Goal: Task Accomplishment & Management: Manage account settings

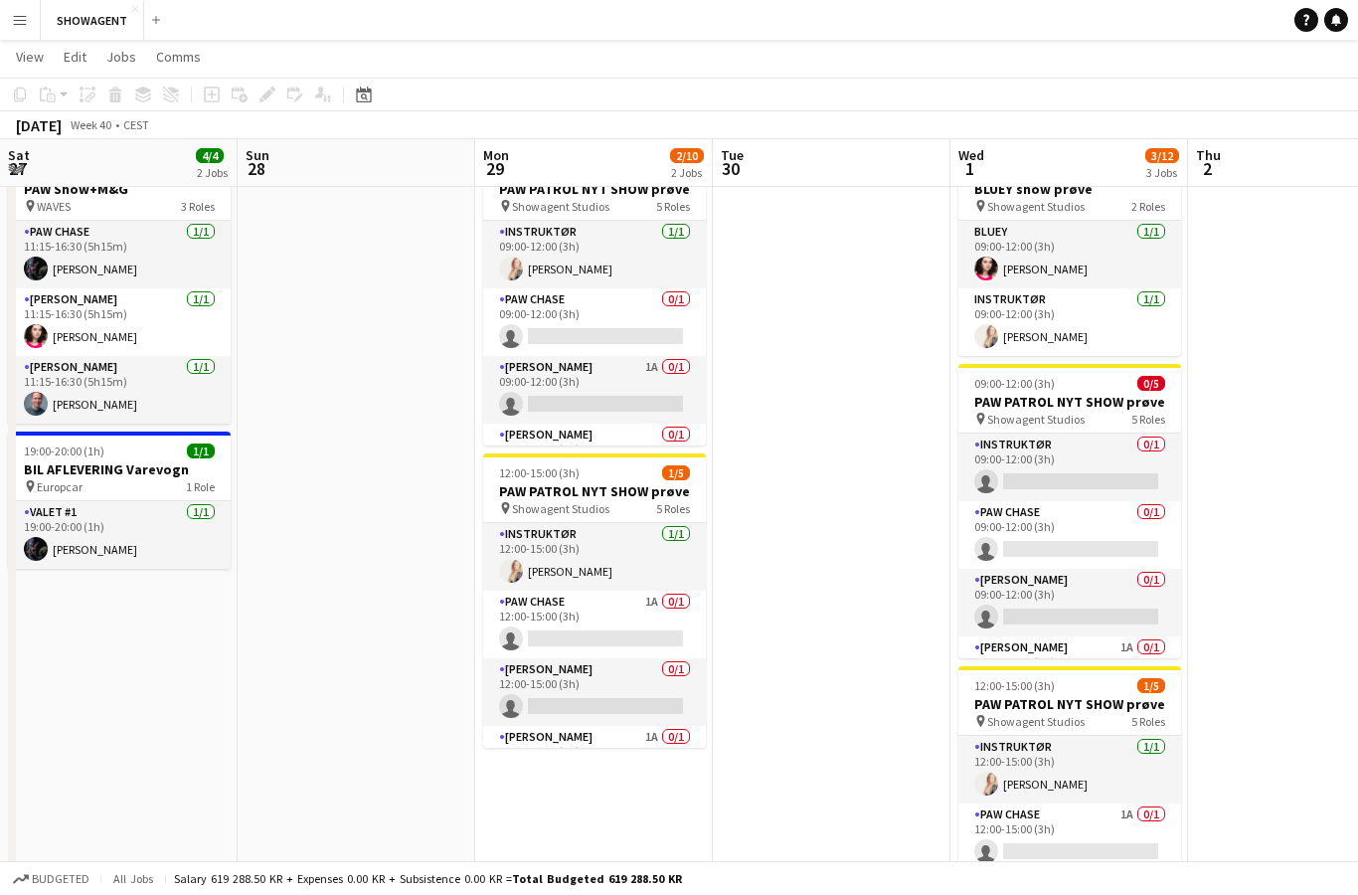
scroll to position [0, 592]
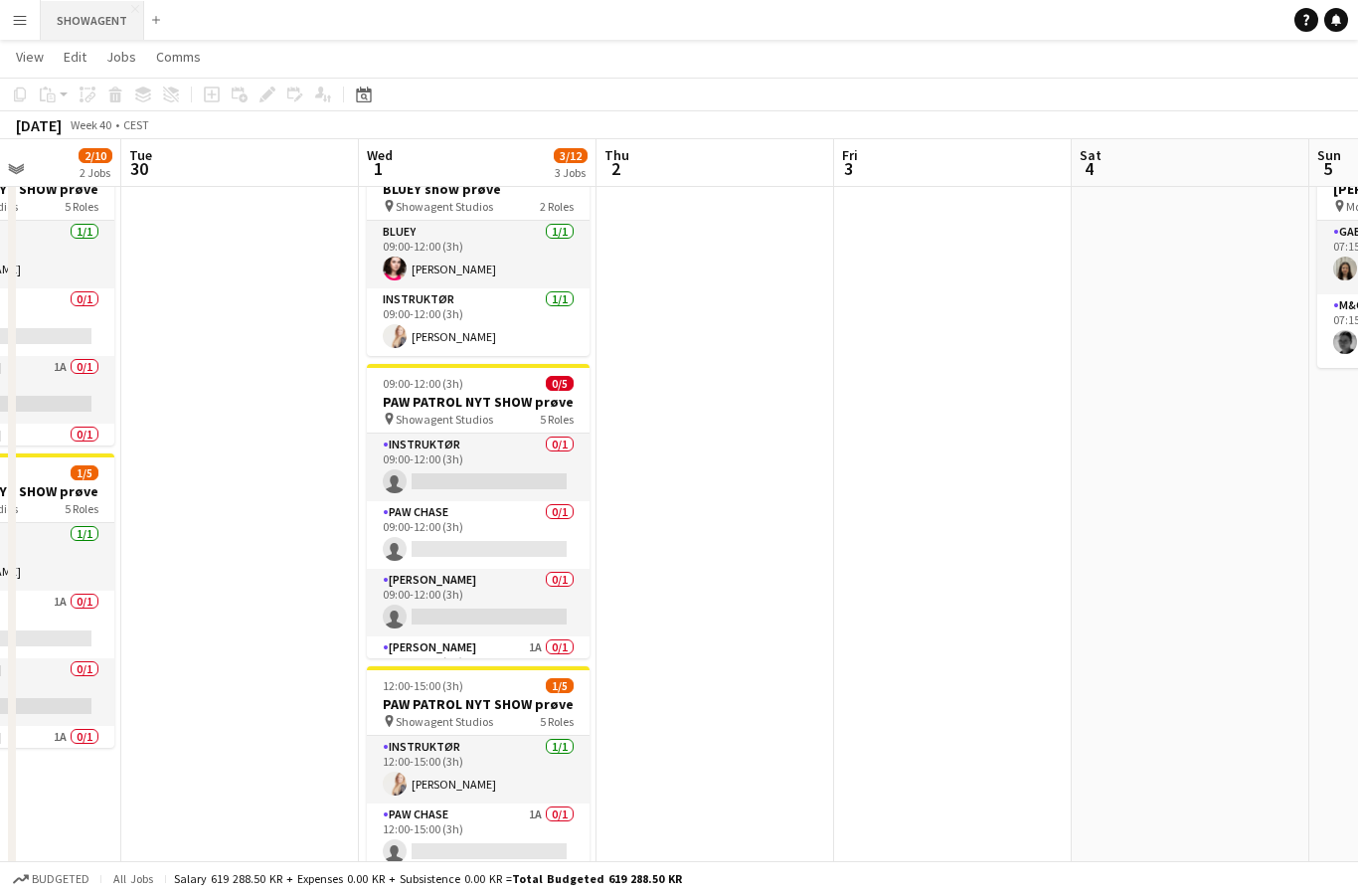
click at [113, 24] on button "SHOWAGENT Close" at bounding box center [92, 20] width 103 height 39
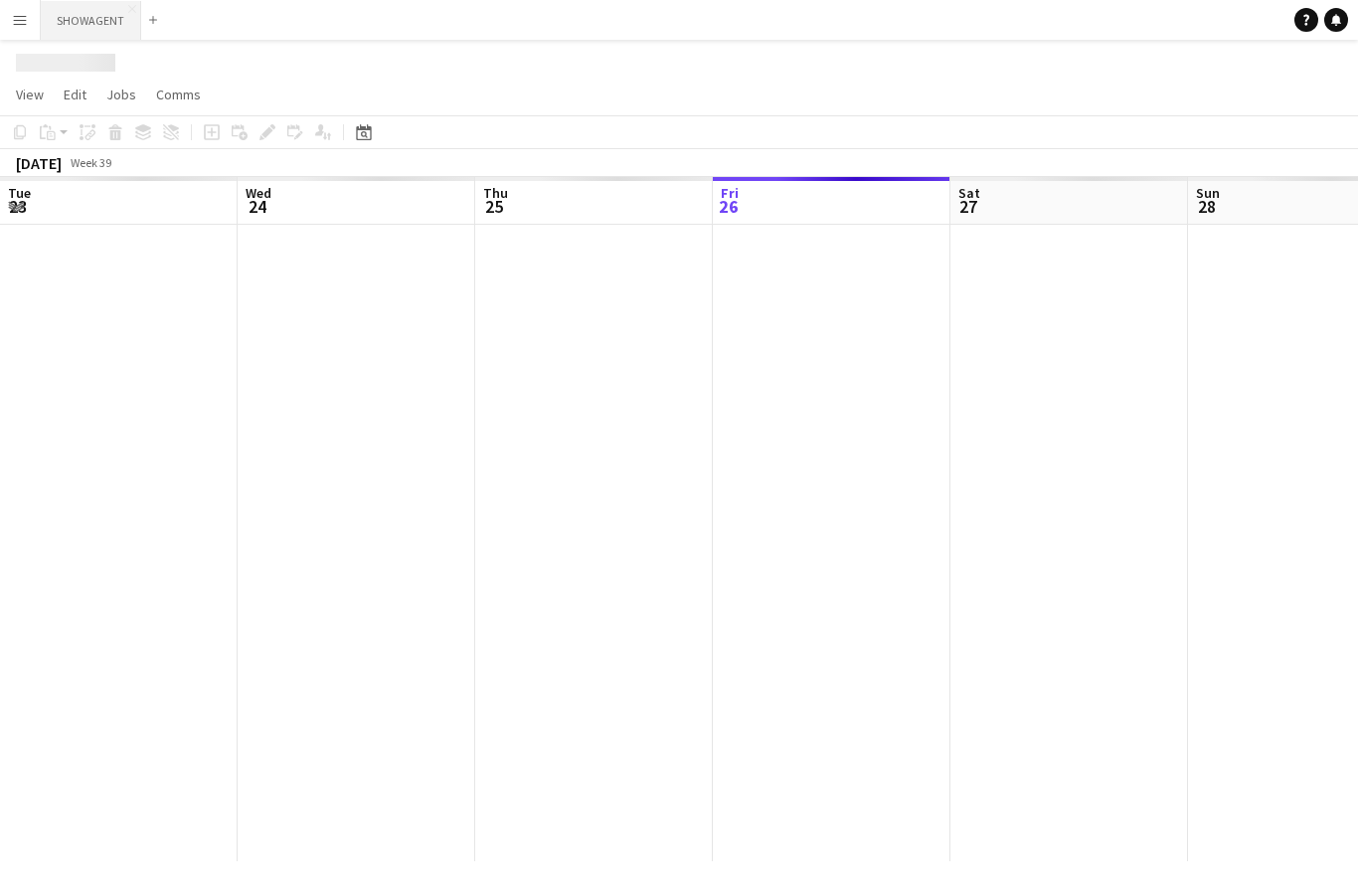
scroll to position [0, 475]
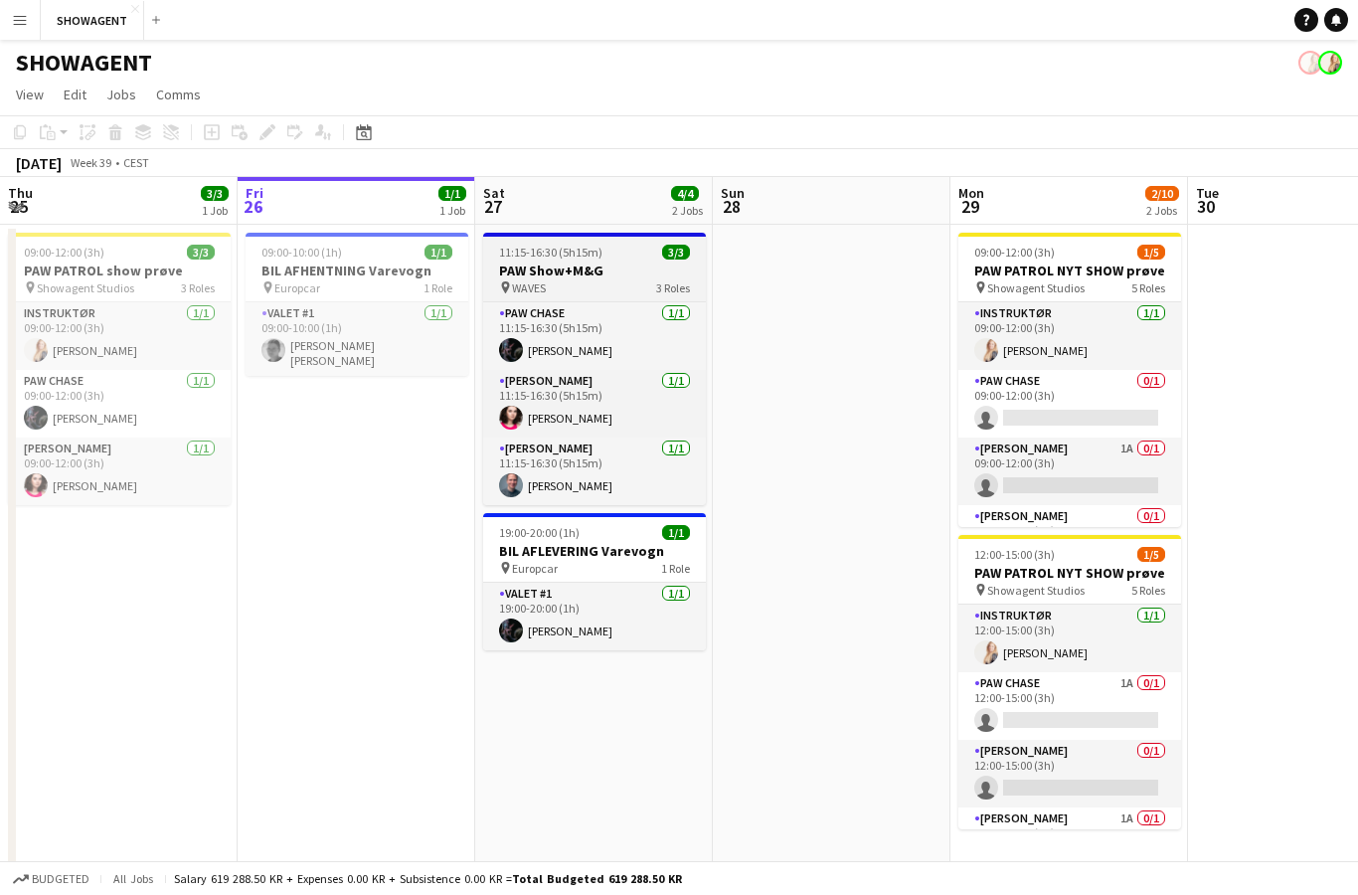
click at [615, 277] on h3 "PAW Show+M&G" at bounding box center [594, 271] width 223 height 18
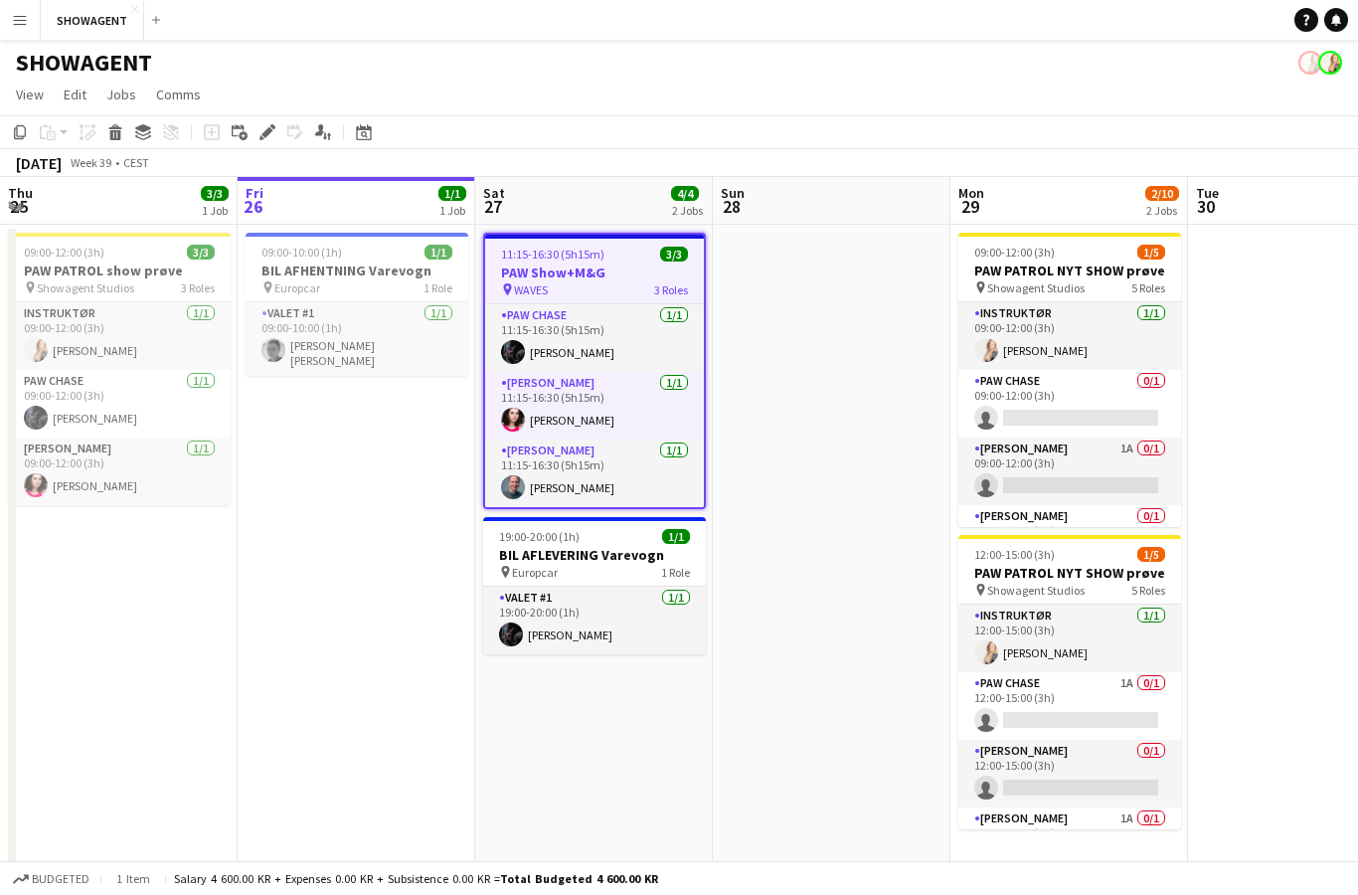
click at [794, 289] on app-date-cell at bounding box center [832, 654] width 238 height 859
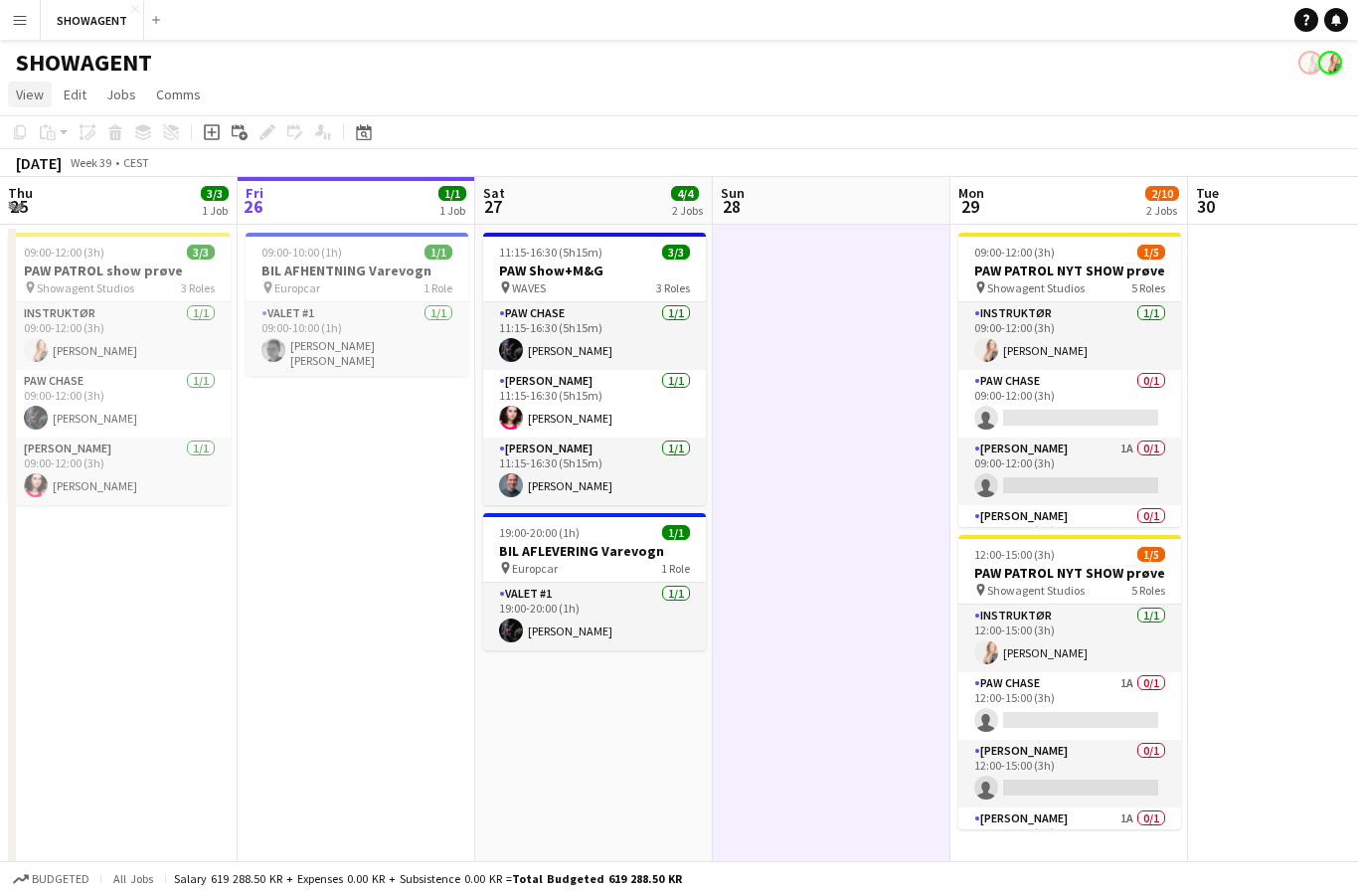
click at [27, 104] on link "View" at bounding box center [30, 95] width 44 height 26
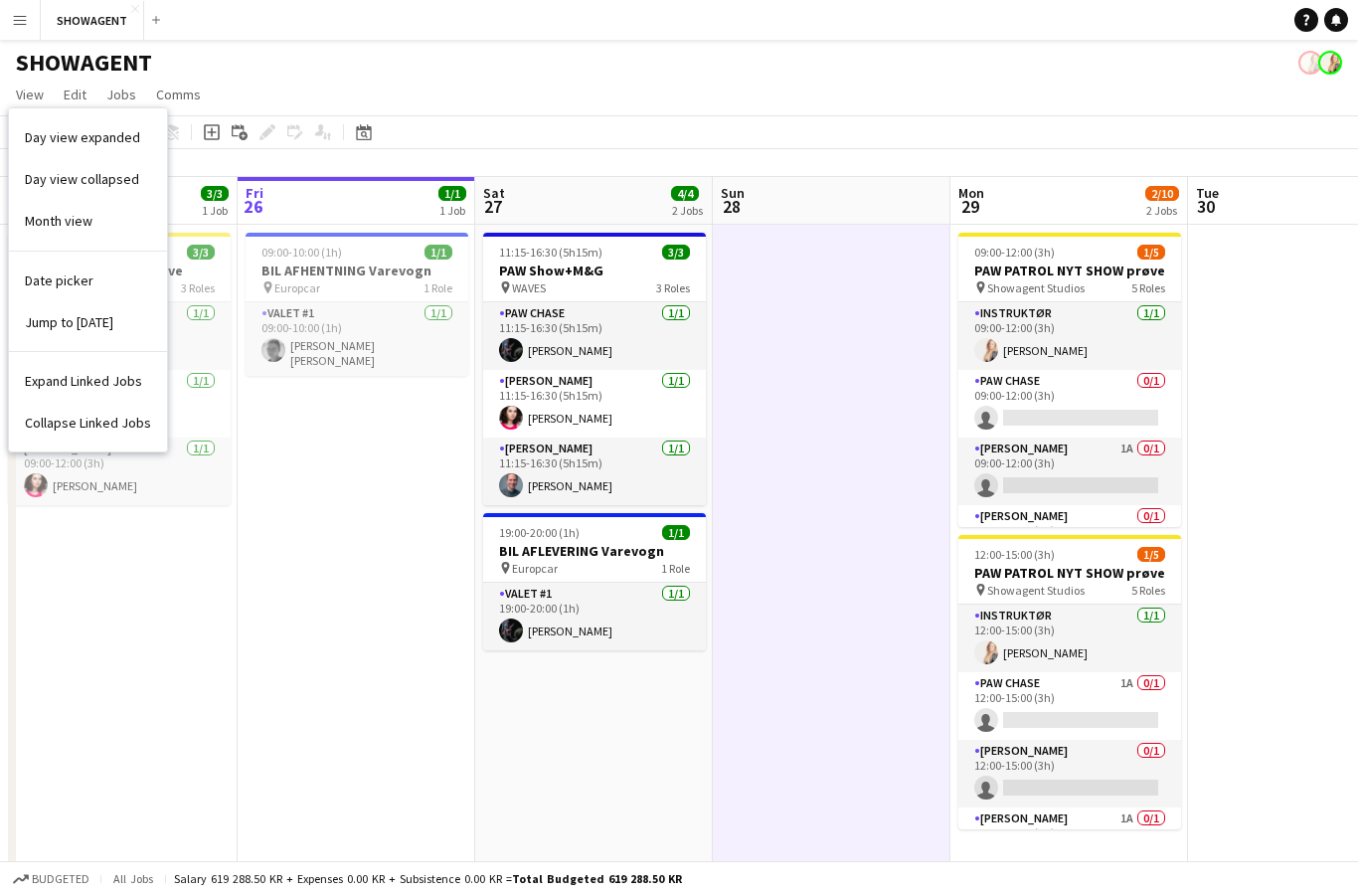
click at [312, 99] on app-page-menu "View Day view expanded Day view collapsed Month view Date picker Jump to [DATE]…" at bounding box center [679, 97] width 1358 height 38
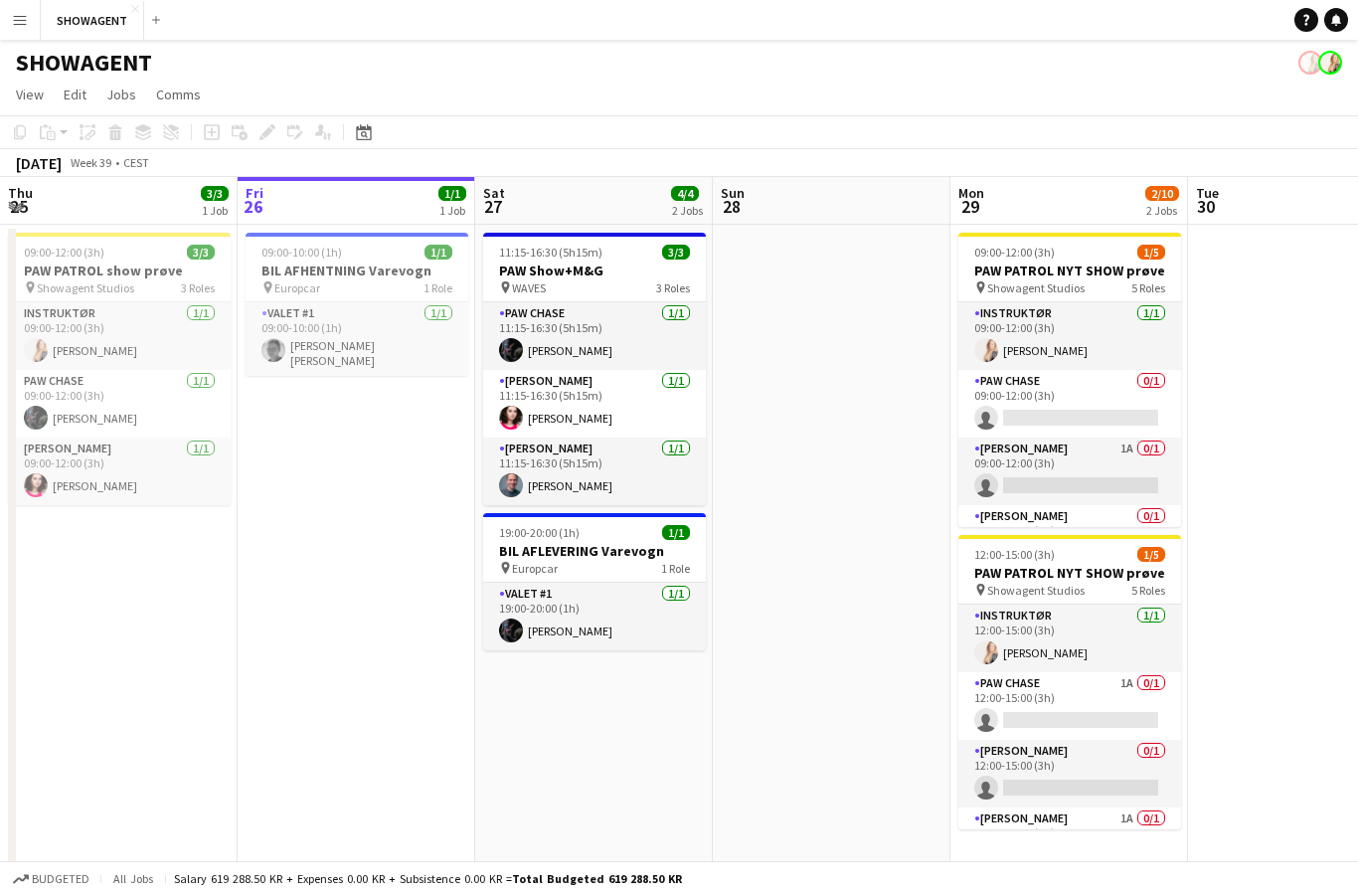
click at [11, 31] on button "Menu" at bounding box center [20, 20] width 40 height 40
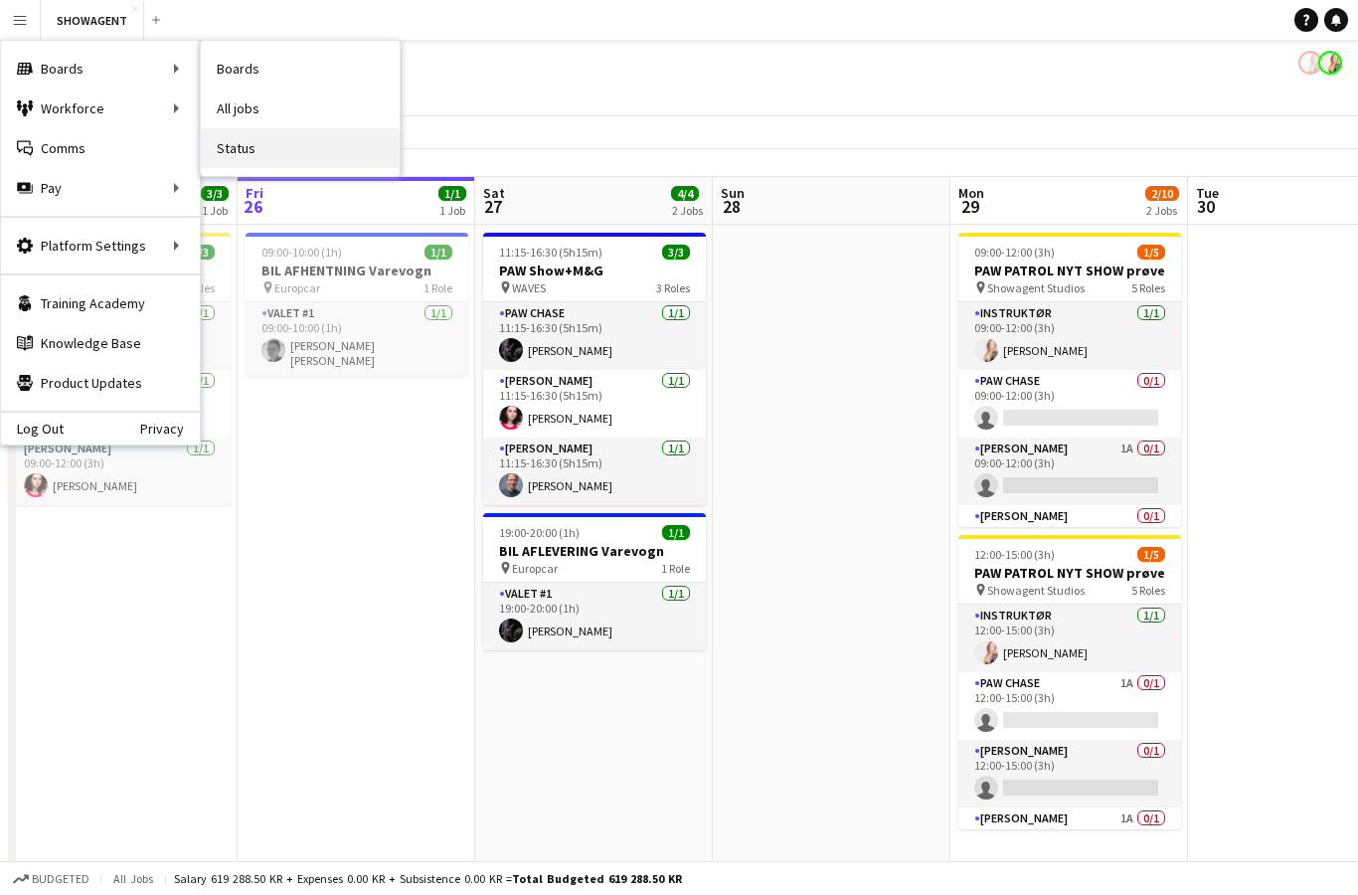
click at [322, 142] on link "Status" at bounding box center [300, 148] width 199 height 40
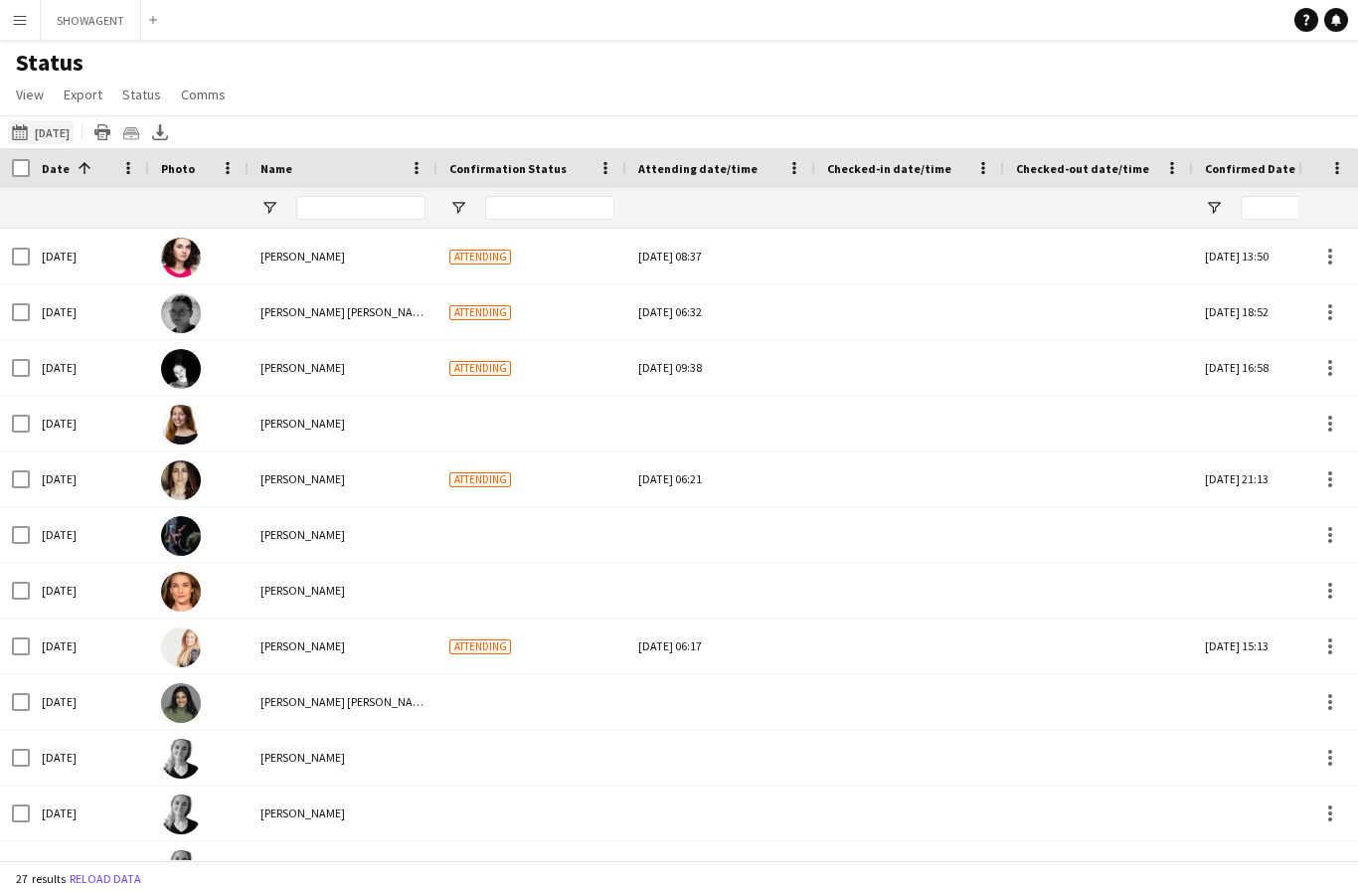
click at [74, 137] on button "[DATE] to [DATE] [DATE]" at bounding box center [41, 132] width 66 height 24
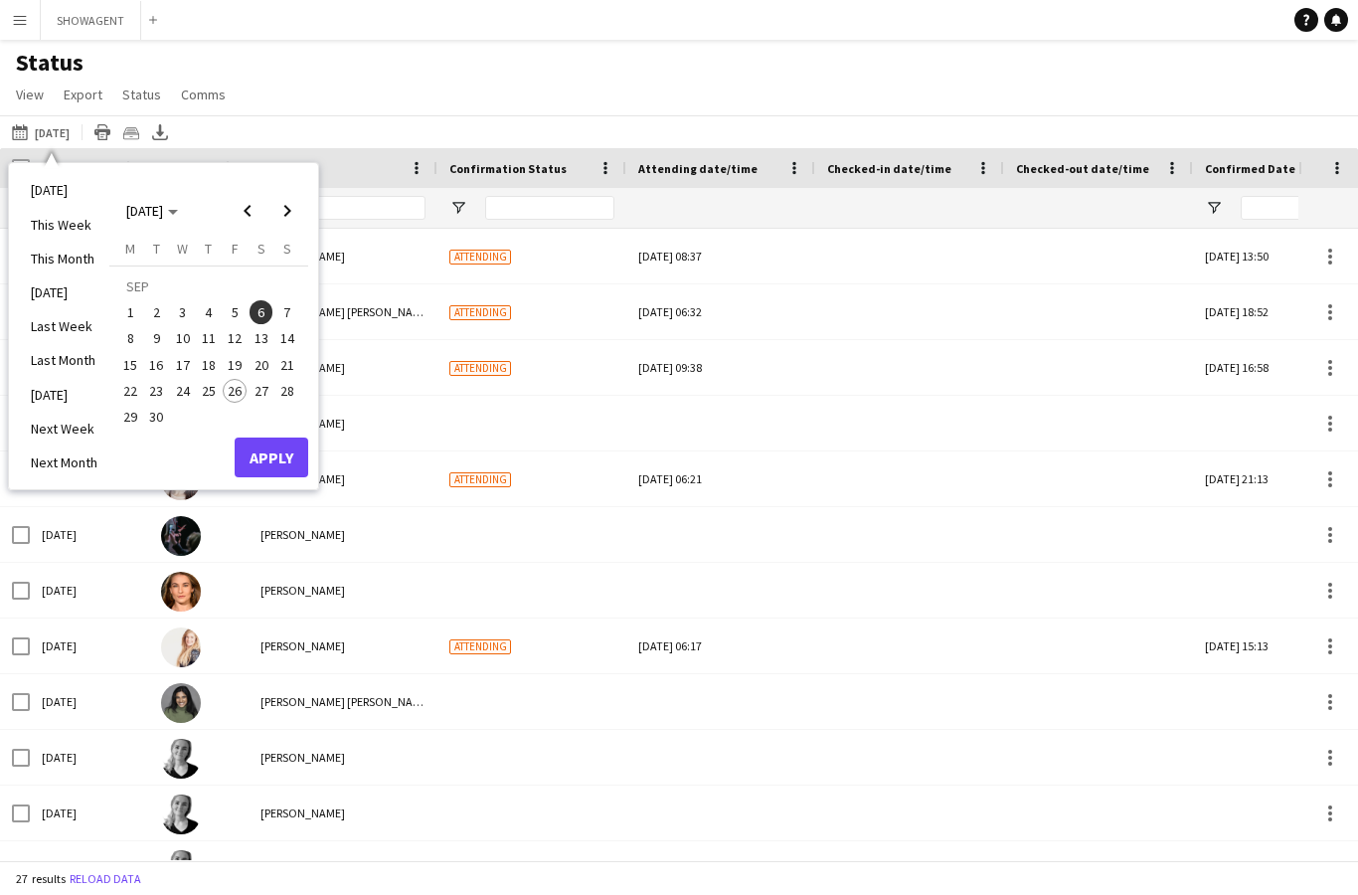
click at [257, 391] on span "27" at bounding box center [262, 391] width 24 height 24
click at [283, 455] on button "Apply" at bounding box center [272, 458] width 74 height 40
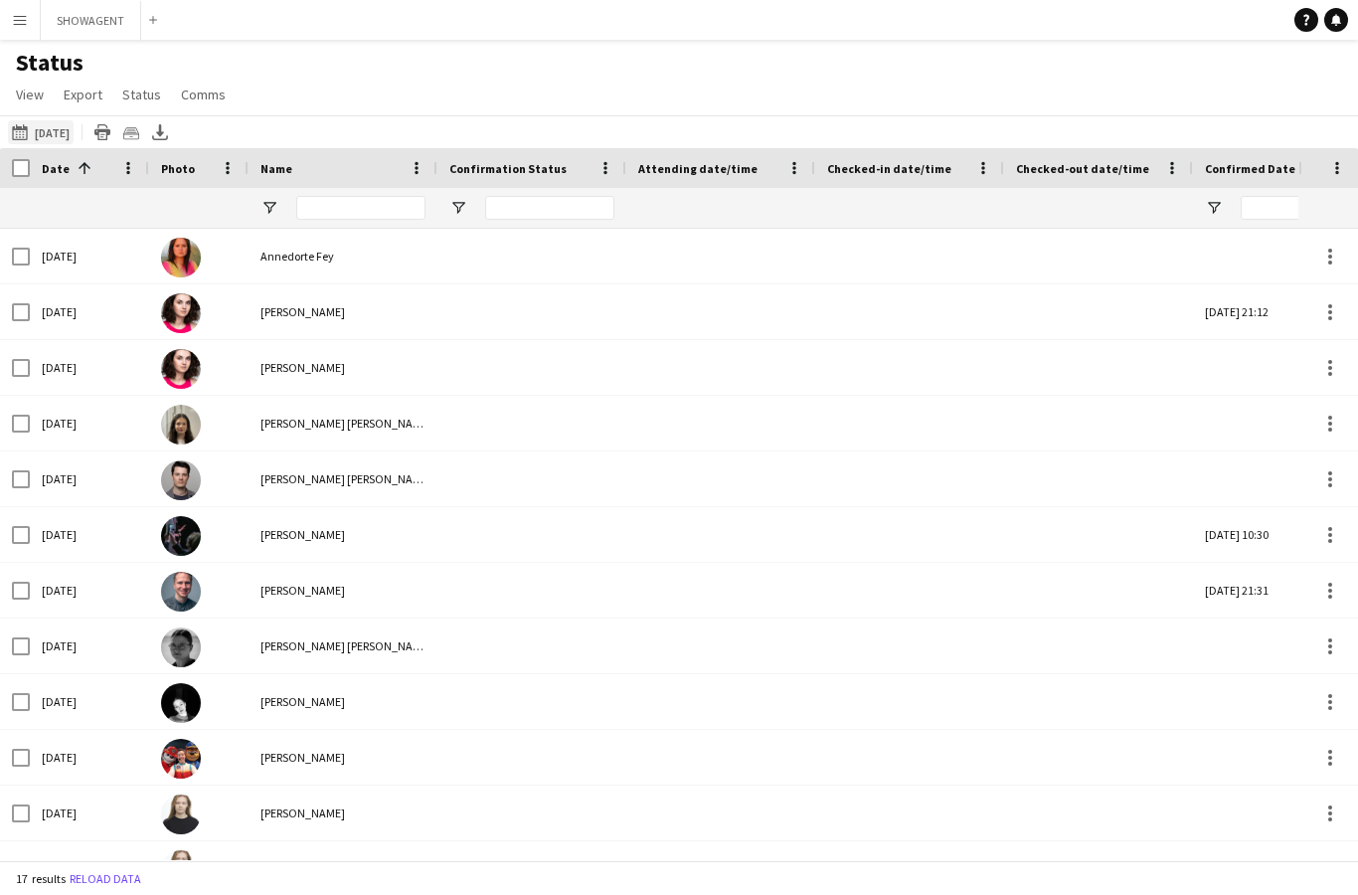
click at [74, 138] on button "[DATE] to [DATE] [DATE]" at bounding box center [41, 132] width 66 height 24
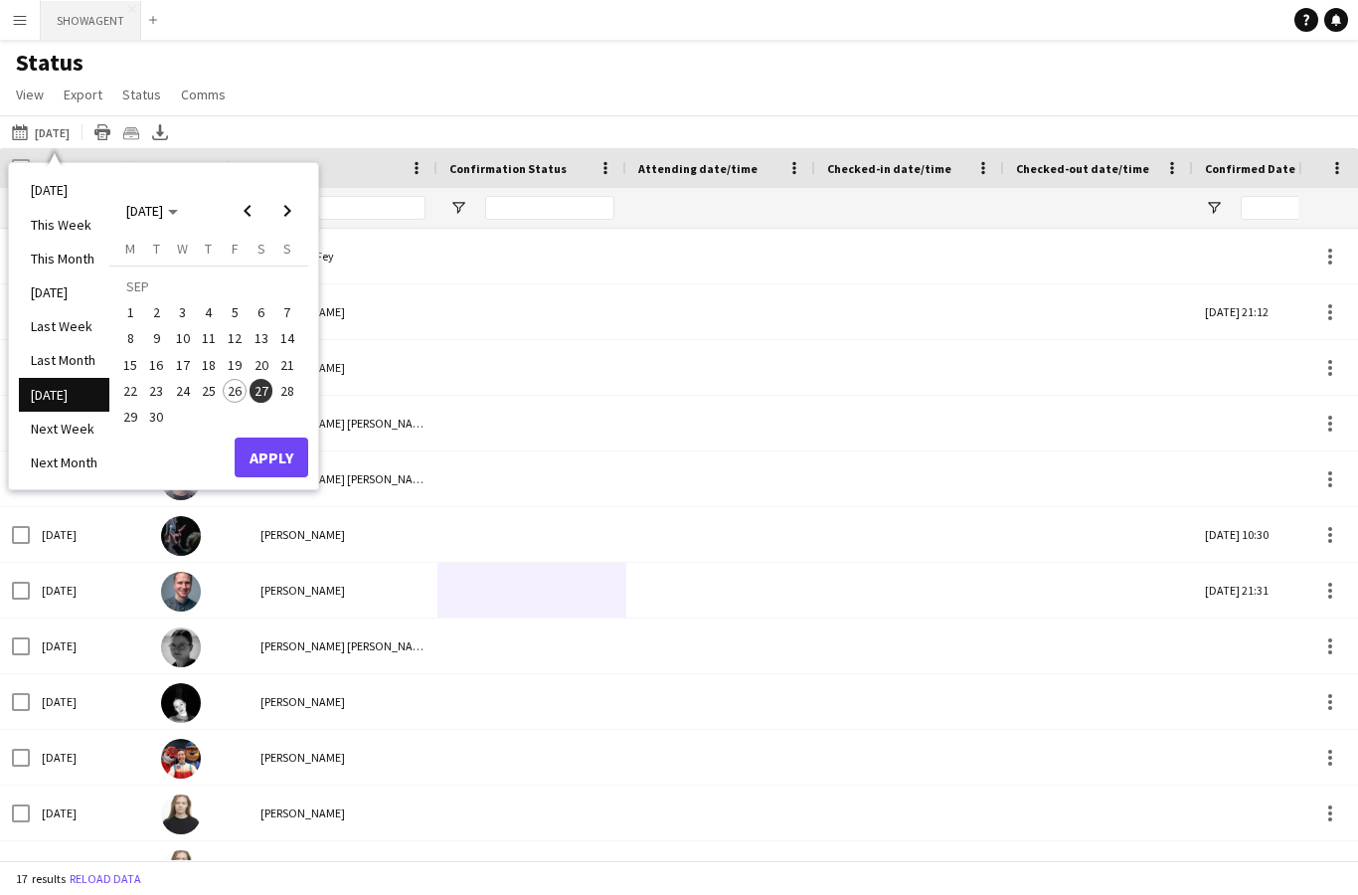
click at [108, 34] on button "SHOWAGENT Close" at bounding box center [91, 20] width 100 height 39
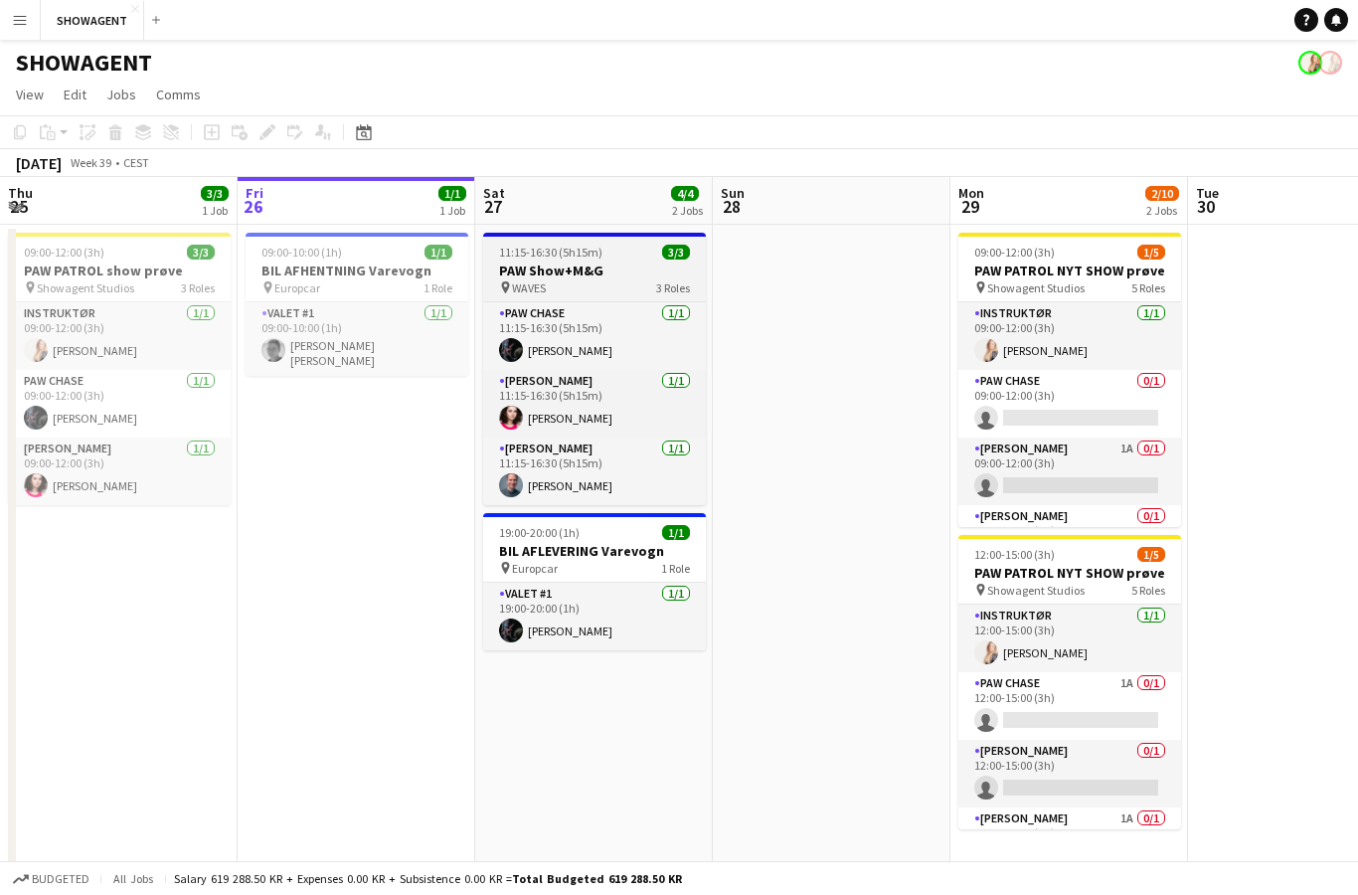
click at [628, 280] on div "pin WAVES 3 Roles" at bounding box center [594, 287] width 223 height 16
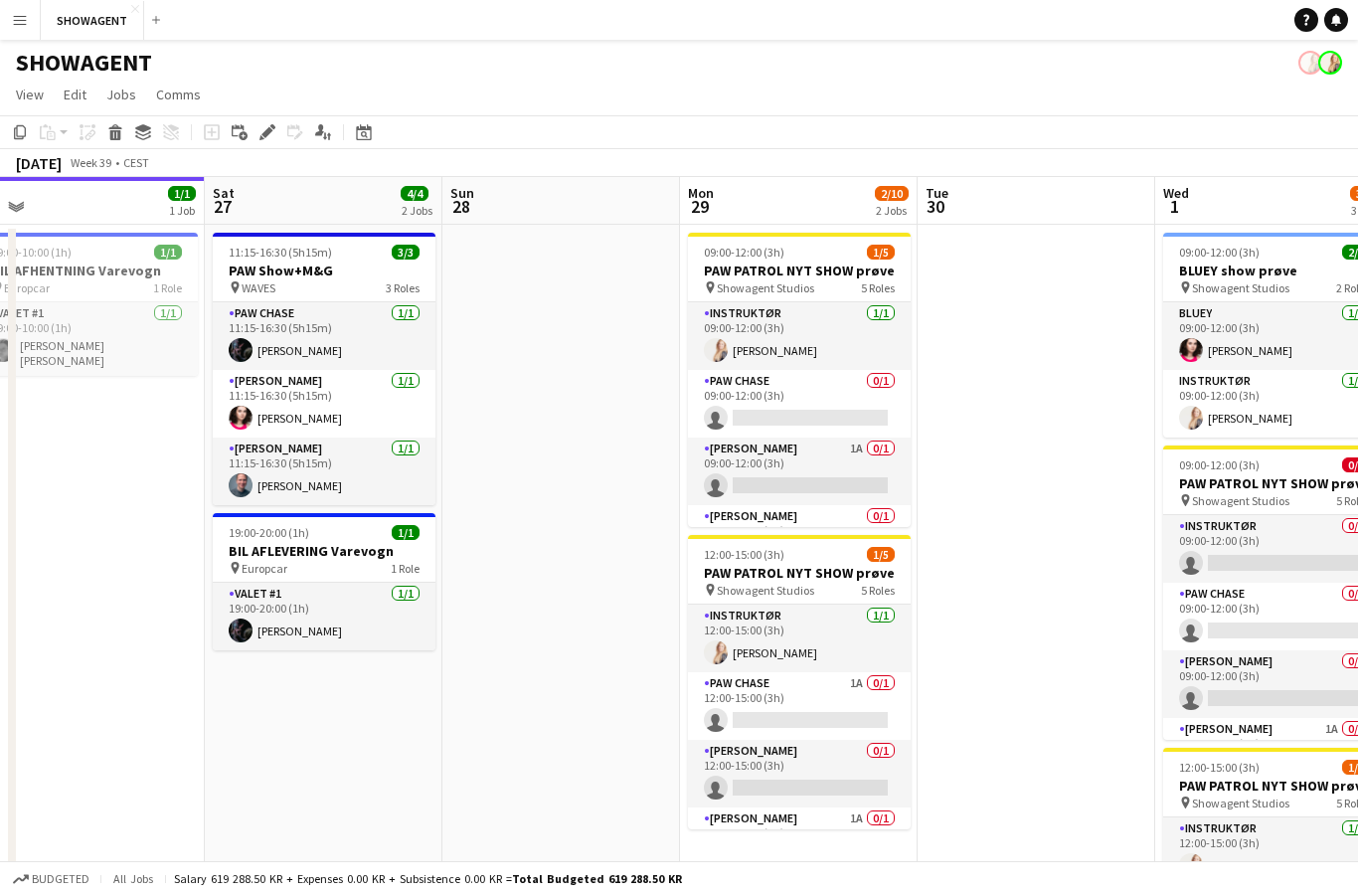
scroll to position [0, 654]
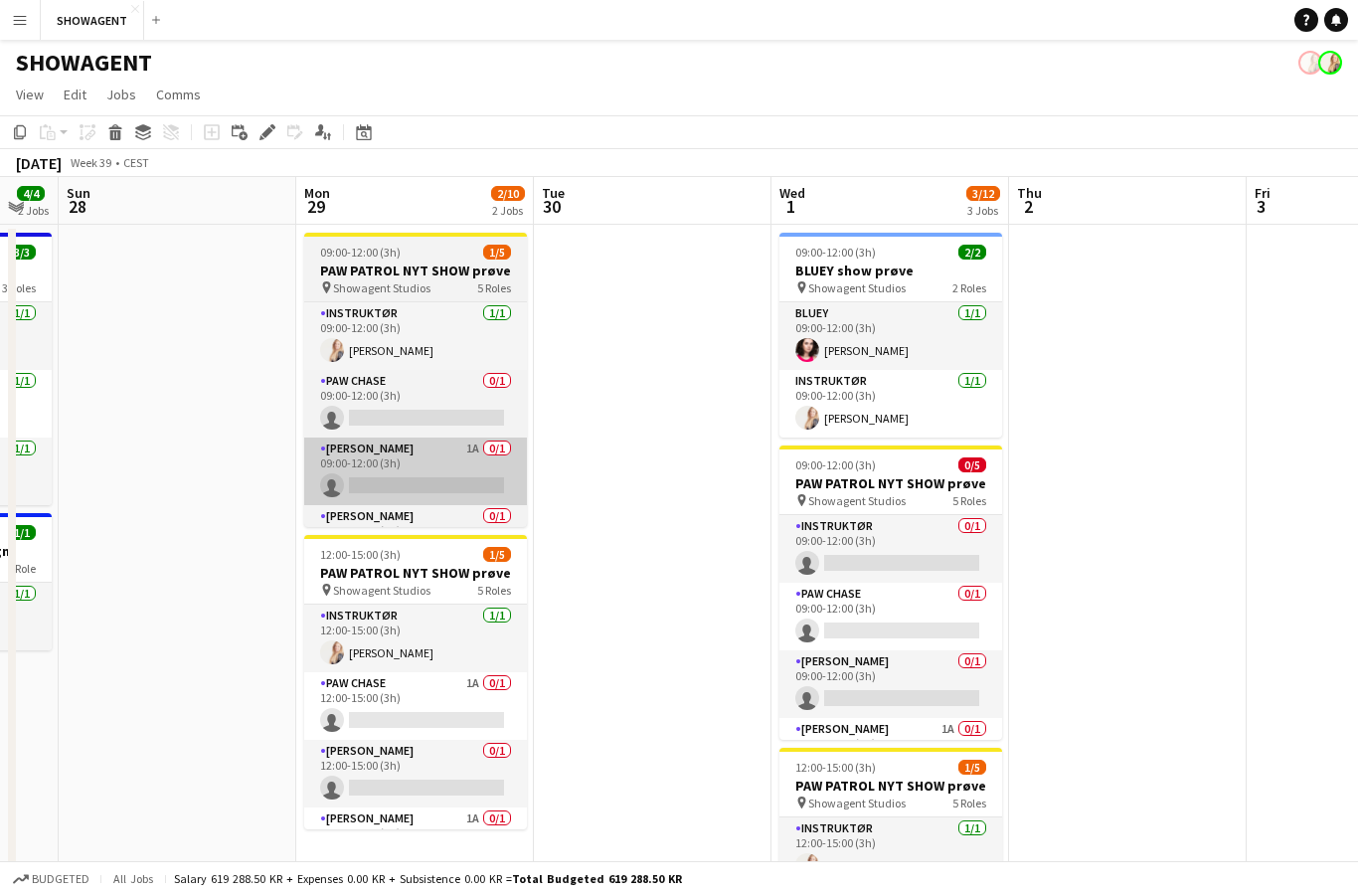
click at [443, 450] on app-card-role "PAW [PERSON_NAME] 1A 0/1 09:00-12:00 (3h) single-neutral-actions" at bounding box center [415, 472] width 223 height 68
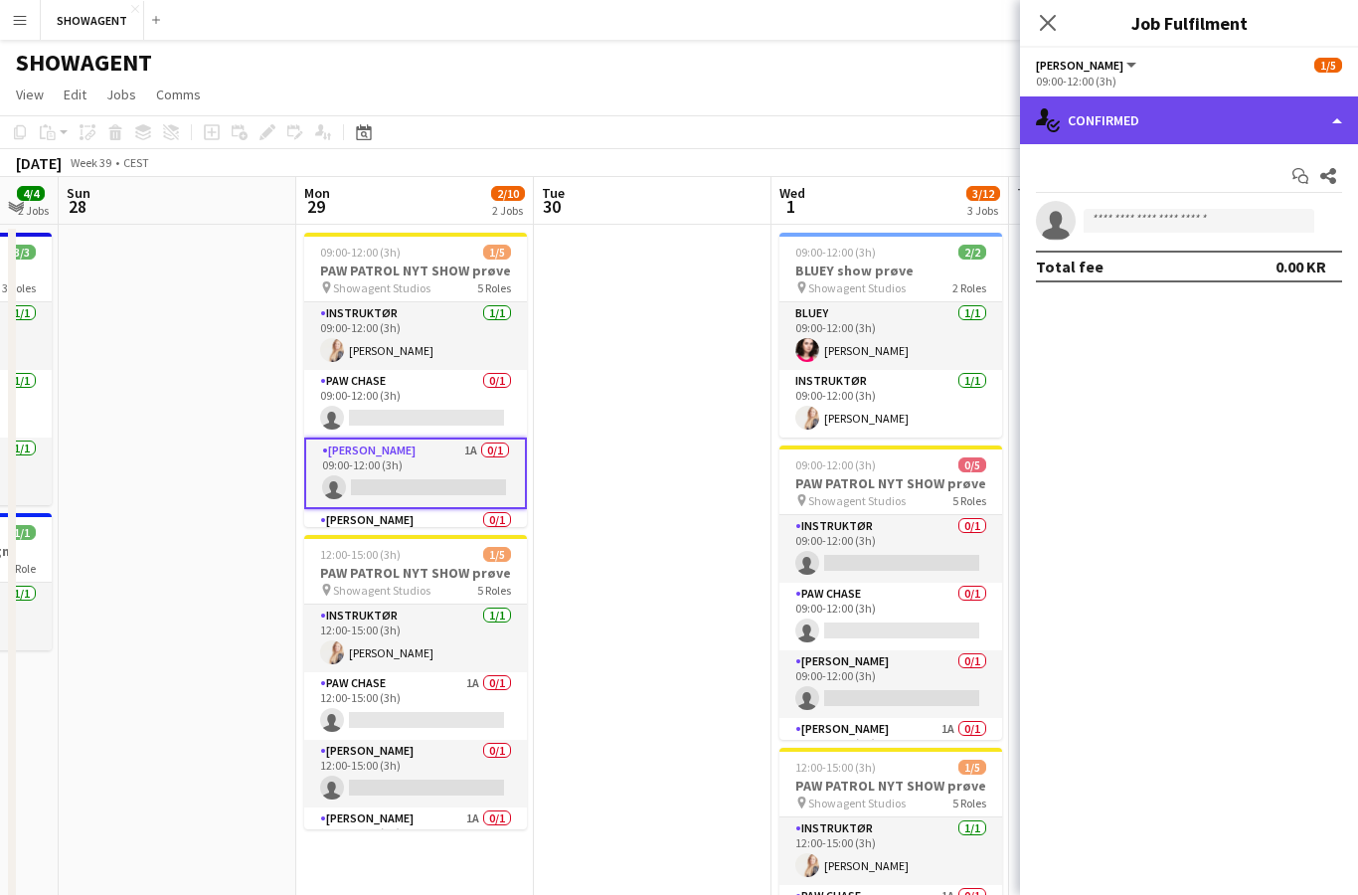
click at [1306, 116] on div "single-neutral-actions-check-2 Confirmed" at bounding box center [1189, 120] width 338 height 48
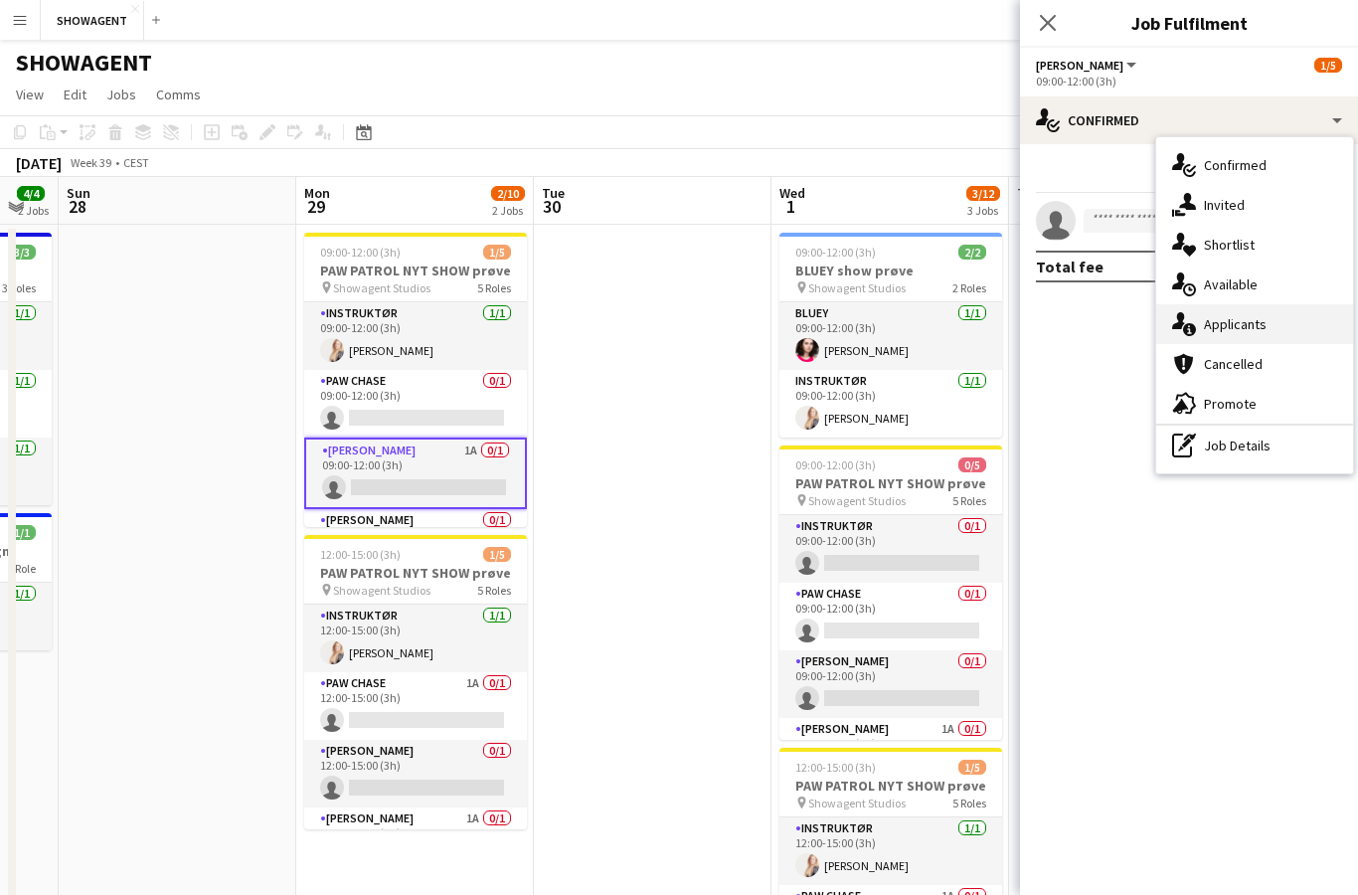
click at [1276, 327] on div "single-neutral-actions-information Applicants" at bounding box center [1254, 324] width 197 height 40
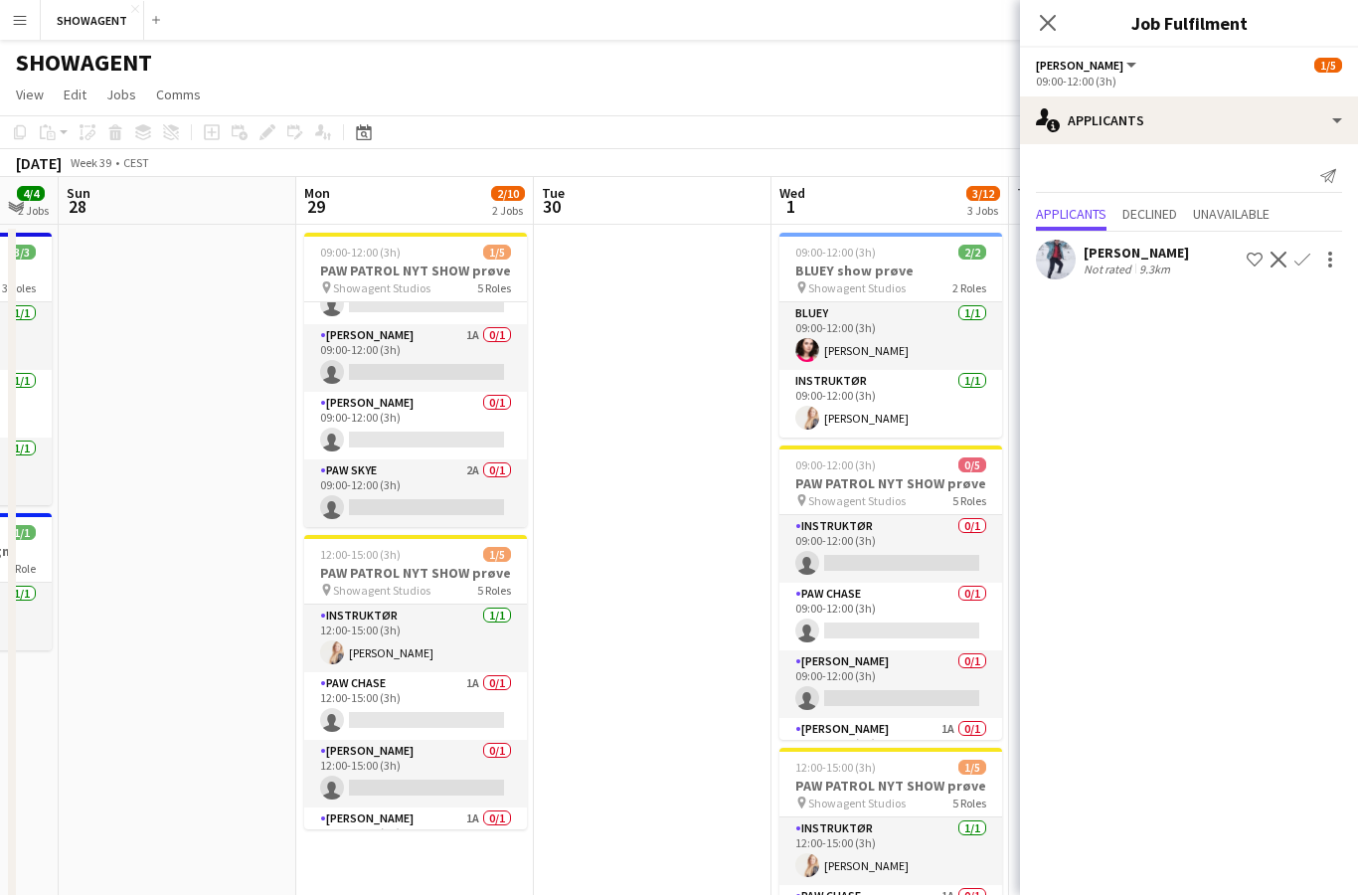
scroll to position [113, 0]
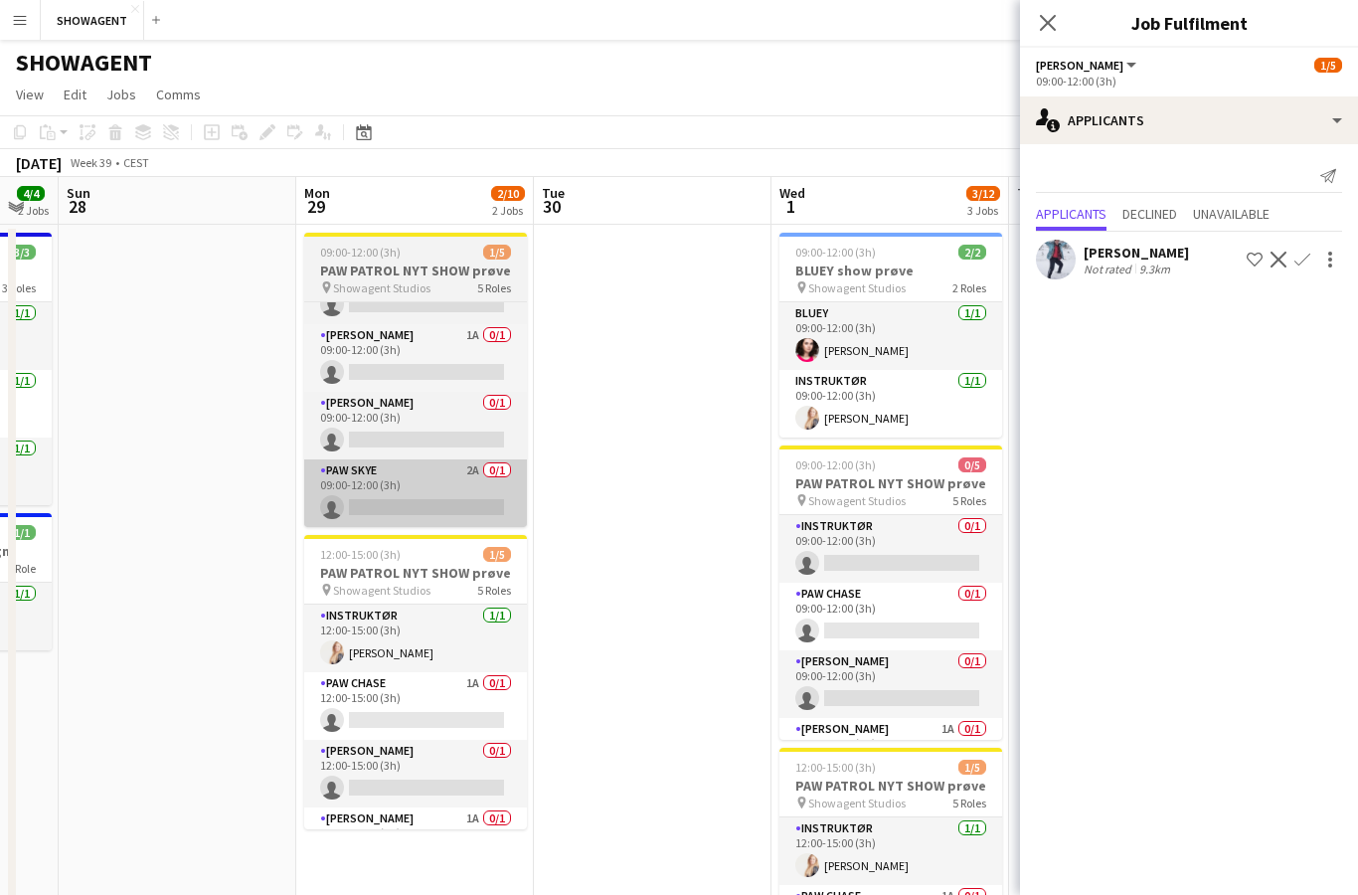
click at [448, 494] on app-card-role "PAW SKYE 2A 0/1 09:00-12:00 (3h) single-neutral-actions" at bounding box center [415, 493] width 223 height 68
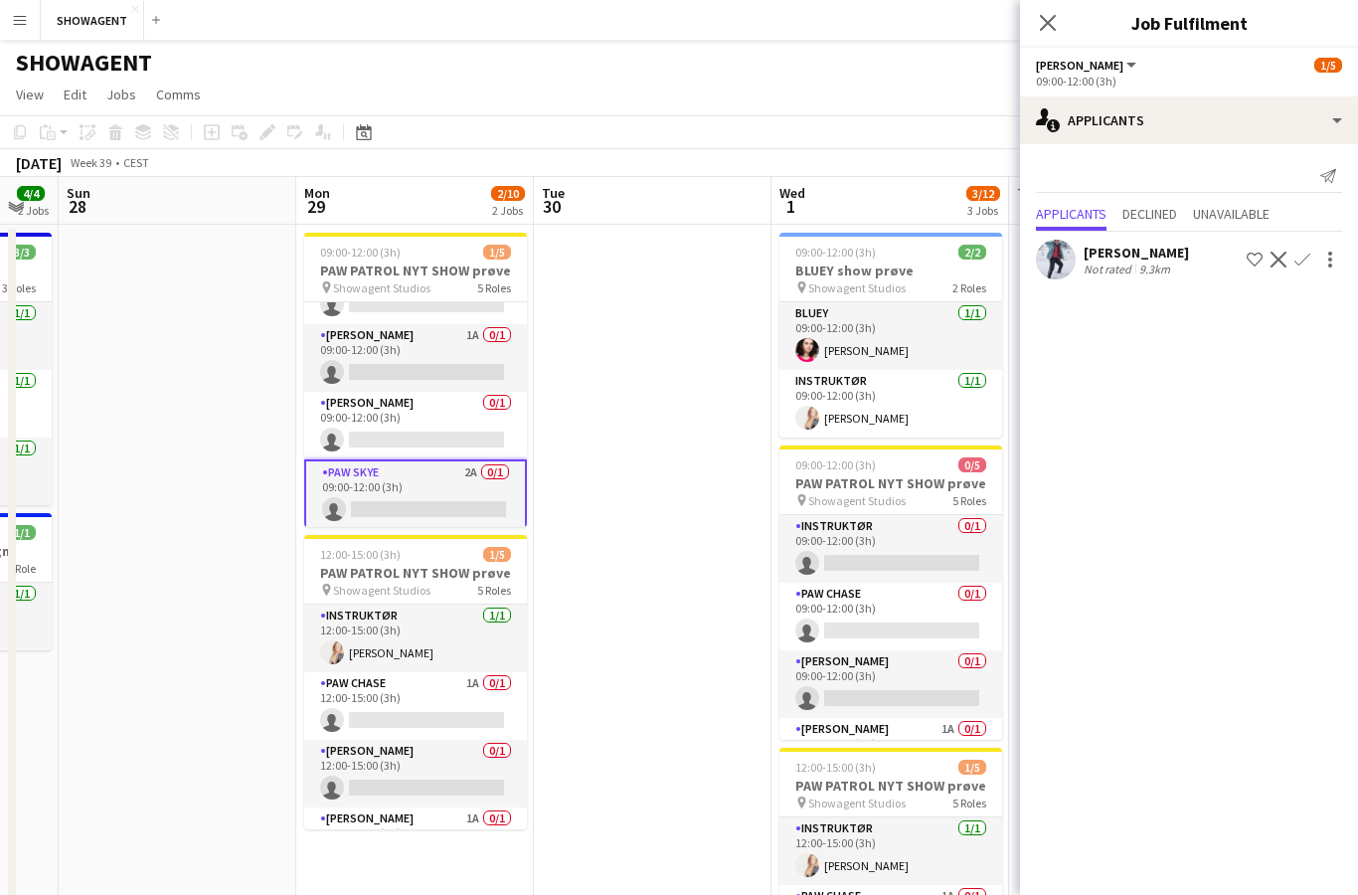
click at [453, 498] on app-card-role "PAW SKYE 2A 0/1 09:00-12:00 (3h) single-neutral-actions" at bounding box center [415, 495] width 223 height 72
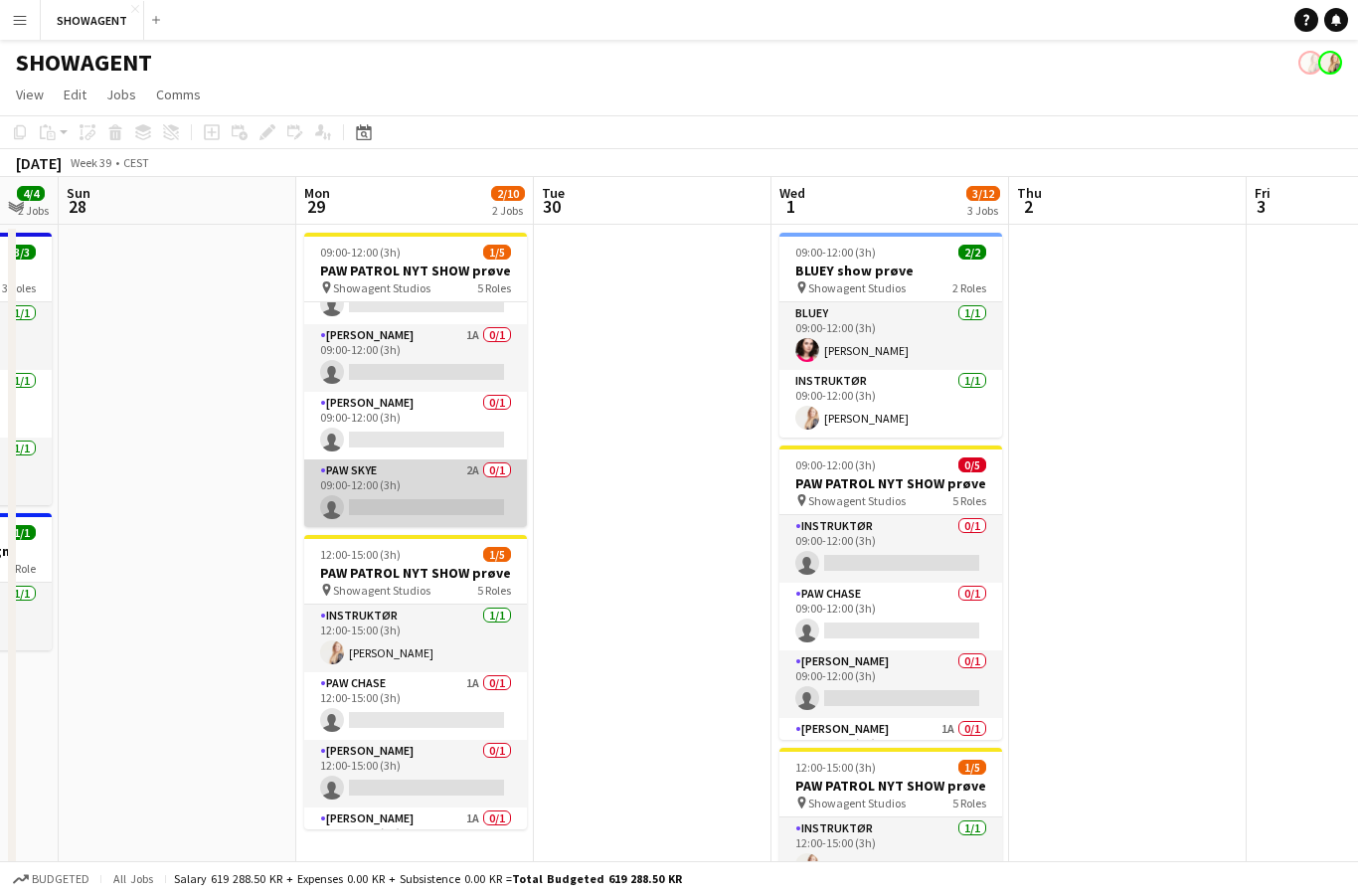
click at [438, 498] on app-card-role "PAW SKYE 2A 0/1 09:00-12:00 (3h) single-neutral-actions" at bounding box center [415, 493] width 223 height 68
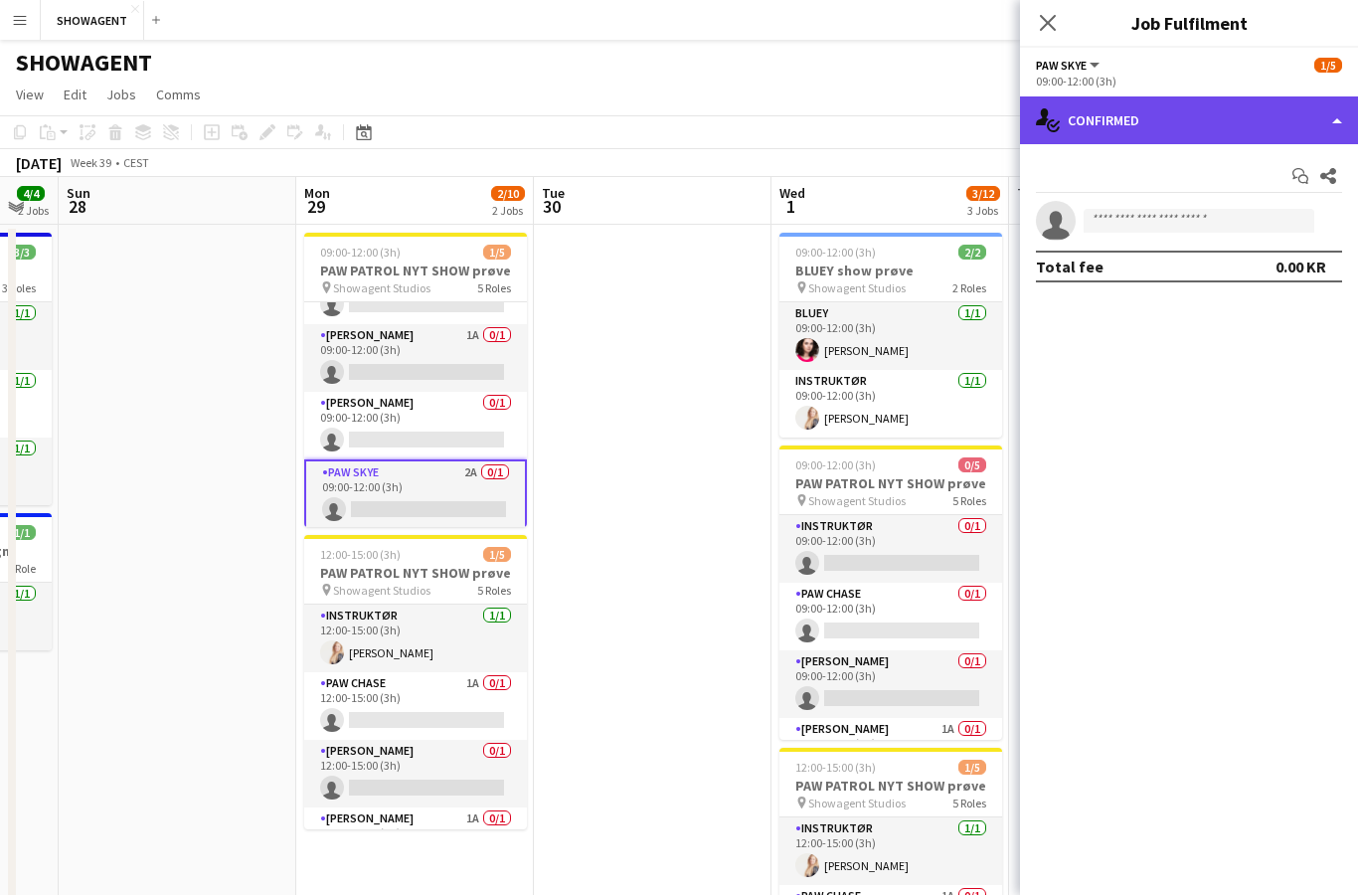
click at [1275, 112] on div "single-neutral-actions-check-2 Confirmed" at bounding box center [1189, 120] width 338 height 48
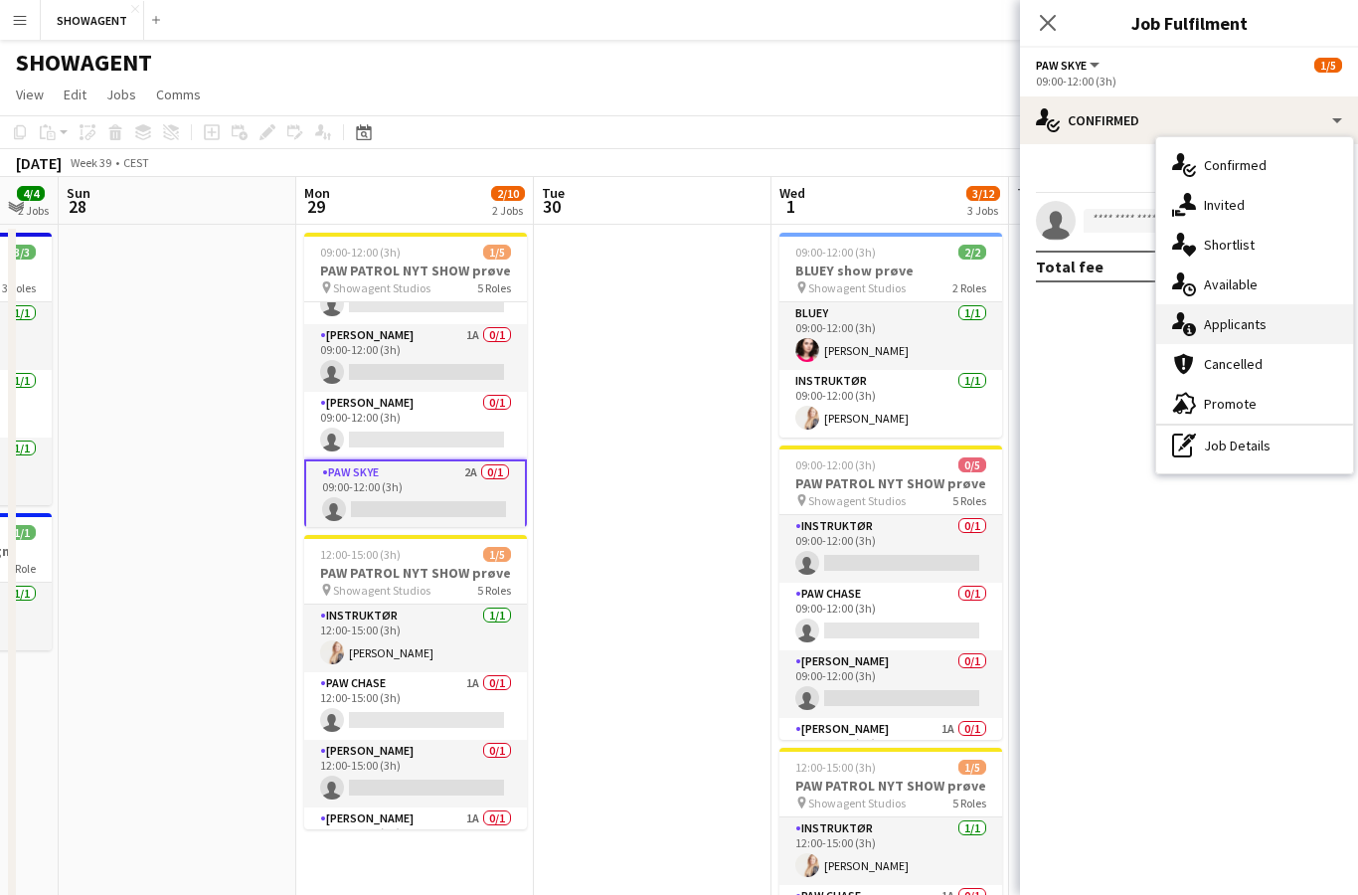
click at [1270, 334] on div "single-neutral-actions-information Applicants" at bounding box center [1254, 324] width 197 height 40
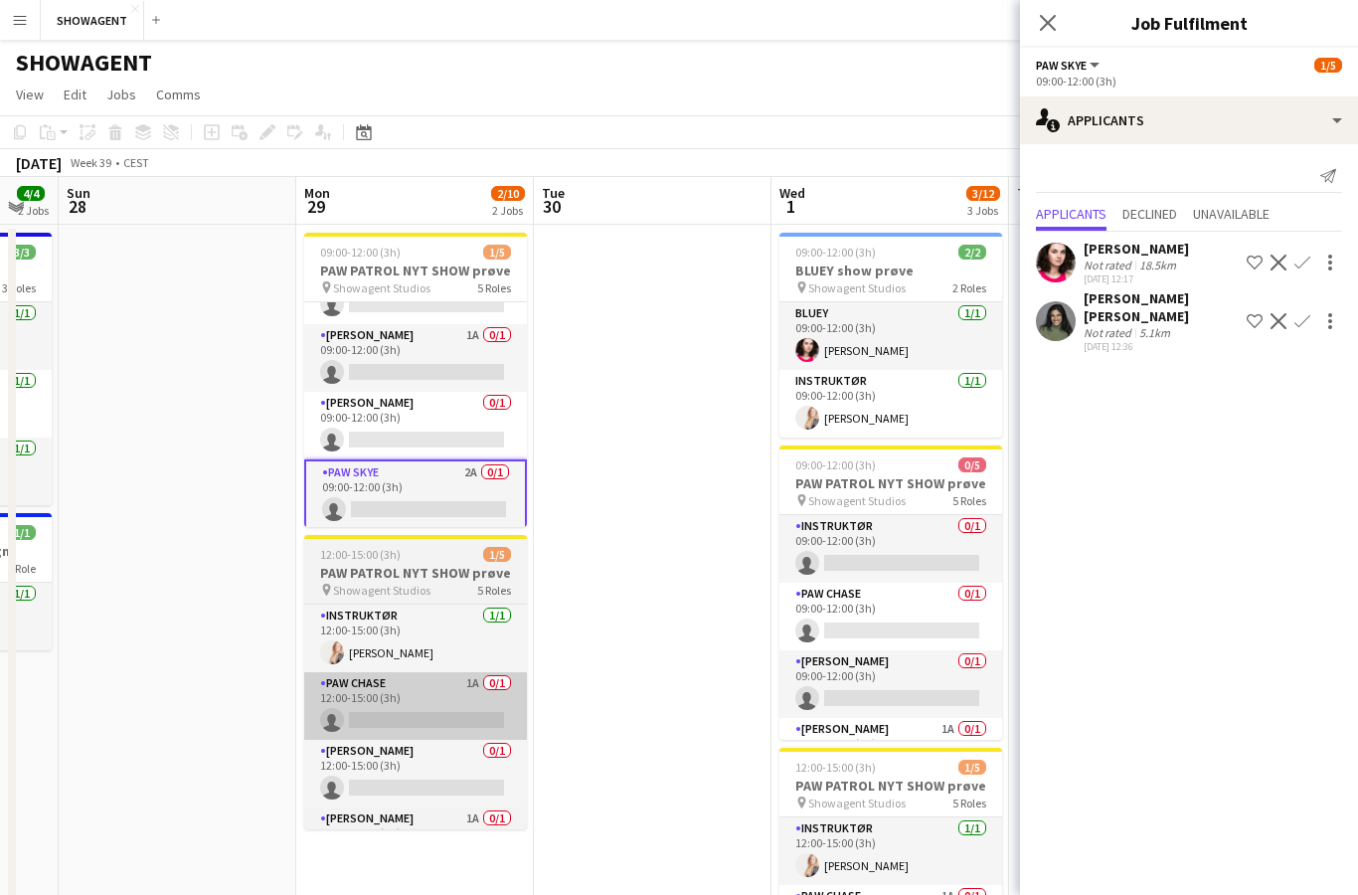
click at [448, 702] on app-card-role "PAW CHASE 1A 0/1 12:00-15:00 (3h) single-neutral-actions" at bounding box center [415, 706] width 223 height 68
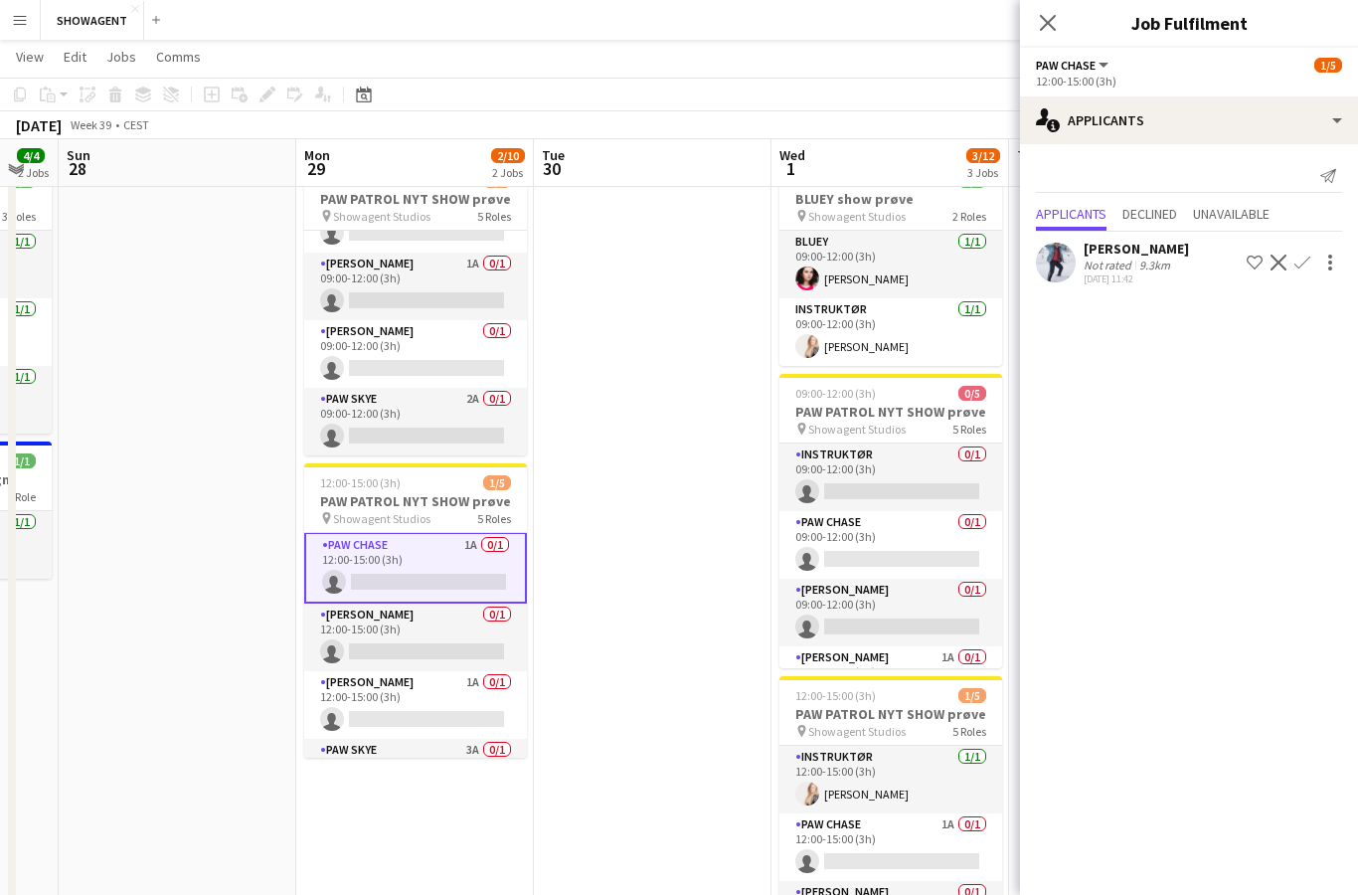
scroll to position [79, 0]
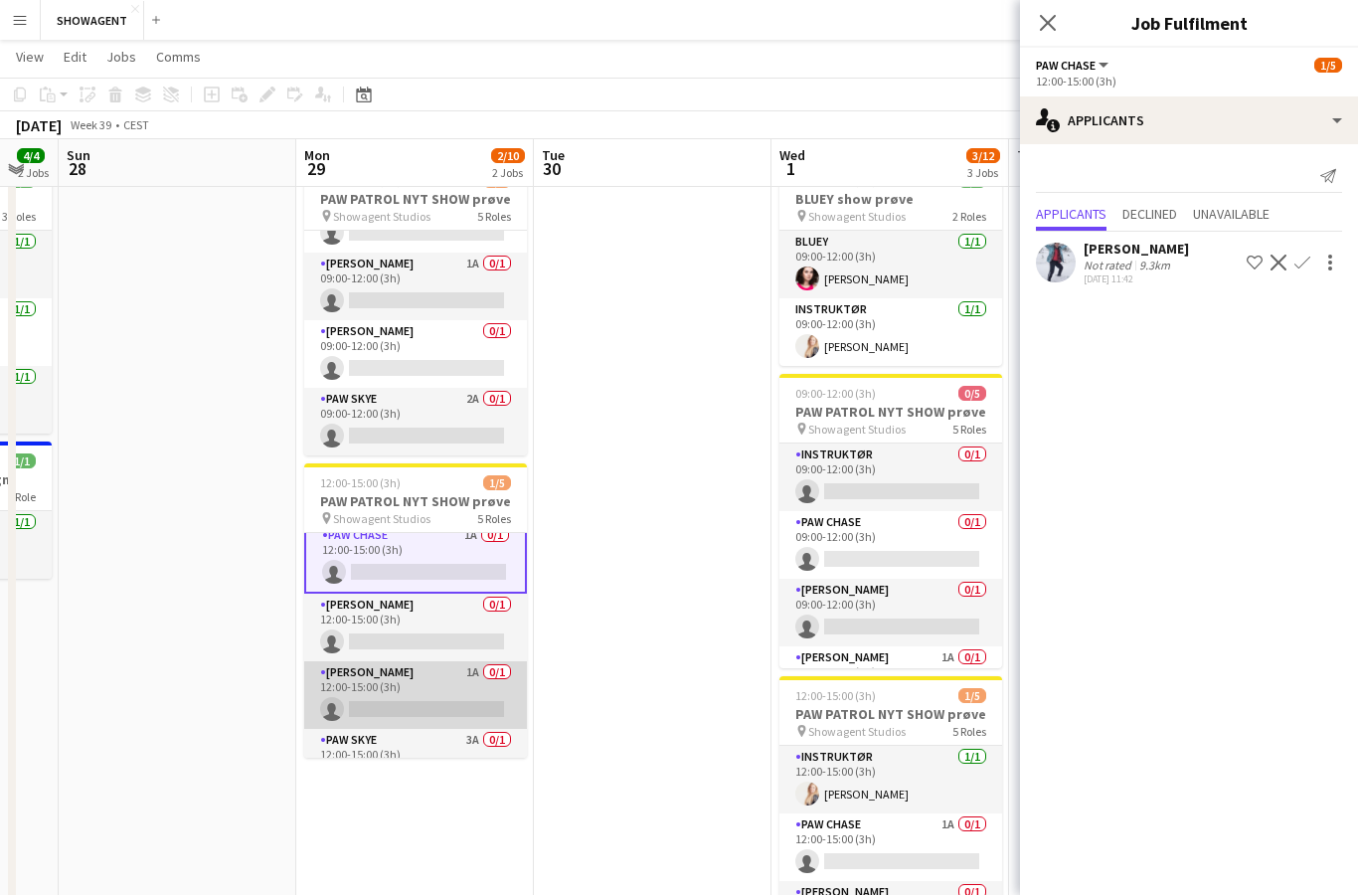
click at [462, 682] on app-card-role "PAW RYDER 1A 0/1 12:00-15:00 (3h) single-neutral-actions" at bounding box center [415, 695] width 223 height 68
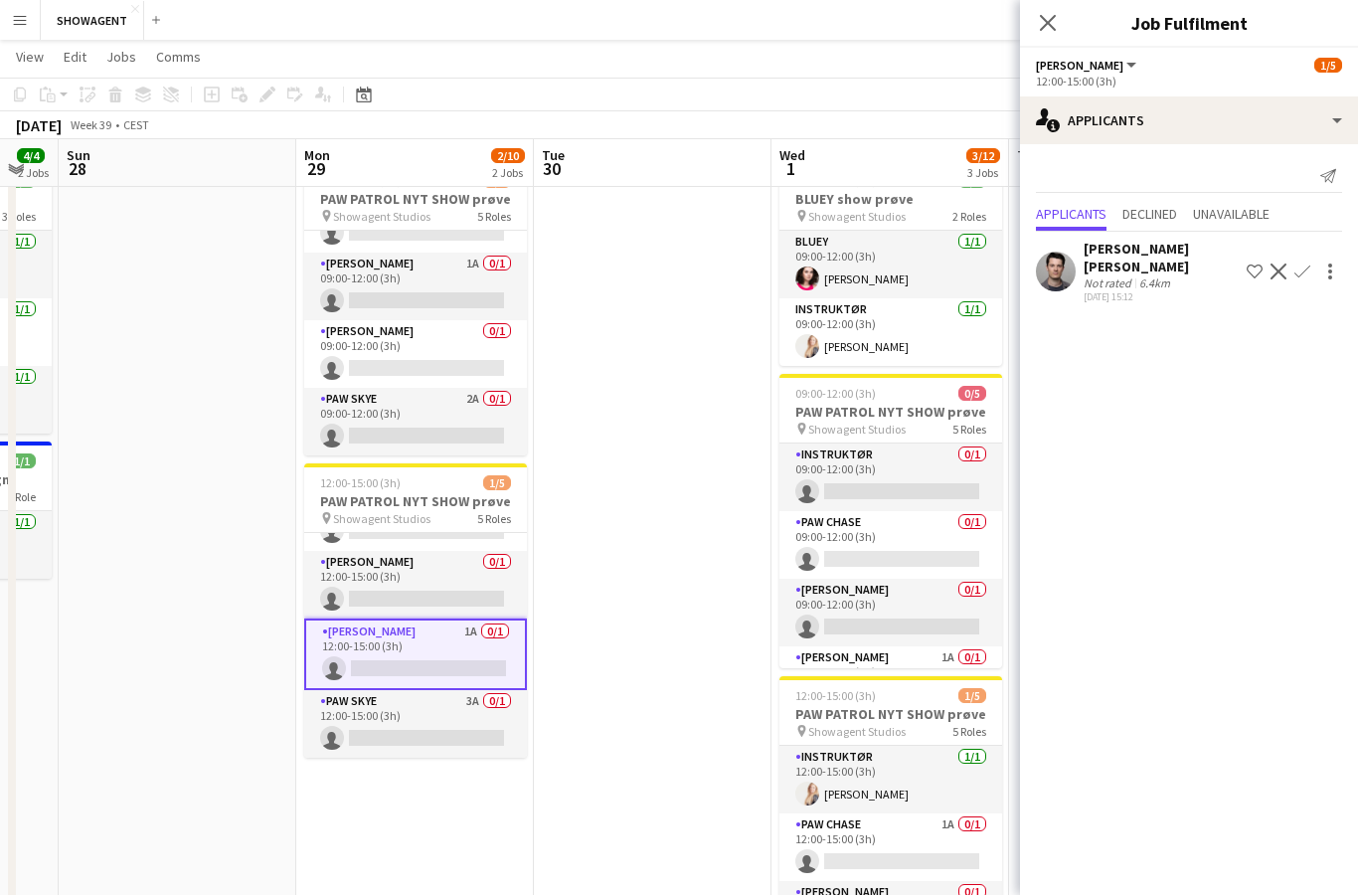
scroll to position [117, 0]
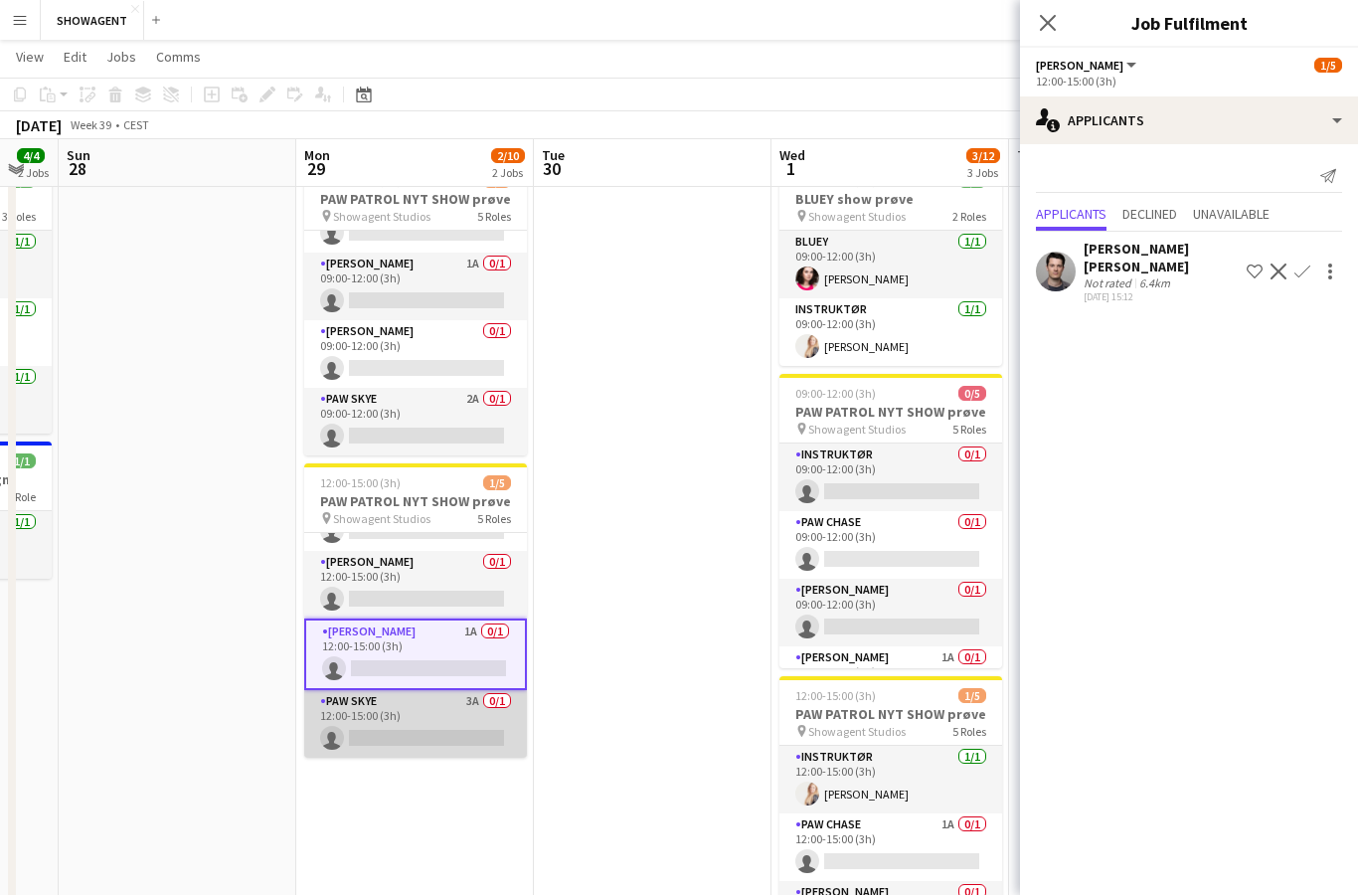
click at [430, 714] on app-card-role "PAW SKYE 3A 0/1 12:00-15:00 (3h) single-neutral-actions" at bounding box center [415, 724] width 223 height 68
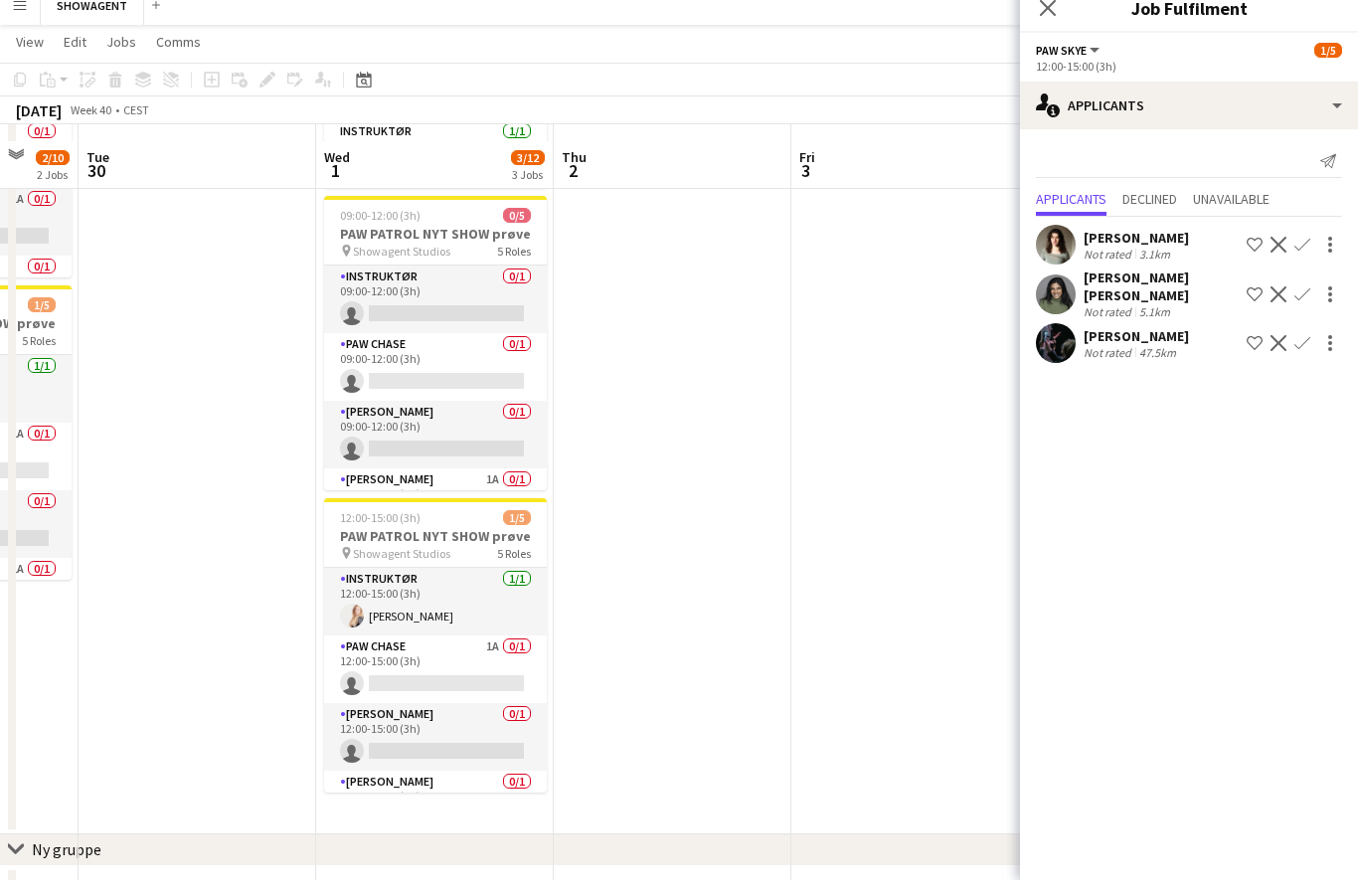
scroll to position [233, 0]
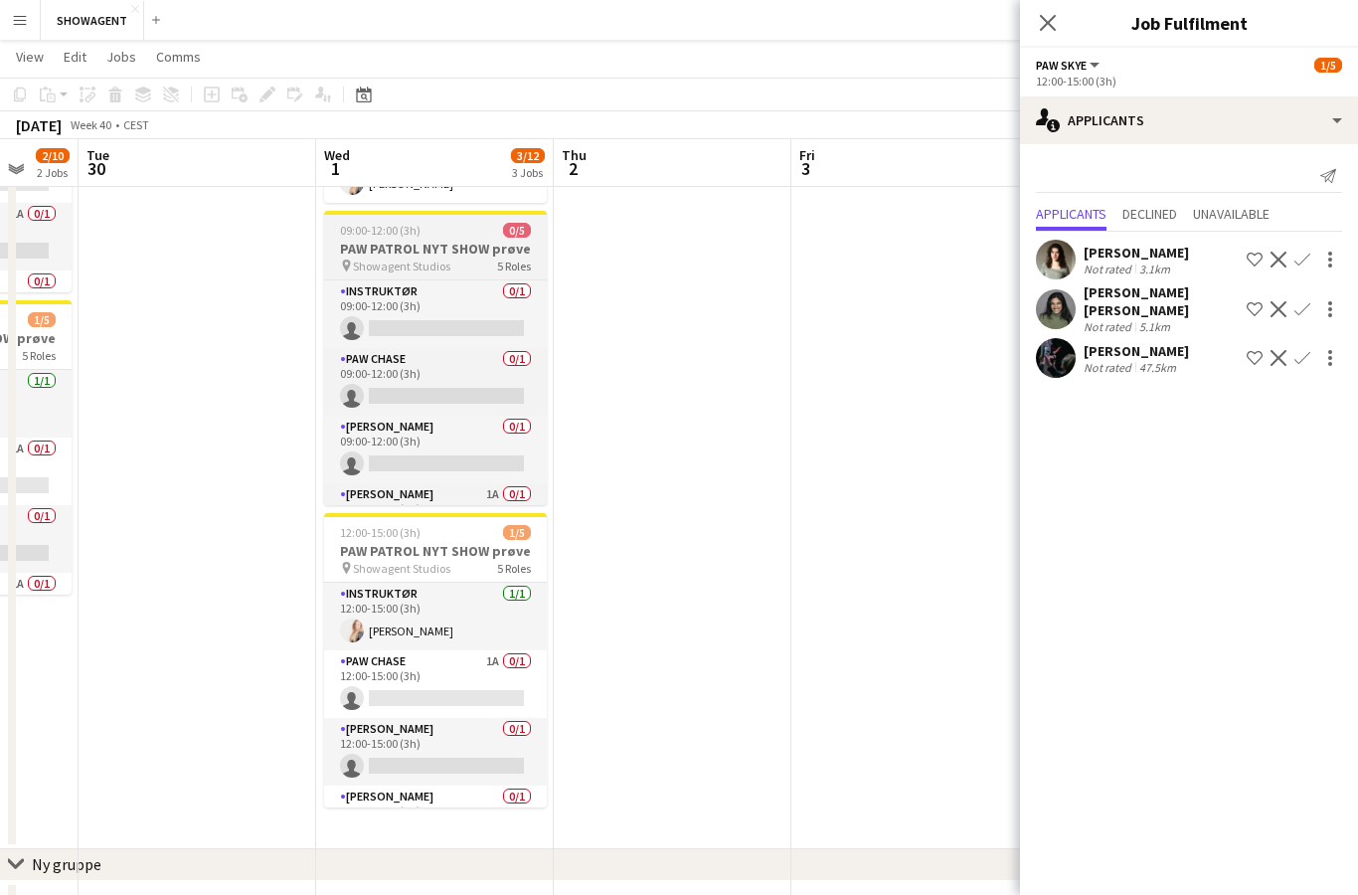
click at [476, 234] on div "09:00-12:00 (3h) 0/5" at bounding box center [435, 230] width 223 height 15
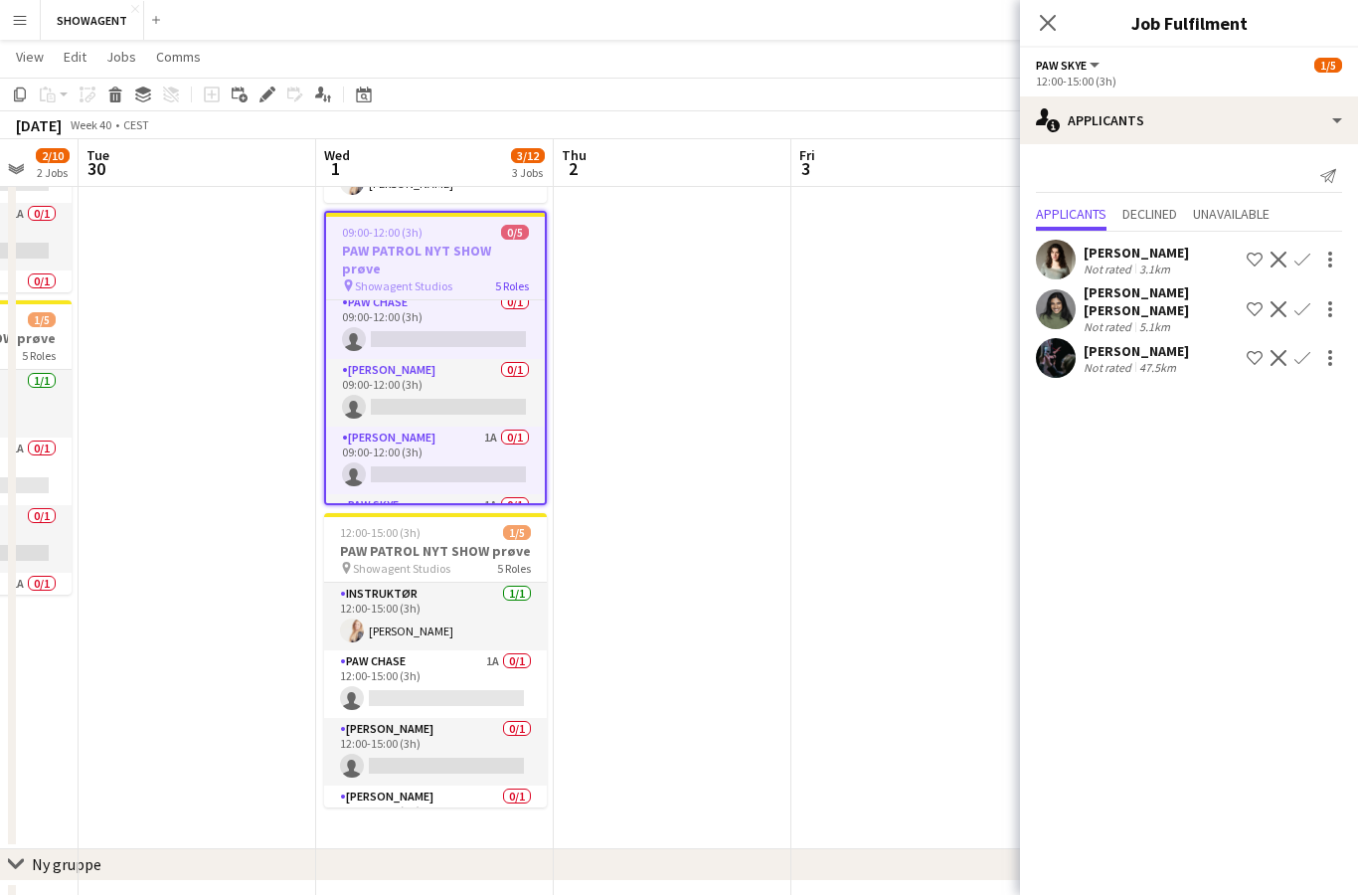
scroll to position [79, 0]
click at [473, 438] on app-card-role "PAW RYDER 1A 0/1 09:00-12:00 (3h) single-neutral-actions" at bounding box center [435, 459] width 219 height 68
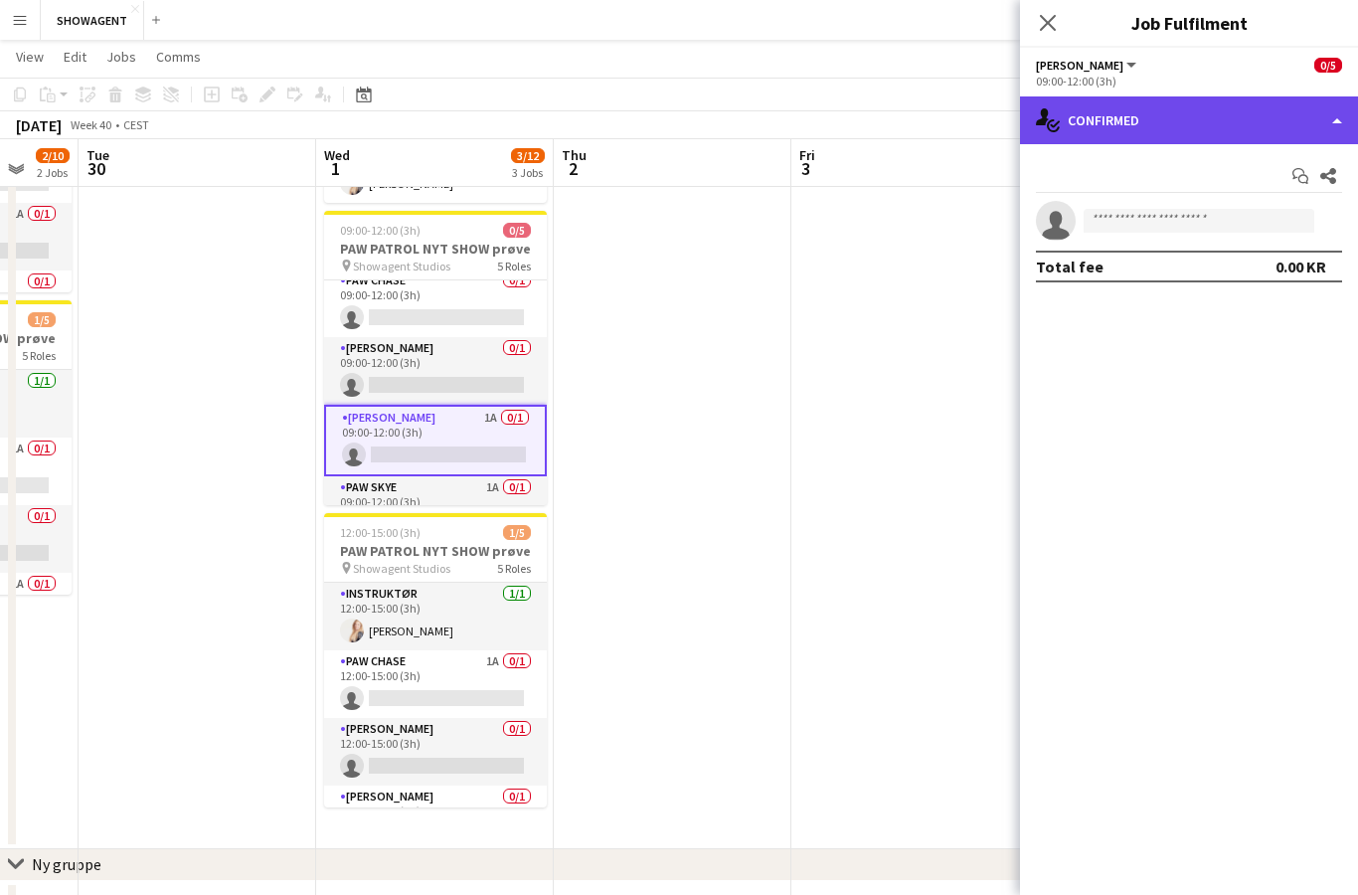
click at [1229, 103] on div "single-neutral-actions-check-2 Confirmed" at bounding box center [1189, 120] width 338 height 48
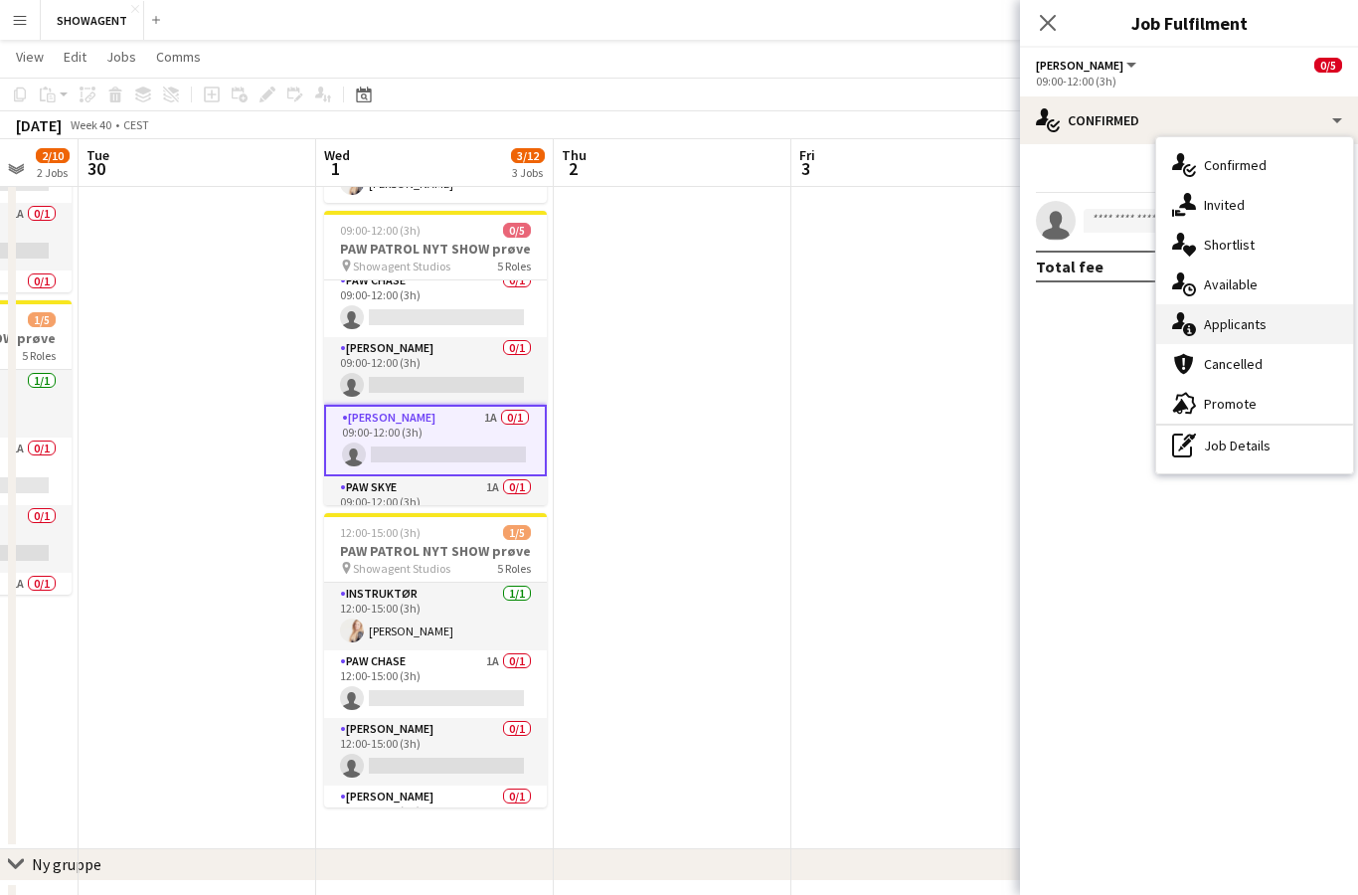
click at [1282, 336] on div "single-neutral-actions-information Applicants" at bounding box center [1254, 324] width 197 height 40
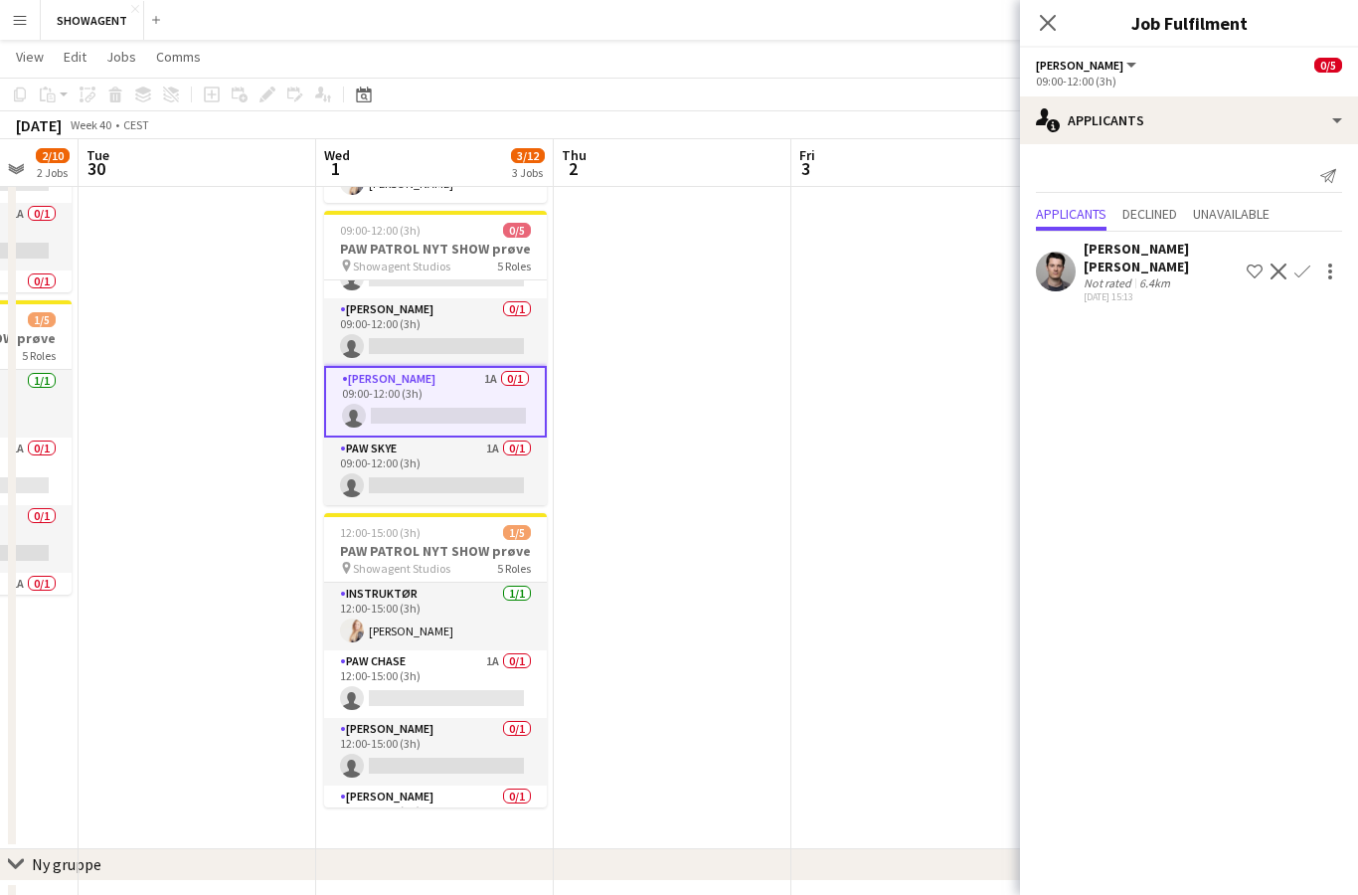
scroll to position [117, 0]
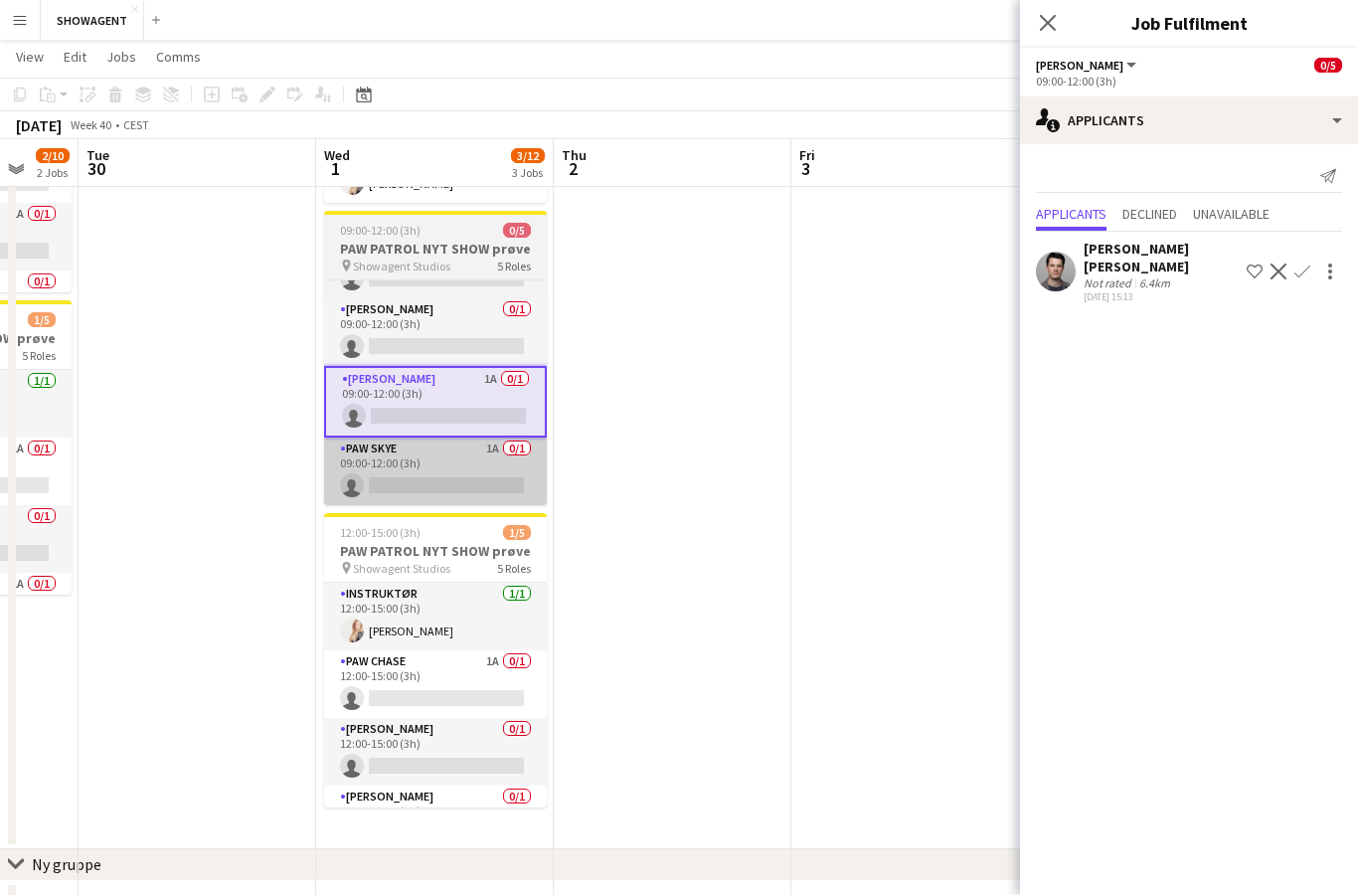
click at [460, 463] on app-card-role "PAW SKYE 1A 0/1 09:00-12:00 (3h) single-neutral-actions" at bounding box center [435, 472] width 223 height 68
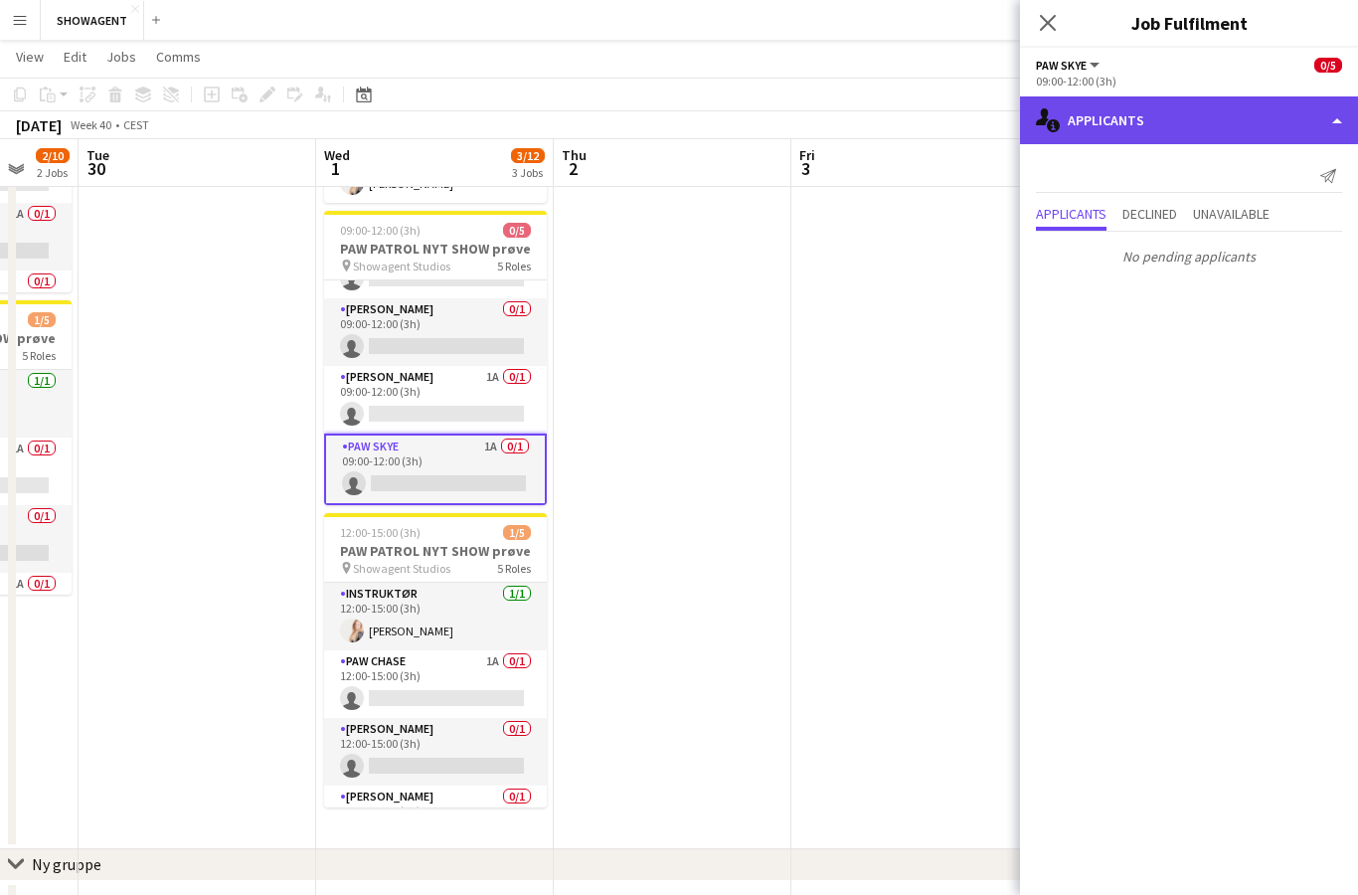
click at [1286, 116] on div "single-neutral-actions-information Applicants" at bounding box center [1189, 120] width 338 height 48
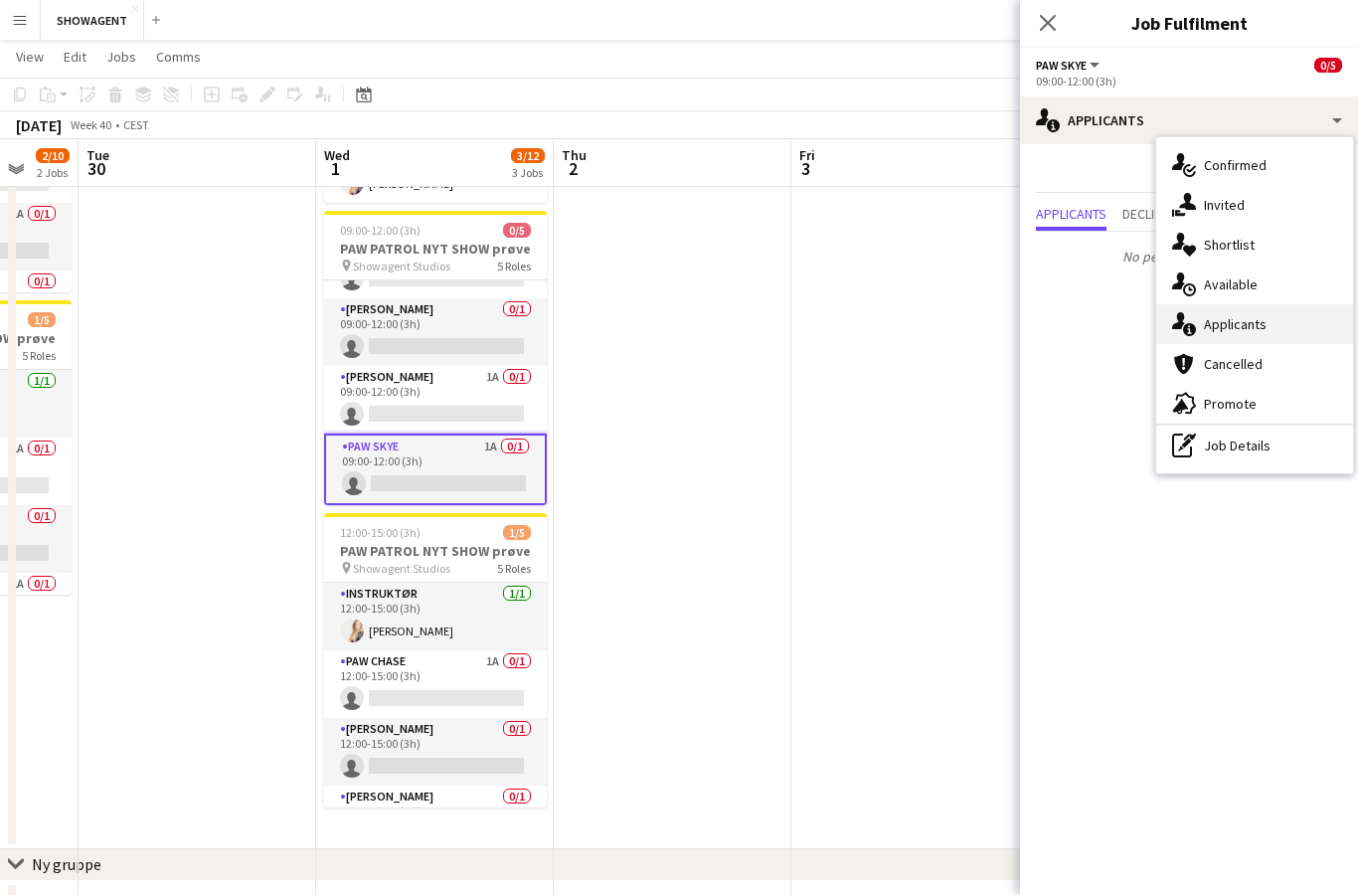
click at [1262, 329] on span "Applicants" at bounding box center [1235, 324] width 63 height 18
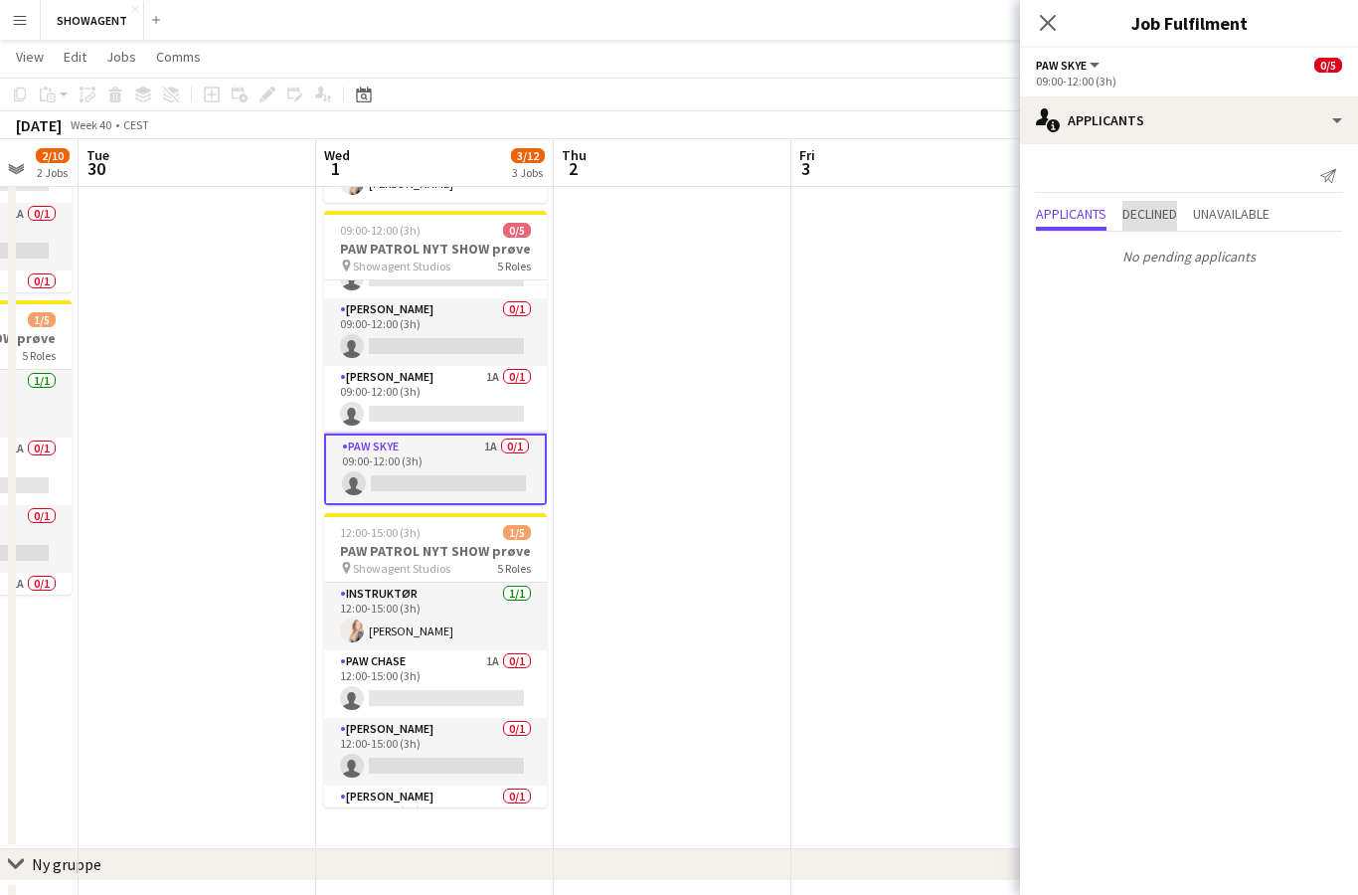
click at [1143, 207] on span "Declined" at bounding box center [1150, 214] width 55 height 14
click at [1241, 182] on span "Unavailable" at bounding box center [1231, 175] width 77 height 30
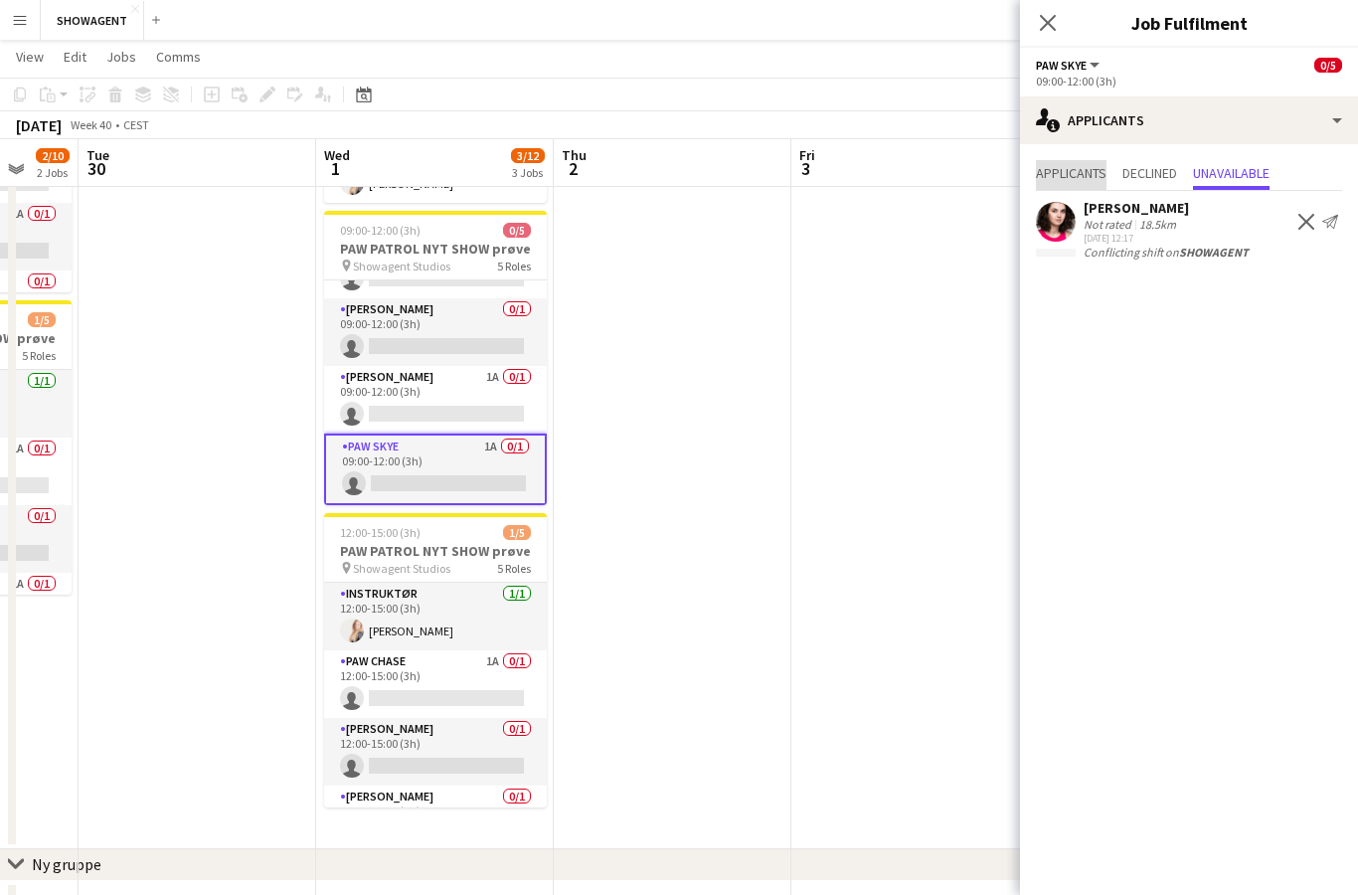
click at [1075, 179] on span "Applicants" at bounding box center [1071, 173] width 71 height 14
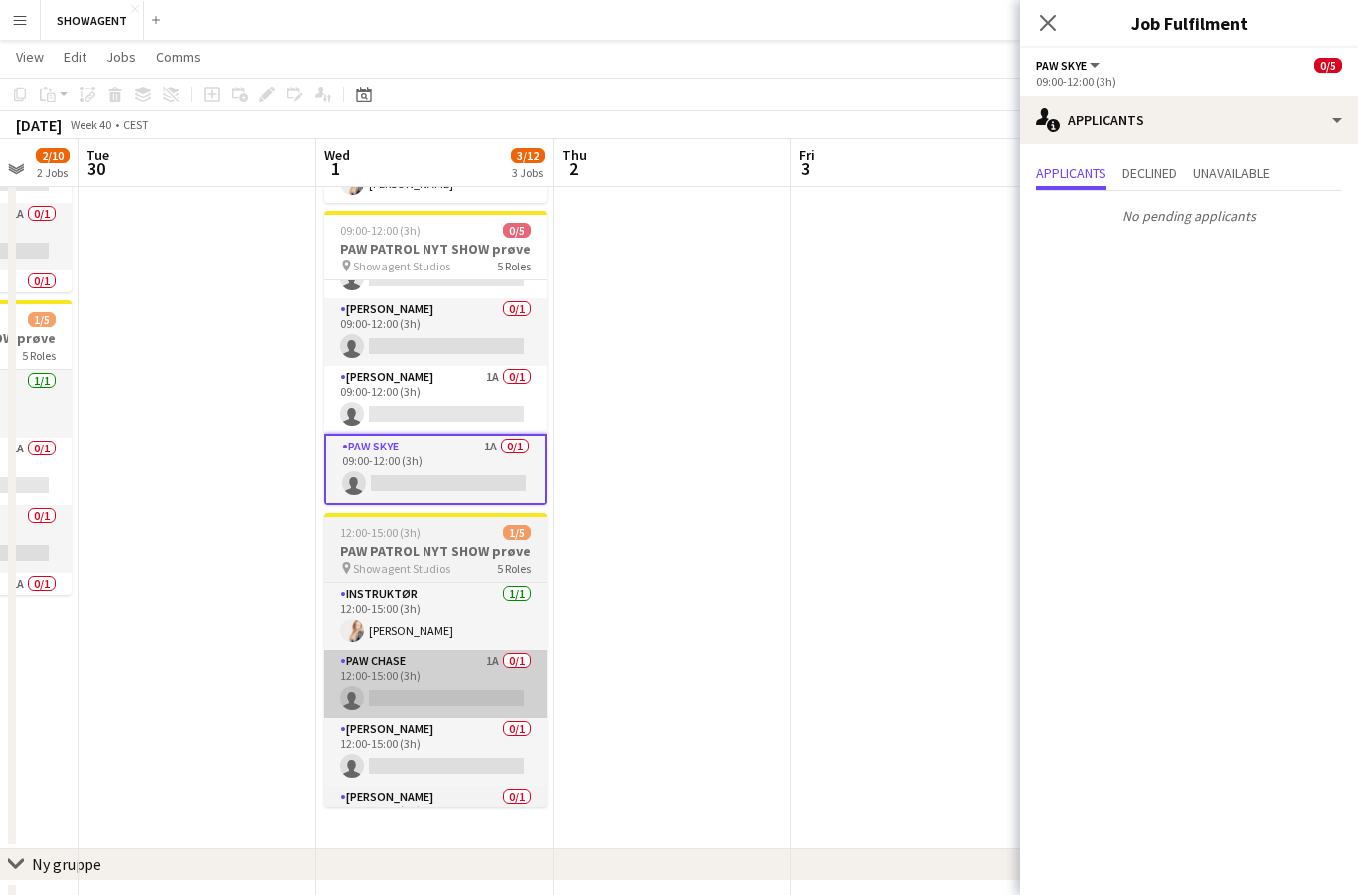
click at [474, 675] on app-card-role "PAW CHASE 1A 0/1 12:00-15:00 (3h) single-neutral-actions" at bounding box center [435, 684] width 223 height 68
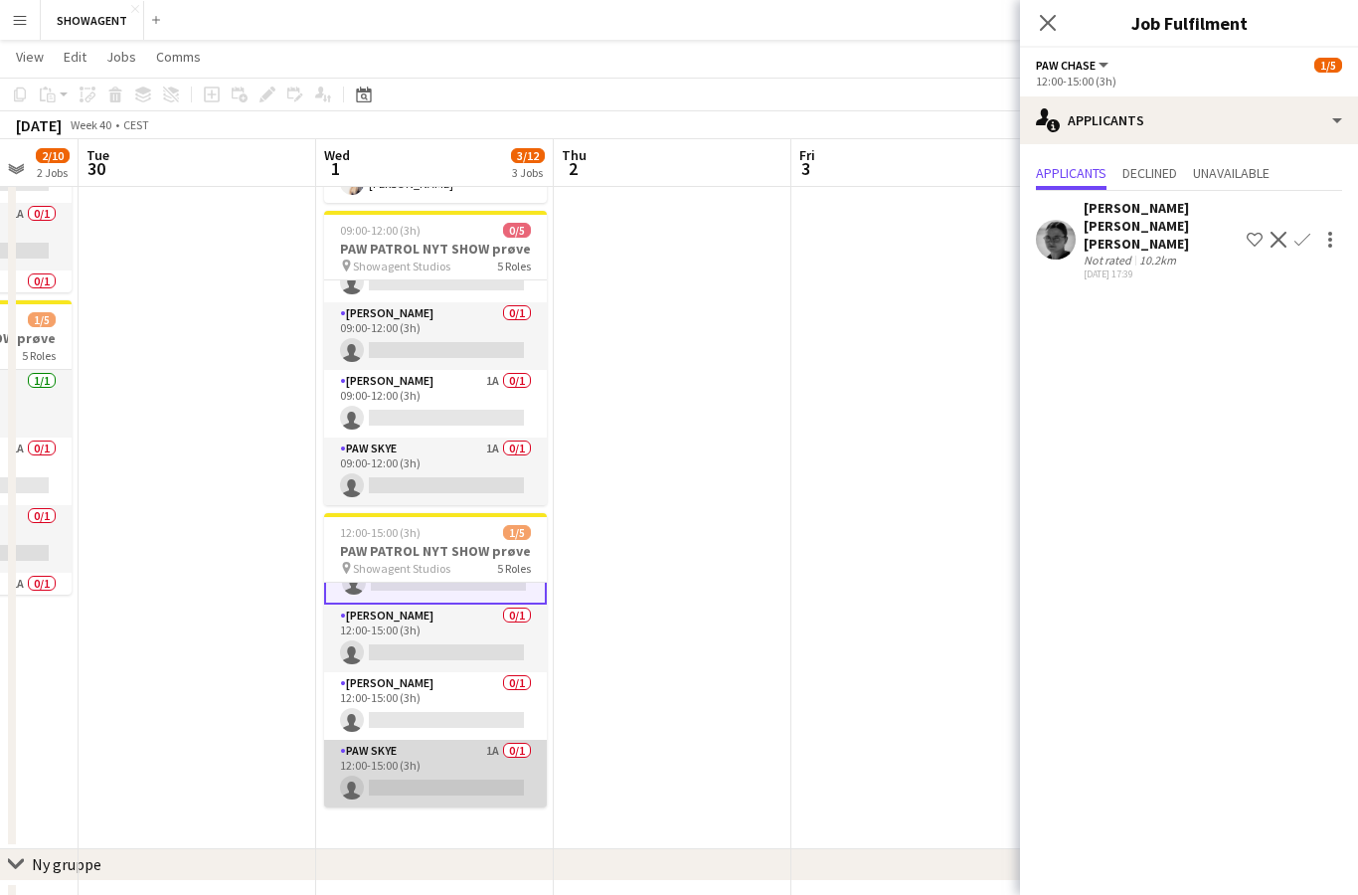
click at [465, 762] on app-card-role "PAW SKYE 1A 0/1 12:00-15:00 (3h) single-neutral-actions" at bounding box center [435, 774] width 223 height 68
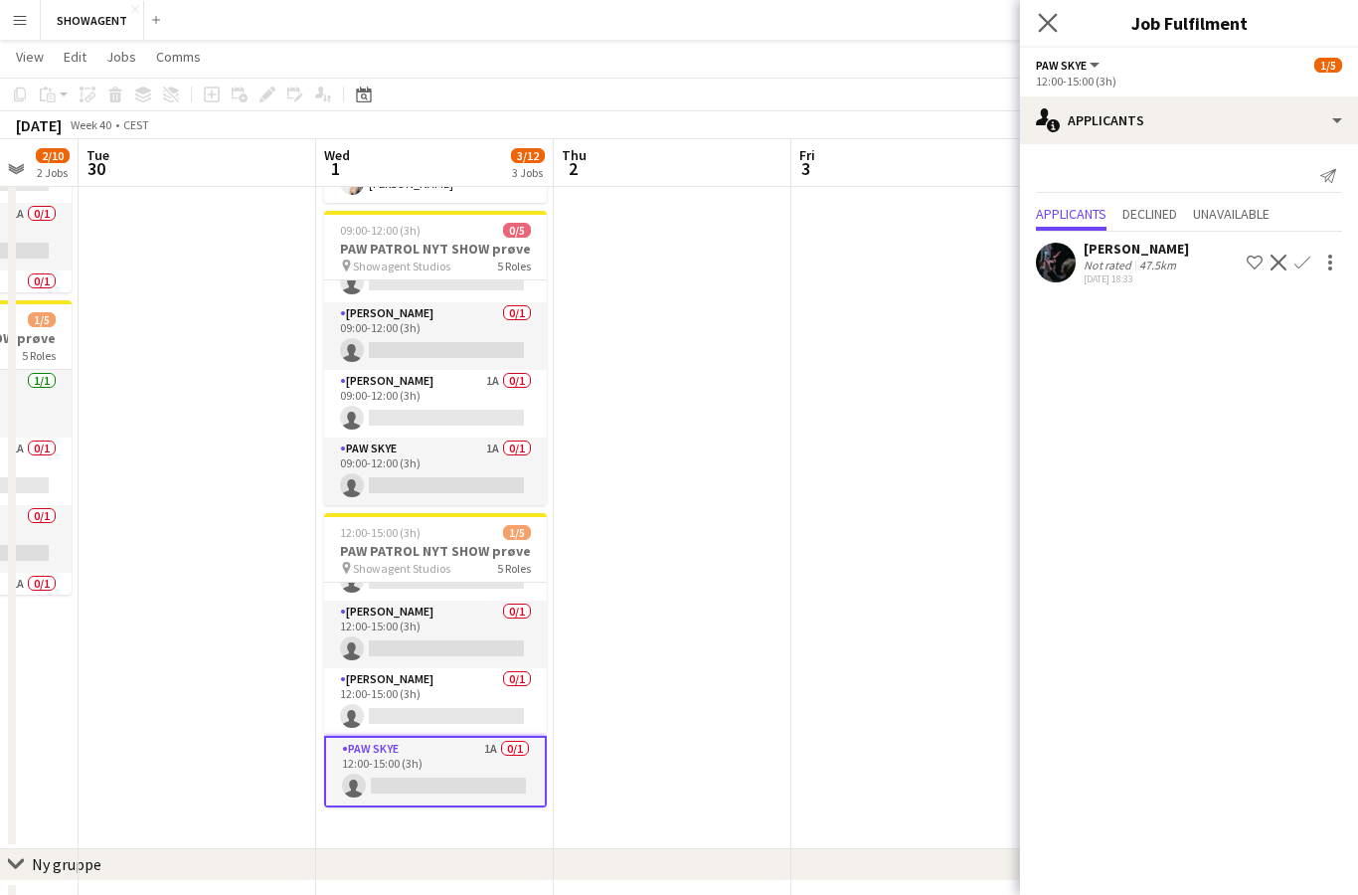
click at [1057, 26] on icon "Close pop-in" at bounding box center [1047, 22] width 19 height 19
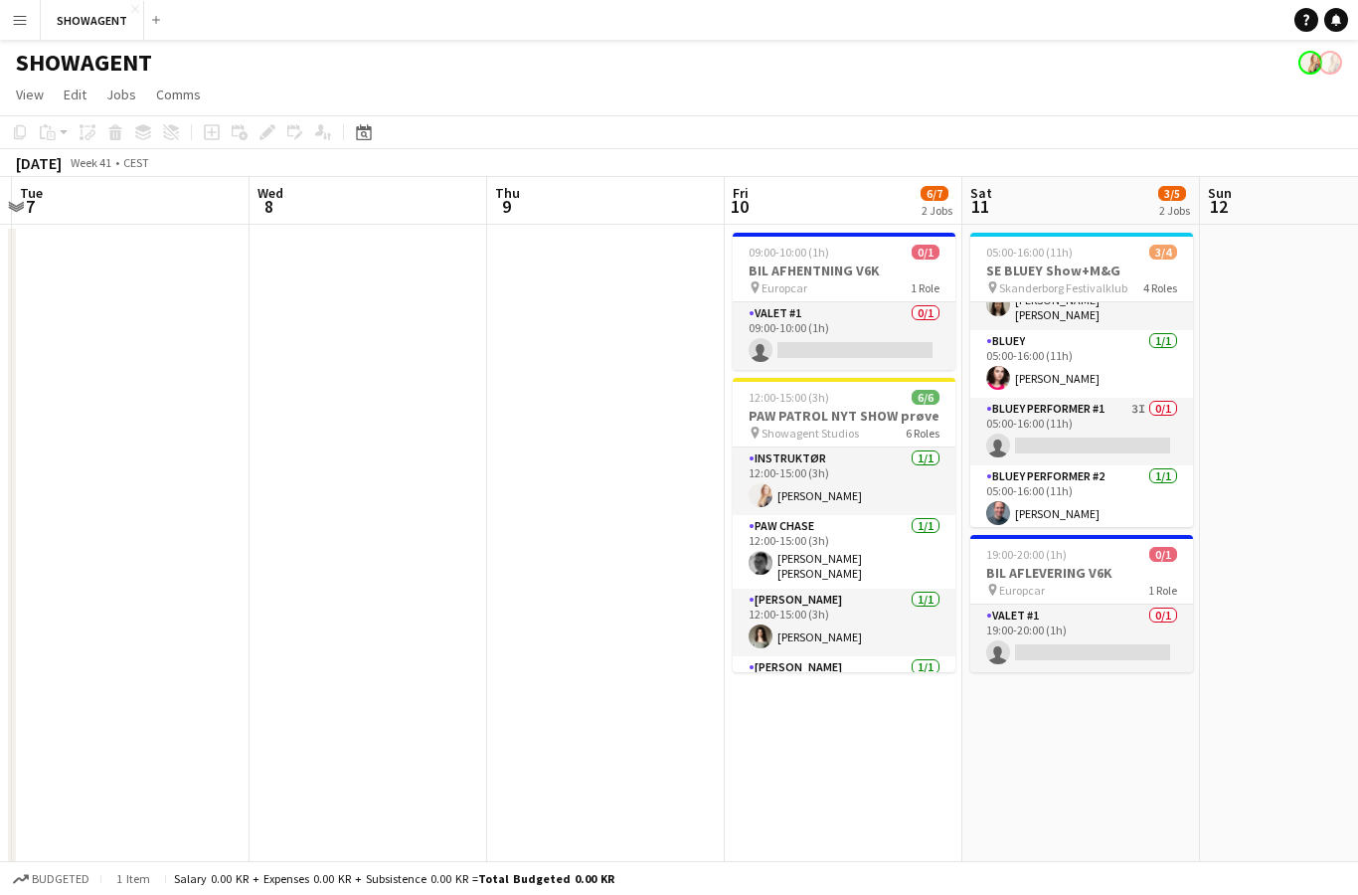
scroll to position [0, 0]
click at [884, 260] on app-job-card "09:00-10:00 (1h) 0/1 BIL AFHENTNING V6K pin Europcar 1 Role Valet #1 0/1 09:00-…" at bounding box center [844, 301] width 223 height 137
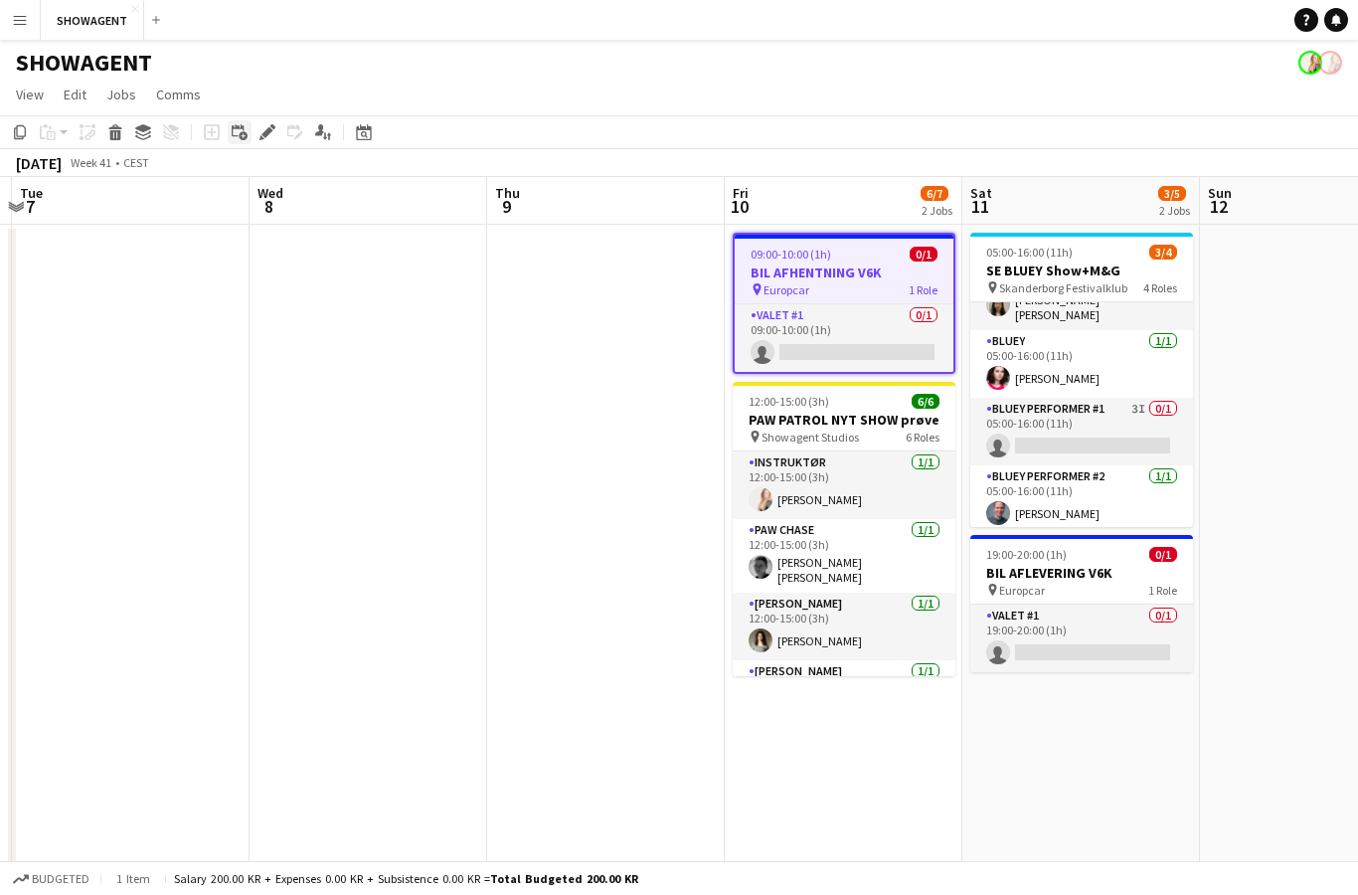
click at [248, 141] on div "Add linked Job" at bounding box center [240, 132] width 24 height 24
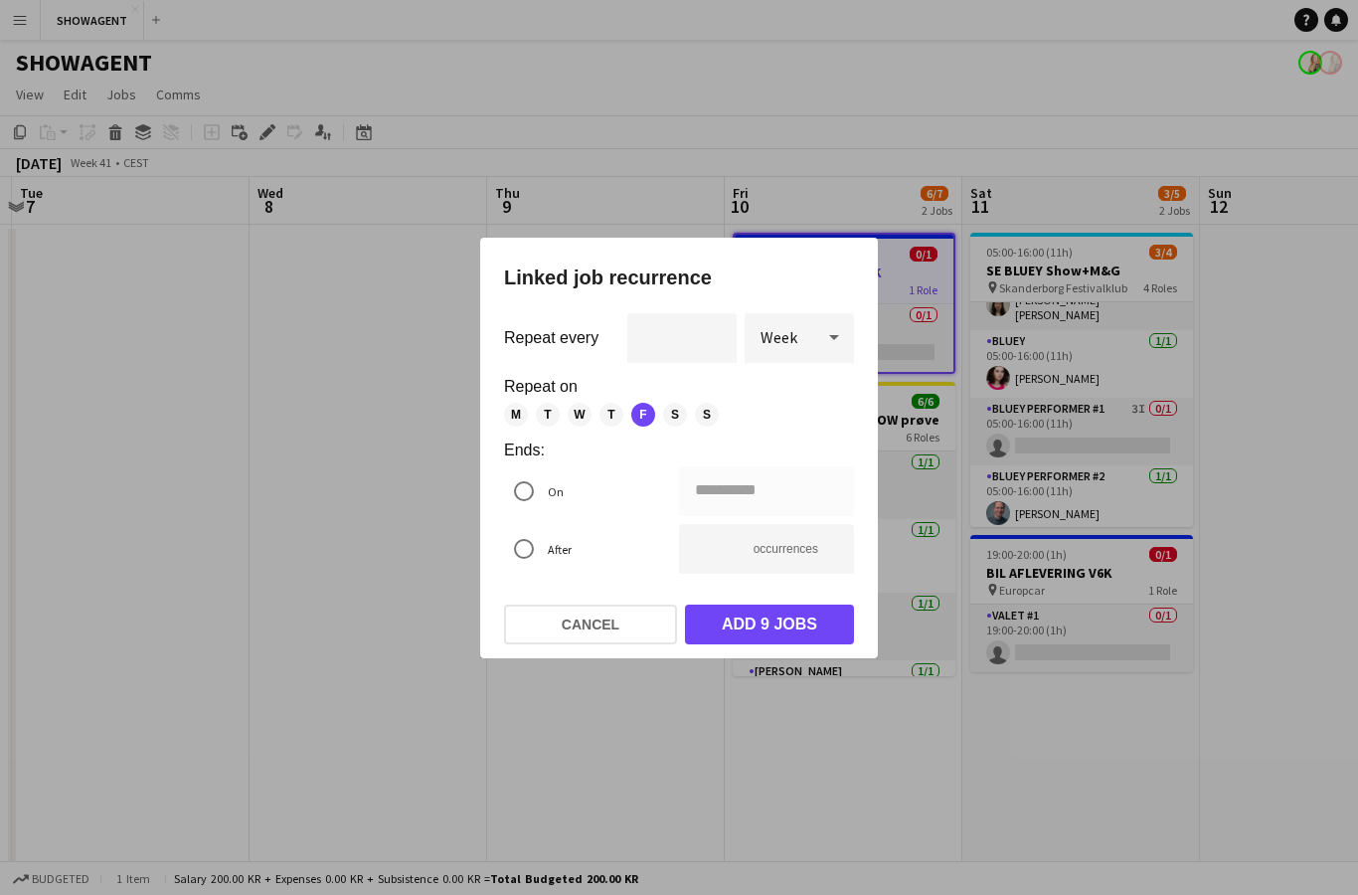
click at [431, 568] on div at bounding box center [679, 447] width 1358 height 895
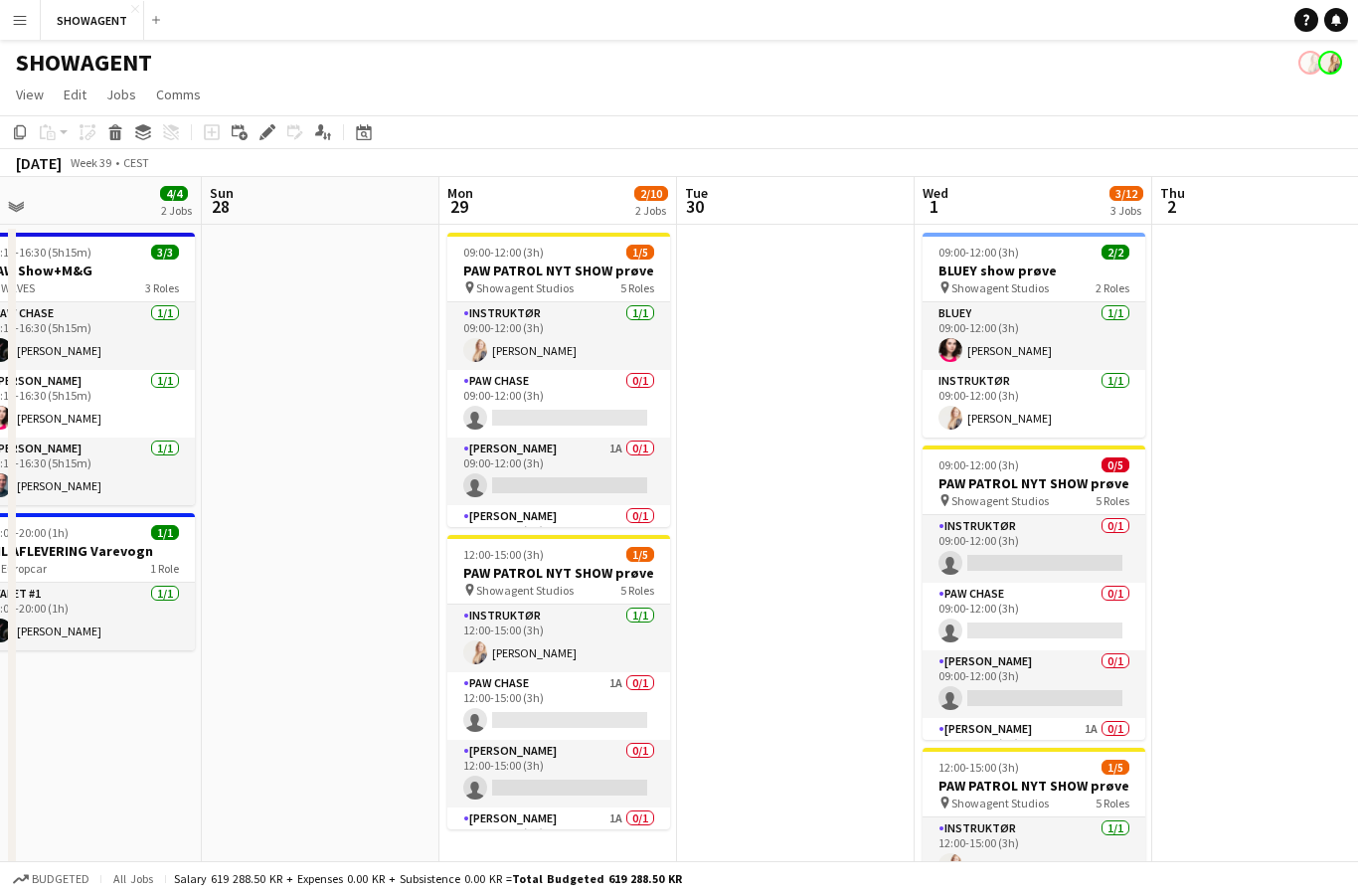
scroll to position [0, 596]
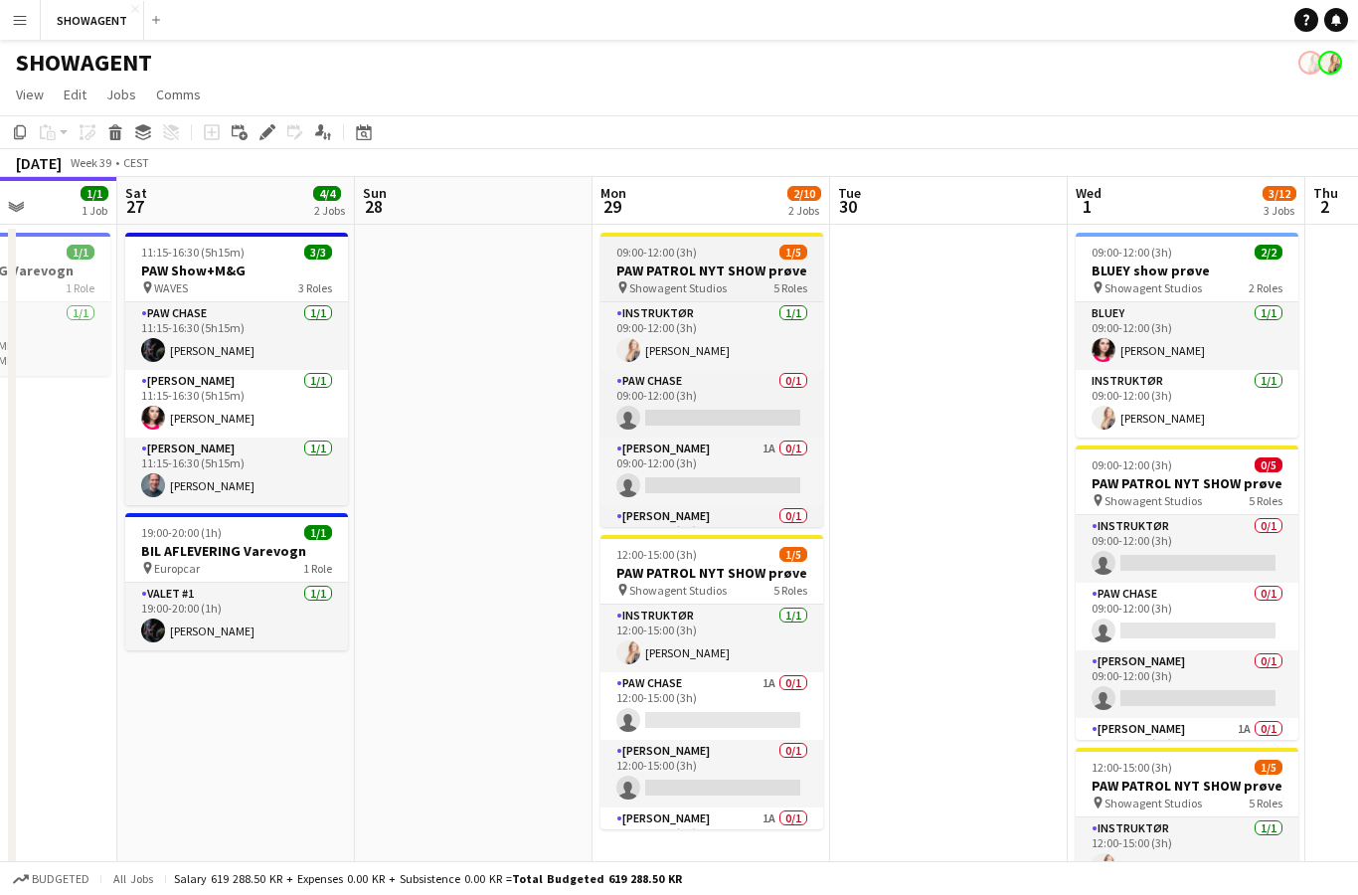
click at [742, 276] on h3 "PAW PATROL NYT SHOW prøve" at bounding box center [712, 271] width 223 height 18
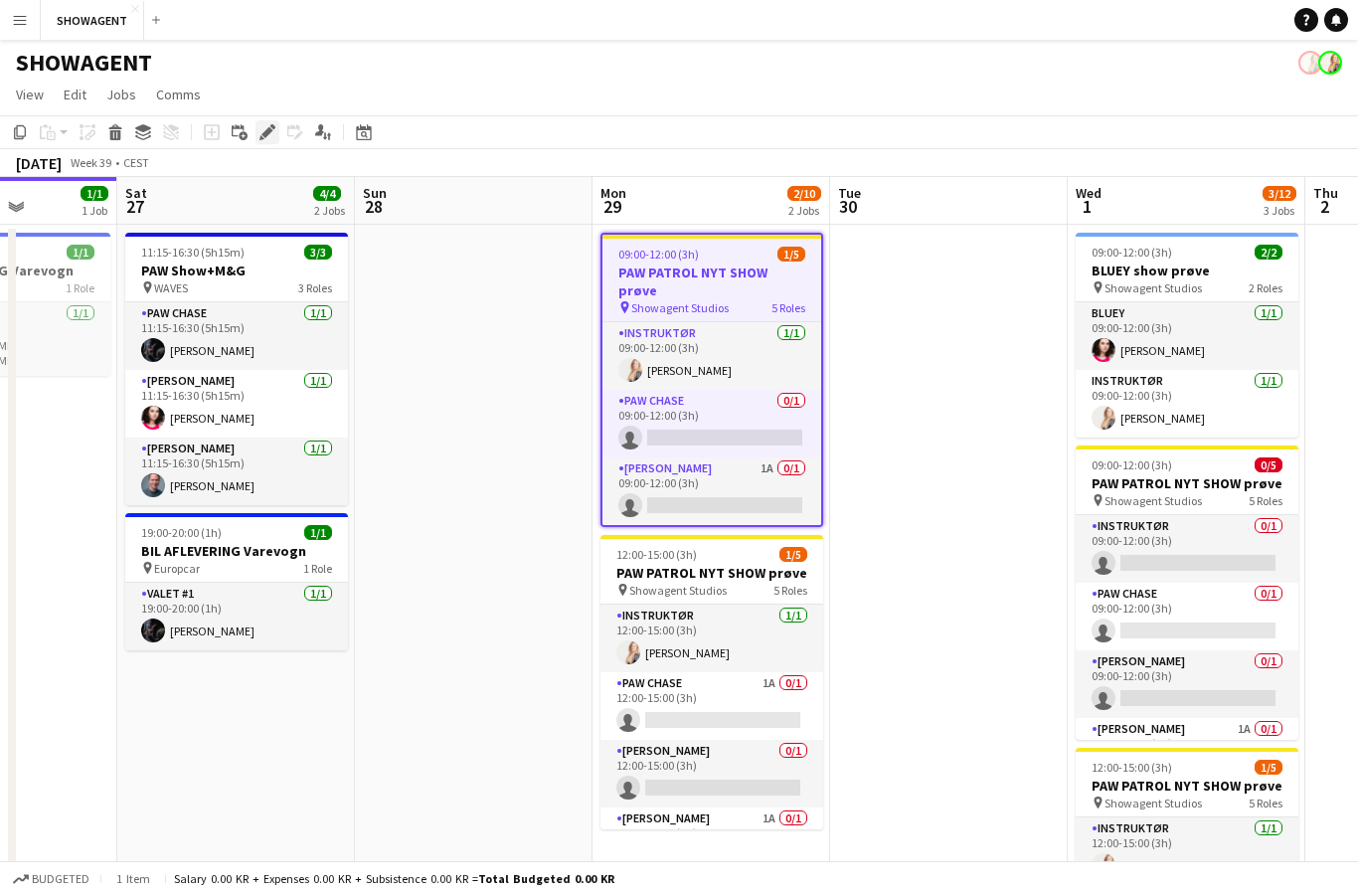
click at [272, 131] on icon "Edit" at bounding box center [268, 132] width 16 height 16
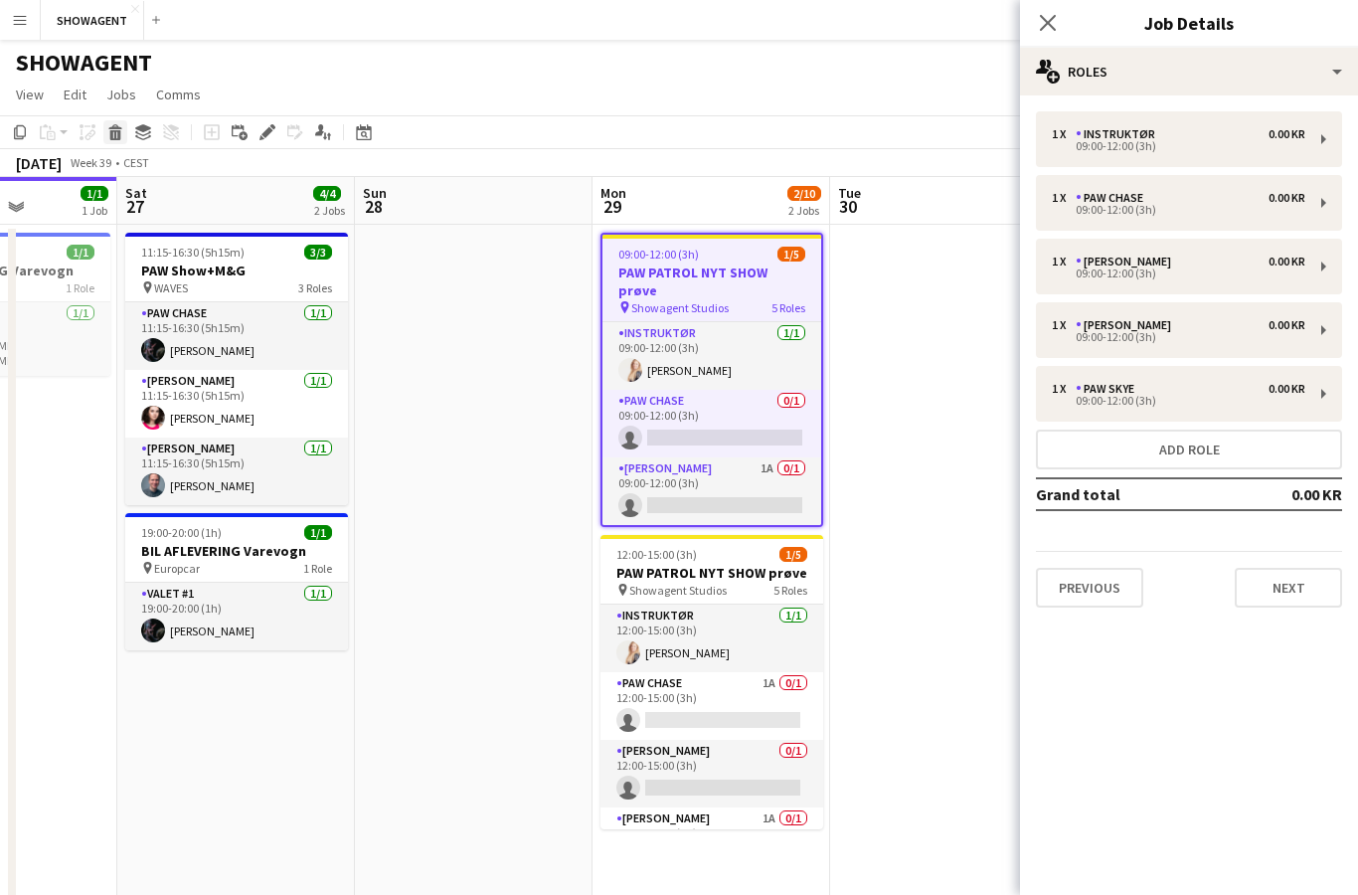
click at [105, 137] on div "Delete" at bounding box center [115, 132] width 24 height 24
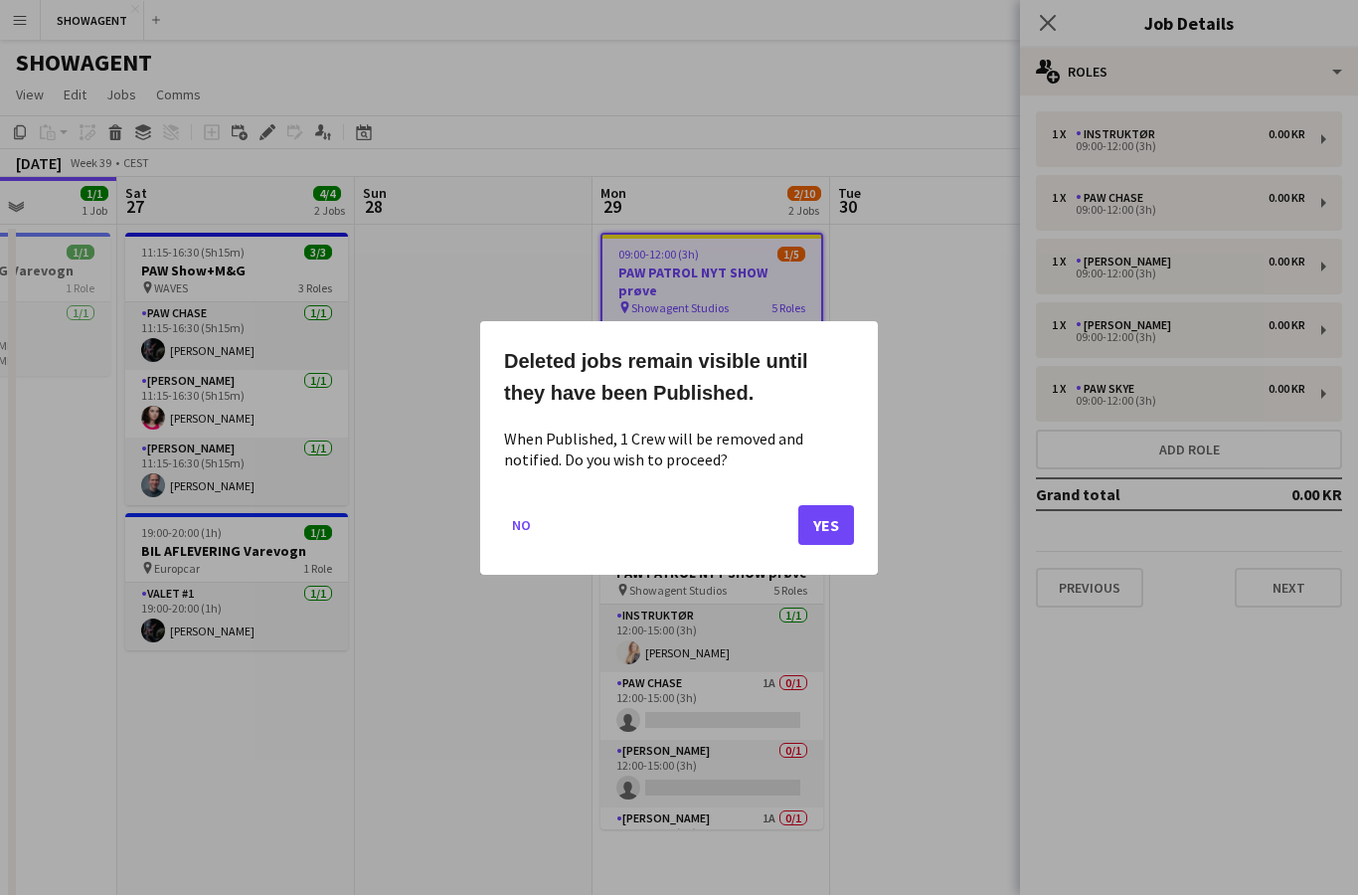
click at [820, 531] on button "Yes" at bounding box center [826, 524] width 56 height 40
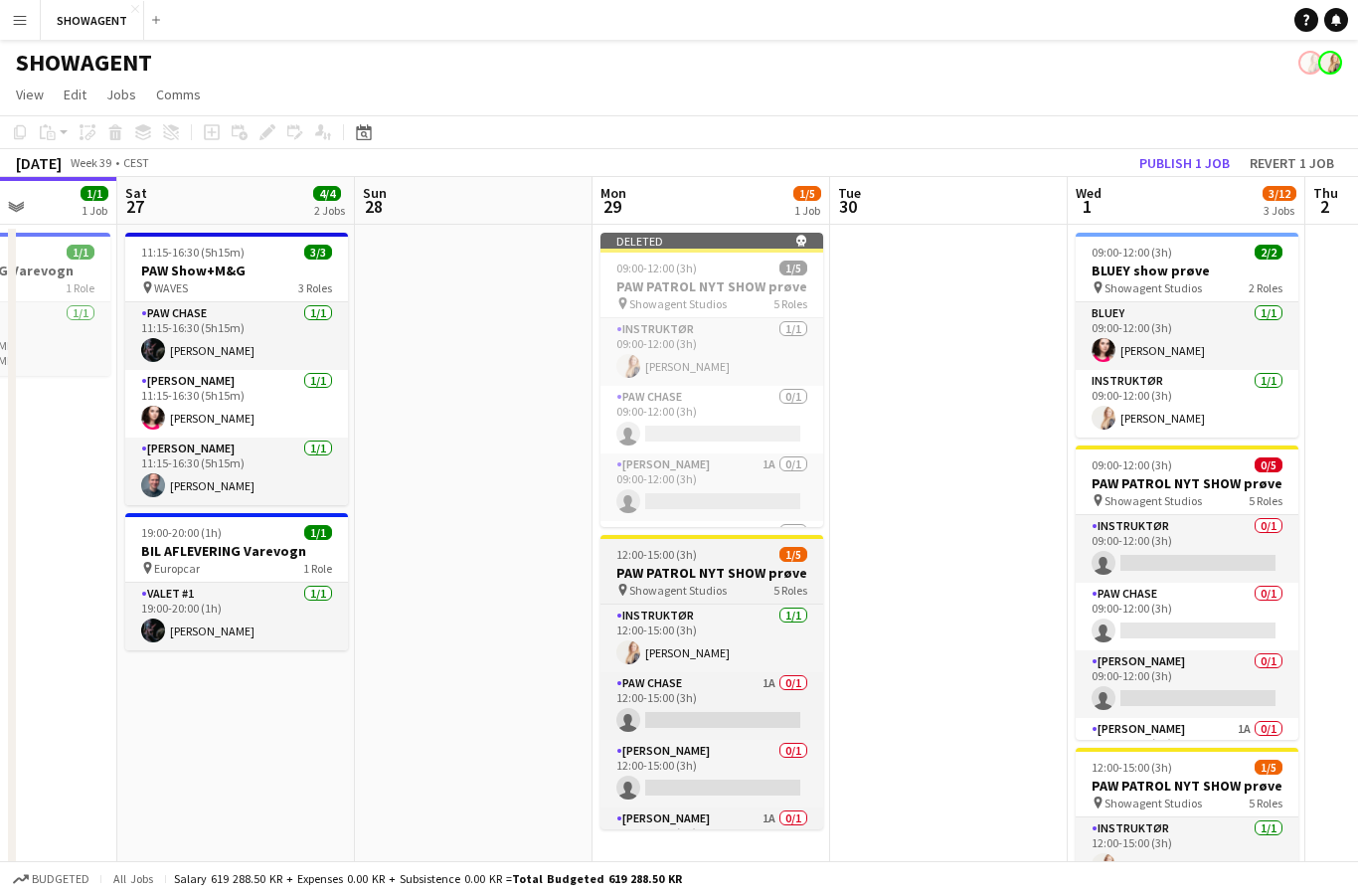
click at [767, 582] on div "pin Showagent Studios 5 Roles" at bounding box center [712, 590] width 223 height 16
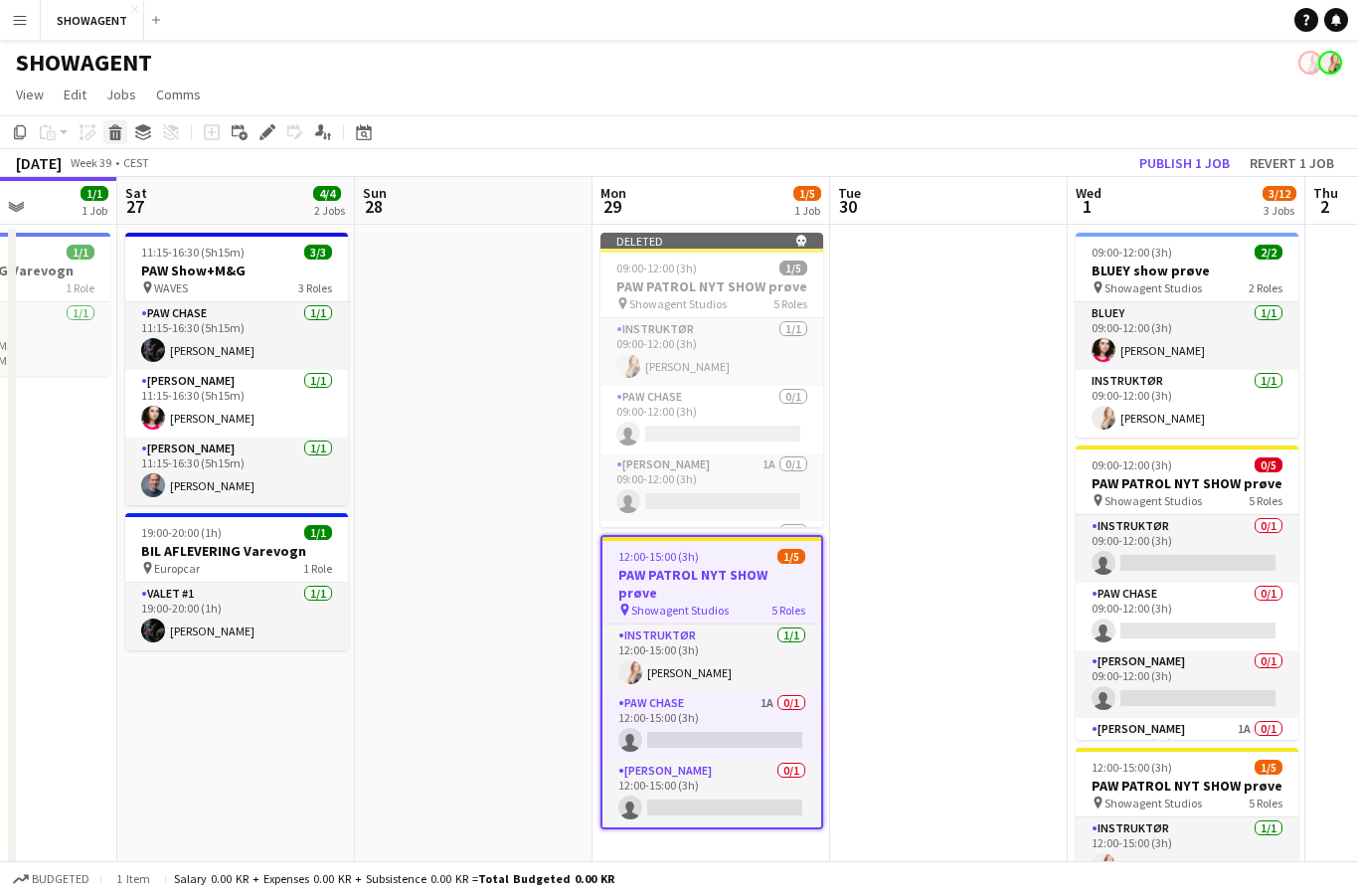
click at [103, 138] on div "Delete" at bounding box center [115, 132] width 24 height 24
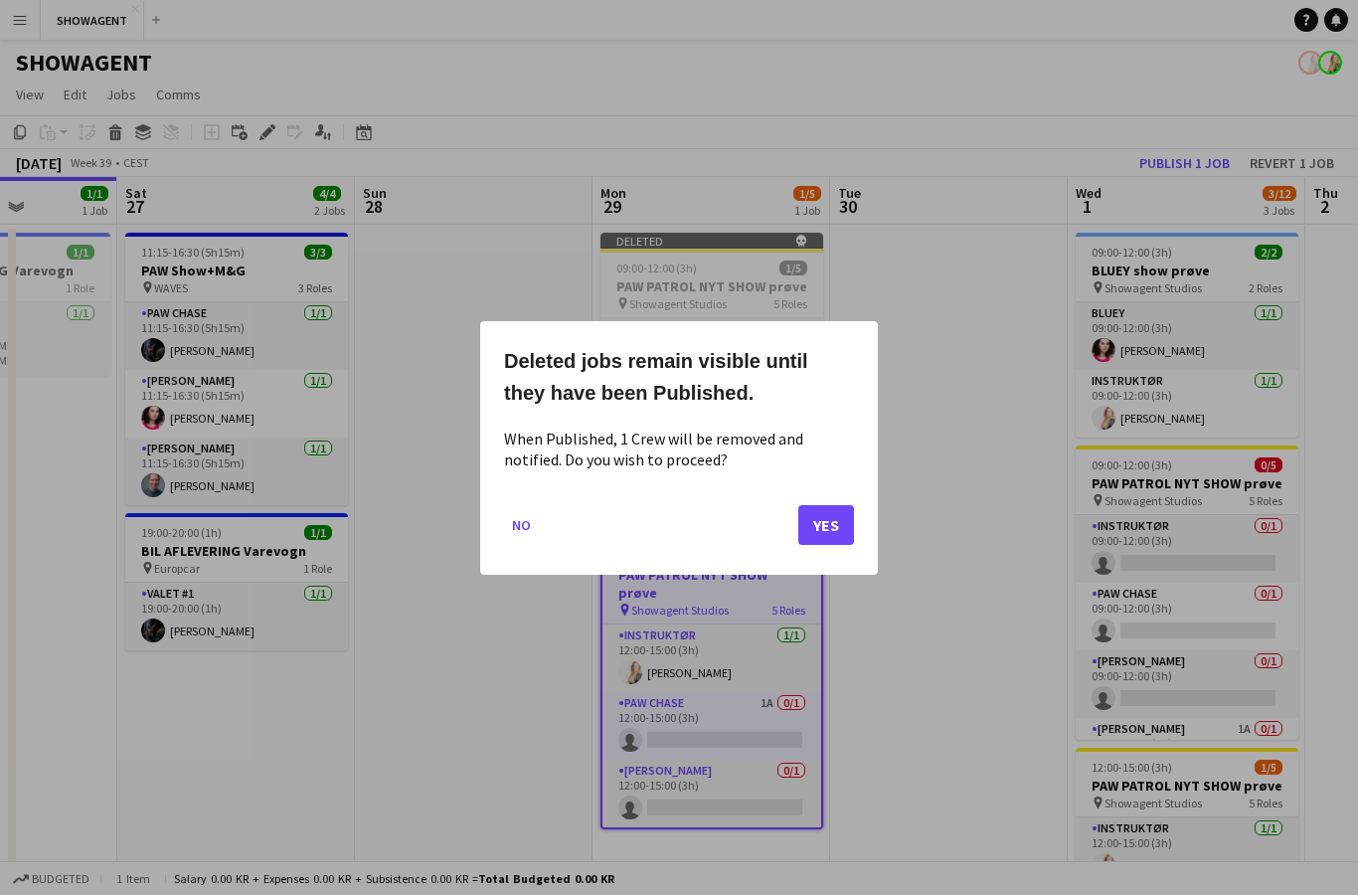
click at [830, 530] on button "Yes" at bounding box center [826, 524] width 56 height 40
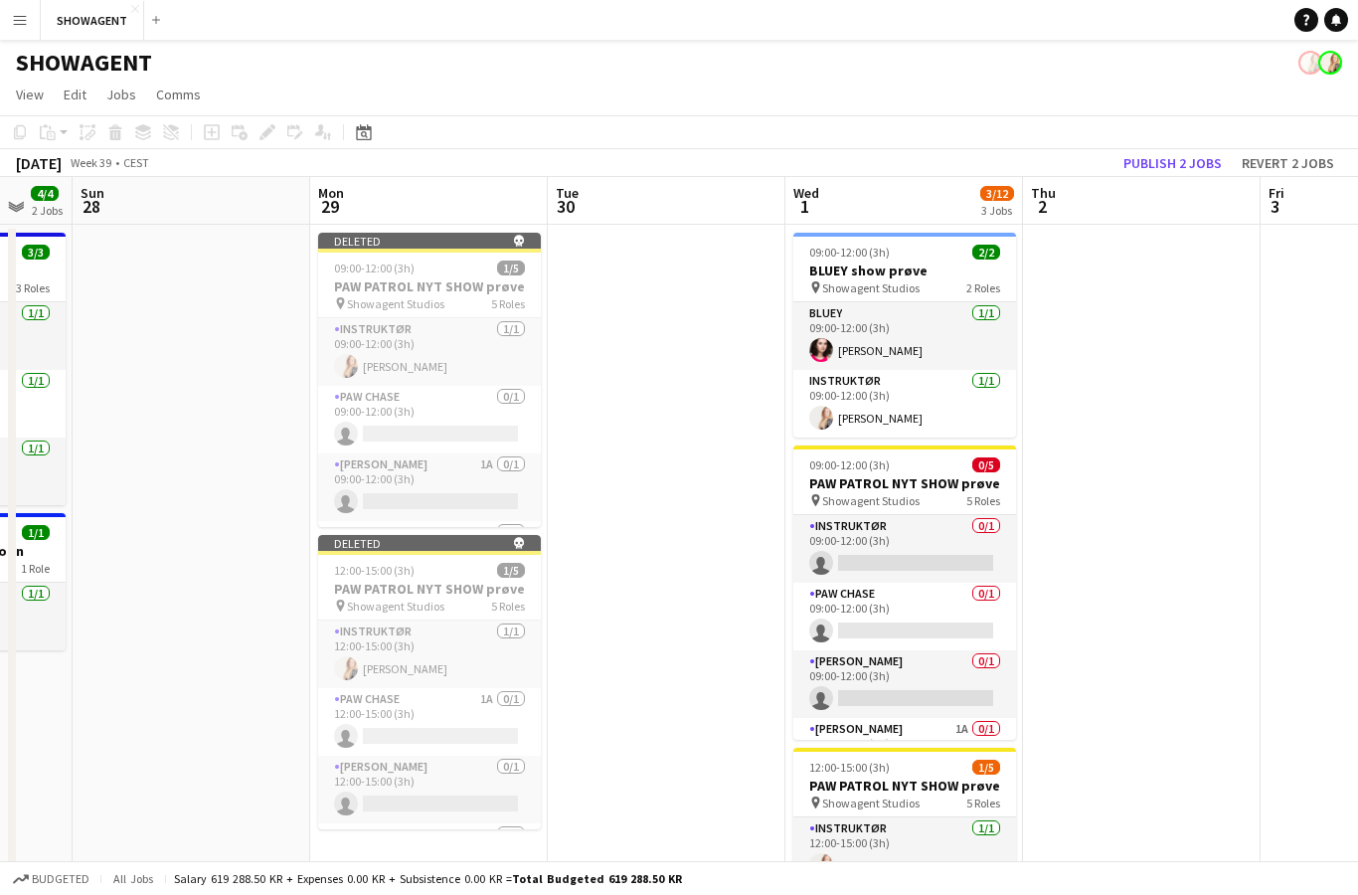
scroll to position [0, 665]
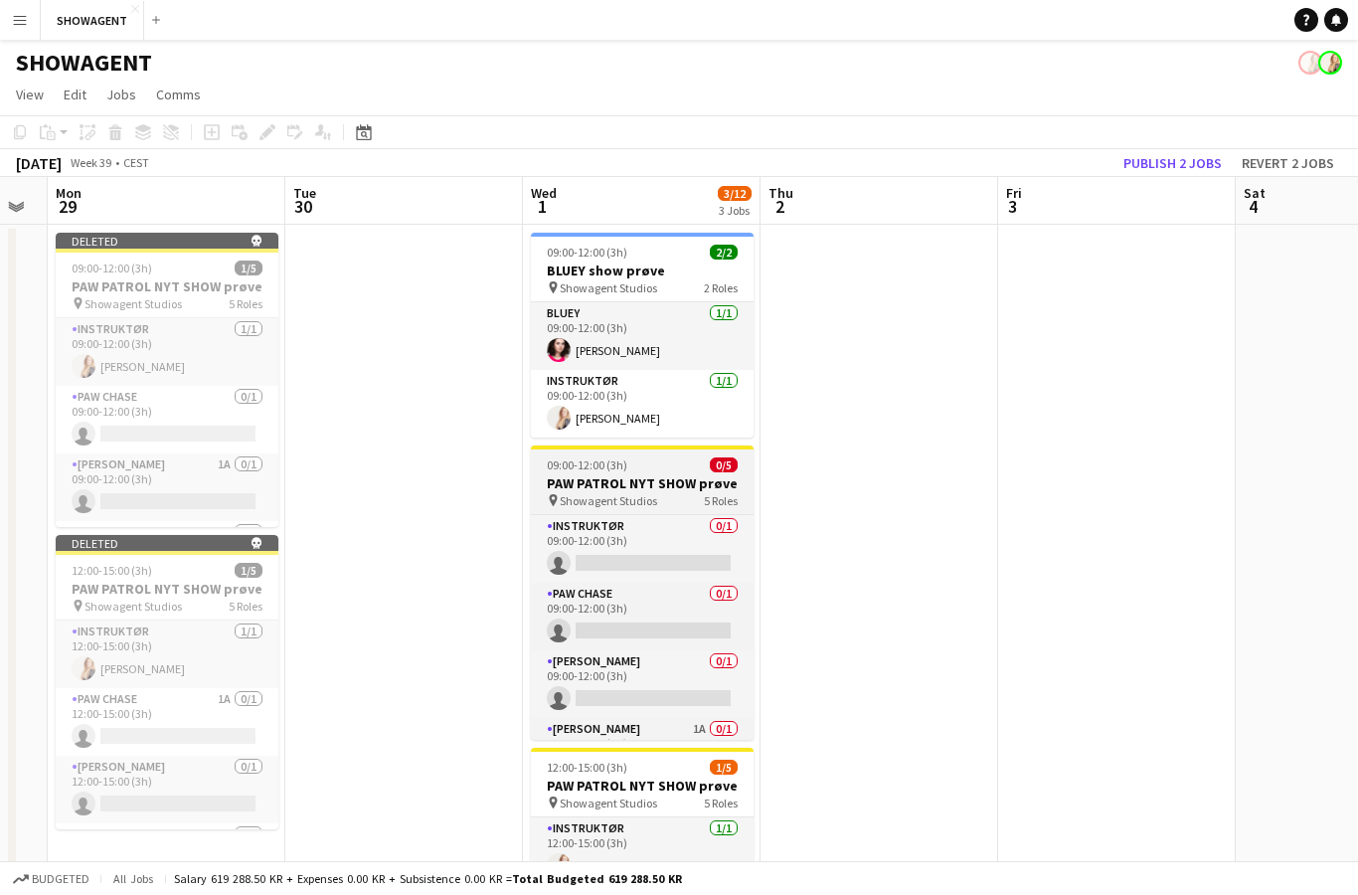
click at [707, 497] on span "5 Roles" at bounding box center [721, 500] width 34 height 15
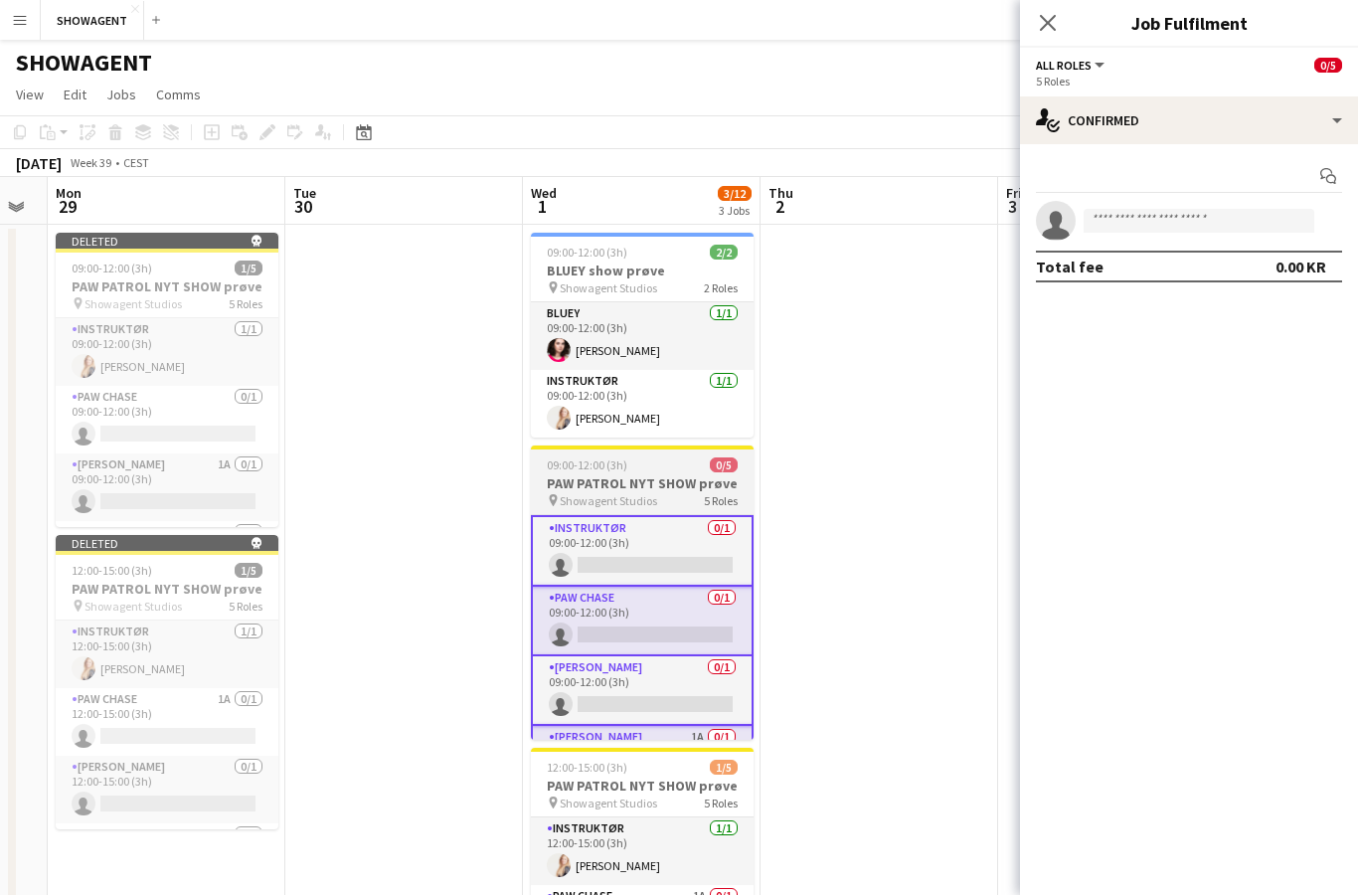
click at [698, 488] on h3 "PAW PATROL NYT SHOW prøve" at bounding box center [642, 483] width 223 height 18
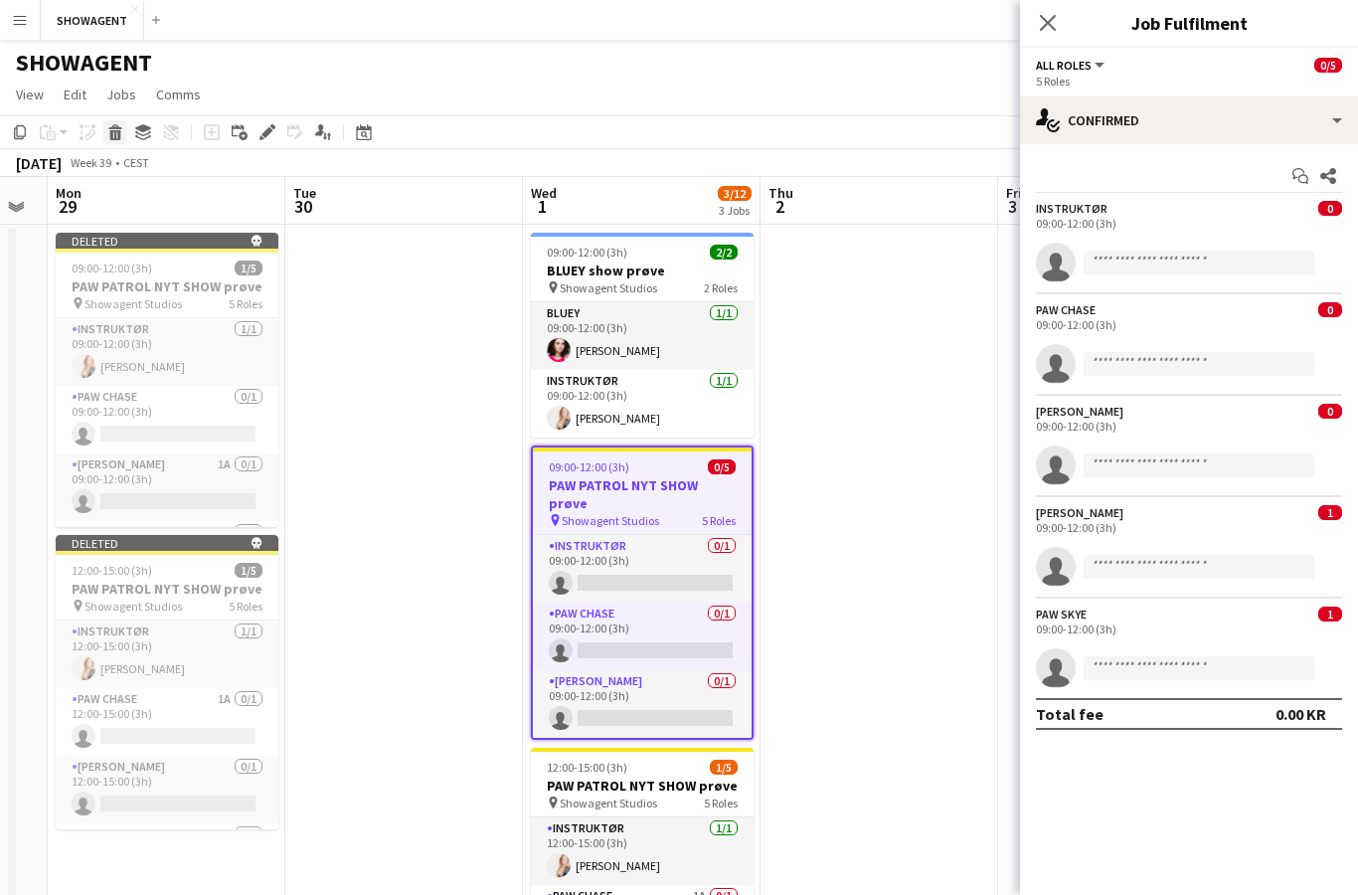
click at [114, 136] on icon at bounding box center [115, 135] width 11 height 10
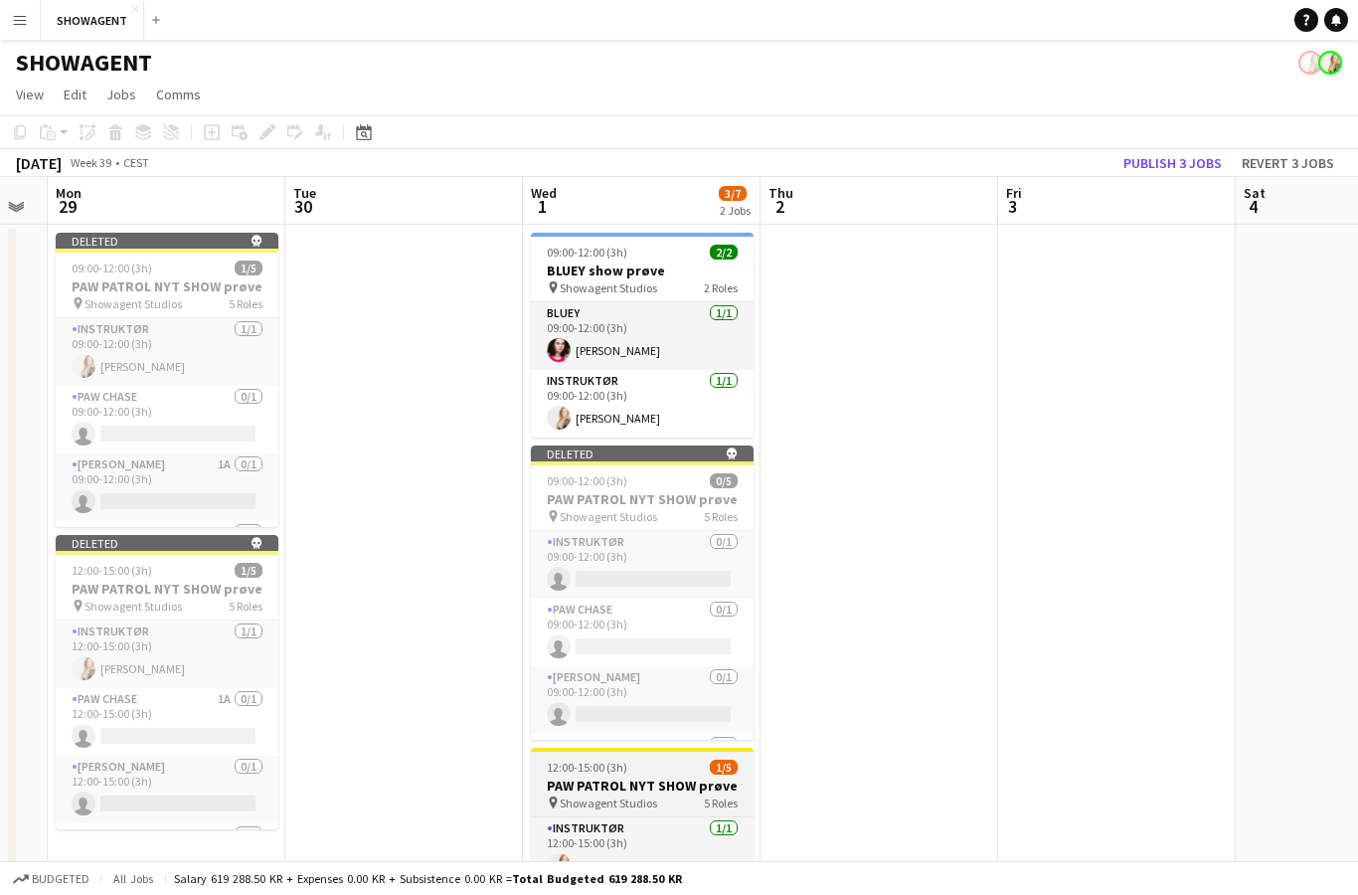
click at [690, 786] on h3 "PAW PATROL NYT SHOW prøve" at bounding box center [642, 786] width 223 height 18
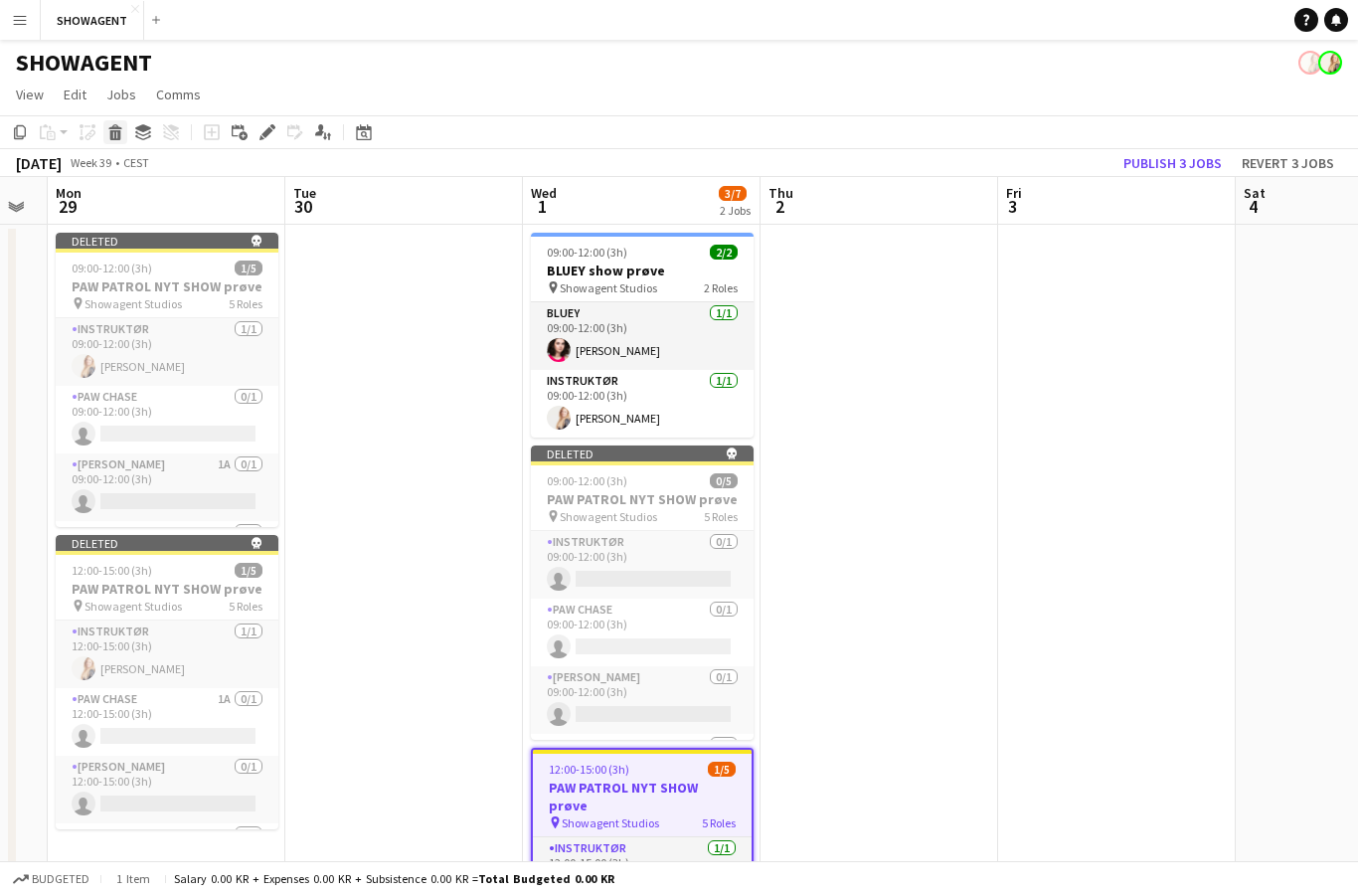
click at [113, 127] on icon at bounding box center [114, 126] width 13 height 5
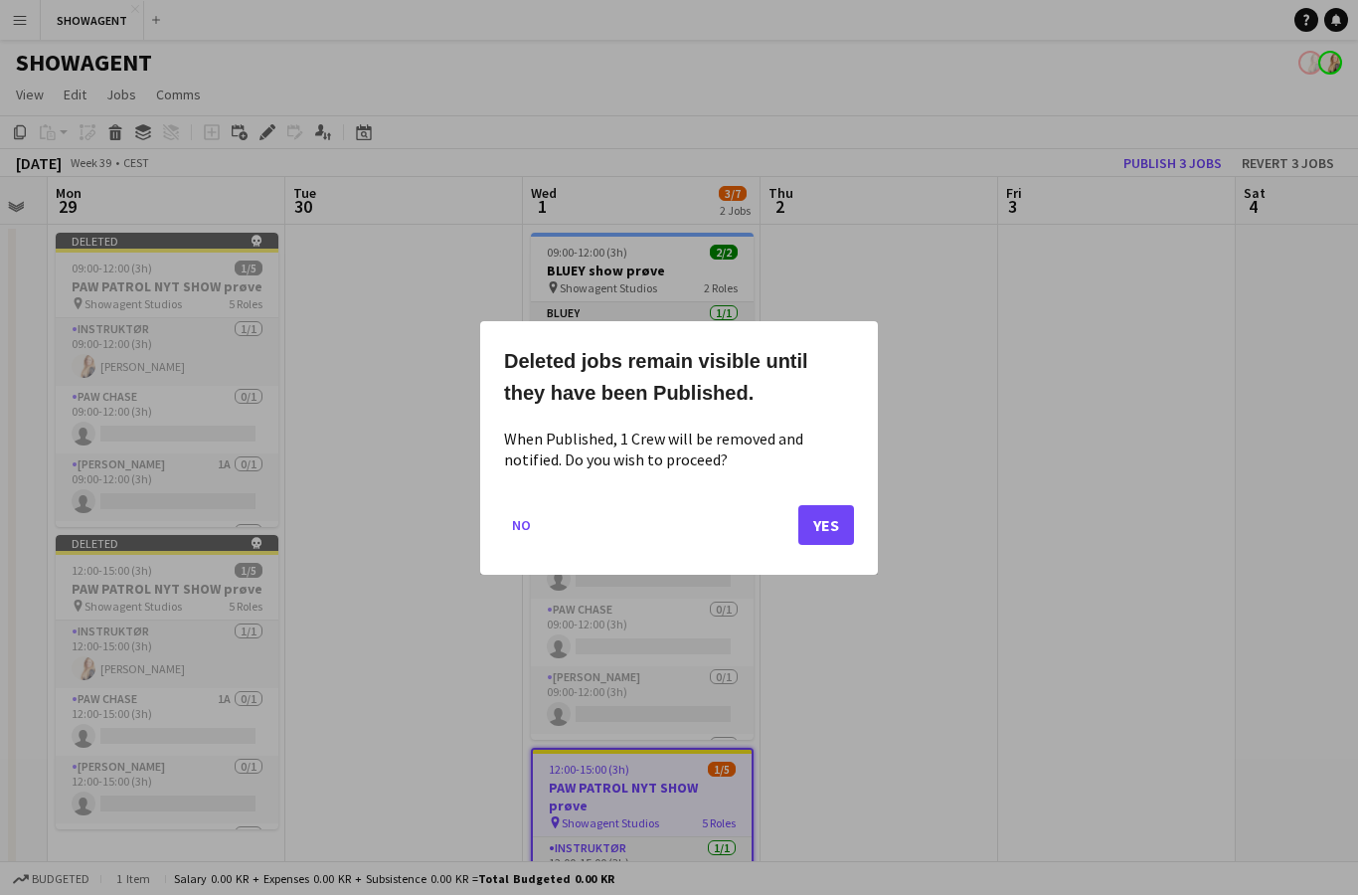
click at [825, 530] on button "Yes" at bounding box center [826, 524] width 56 height 40
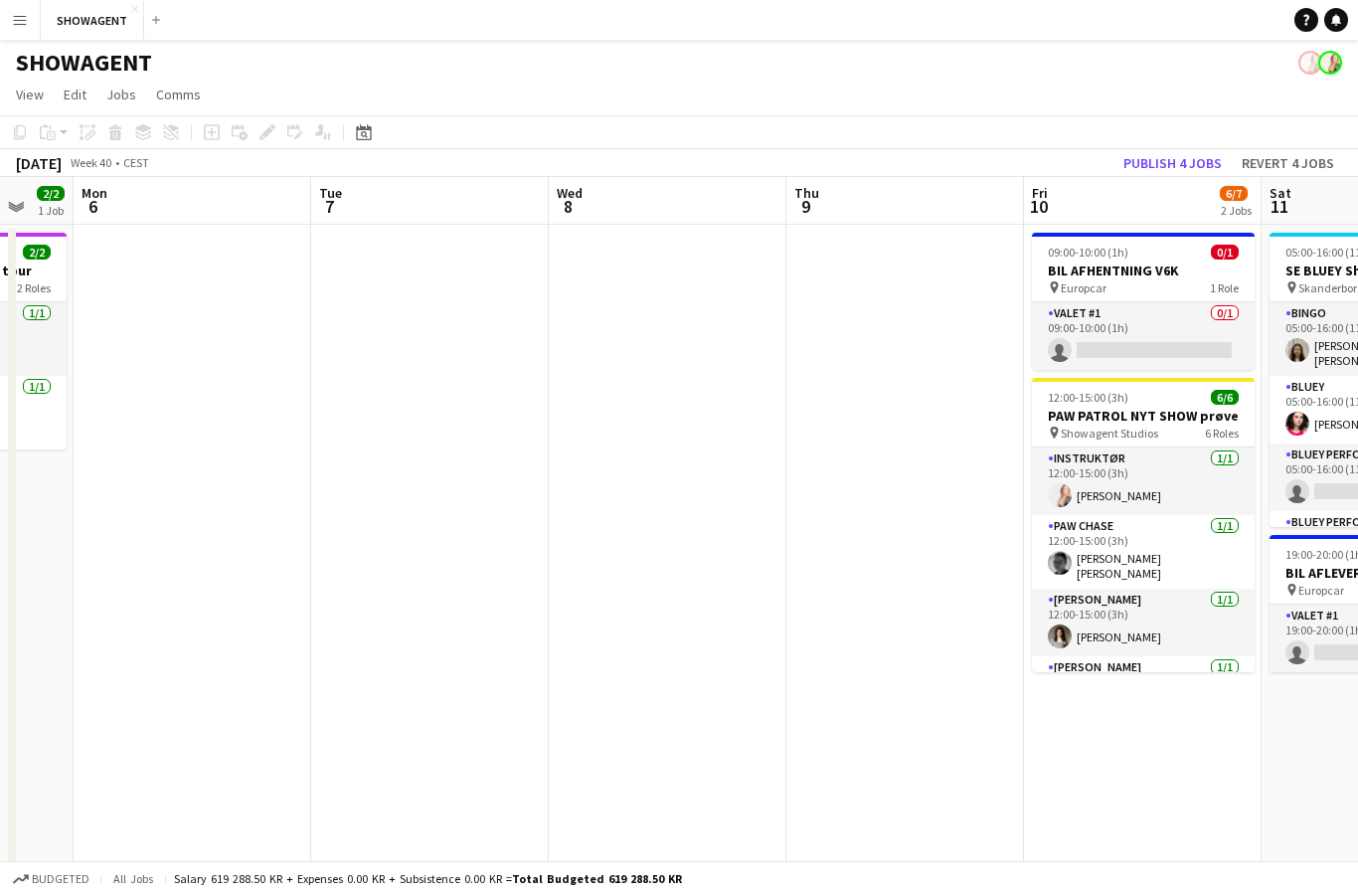
scroll to position [0, 0]
click at [1202, 160] on button "Publish 4 jobs" at bounding box center [1173, 163] width 114 height 26
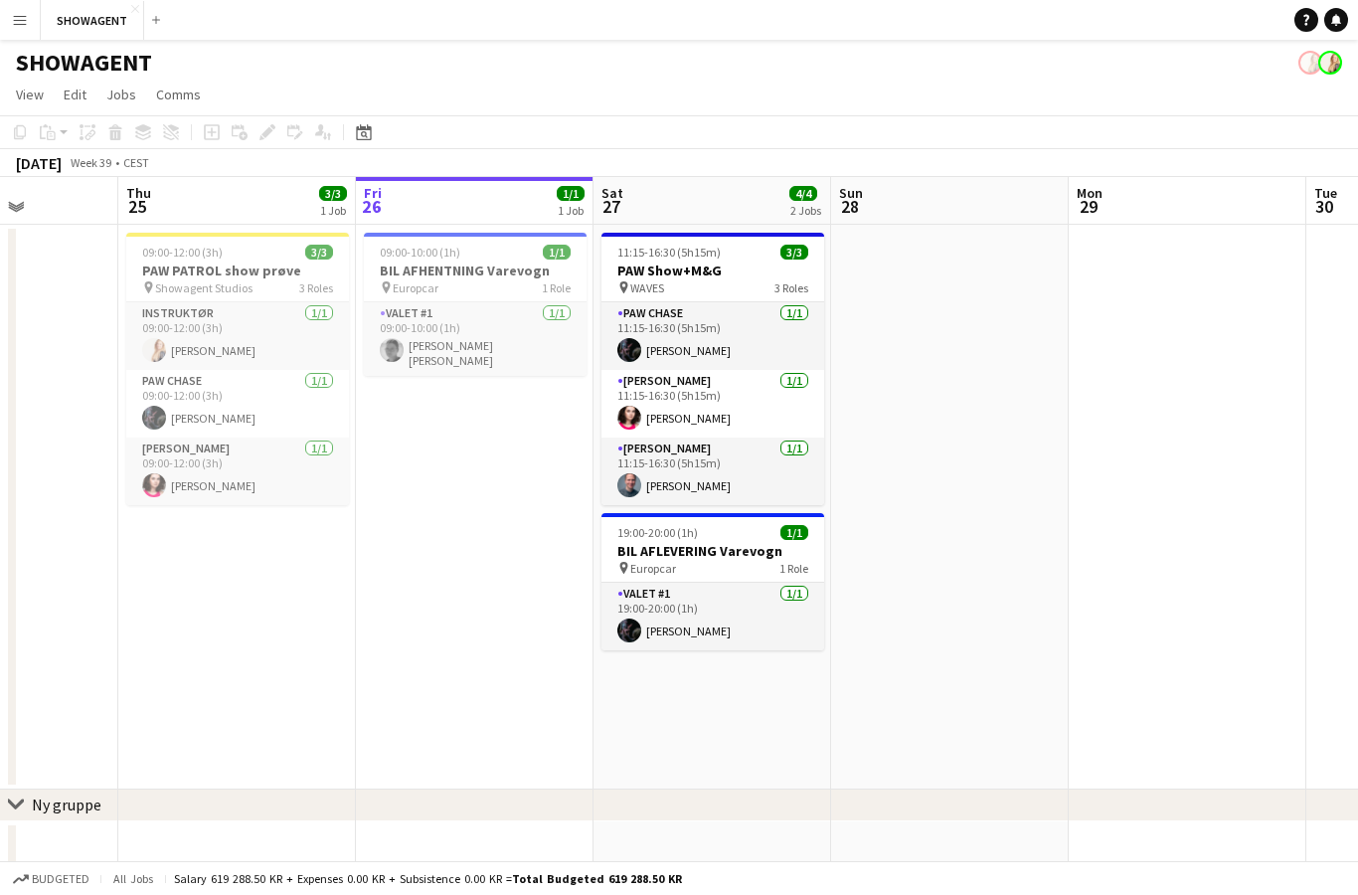
scroll to position [0, 573]
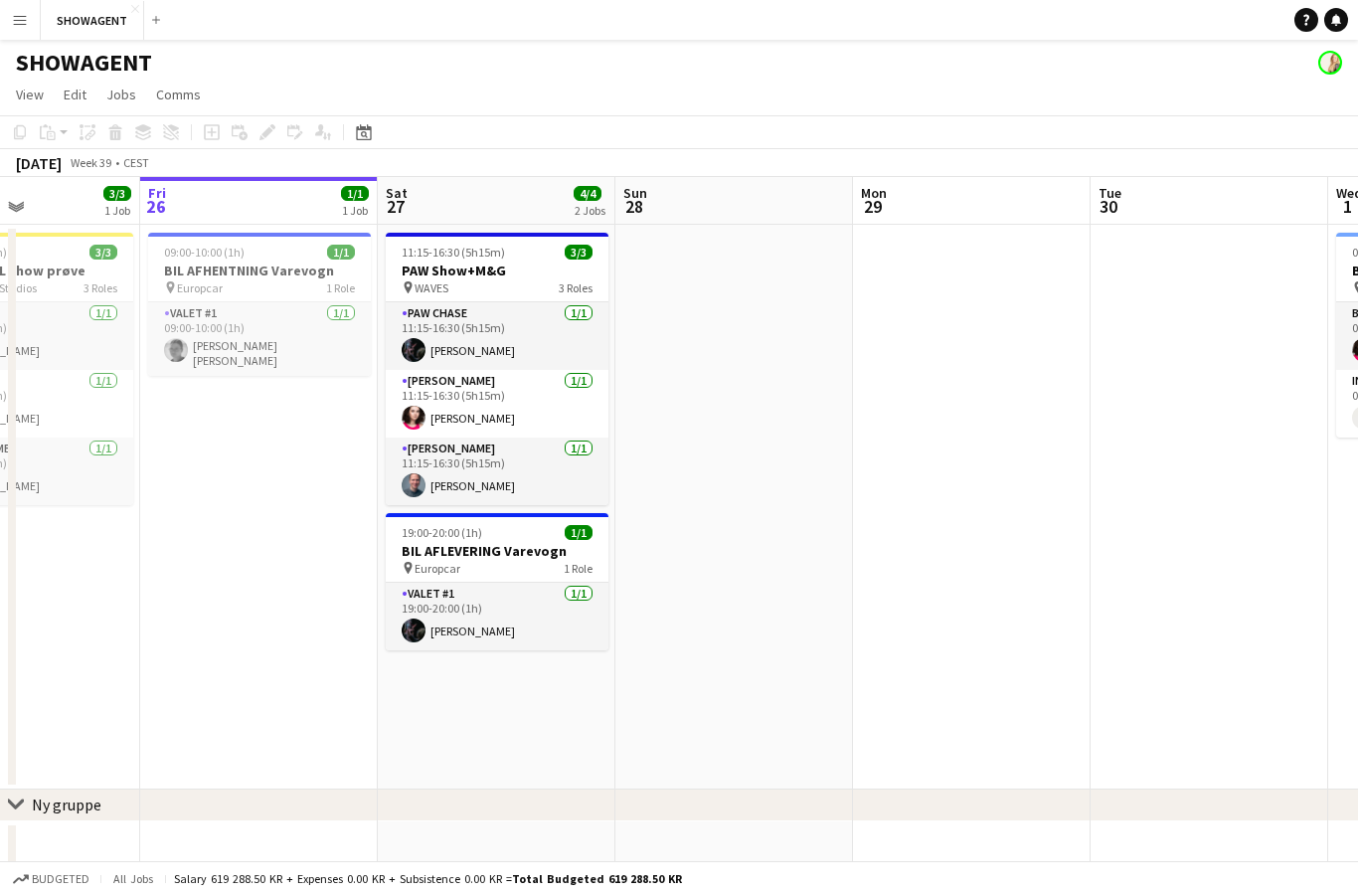
click at [27, 13] on app-icon "Menu" at bounding box center [20, 20] width 16 height 16
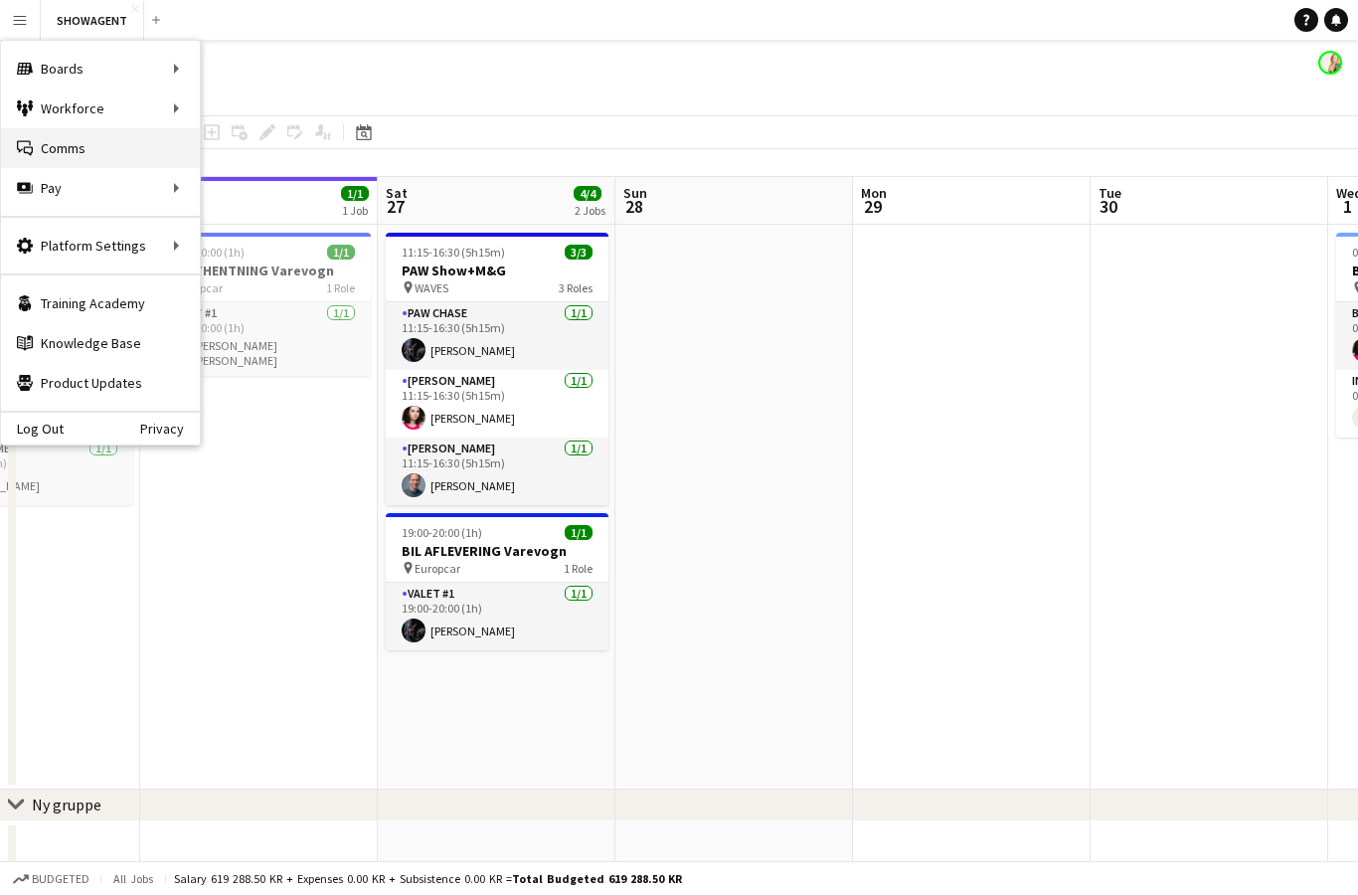
click at [113, 130] on link "Comms Comms" at bounding box center [100, 148] width 199 height 40
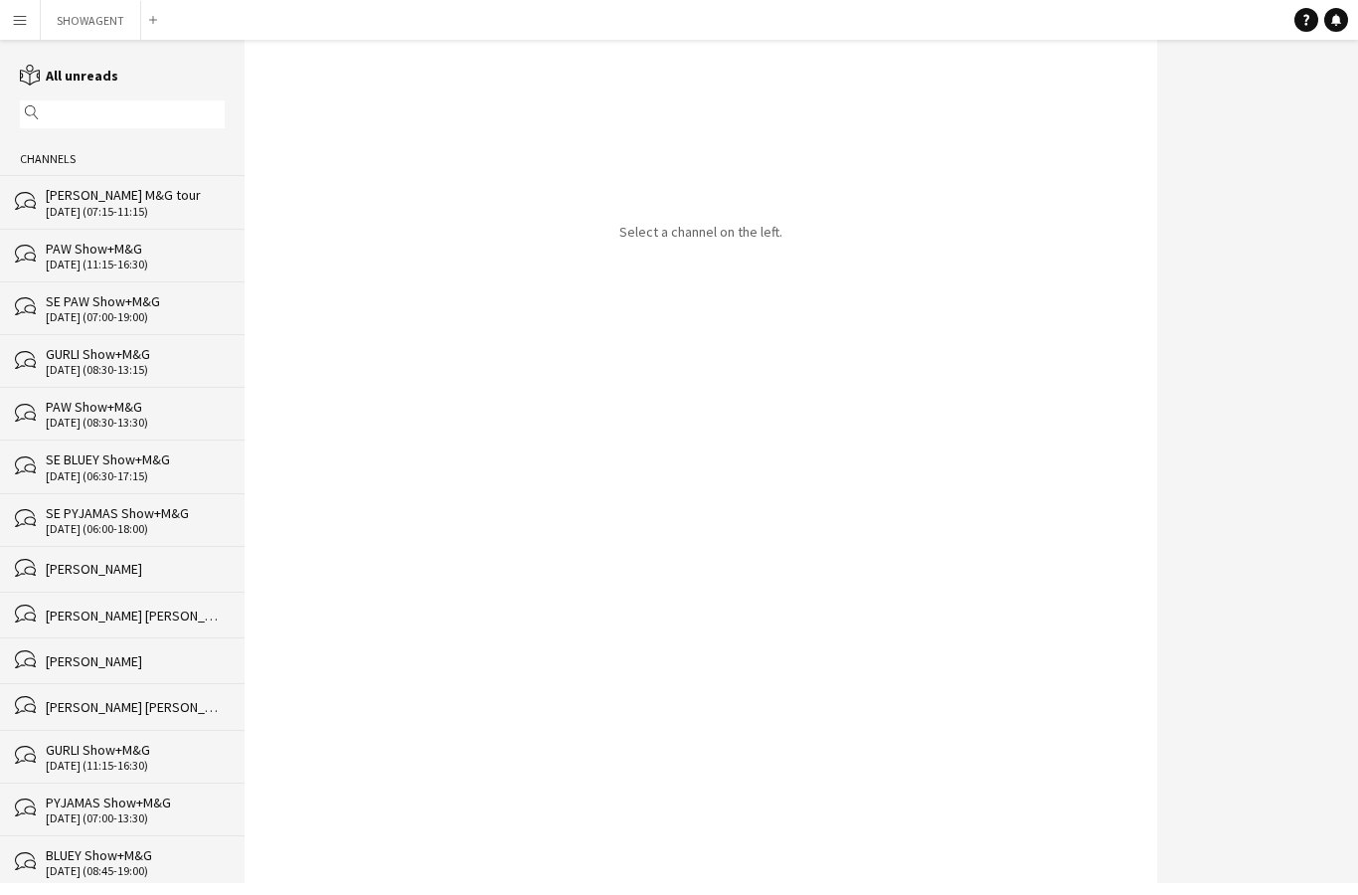
click at [32, 20] on button "Menu" at bounding box center [20, 20] width 40 height 40
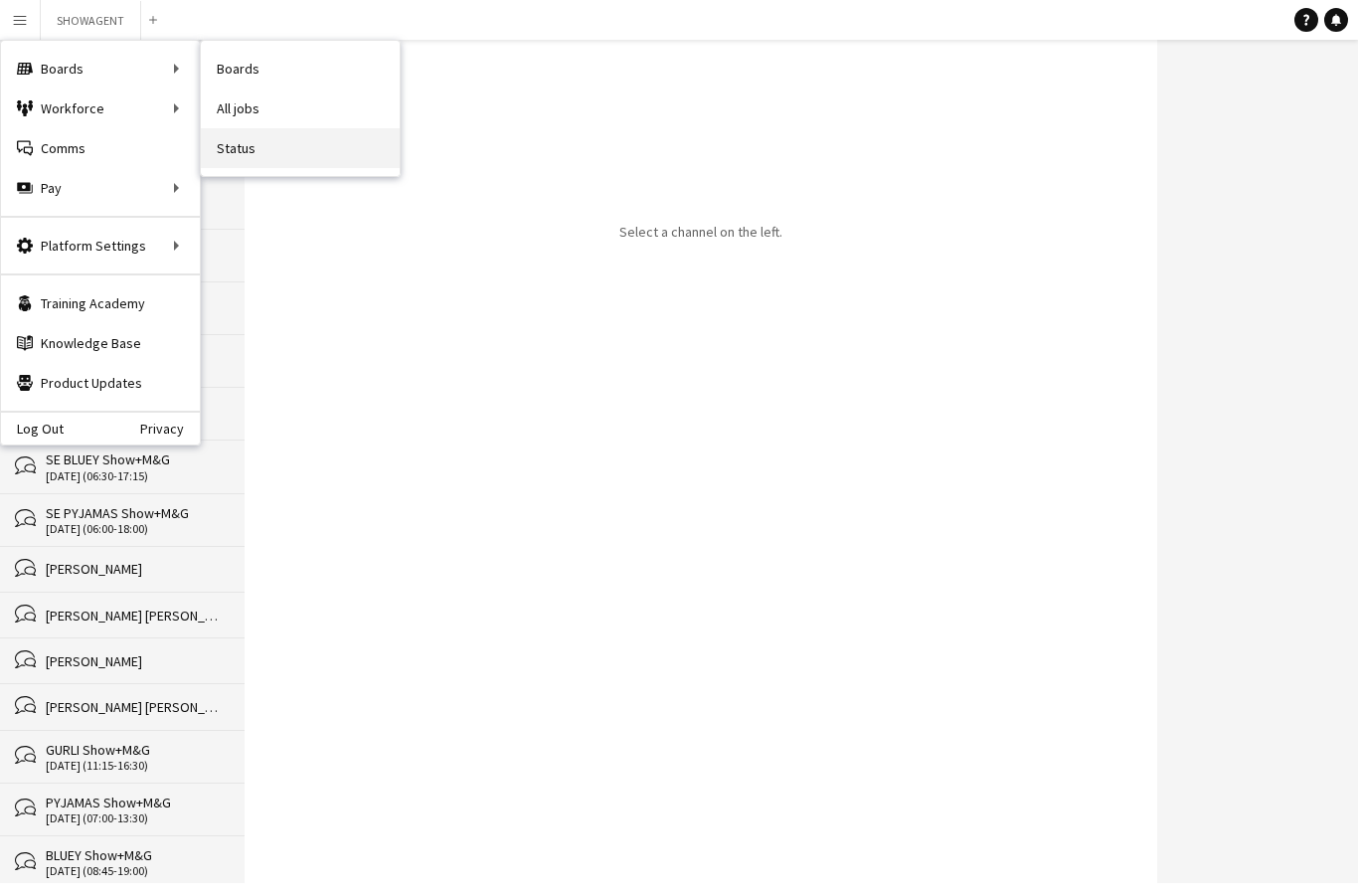
click at [304, 167] on link "Status" at bounding box center [300, 148] width 199 height 40
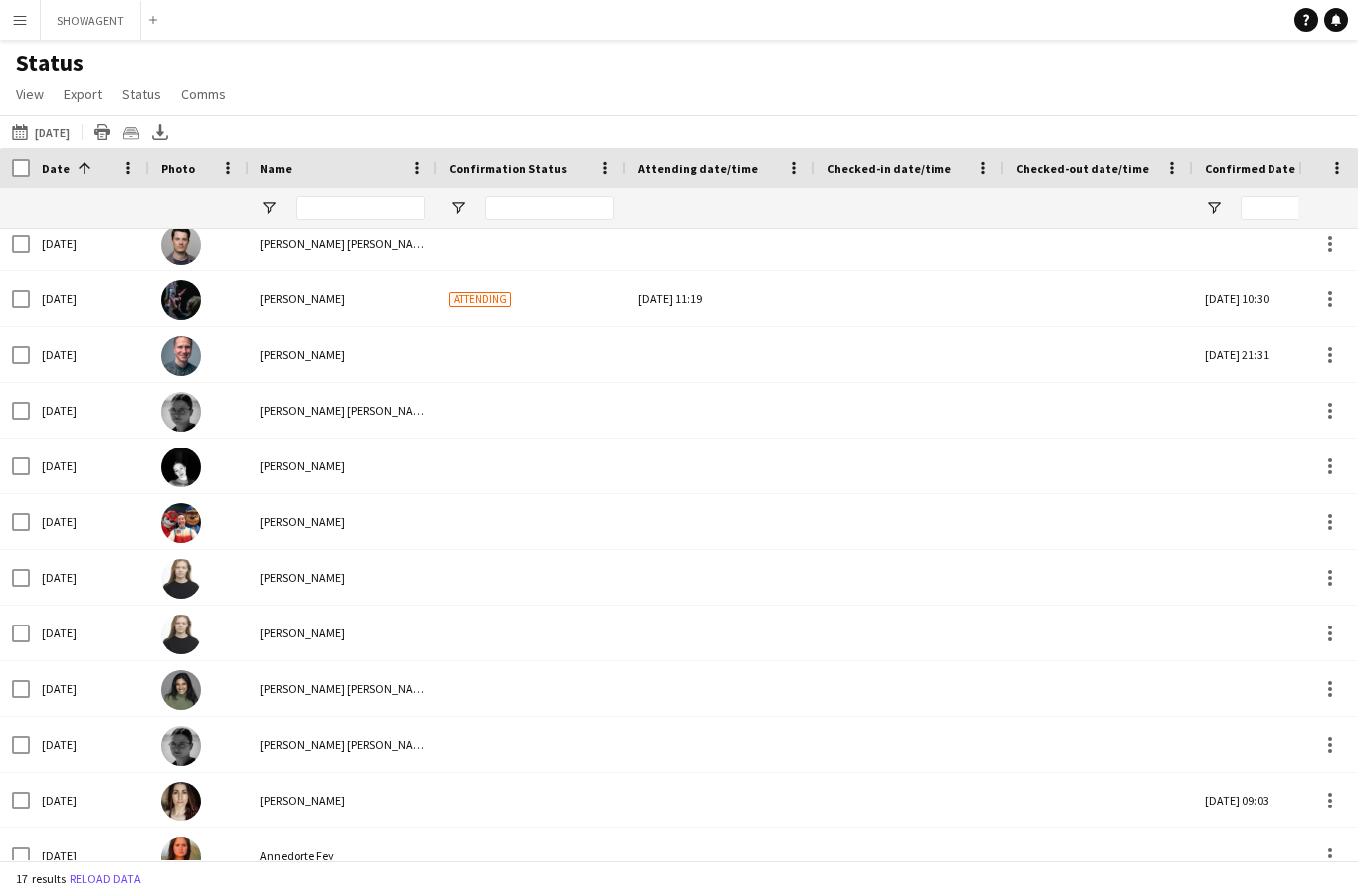
scroll to position [236, 0]
click at [114, 35] on button "SHOWAGENT Close" at bounding box center [91, 20] width 100 height 39
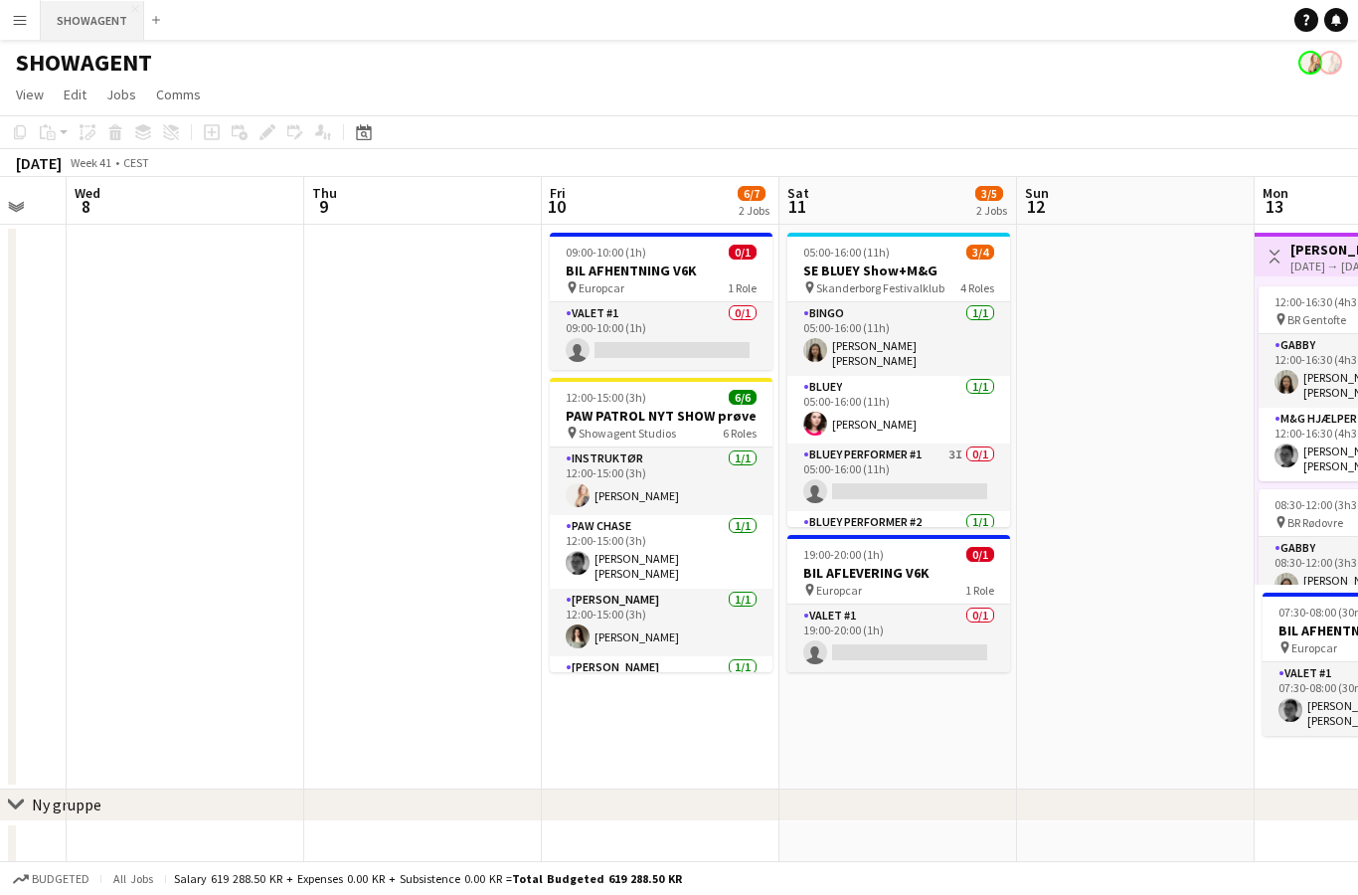
scroll to position [0, 690]
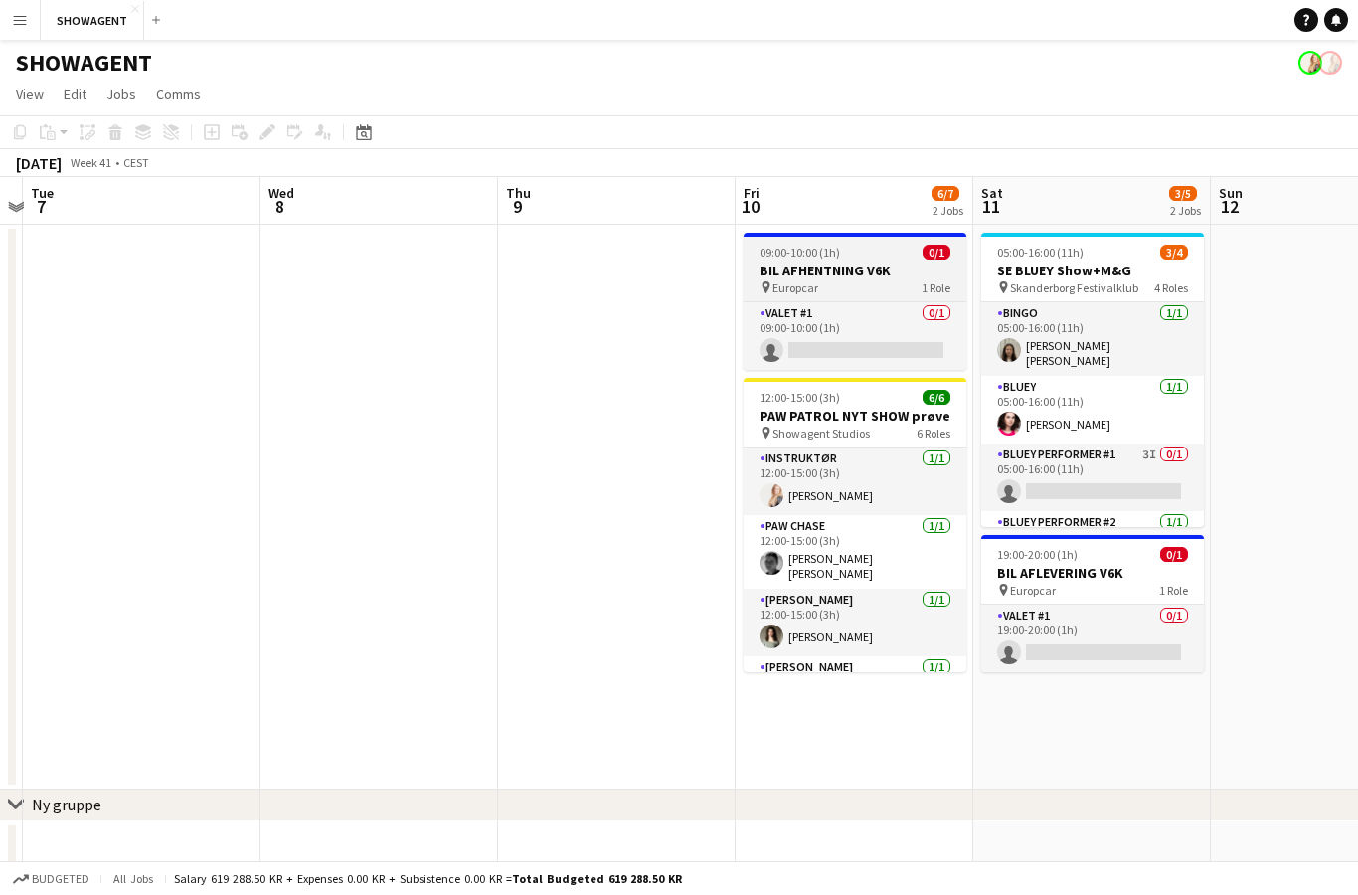
click at [914, 277] on h3 "BIL AFHENTNING V6K" at bounding box center [855, 271] width 223 height 18
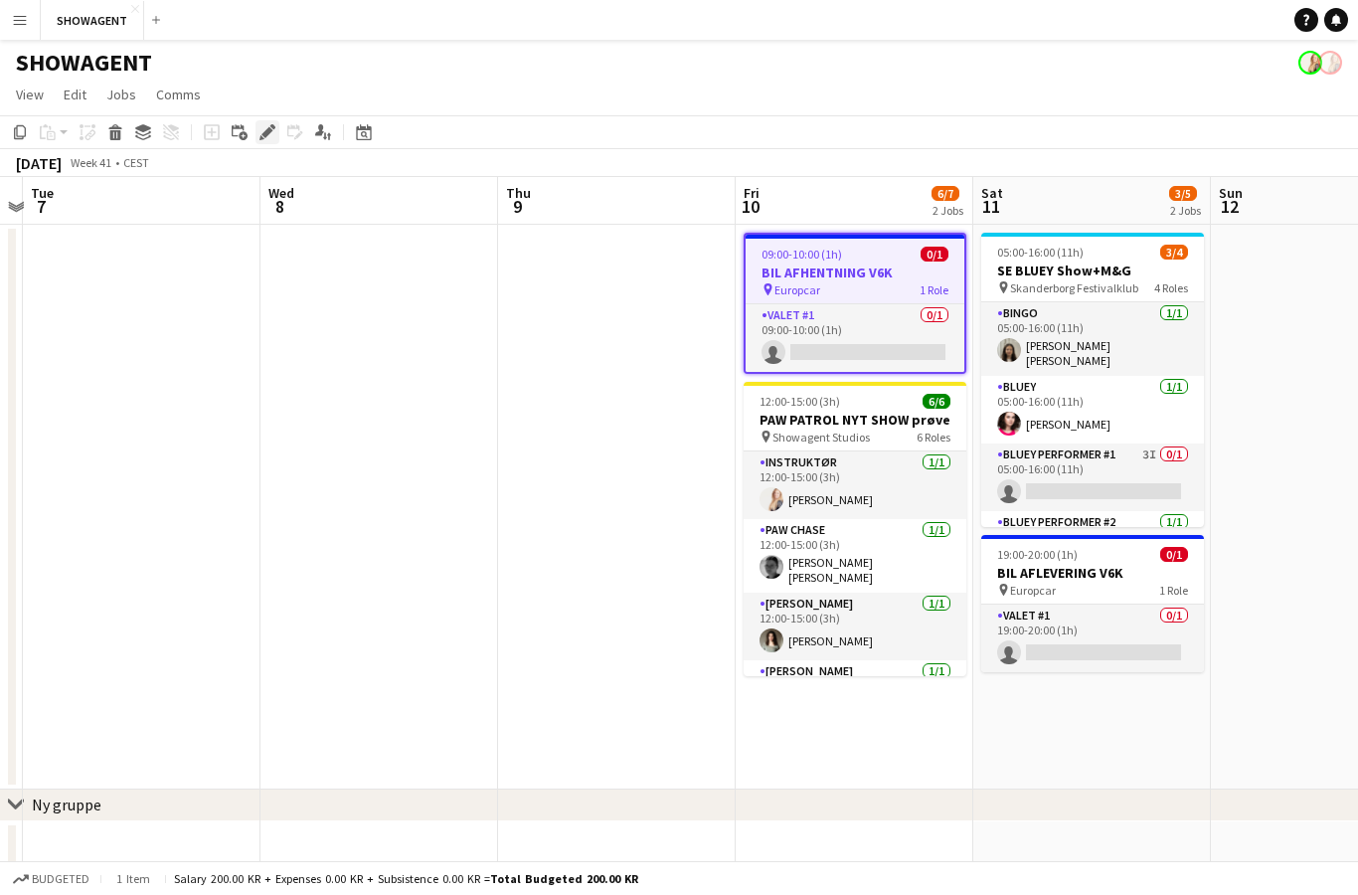
click at [261, 141] on div "Edit" at bounding box center [268, 132] width 24 height 24
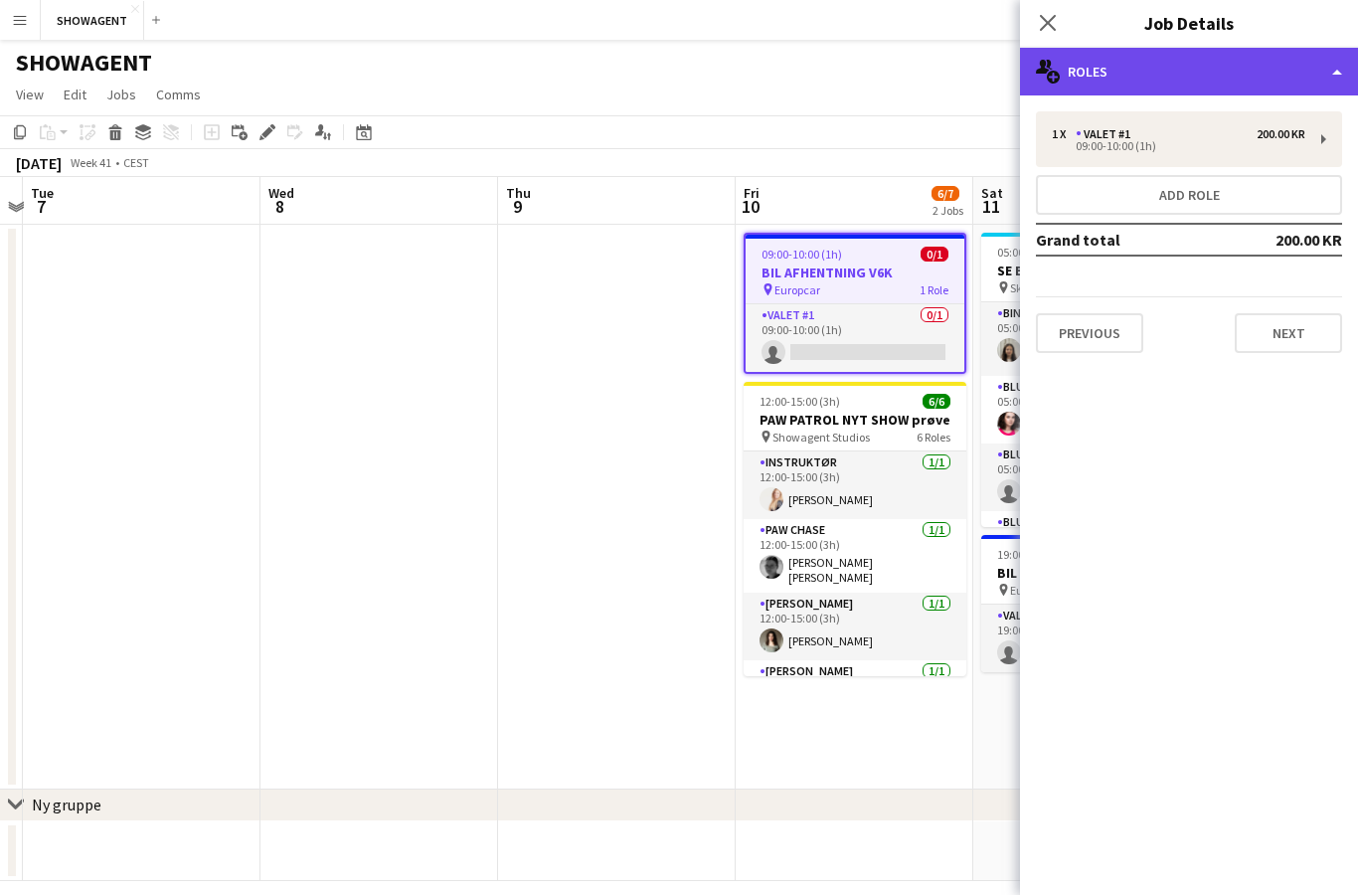
click at [1284, 74] on div "multiple-users-add Roles" at bounding box center [1189, 72] width 338 height 48
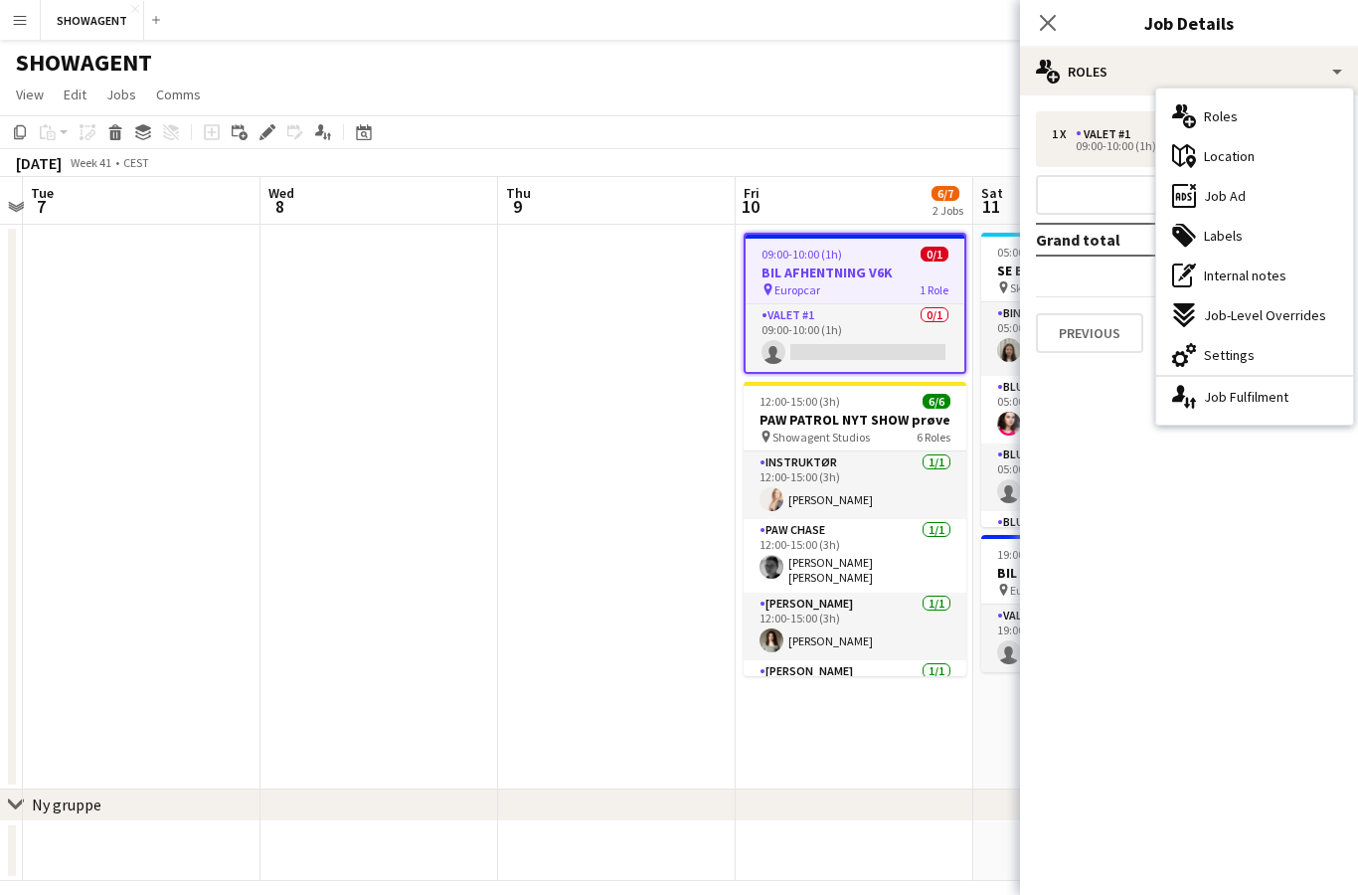
click at [1190, 531] on mat-expansion-panel "pencil3 General details 1 x Valet #1 200.00 KR 09:00-10:00 (1h) Add role Grand …" at bounding box center [1189, 494] width 338 height 799
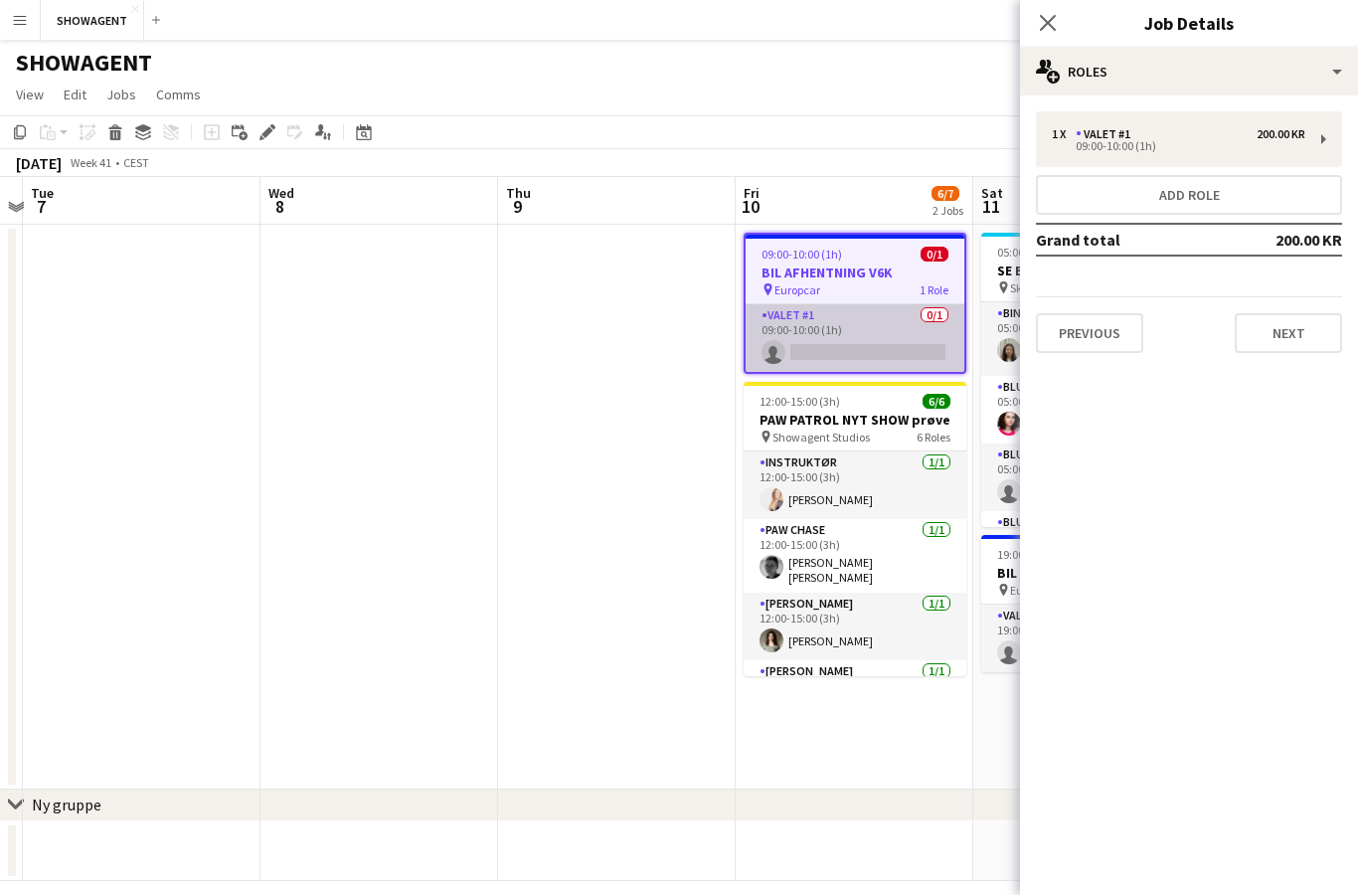
click at [903, 342] on app-card-role "Valet #1 0/1 09:00-10:00 (1h) single-neutral-actions" at bounding box center [855, 338] width 219 height 68
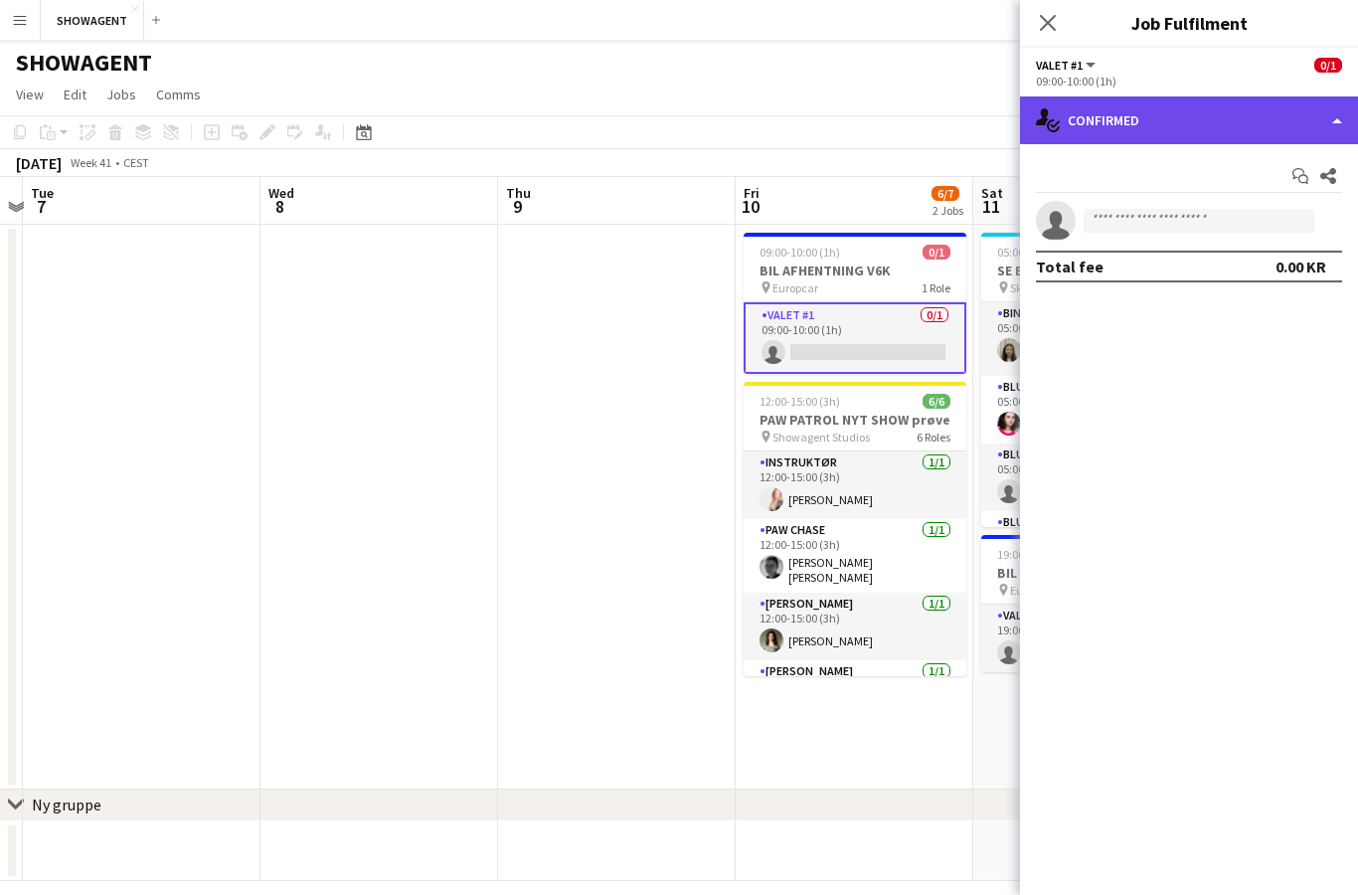
click at [1190, 117] on div "single-neutral-actions-check-2 Confirmed" at bounding box center [1189, 120] width 338 height 48
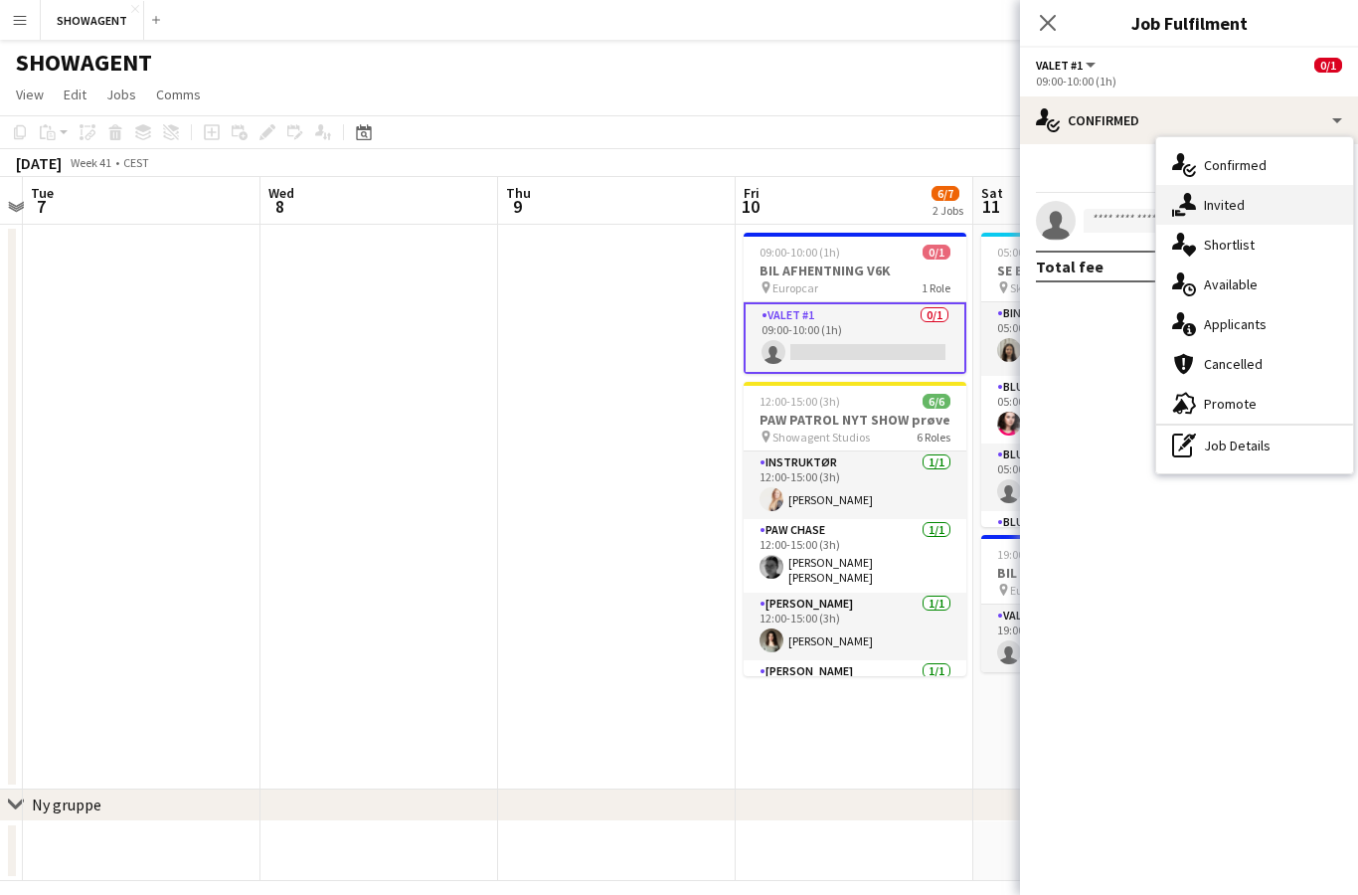
click at [1258, 202] on div "single-neutral-actions-share-1 Invited" at bounding box center [1254, 205] width 197 height 40
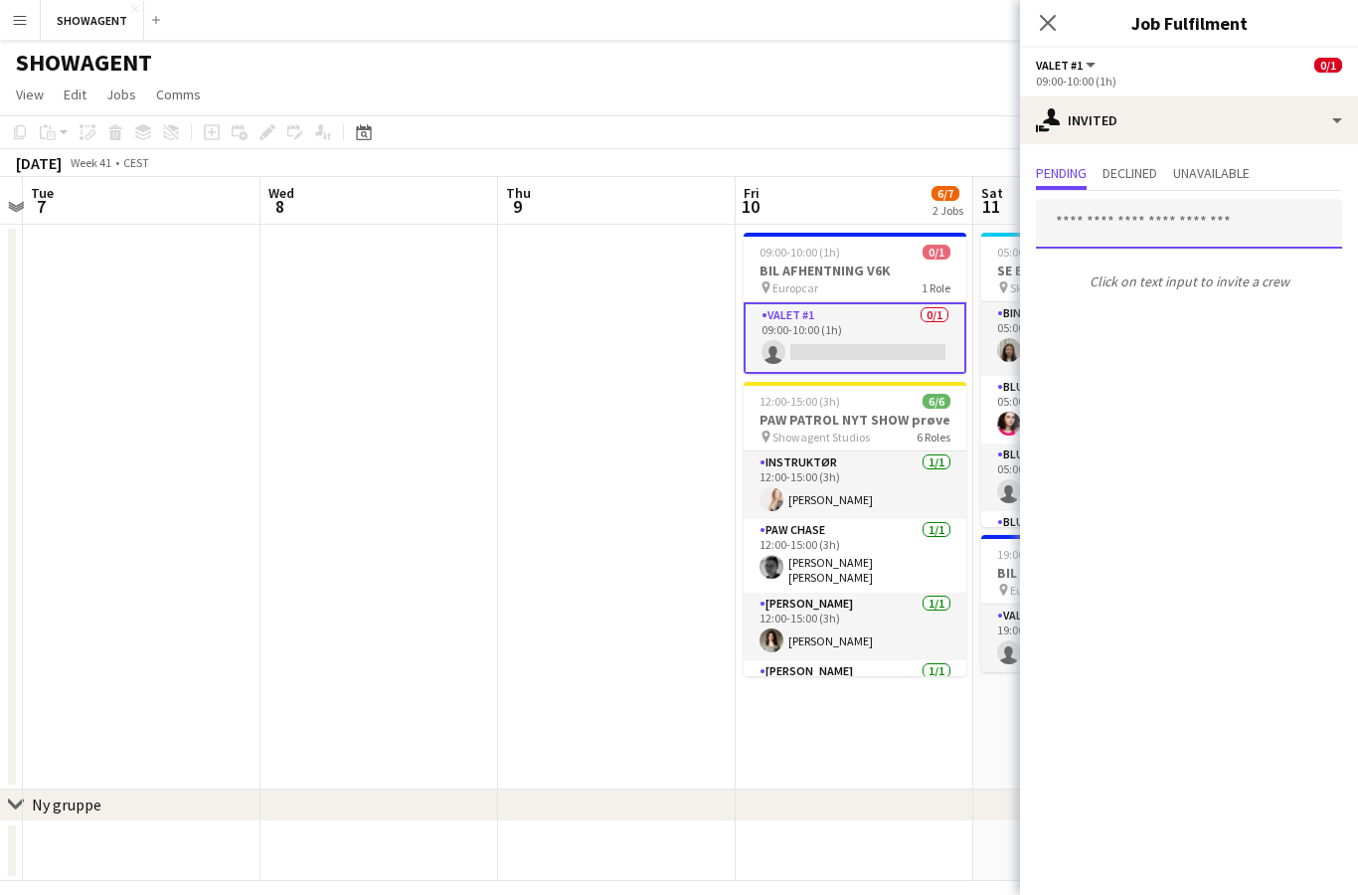
click at [1206, 231] on input "text" at bounding box center [1189, 224] width 306 height 50
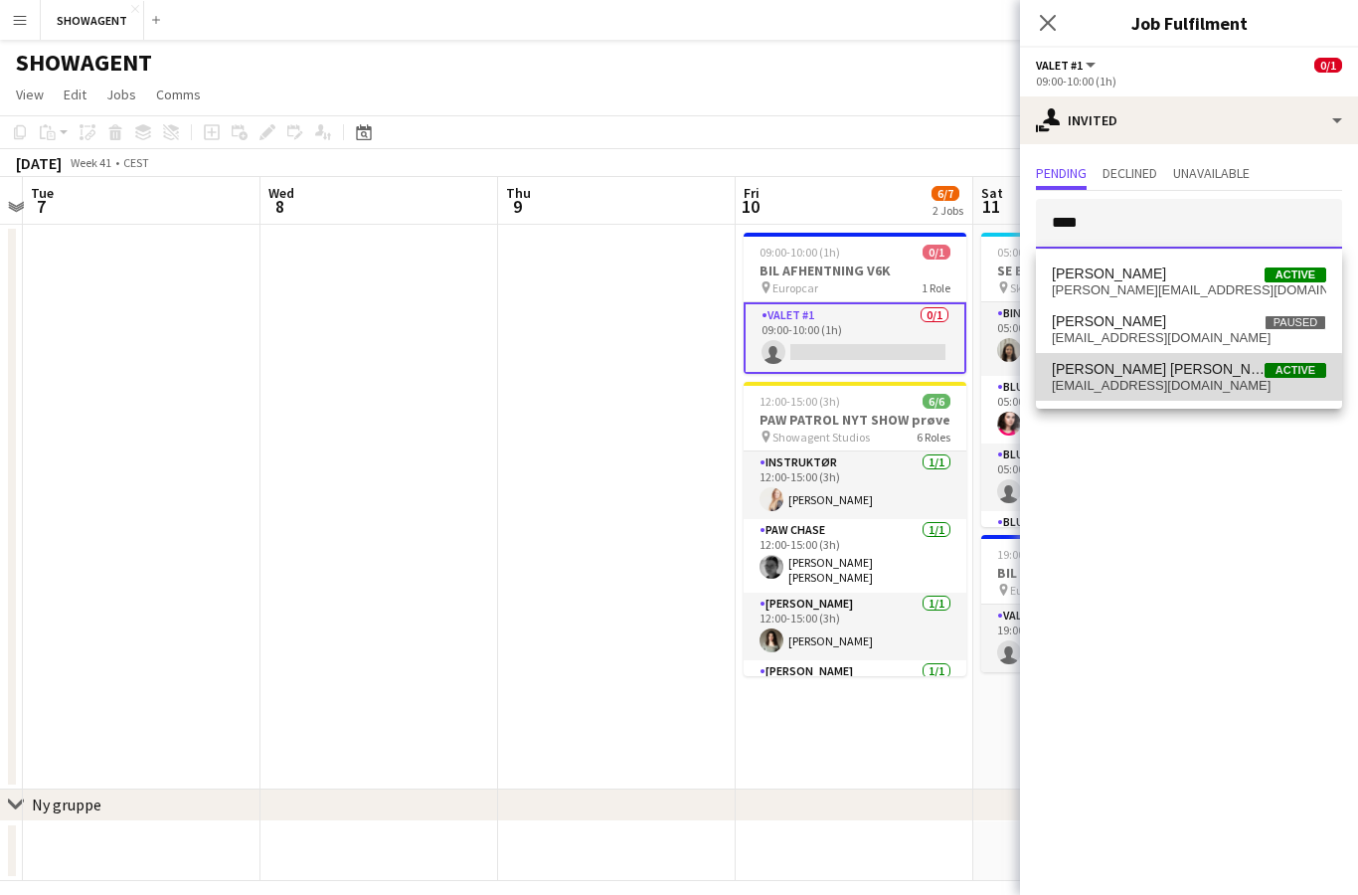
type input "****"
click at [1083, 378] on span "[EMAIL_ADDRESS][DOMAIN_NAME]" at bounding box center [1189, 386] width 274 height 16
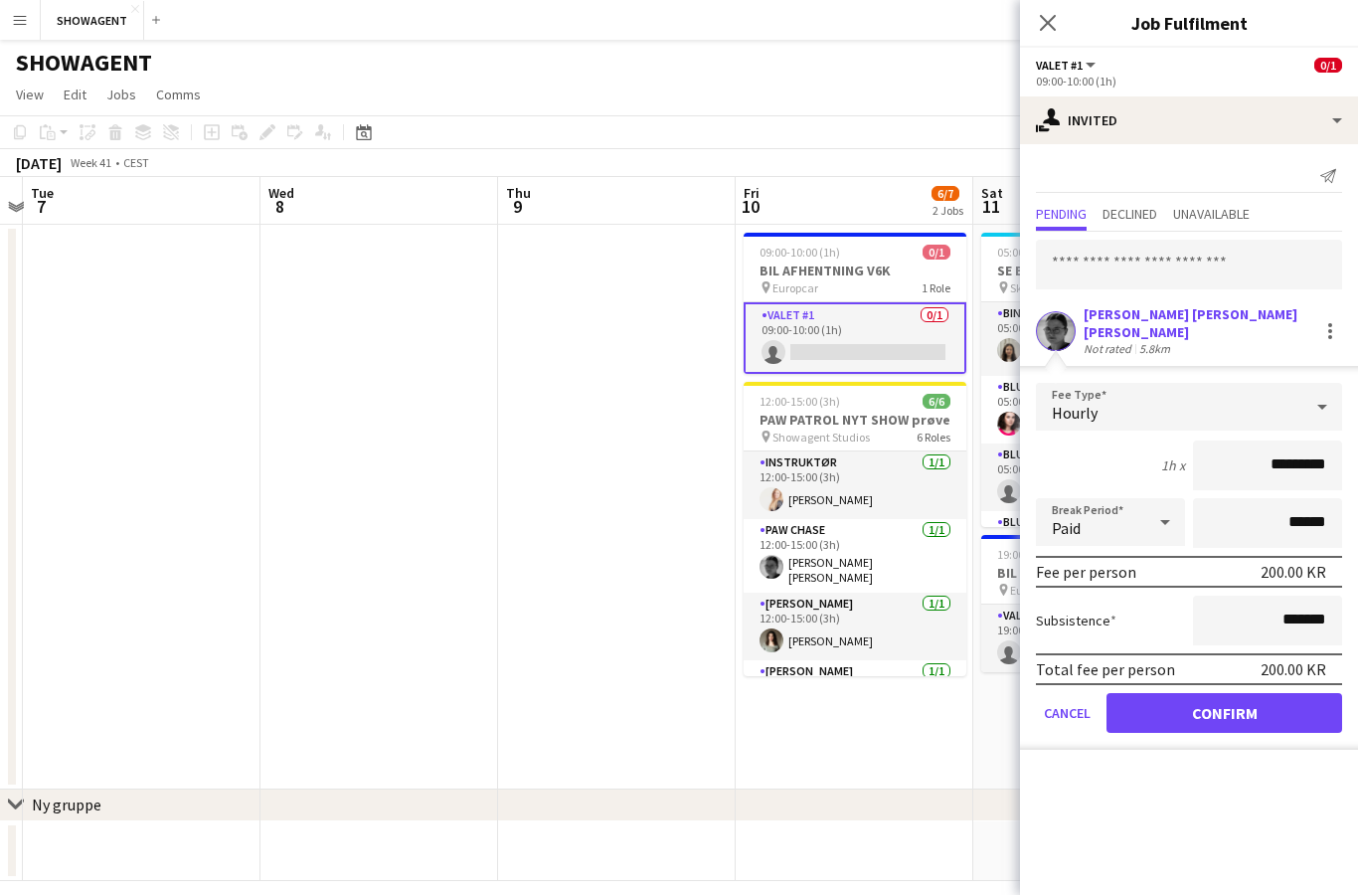
click at [1258, 722] on button "Confirm" at bounding box center [1225, 713] width 236 height 40
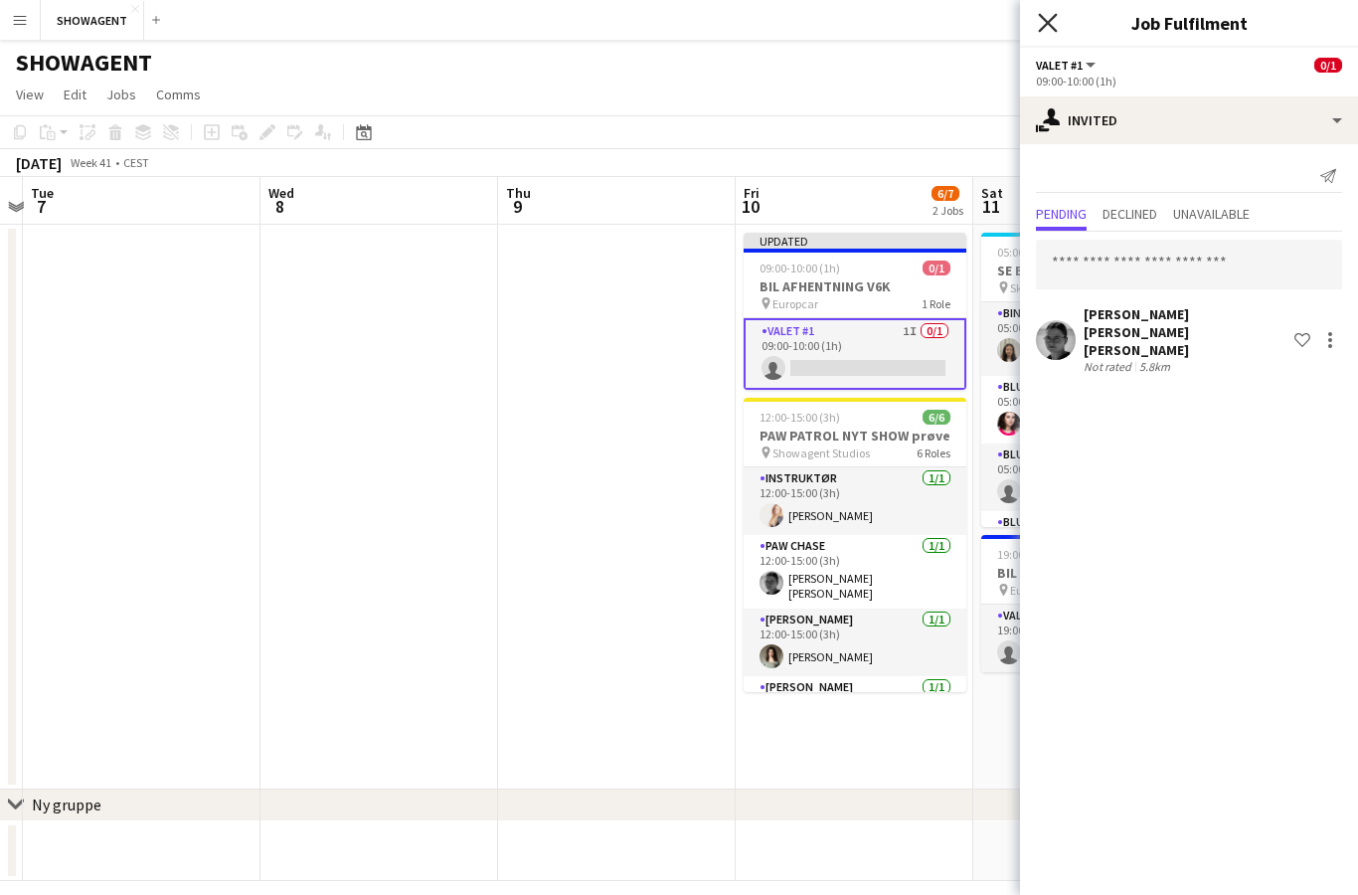
click at [1051, 20] on icon at bounding box center [1047, 22] width 19 height 19
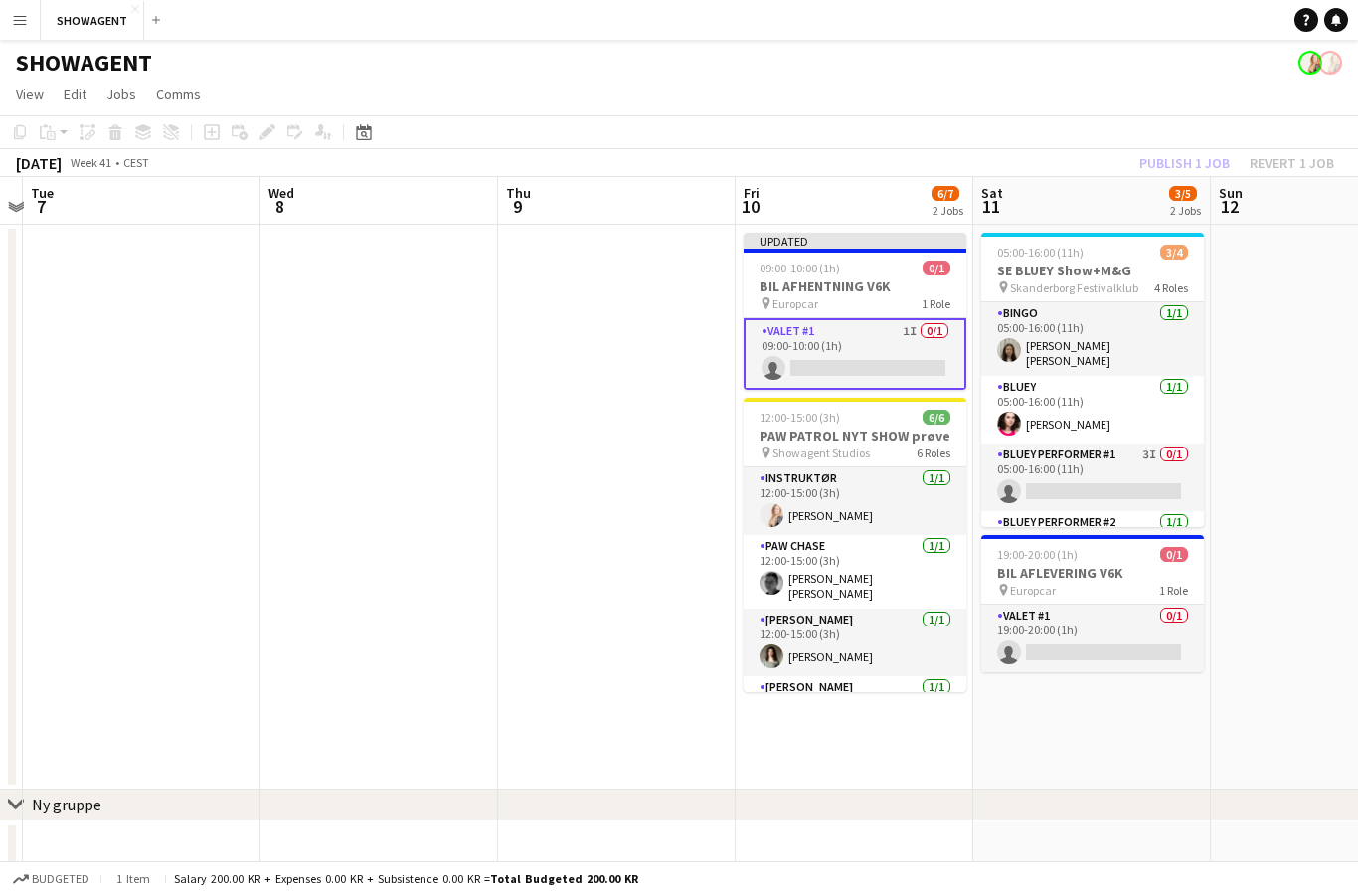
click at [1201, 166] on div "Publish 1 job Revert 1 job" at bounding box center [1237, 163] width 243 height 26
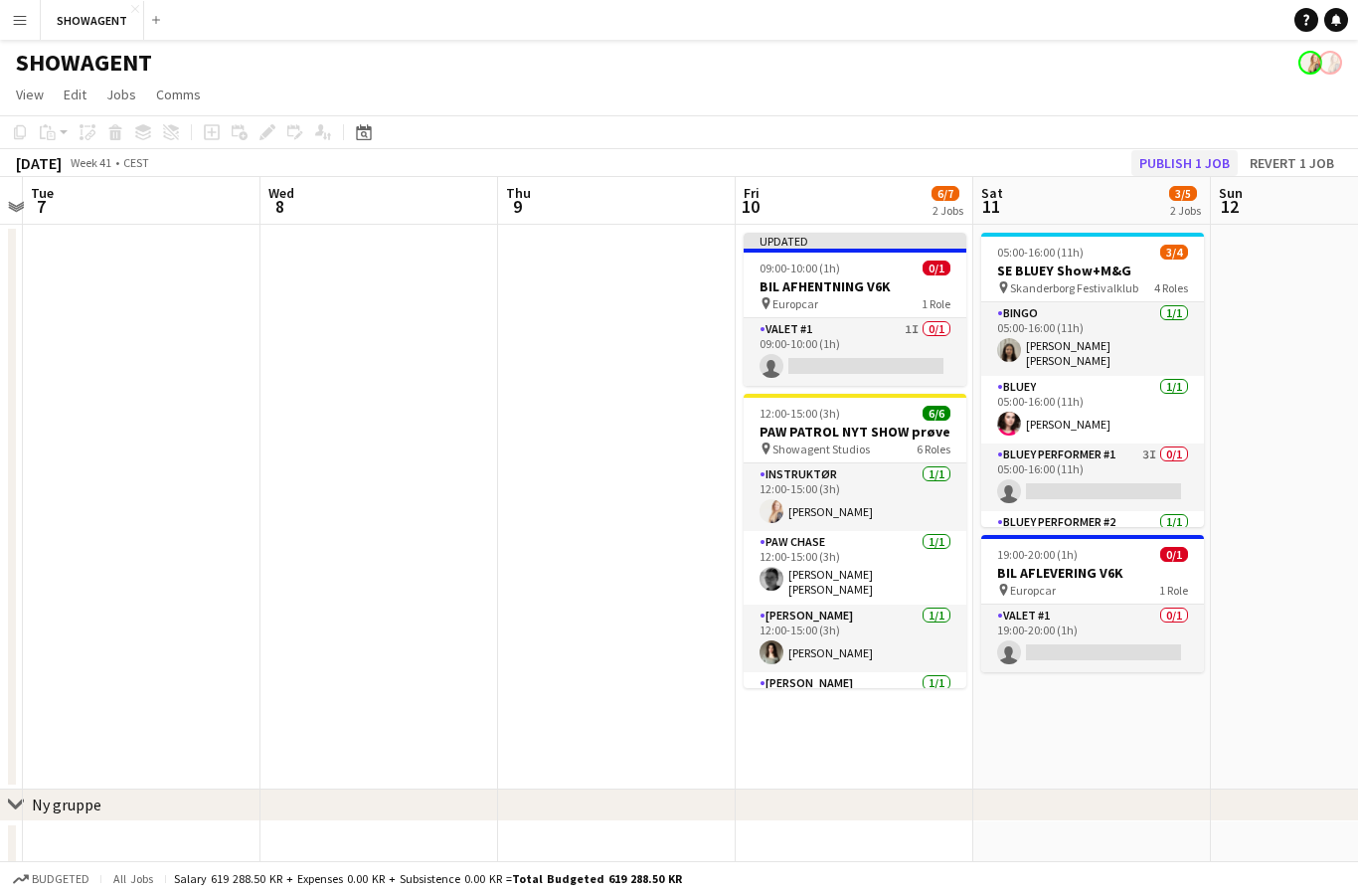
click at [1193, 162] on button "Publish 1 job" at bounding box center [1185, 163] width 106 height 26
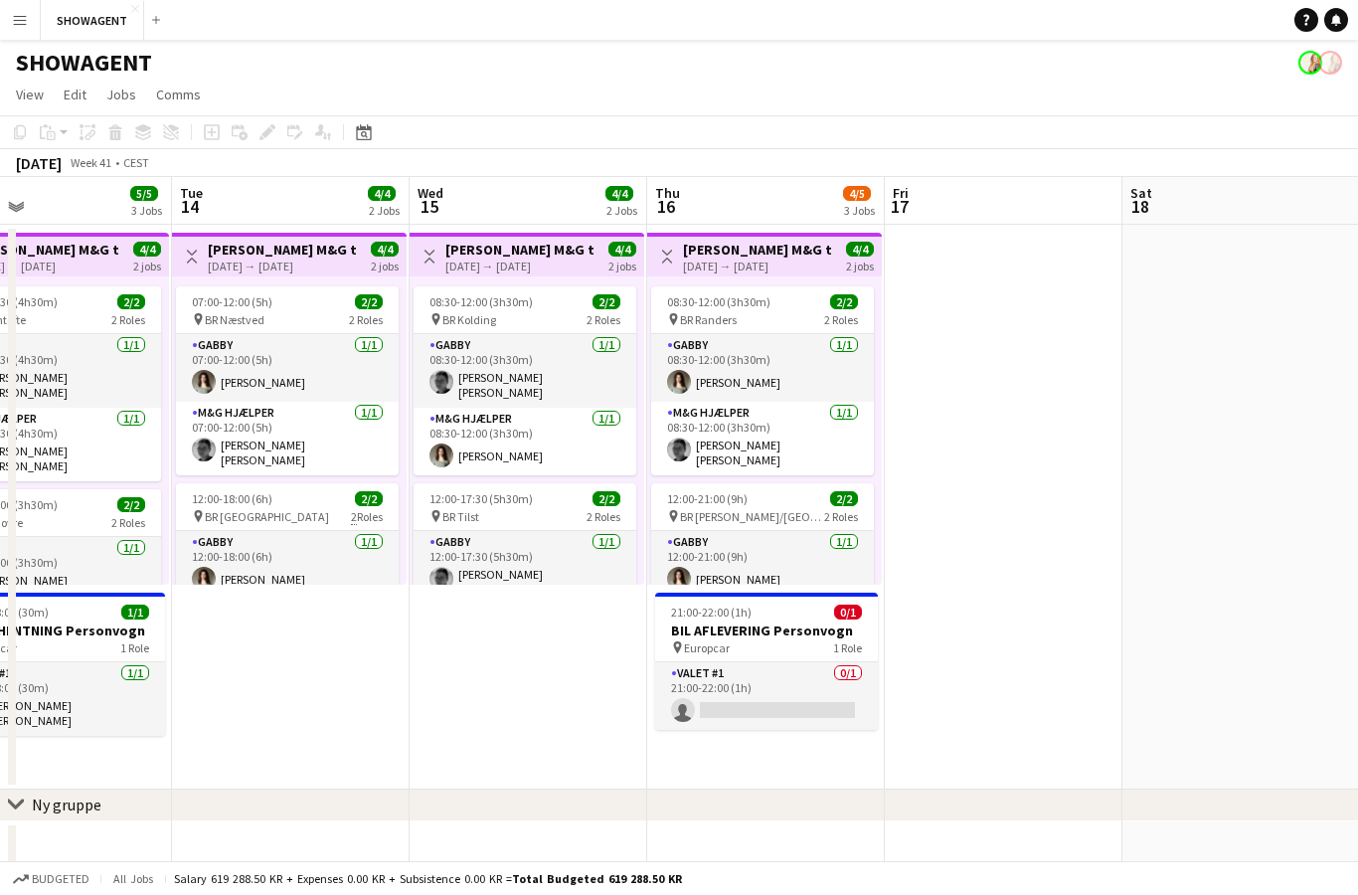
scroll to position [0, 634]
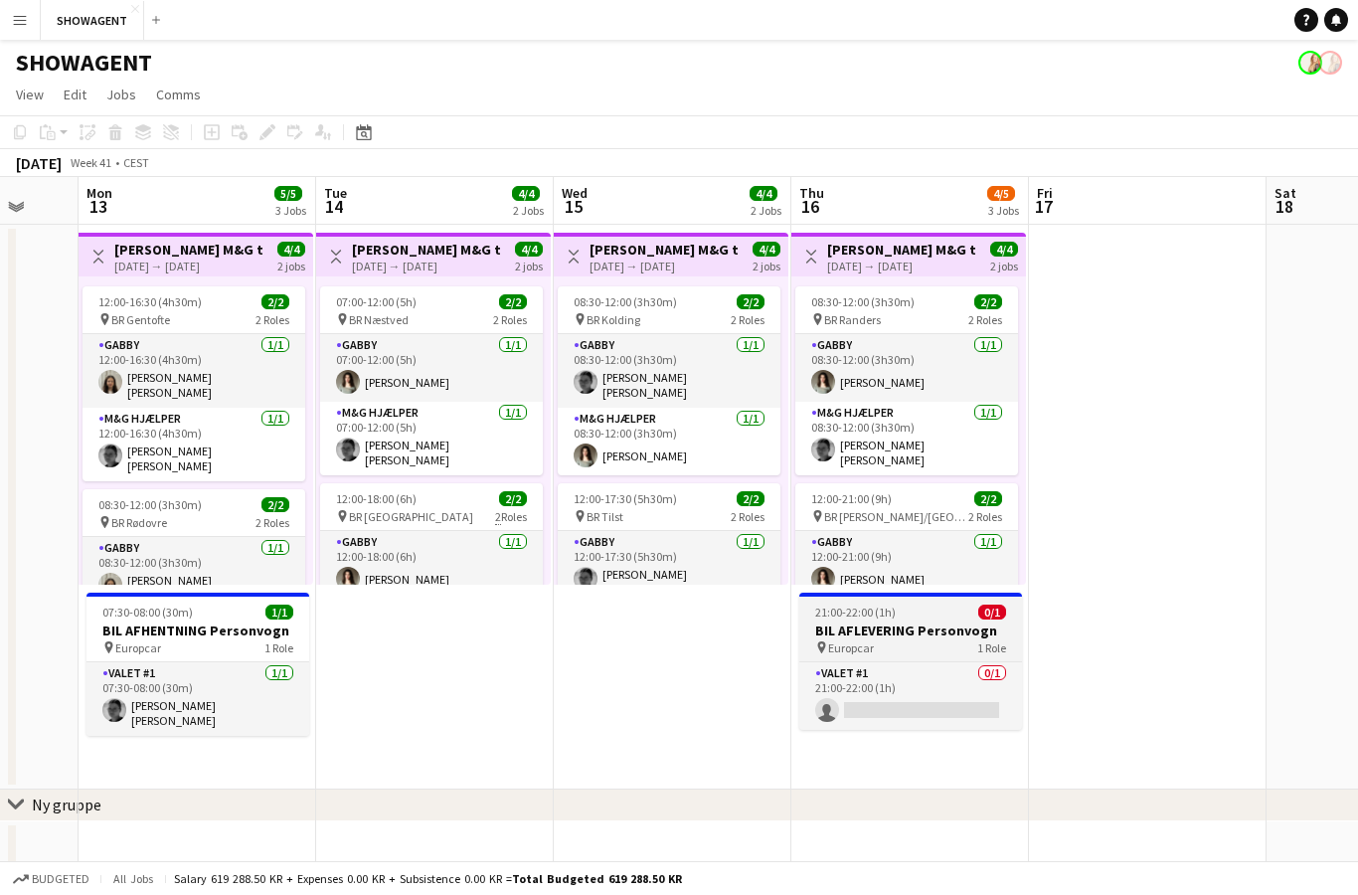
click at [923, 642] on div "pin Europcar 1 Role" at bounding box center [910, 647] width 223 height 16
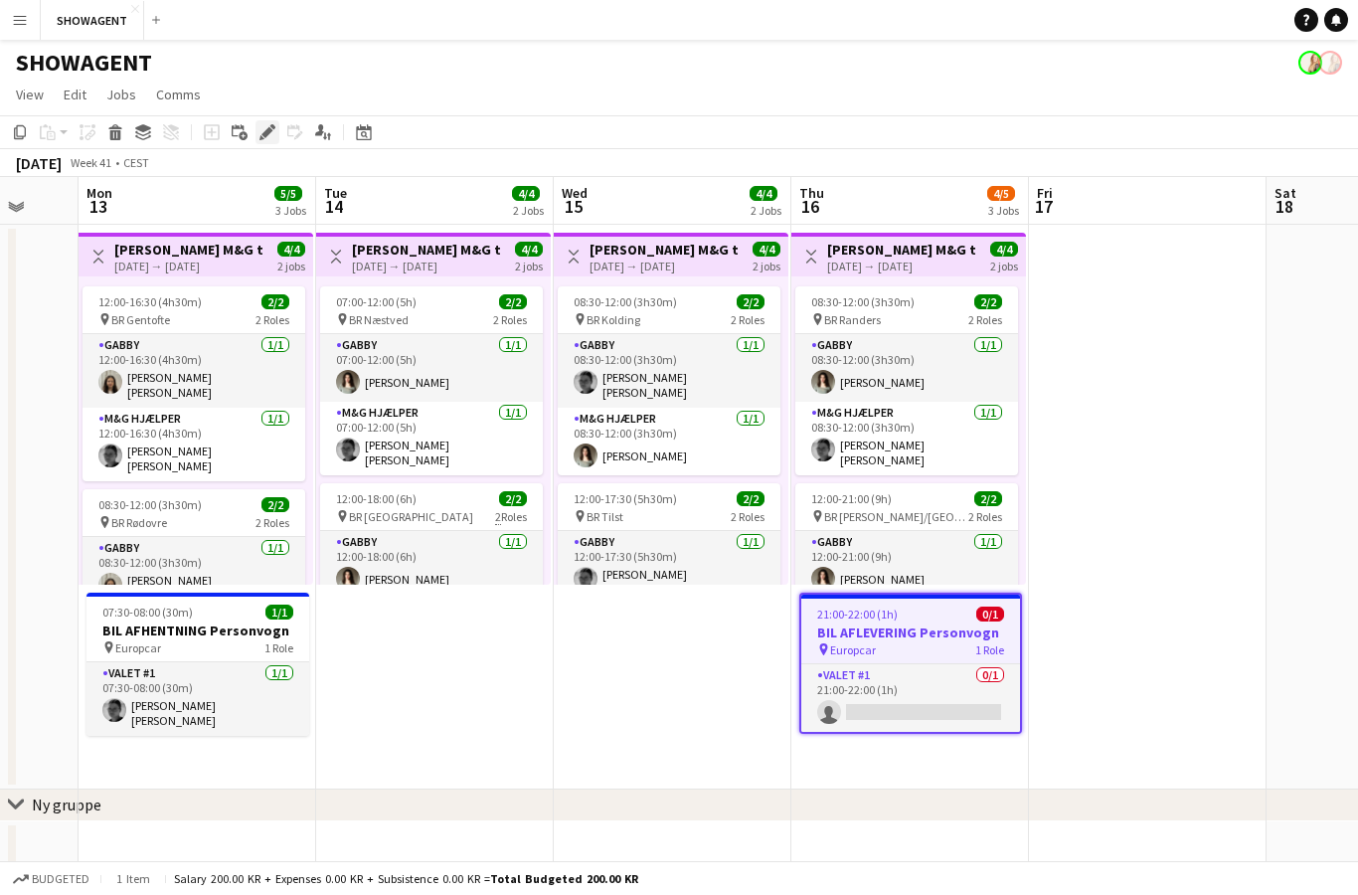
click at [269, 138] on icon "Edit" at bounding box center [268, 132] width 16 height 16
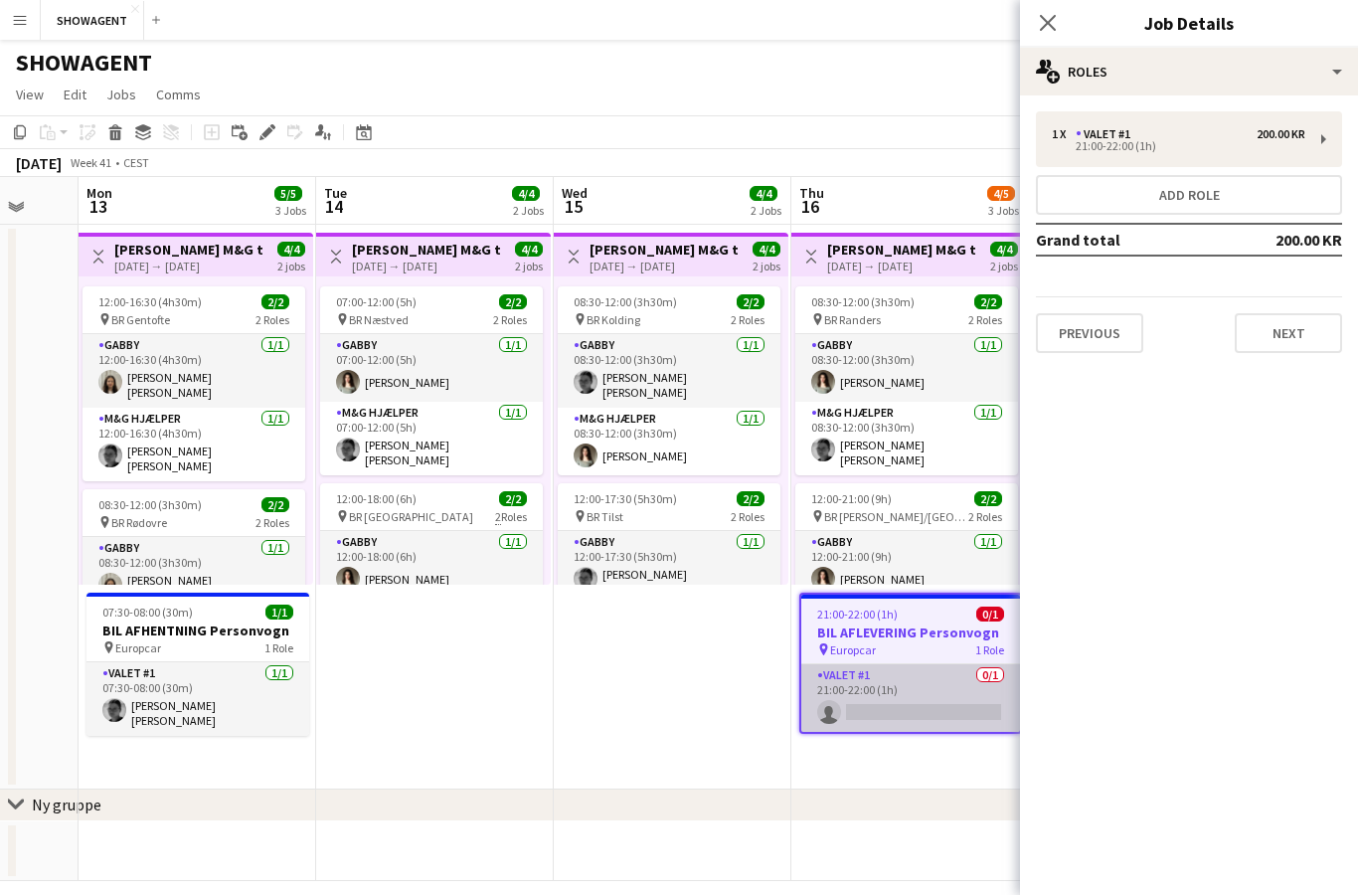
click at [946, 680] on app-card-role "Valet #1 0/1 21:00-22:00 (1h) single-neutral-actions" at bounding box center [910, 698] width 219 height 68
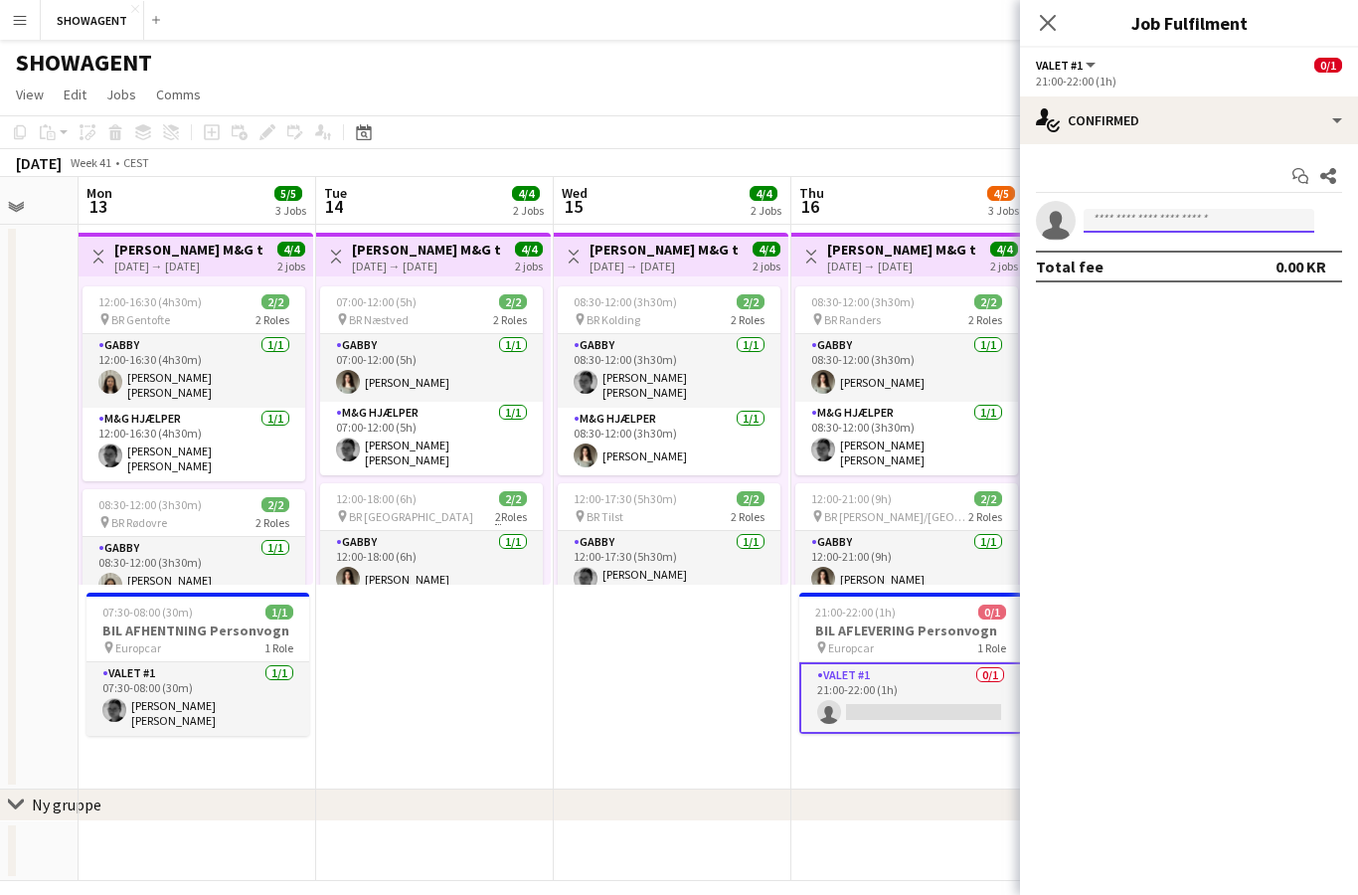
click at [1231, 210] on input at bounding box center [1199, 221] width 231 height 24
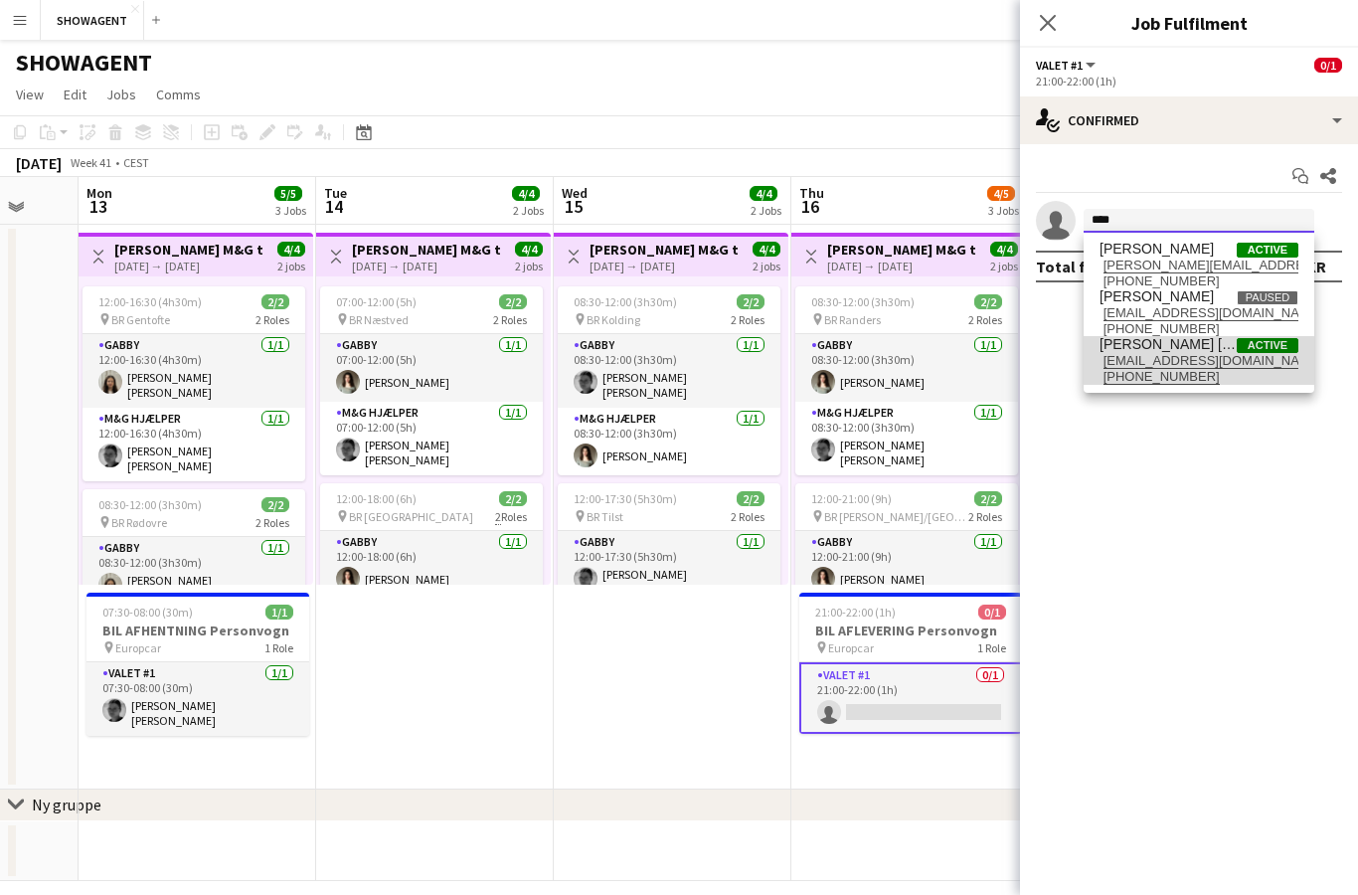
type input "****"
click at [1149, 361] on span "[EMAIL_ADDRESS][DOMAIN_NAME]" at bounding box center [1199, 361] width 199 height 16
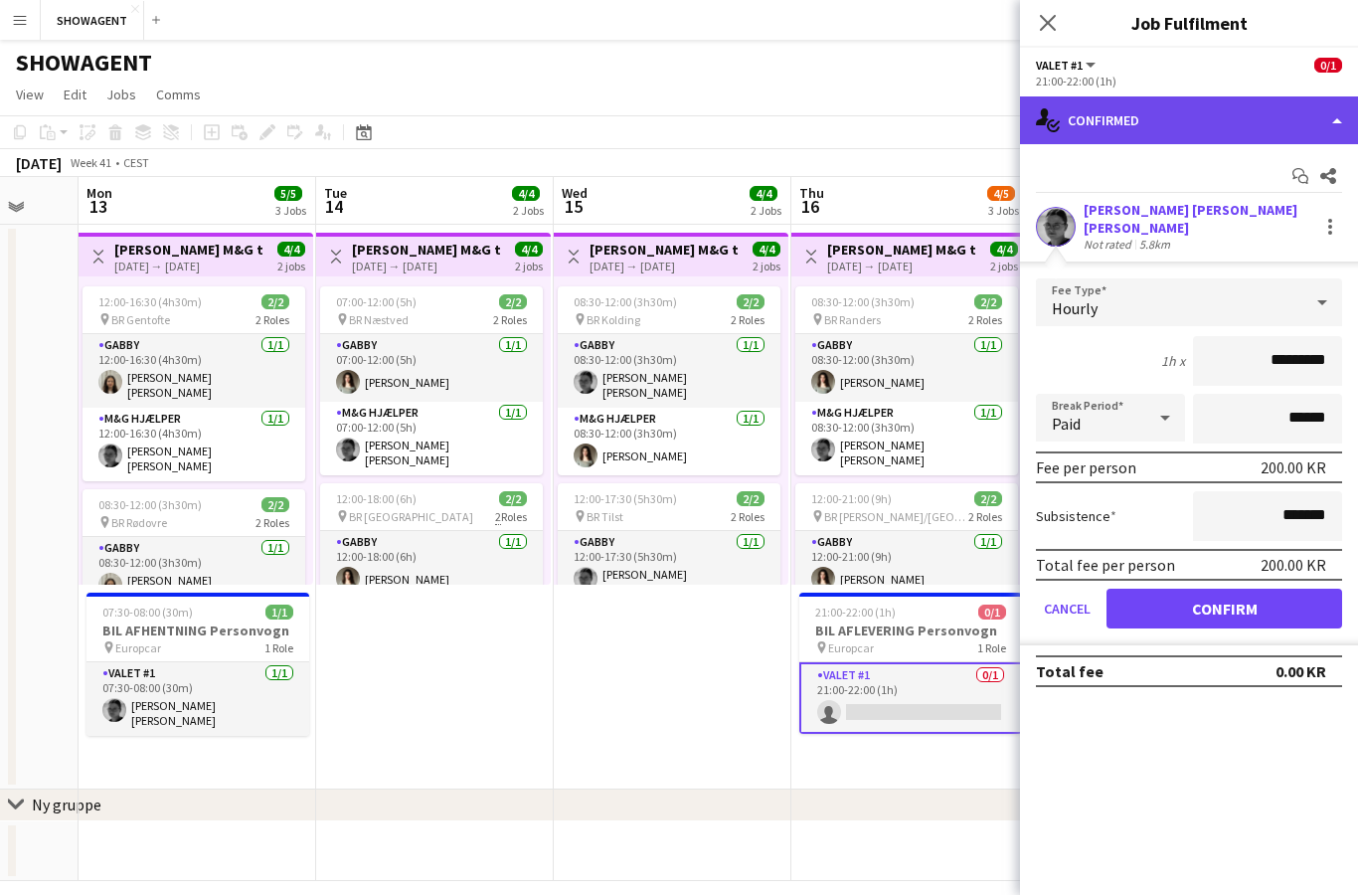
click at [1278, 120] on div "single-neutral-actions-check-2 Confirmed" at bounding box center [1189, 120] width 338 height 48
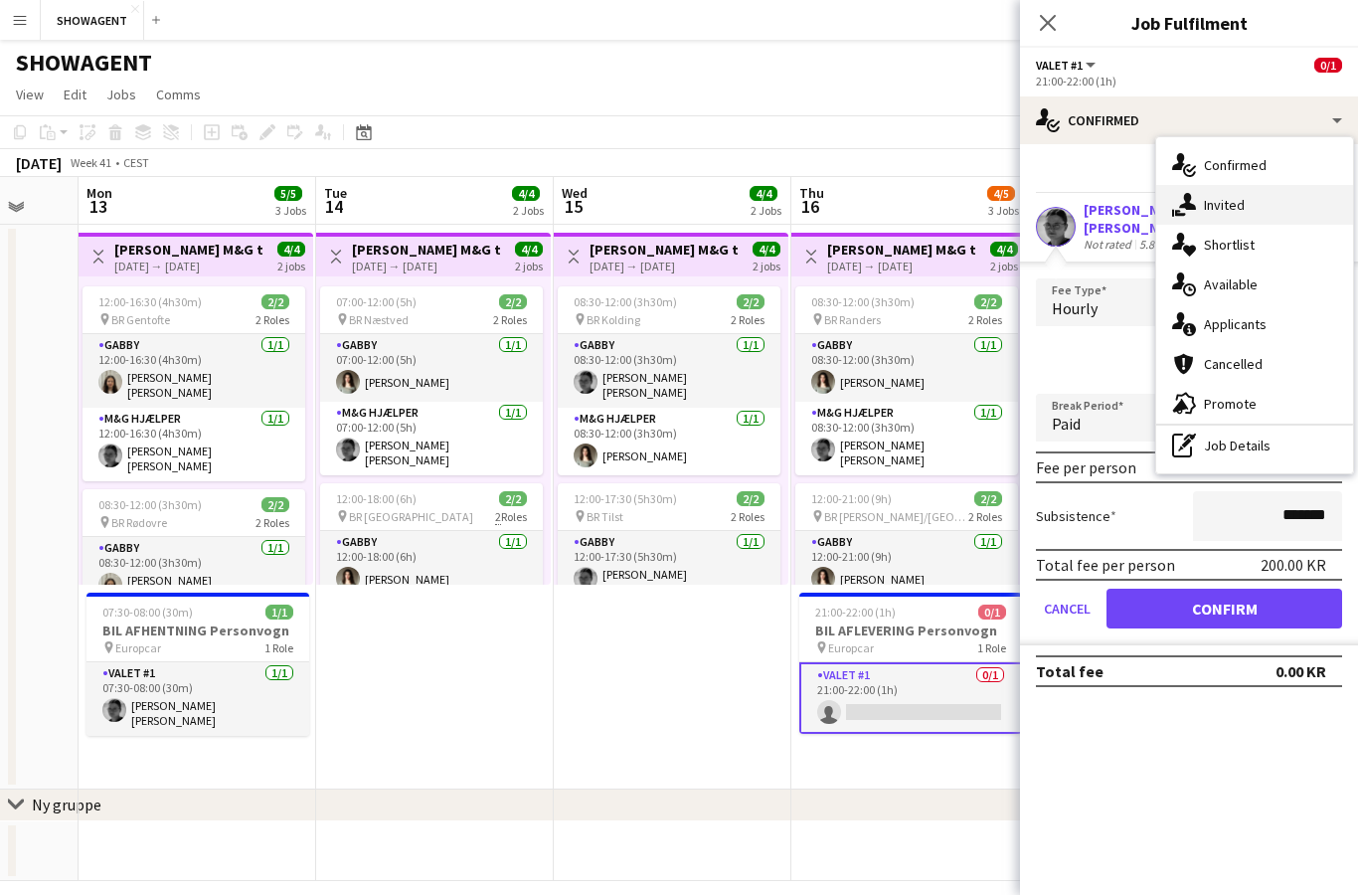
click at [1262, 221] on div "single-neutral-actions-share-1 Invited" at bounding box center [1254, 205] width 197 height 40
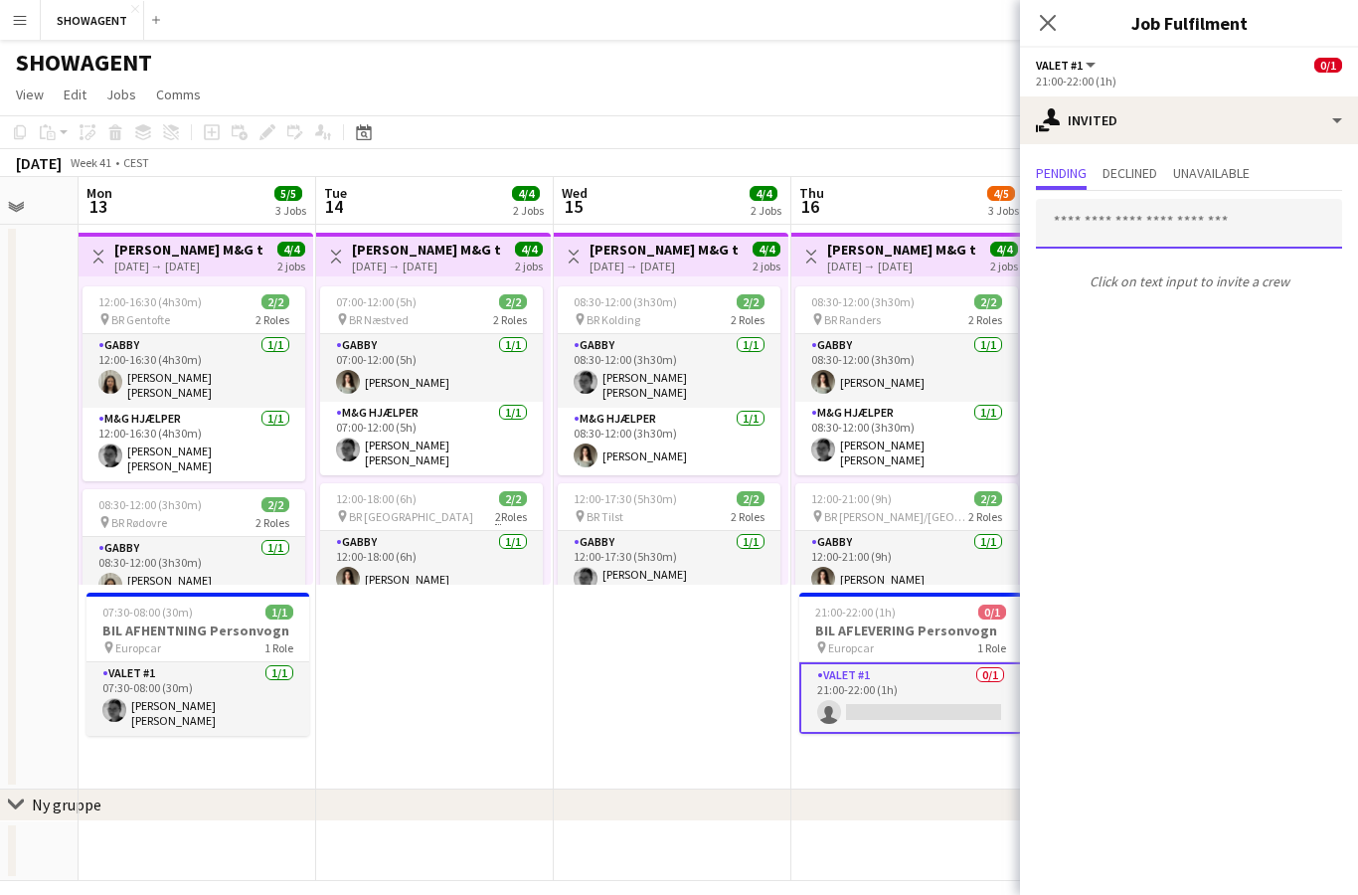
click at [1165, 234] on input "text" at bounding box center [1189, 224] width 306 height 50
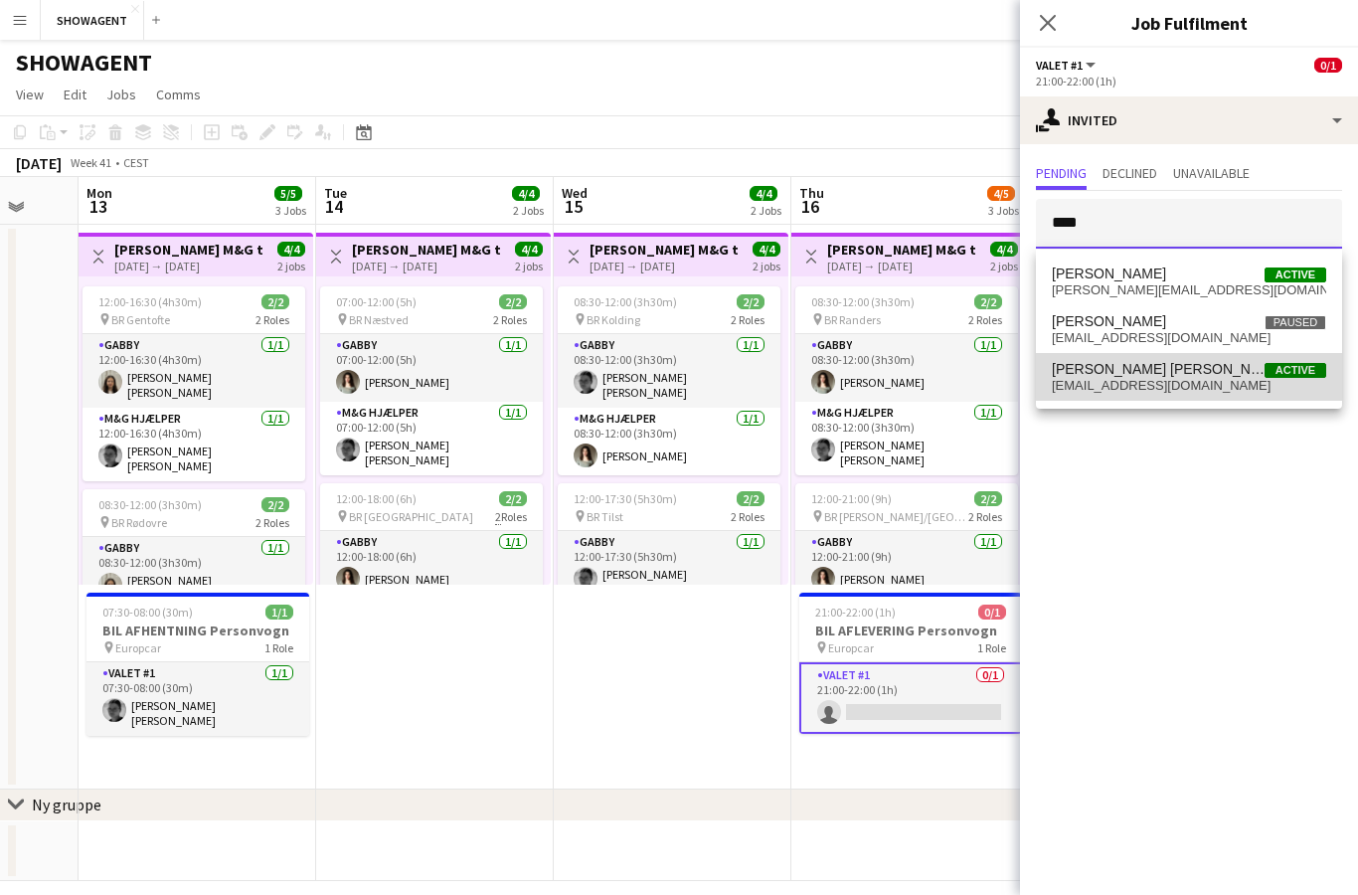
type input "****"
click at [1088, 393] on mat-option "[PERSON_NAME] [PERSON_NAME] [PERSON_NAME] Active [EMAIL_ADDRESS][DOMAIN_NAME]" at bounding box center [1189, 377] width 306 height 48
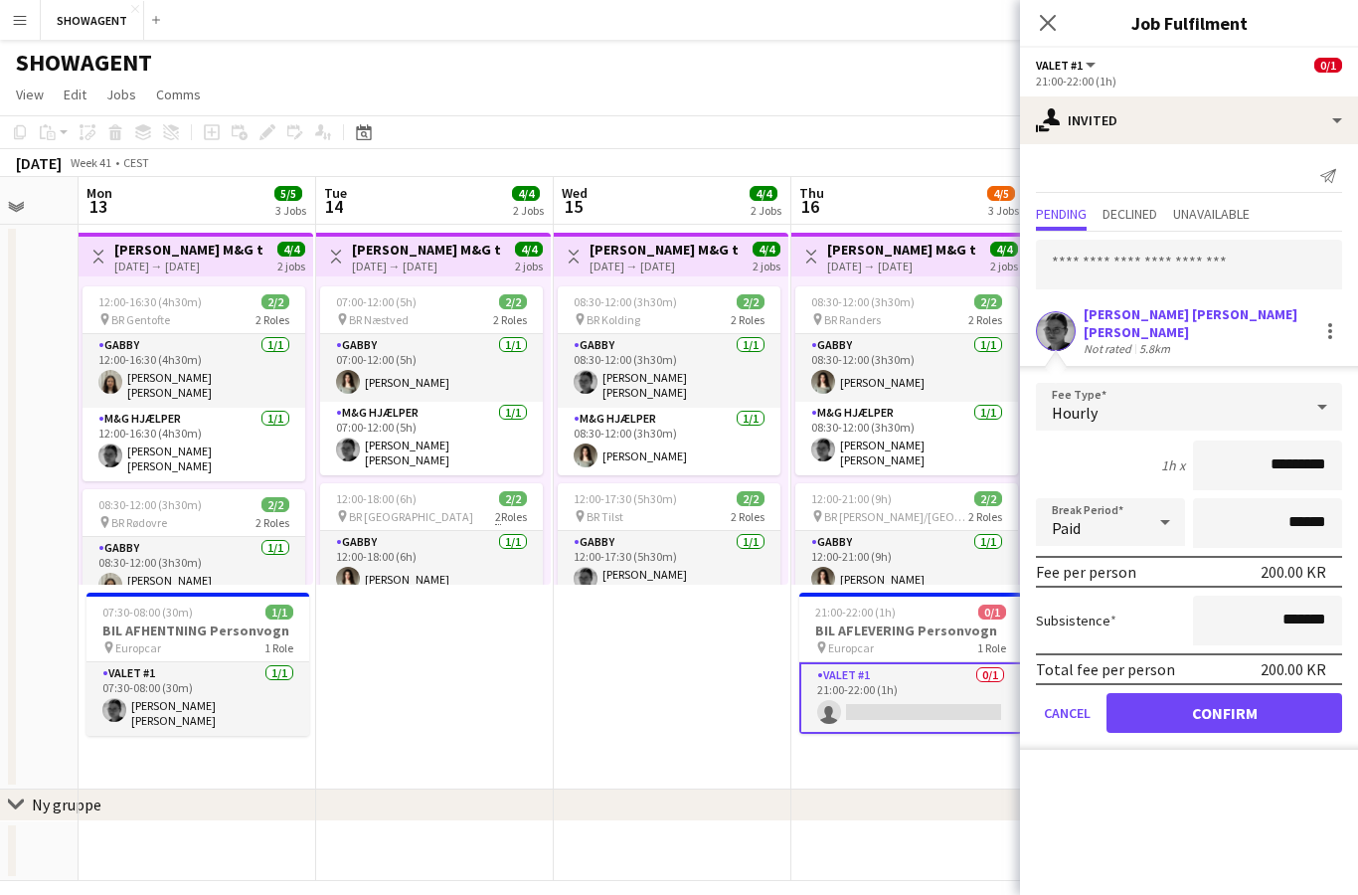
click at [1209, 712] on button "Confirm" at bounding box center [1225, 713] width 236 height 40
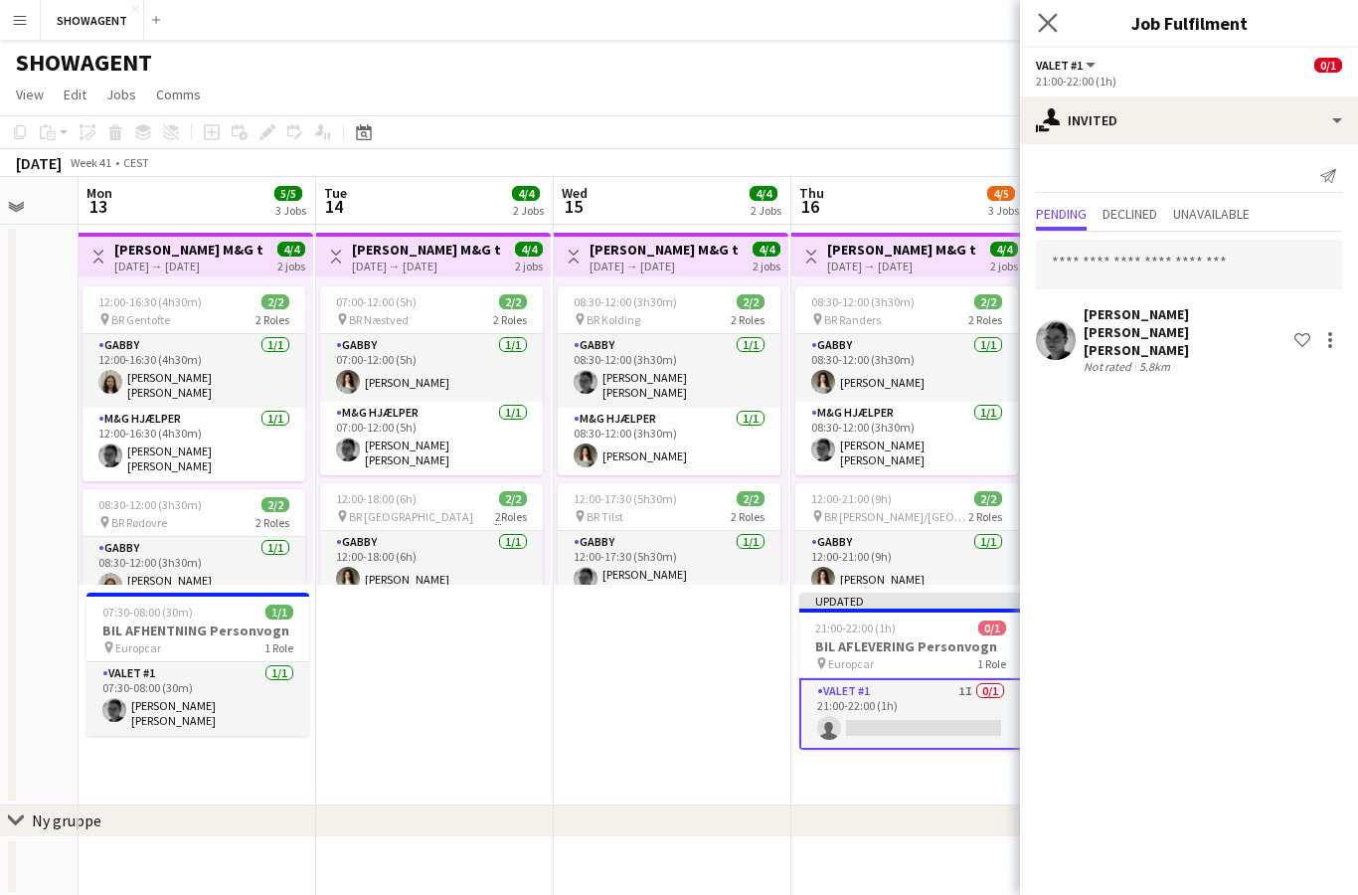
click at [1057, 17] on icon "Close pop-in" at bounding box center [1047, 22] width 19 height 19
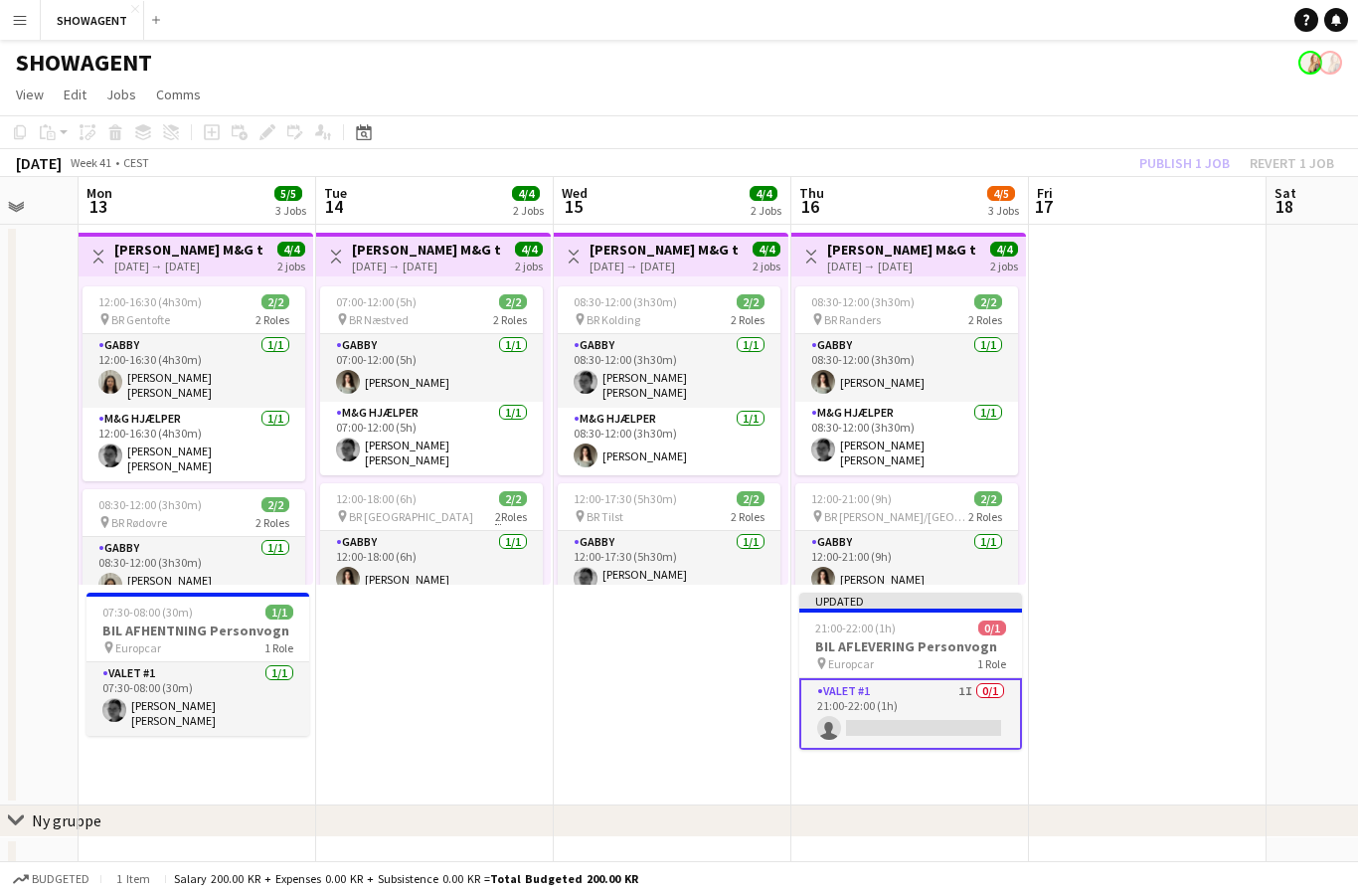
click at [1224, 167] on div "Publish 1 job Revert 1 job" at bounding box center [1237, 163] width 243 height 26
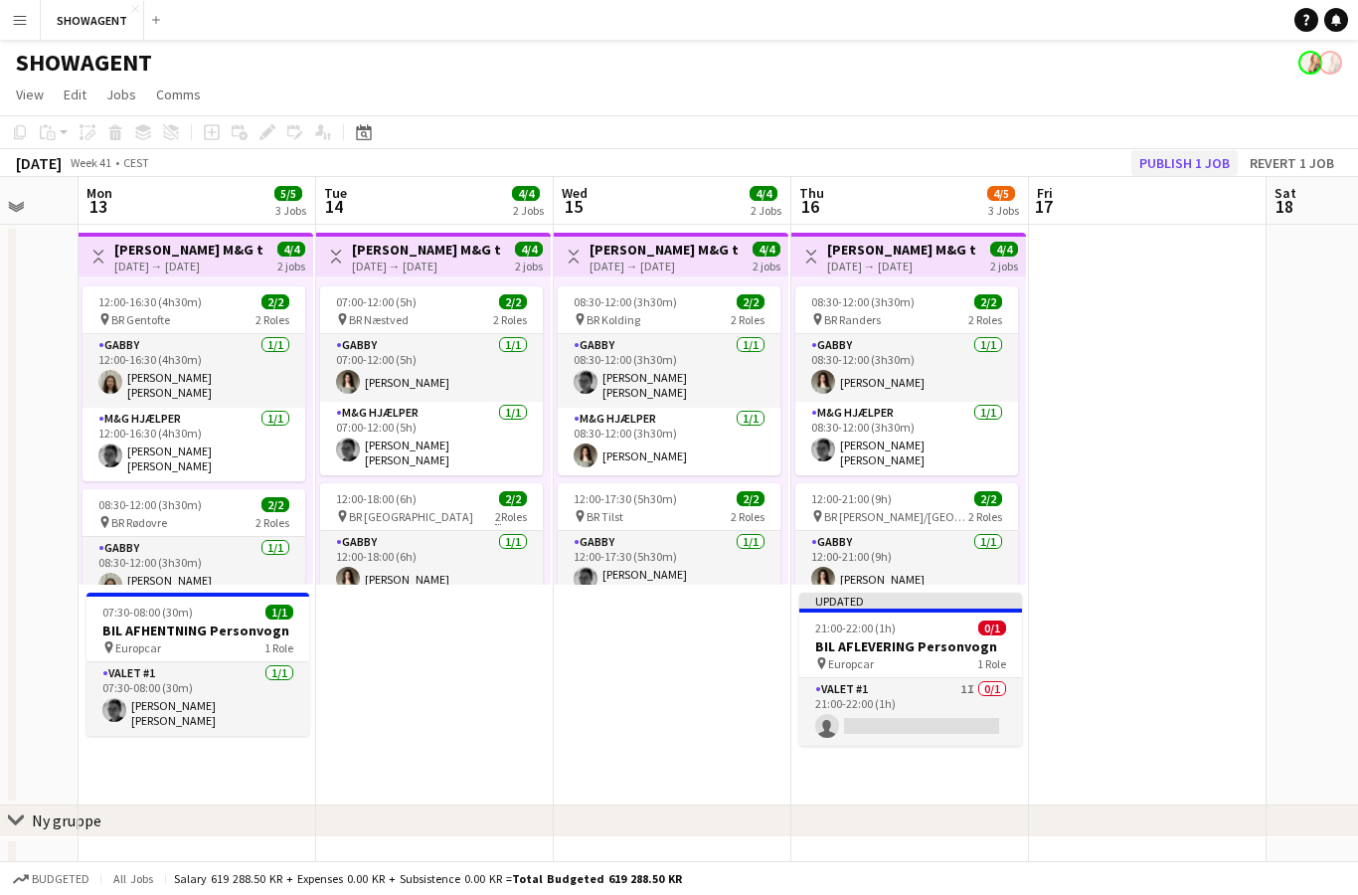
click at [1198, 159] on button "Publish 1 job" at bounding box center [1185, 163] width 106 height 26
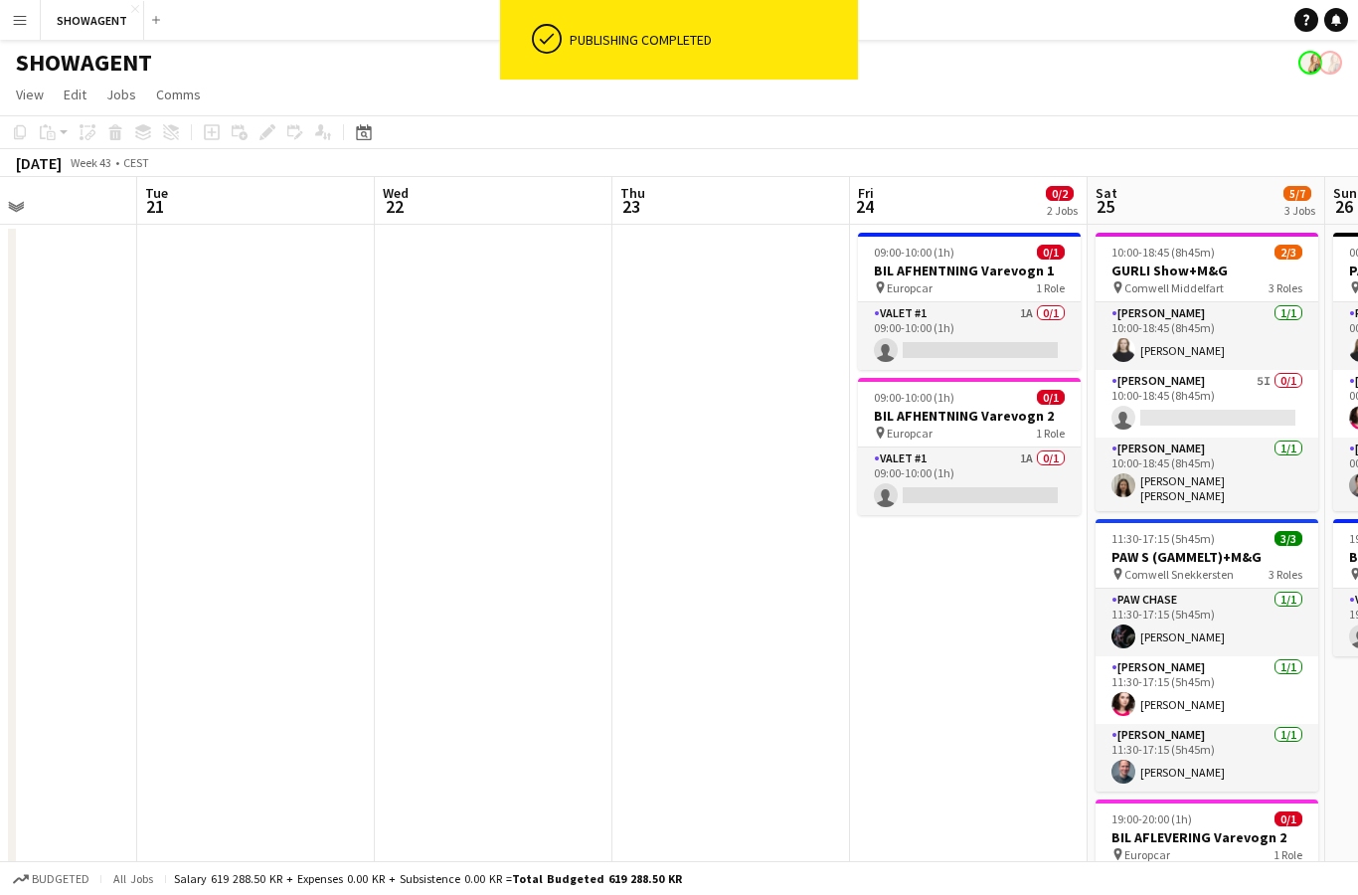
scroll to position [0, 641]
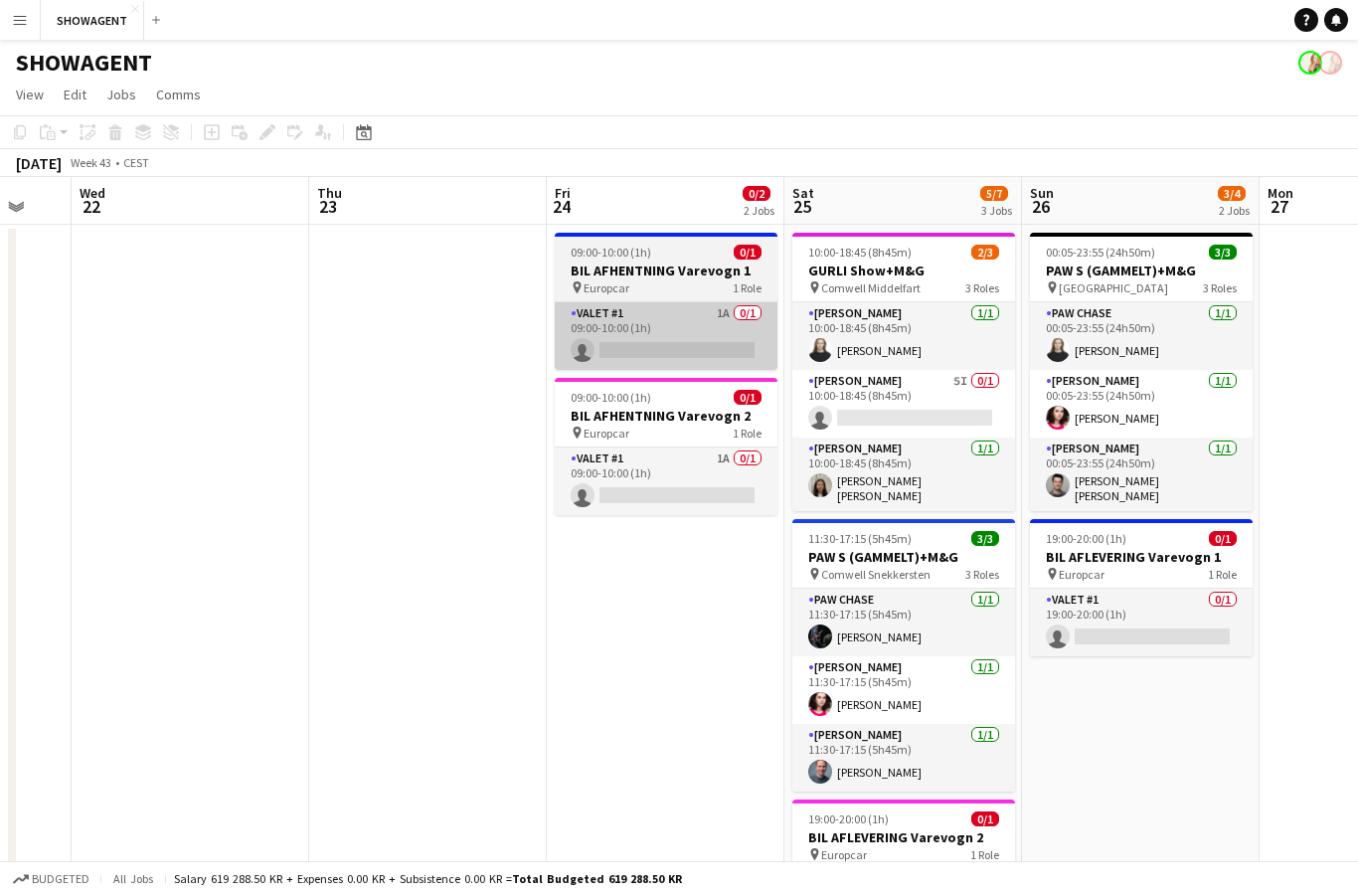
click at [717, 324] on app-card-role "Valet #1 1A 0/1 09:00-10:00 (1h) single-neutral-actions" at bounding box center [666, 336] width 223 height 68
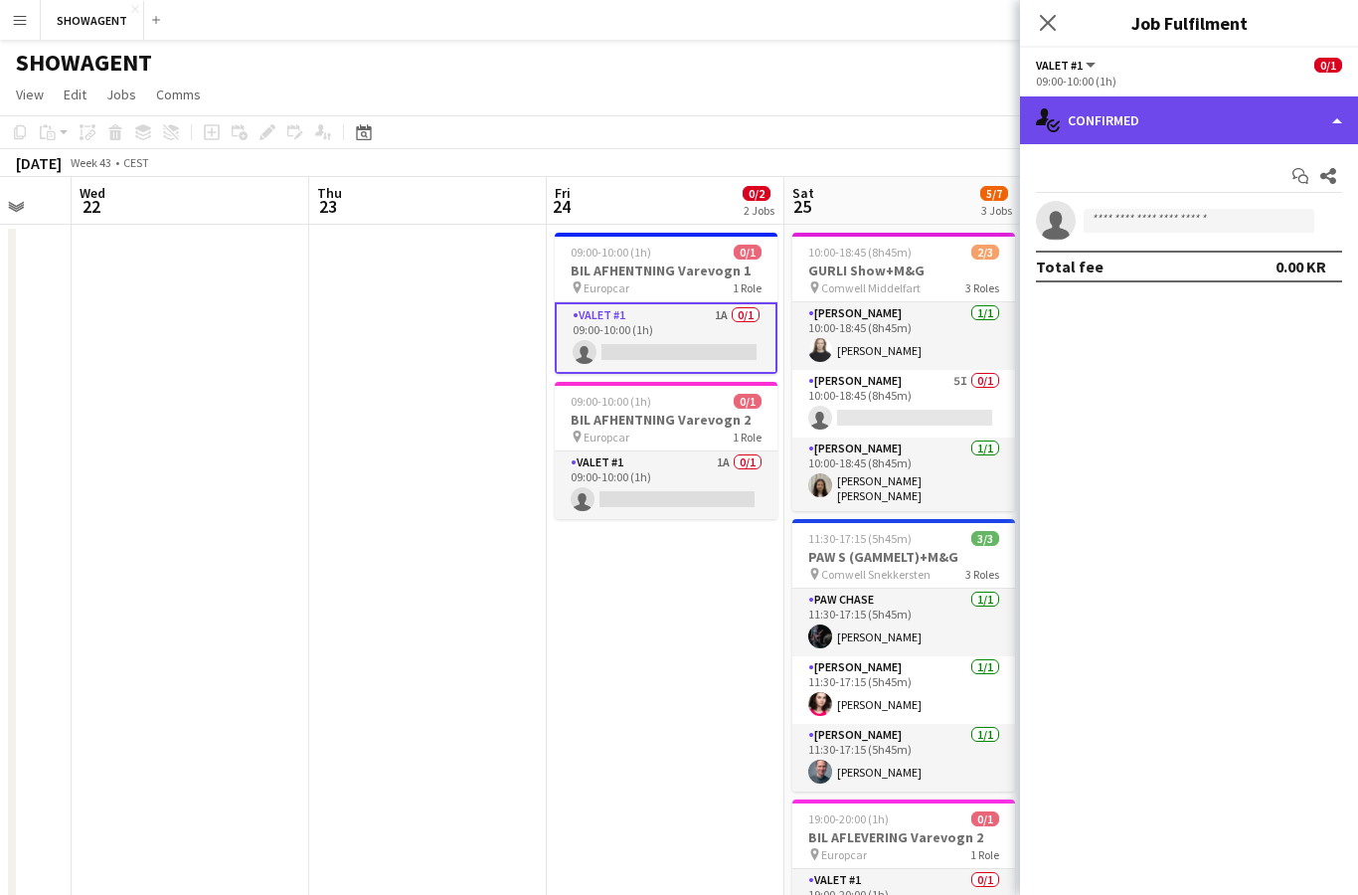
click at [1225, 120] on div "single-neutral-actions-check-2 Confirmed" at bounding box center [1189, 120] width 338 height 48
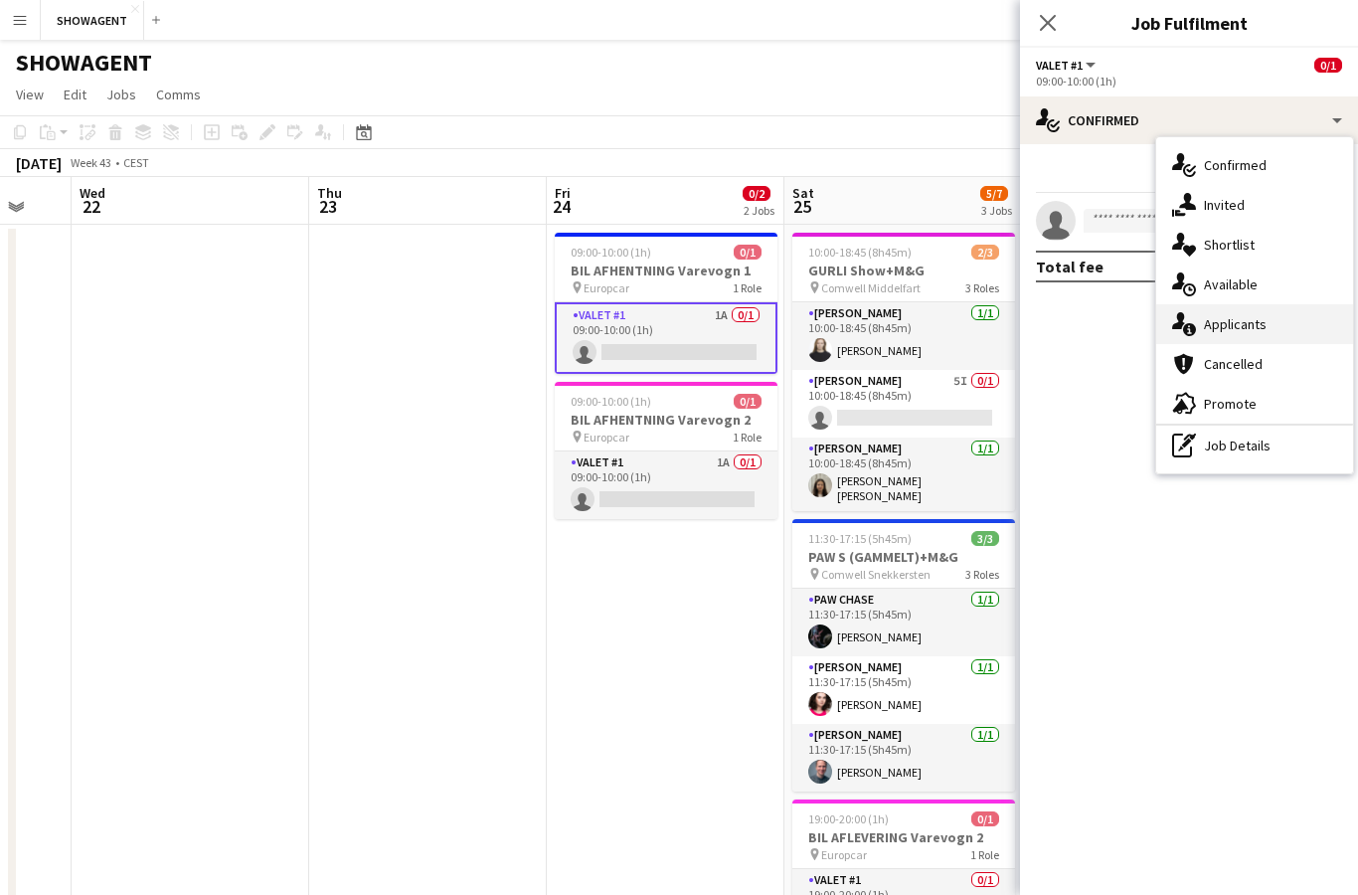
click at [1269, 332] on div "single-neutral-actions-information Applicants" at bounding box center [1254, 324] width 197 height 40
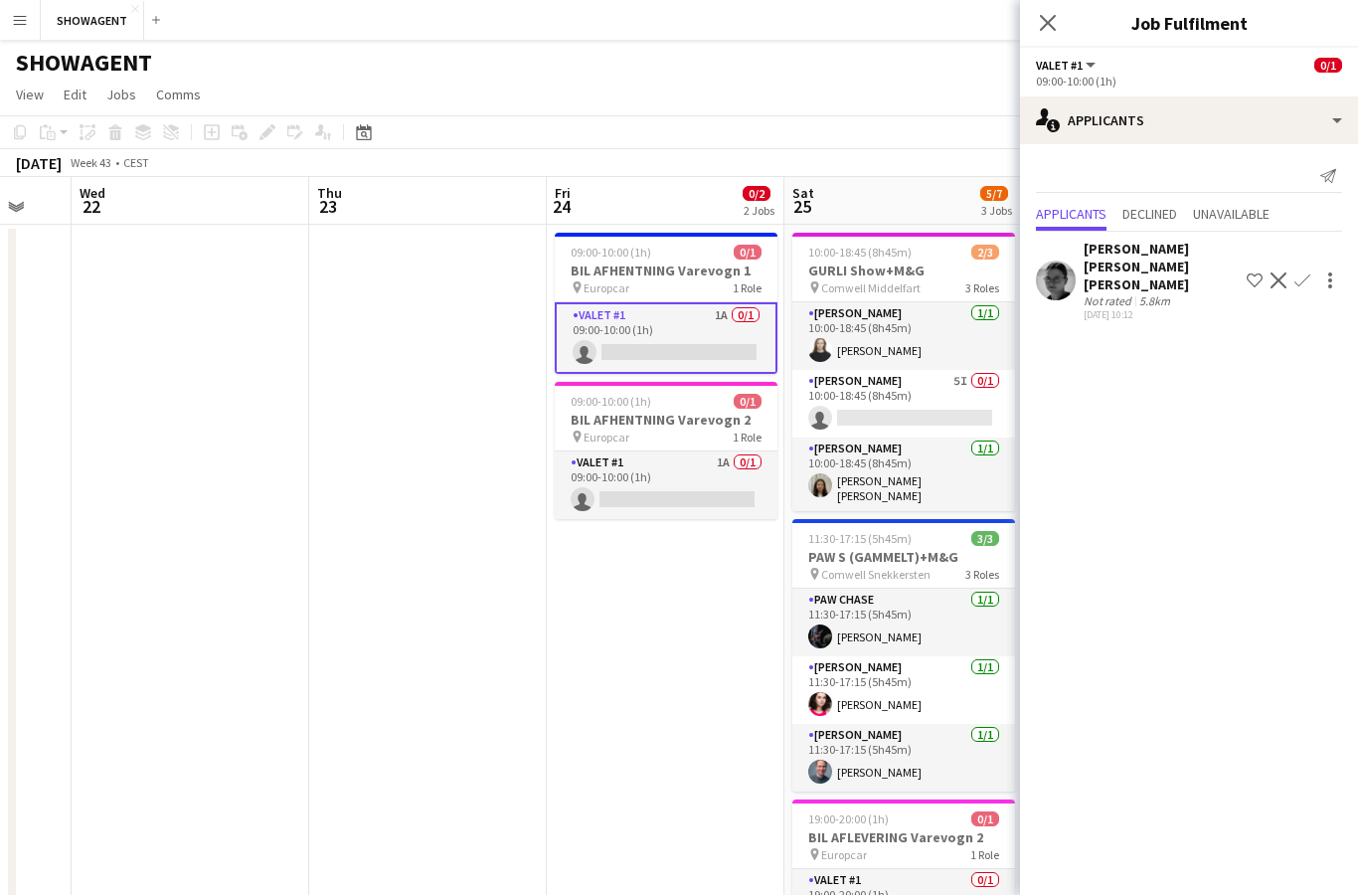
click at [1295, 273] on app-icon "Confirm" at bounding box center [1303, 280] width 16 height 16
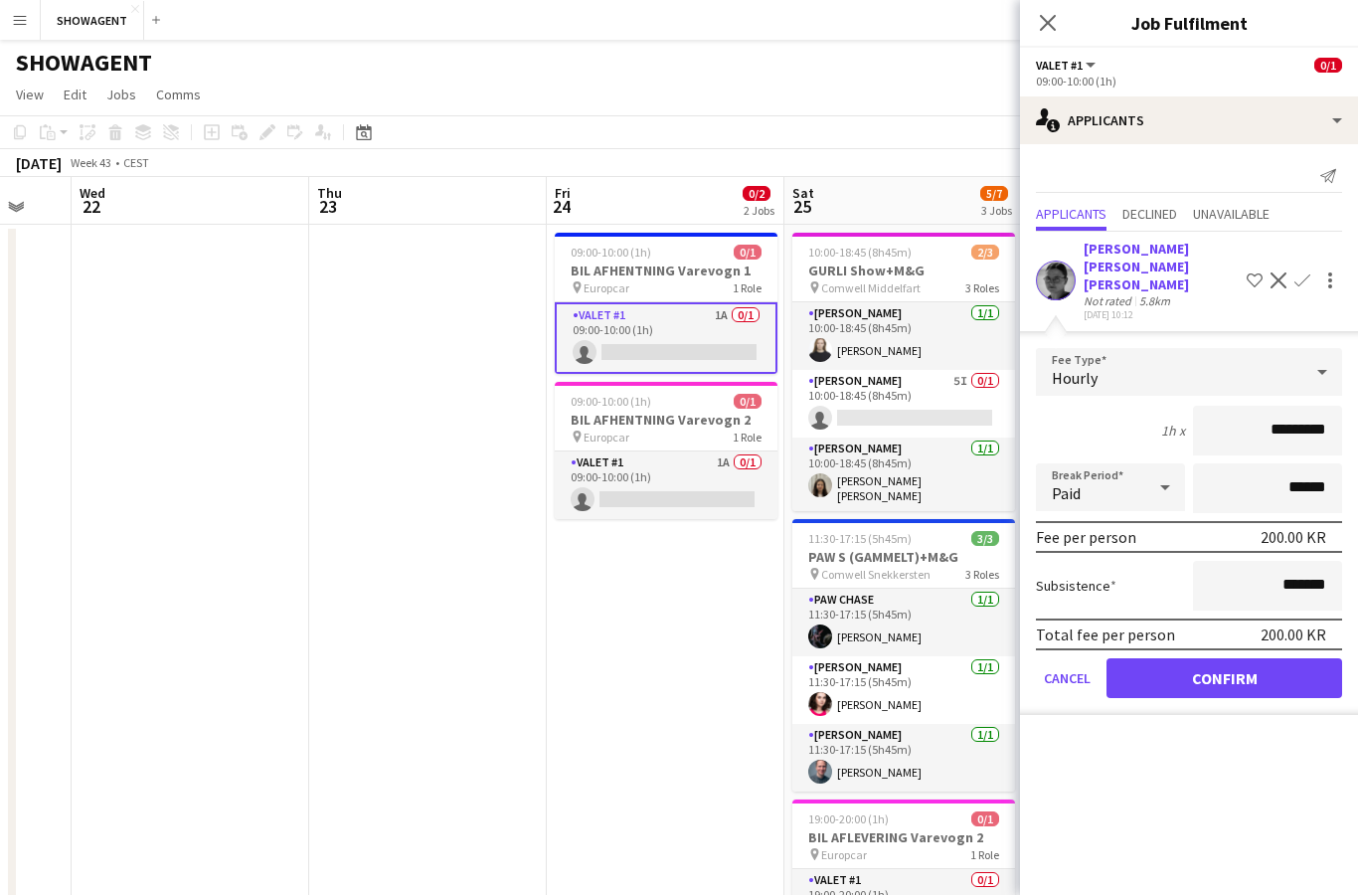
click at [1247, 666] on button "Confirm" at bounding box center [1225, 678] width 236 height 40
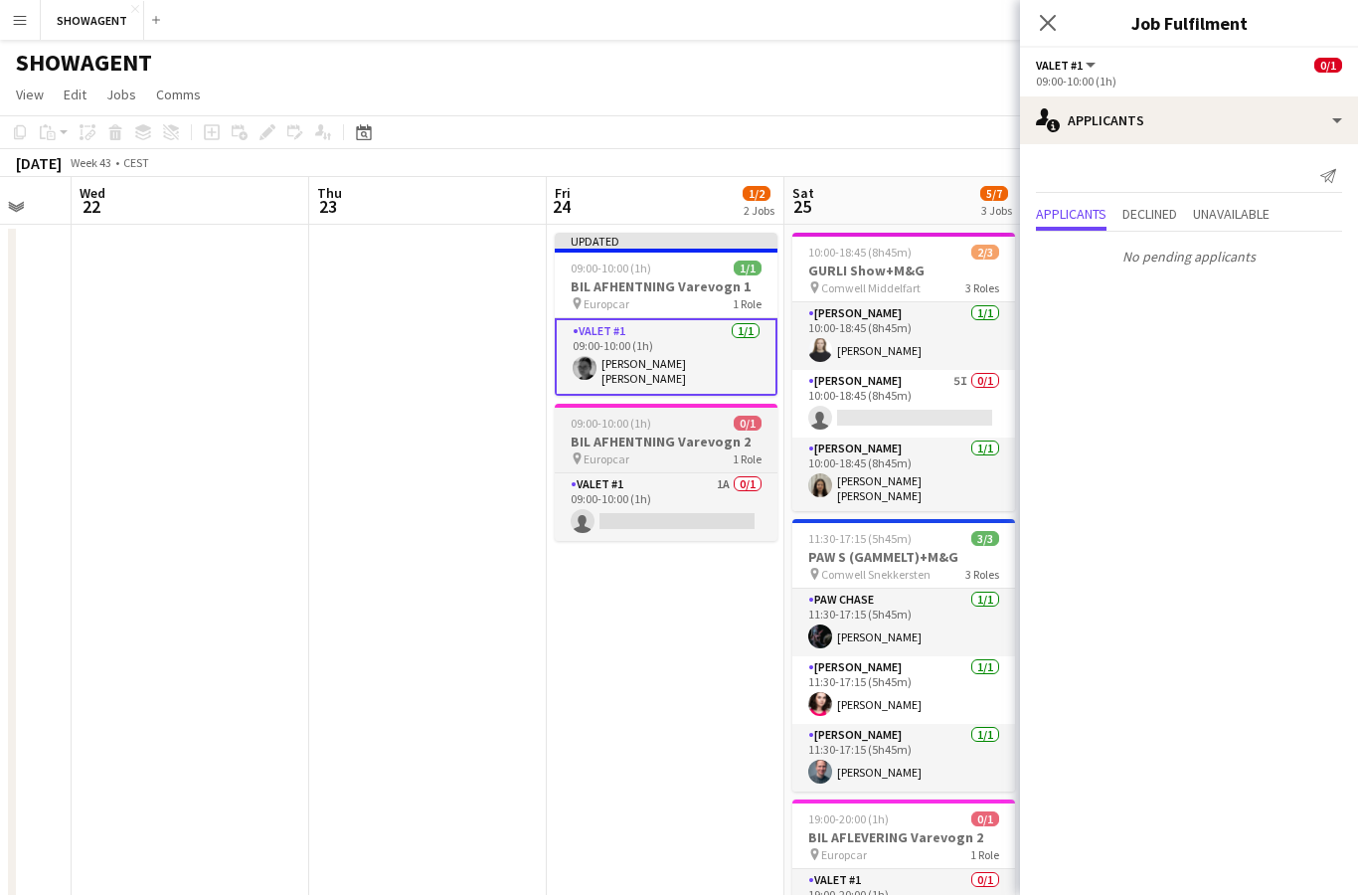
click at [704, 433] on h3 "BIL AFHENTNING Varevogn 2" at bounding box center [666, 442] width 223 height 18
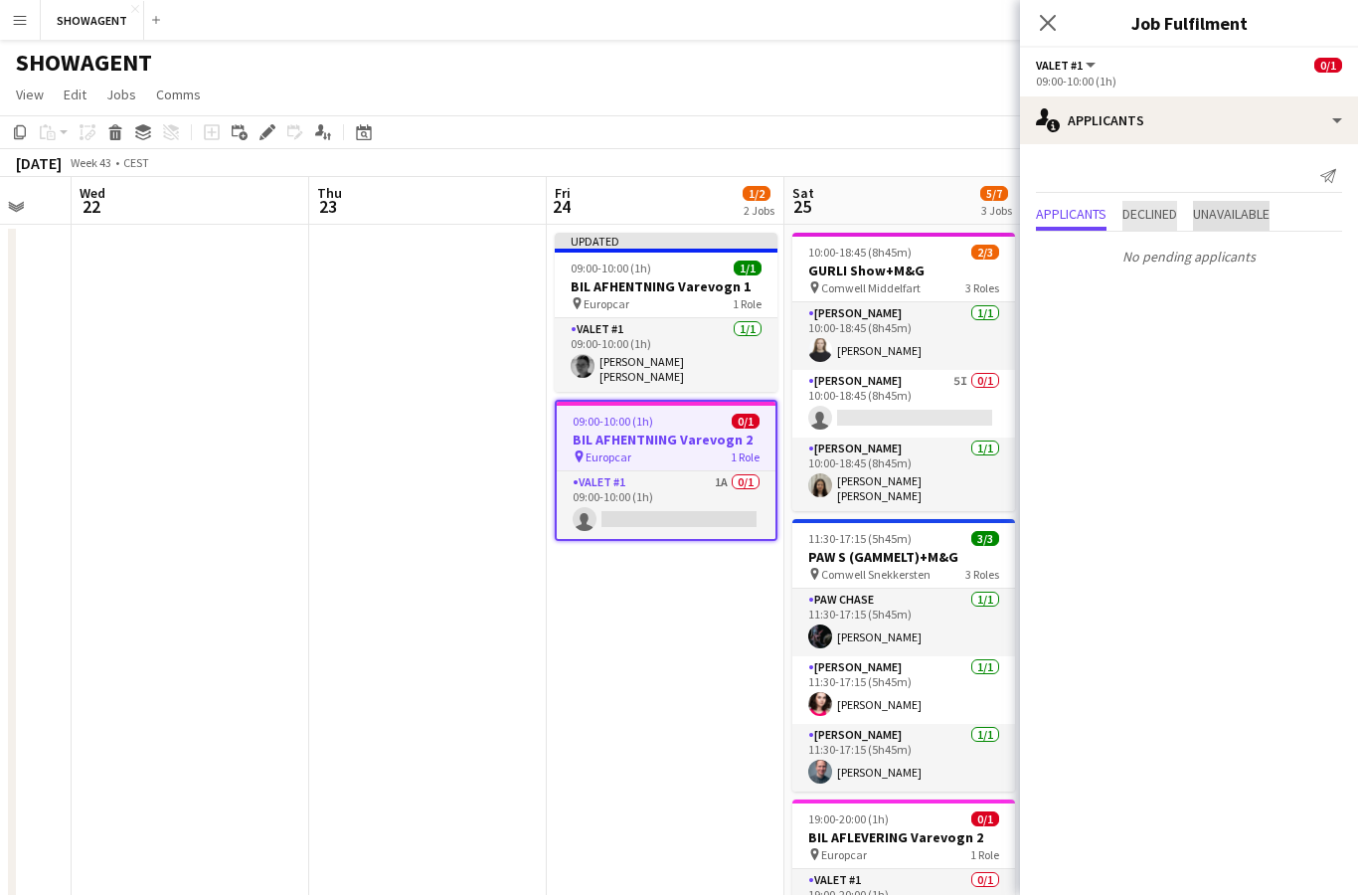
click at [1242, 229] on span "Unavailable" at bounding box center [1231, 216] width 77 height 30
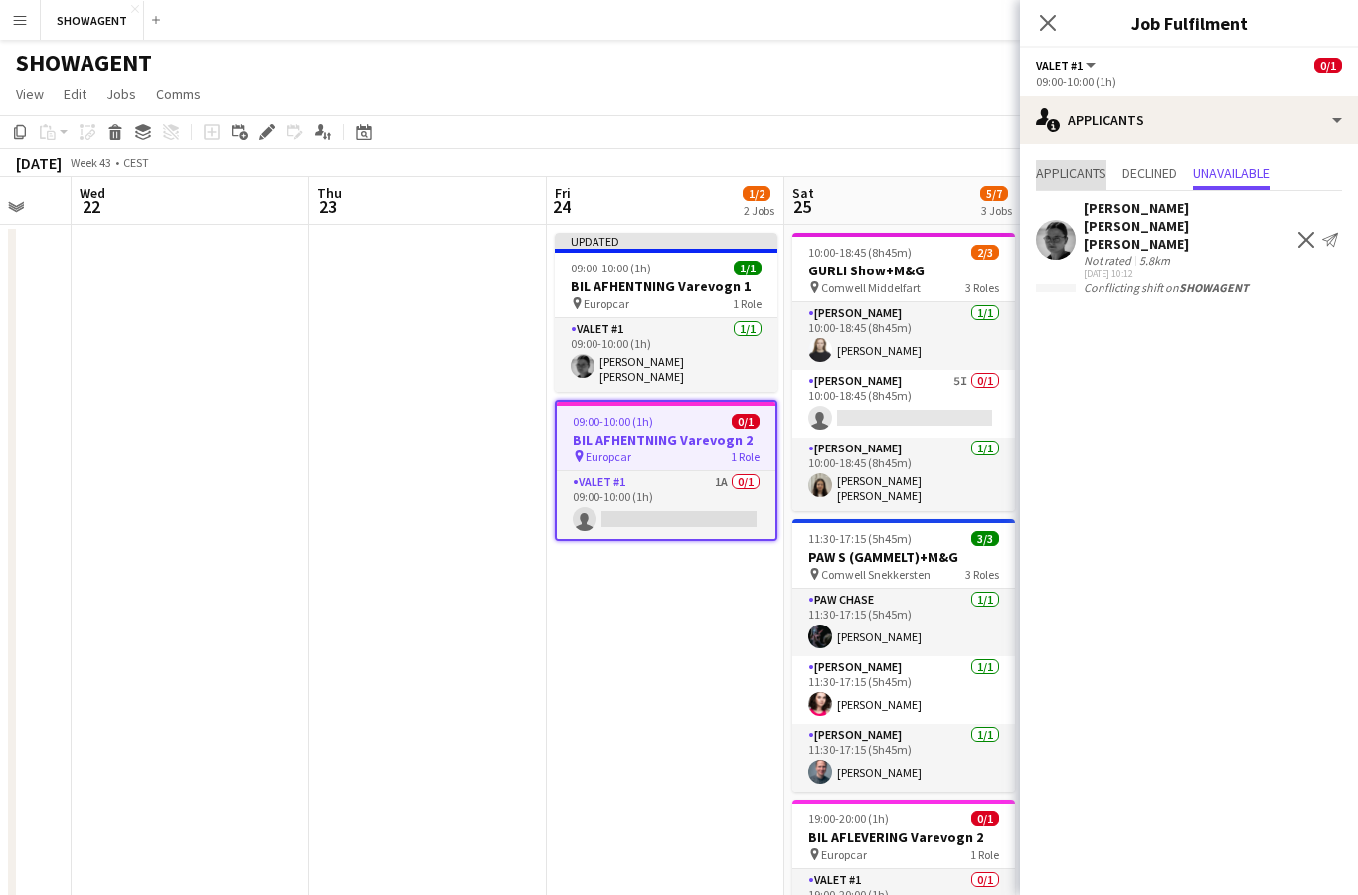
click at [1077, 177] on span "Applicants" at bounding box center [1071, 173] width 71 height 14
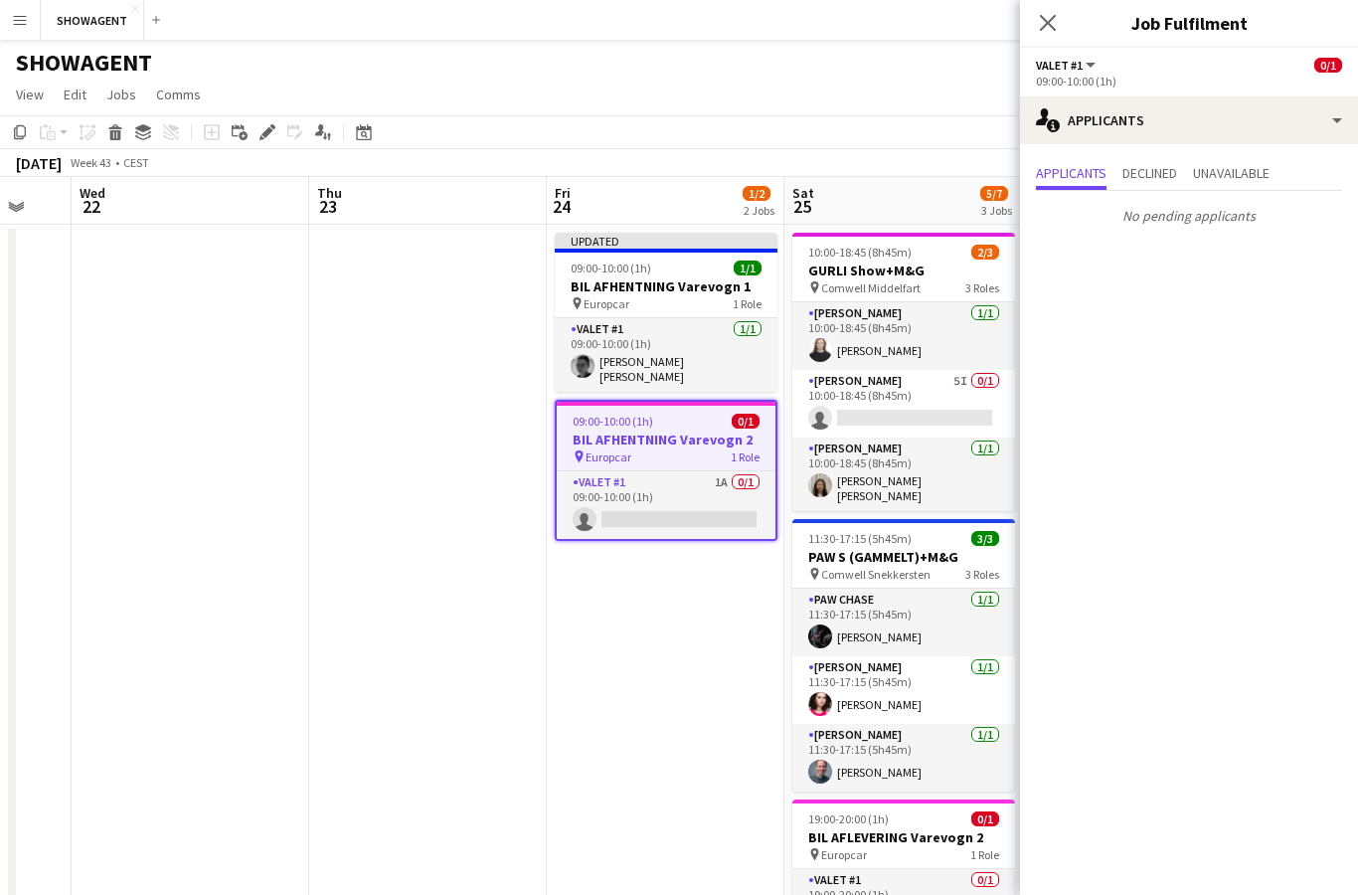
click at [687, 439] on h3 "BIL AFHENTNING Varevogn 2" at bounding box center [666, 440] width 219 height 18
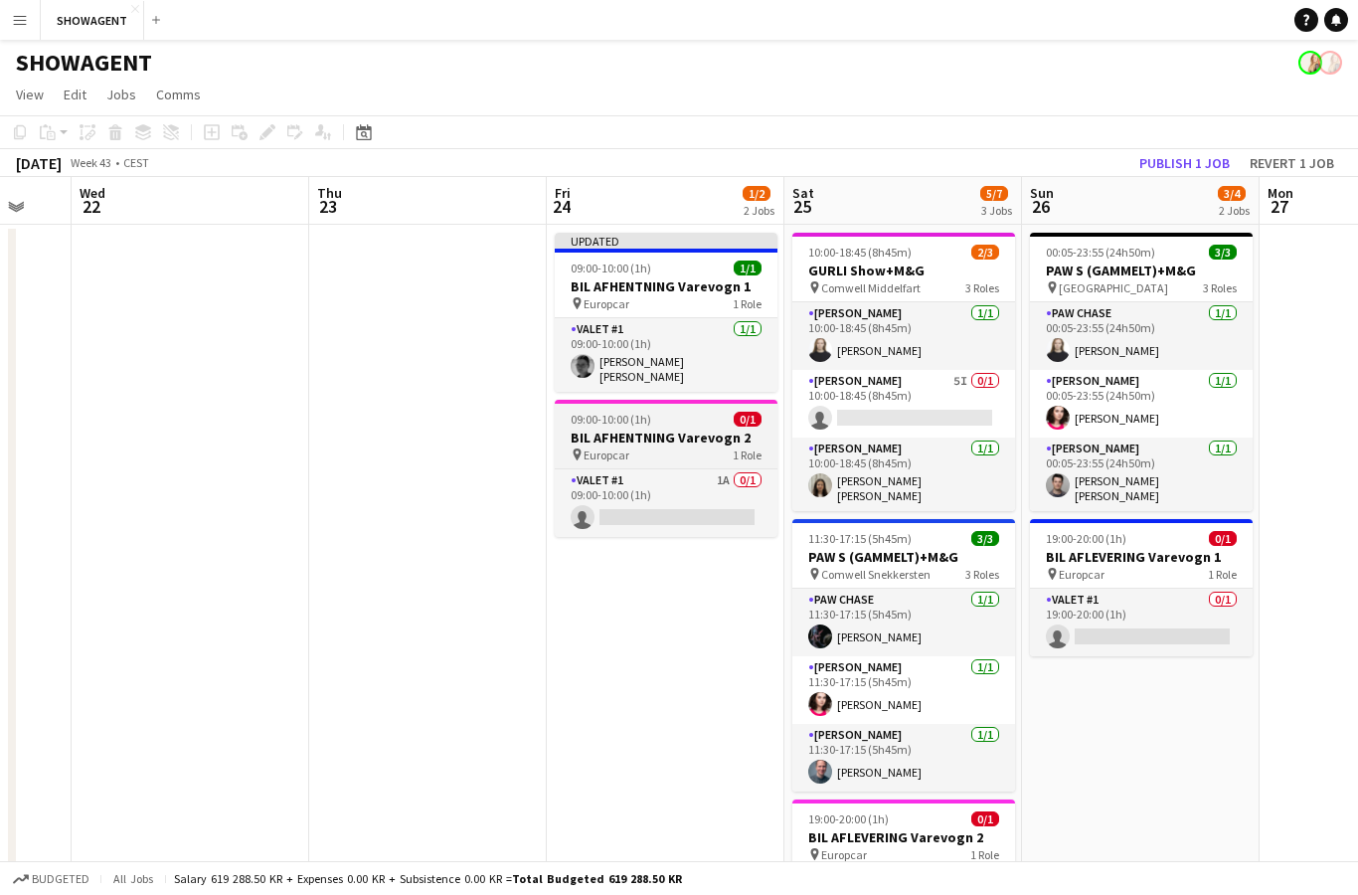
click at [701, 447] on div "pin Europcar 1 Role" at bounding box center [666, 454] width 223 height 16
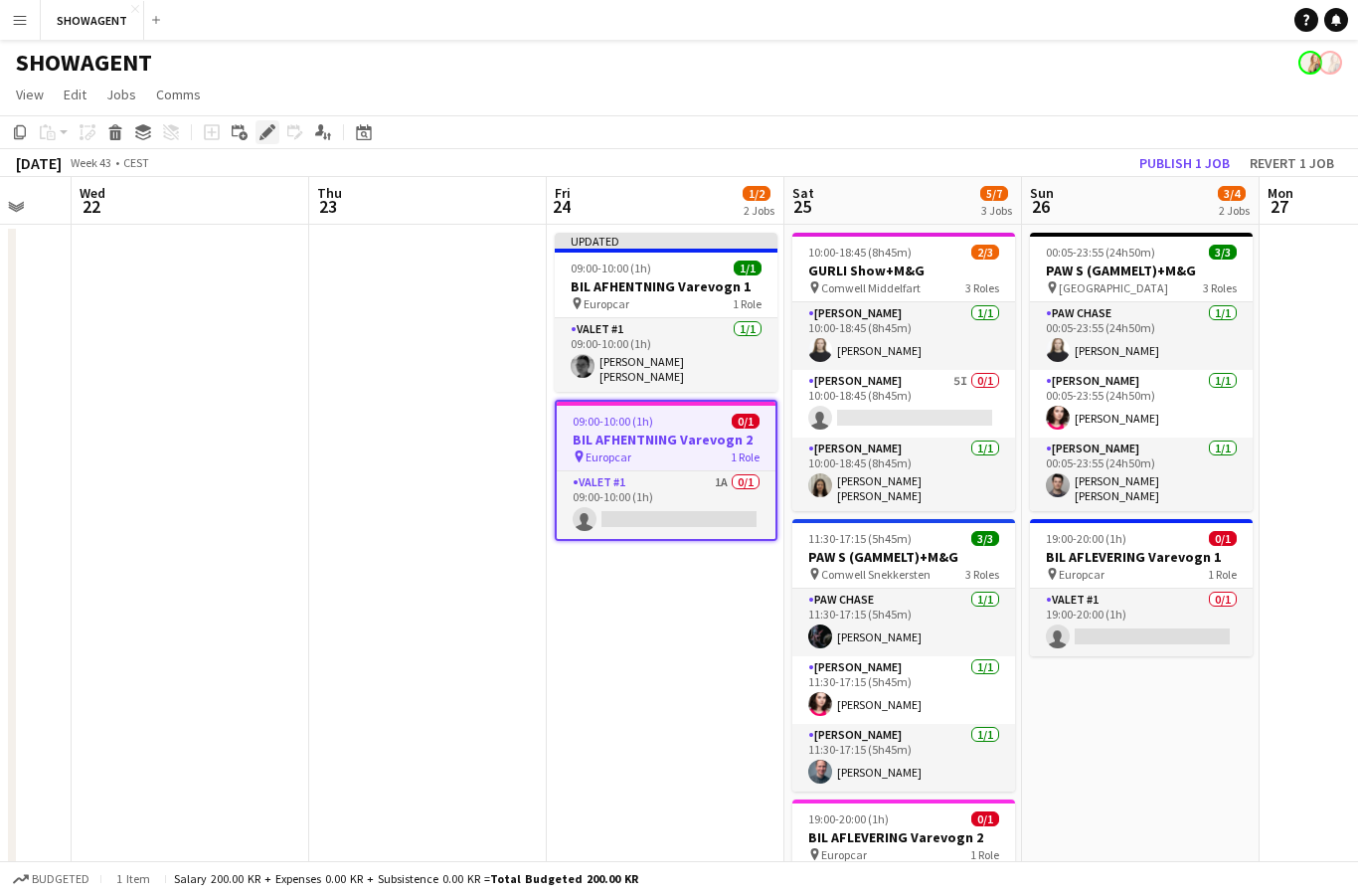
click at [270, 132] on icon at bounding box center [267, 132] width 11 height 11
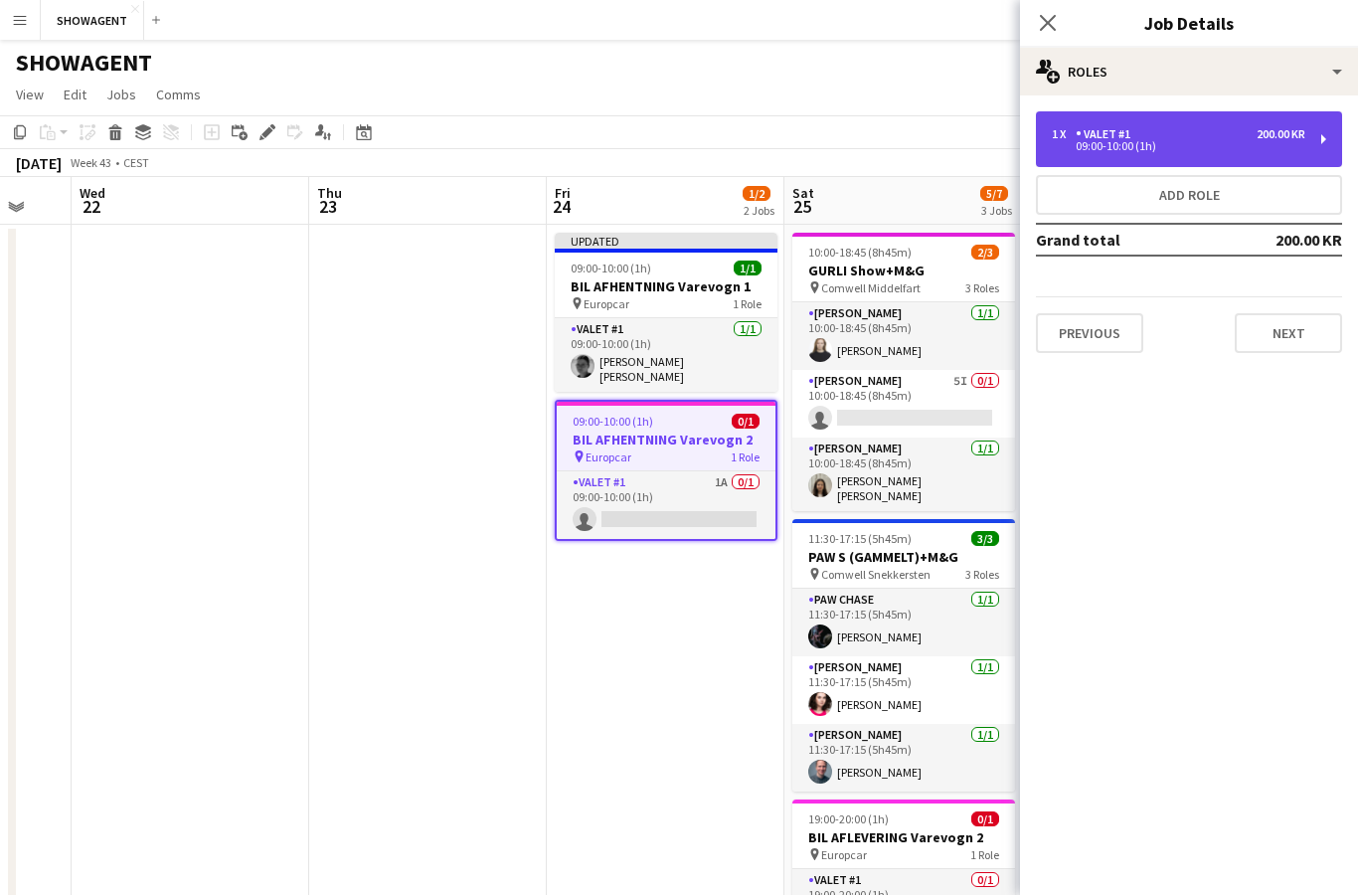
click at [1212, 139] on div "1 x Valet #1 200.00 KR" at bounding box center [1179, 134] width 254 height 14
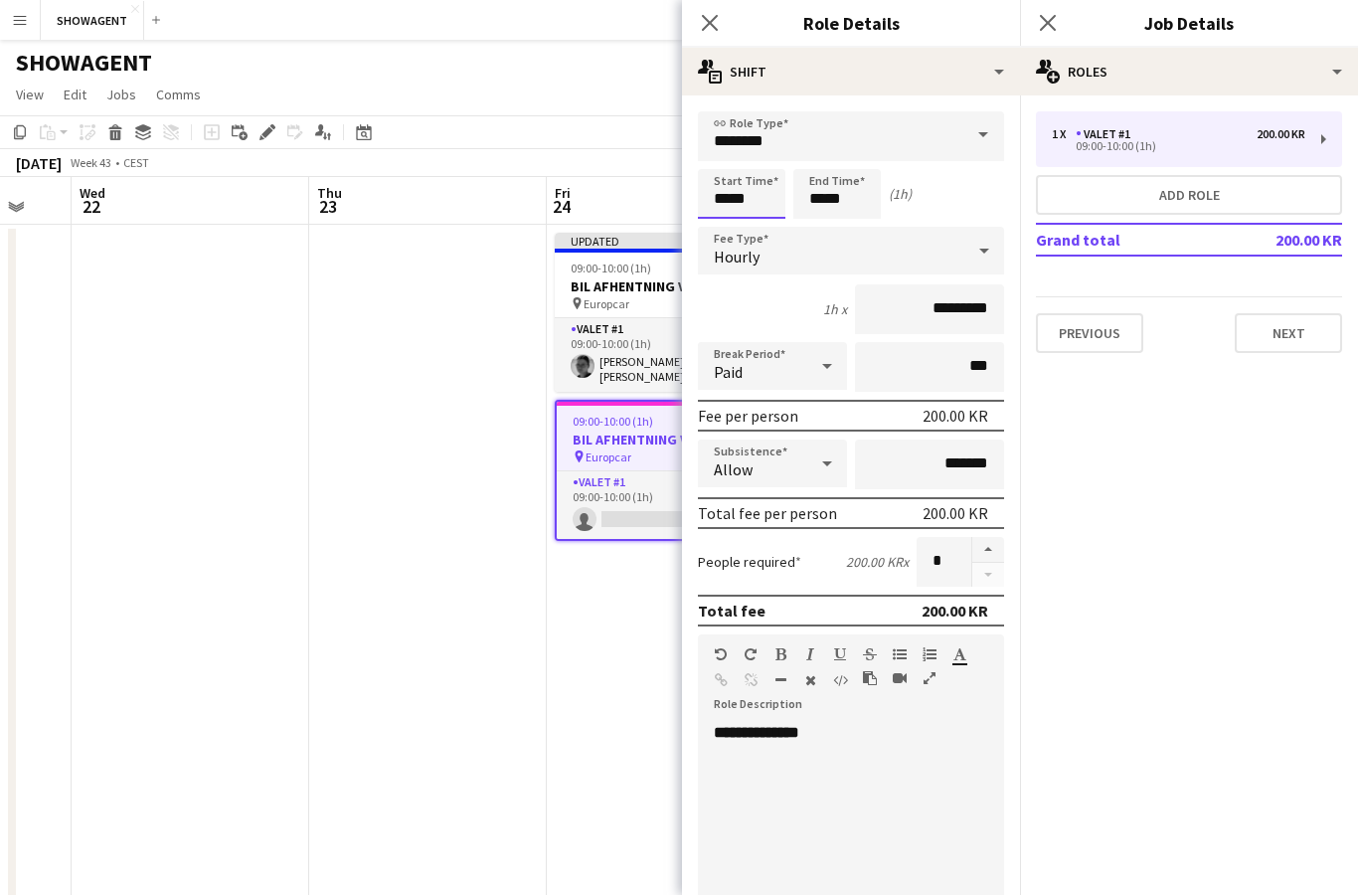
click at [720, 202] on input "*****" at bounding box center [742, 194] width 88 height 50
type input "*****"
click at [827, 190] on input "*****" at bounding box center [837, 194] width 88 height 50
type input "*****"
click at [715, 21] on icon "Close pop-in" at bounding box center [709, 22] width 19 height 19
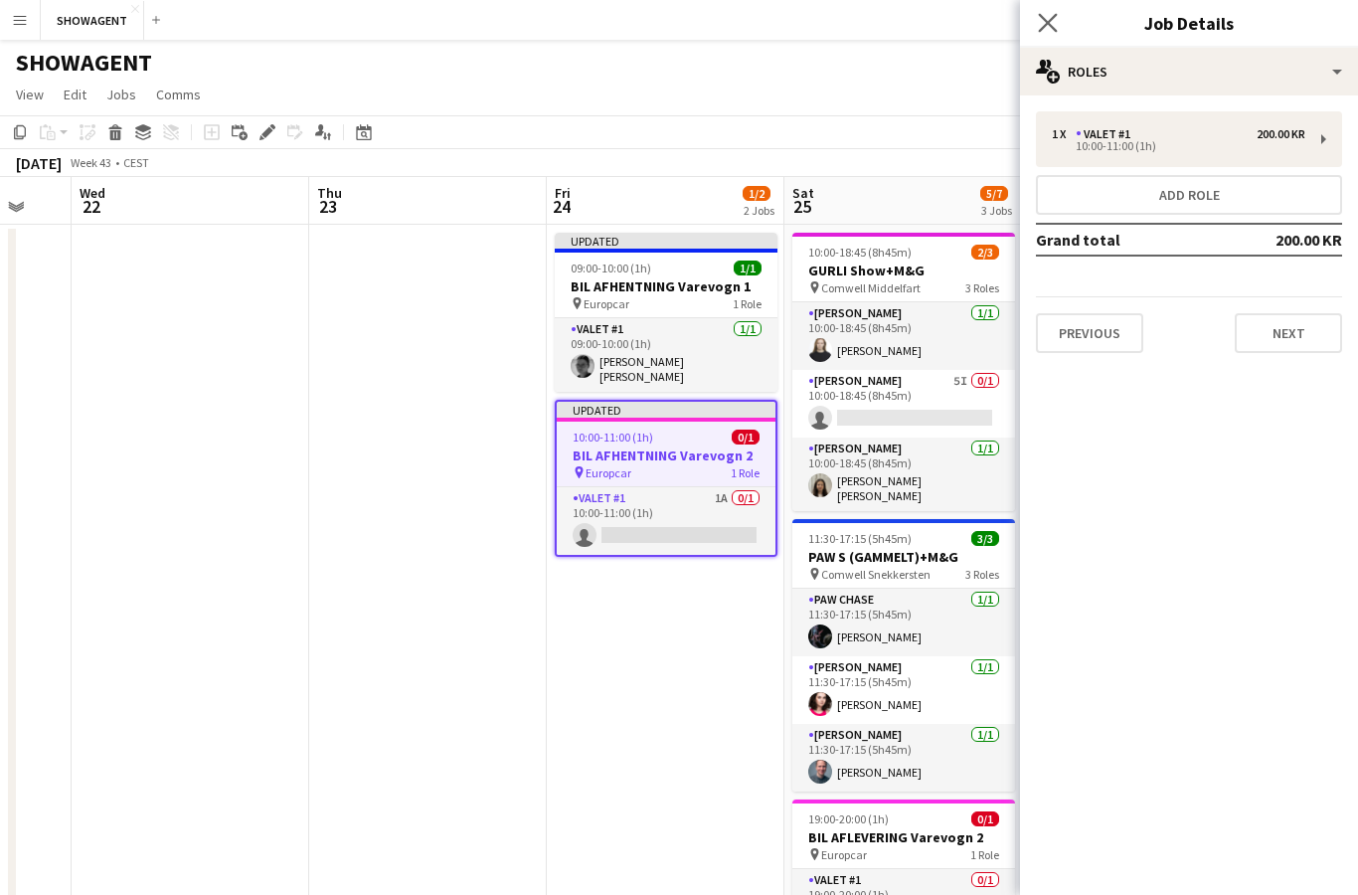
click at [1041, 34] on app-icon "Close pop-in" at bounding box center [1048, 23] width 29 height 29
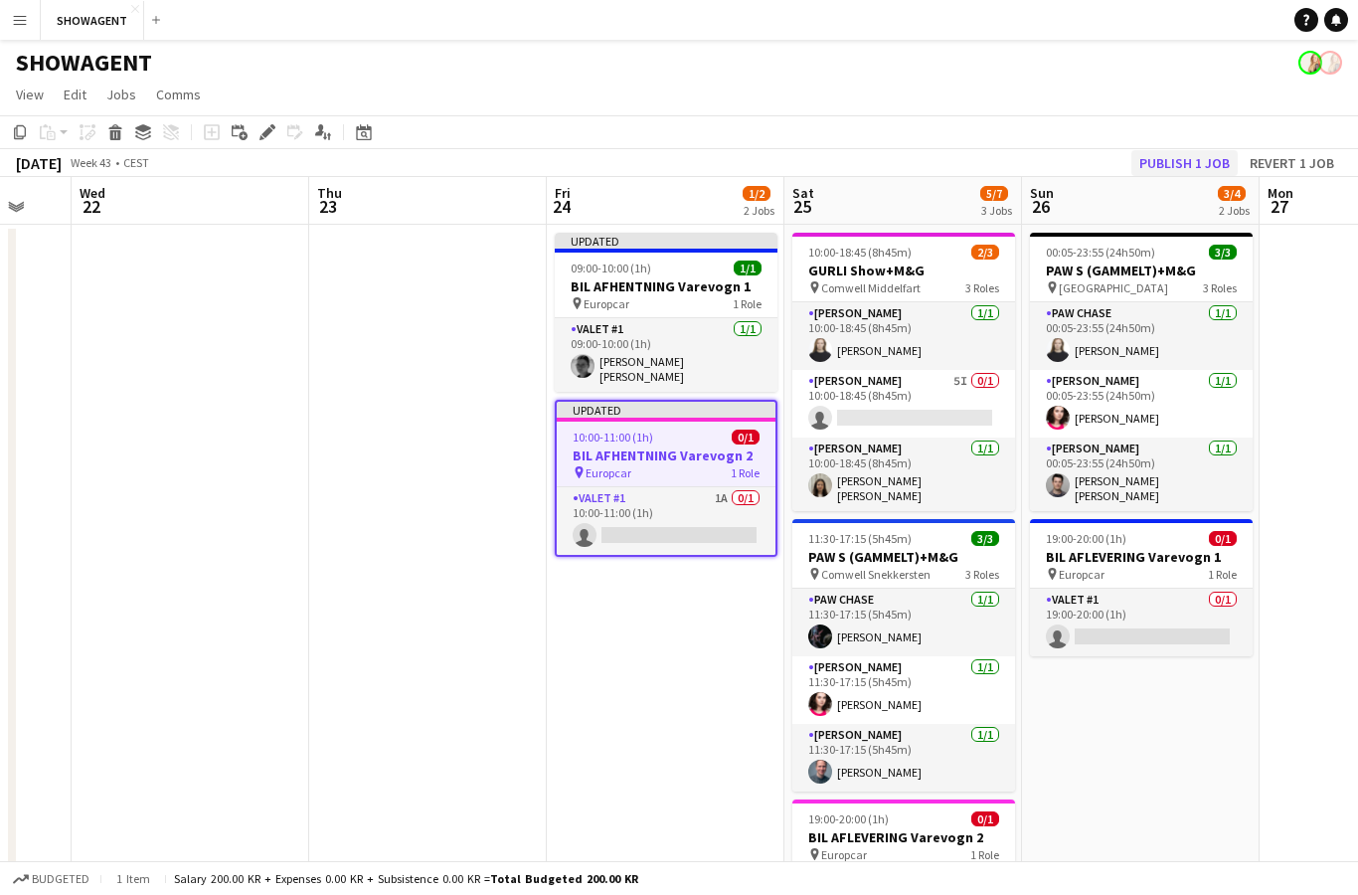
click at [1198, 174] on button "Publish 1 job" at bounding box center [1185, 163] width 106 height 26
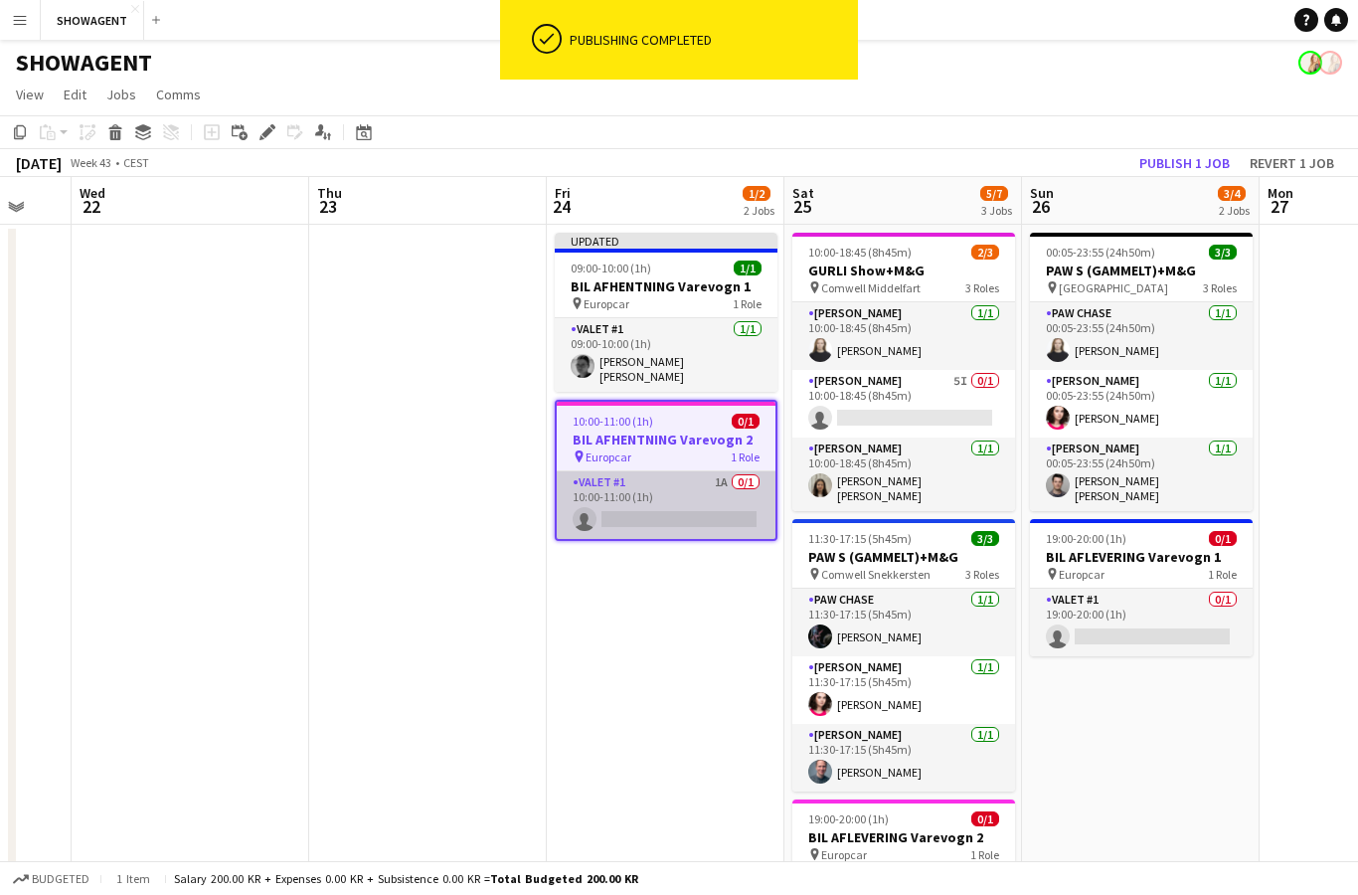
click at [699, 484] on app-card-role "Valet #1 1A 0/1 10:00-11:00 (1h) single-neutral-actions" at bounding box center [666, 505] width 219 height 68
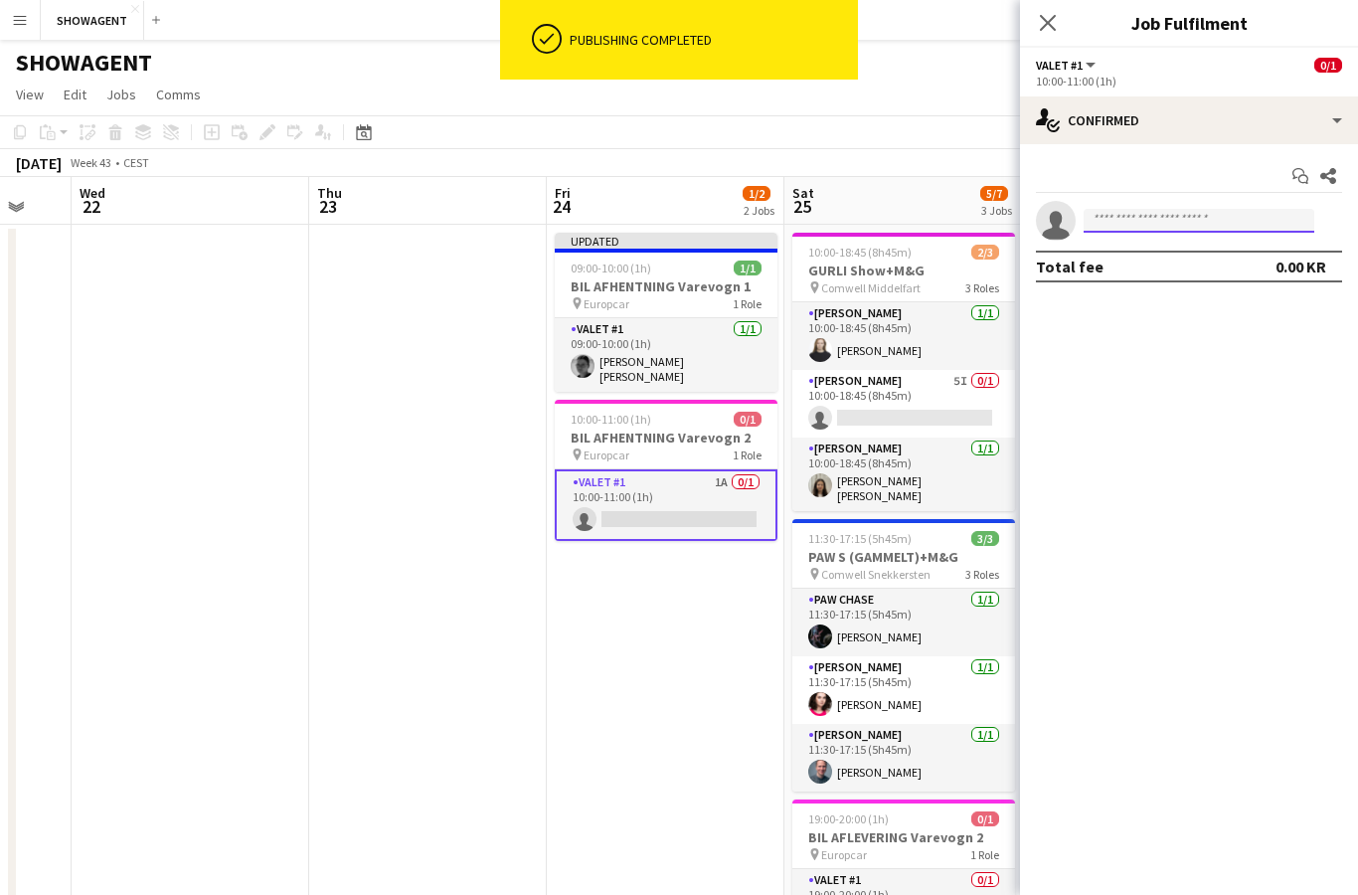
click at [1211, 216] on input at bounding box center [1199, 221] width 231 height 24
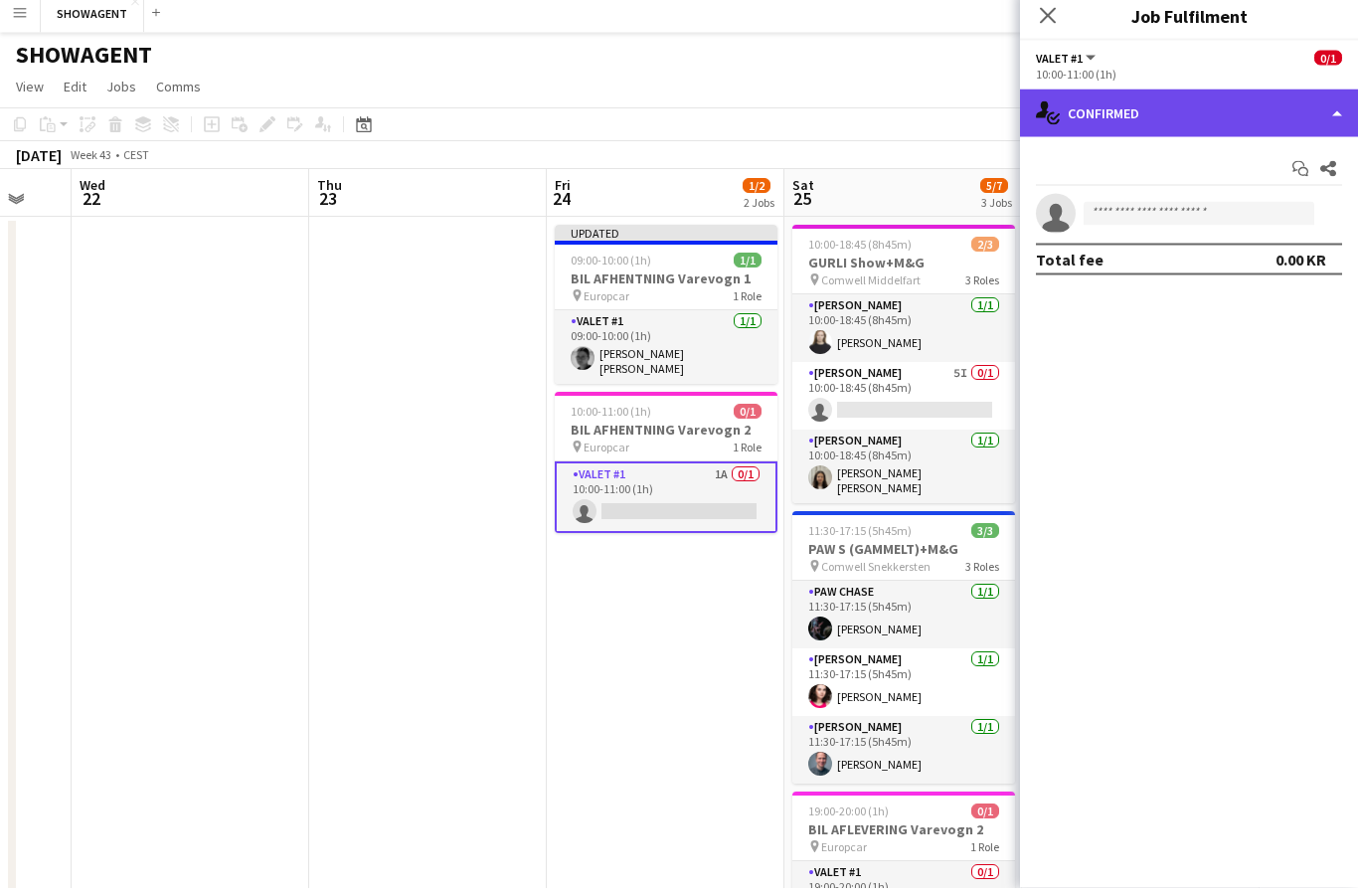
click at [1282, 119] on div "single-neutral-actions-check-2 Confirmed" at bounding box center [1189, 120] width 338 height 48
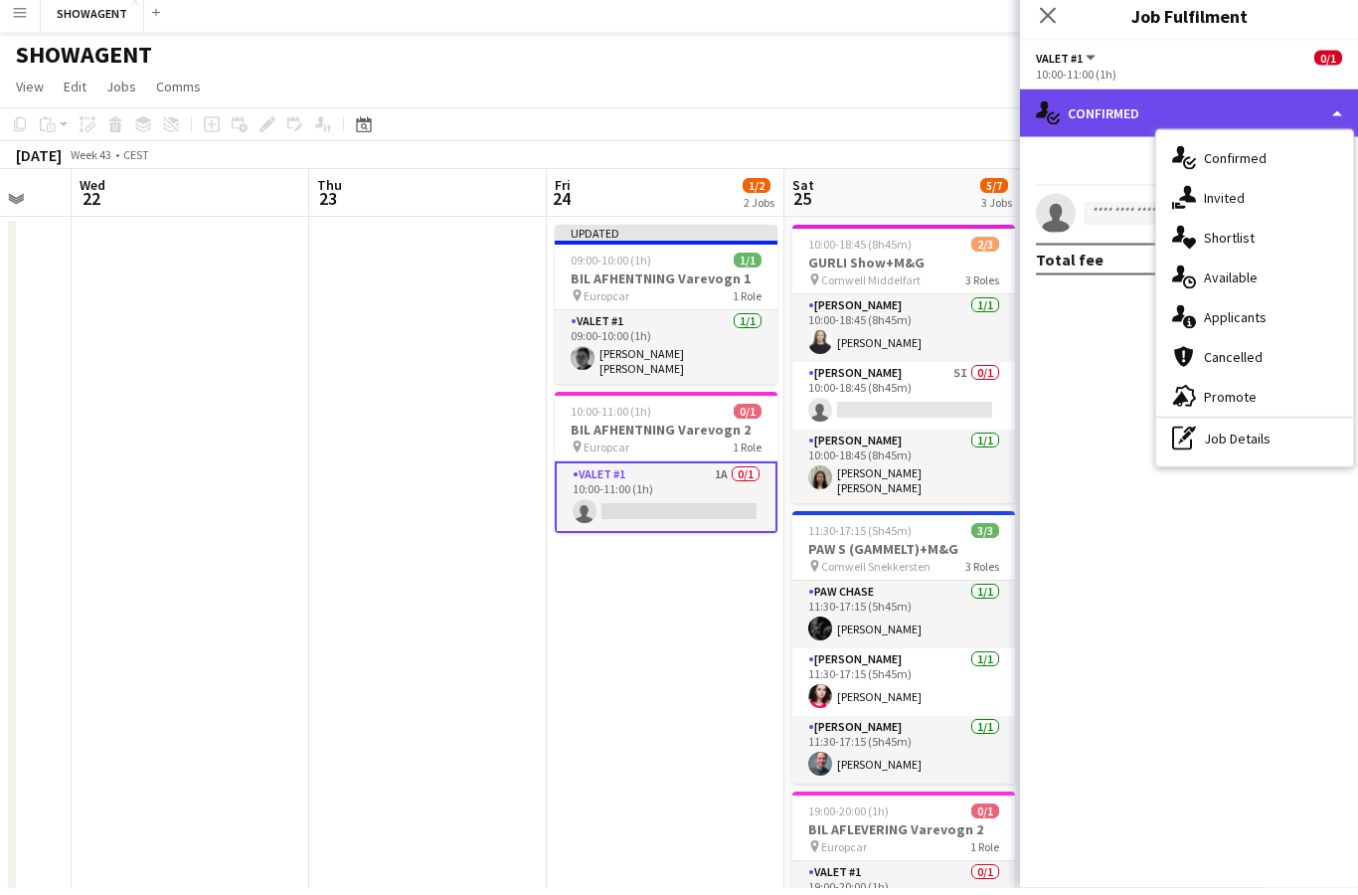
scroll to position [8, 0]
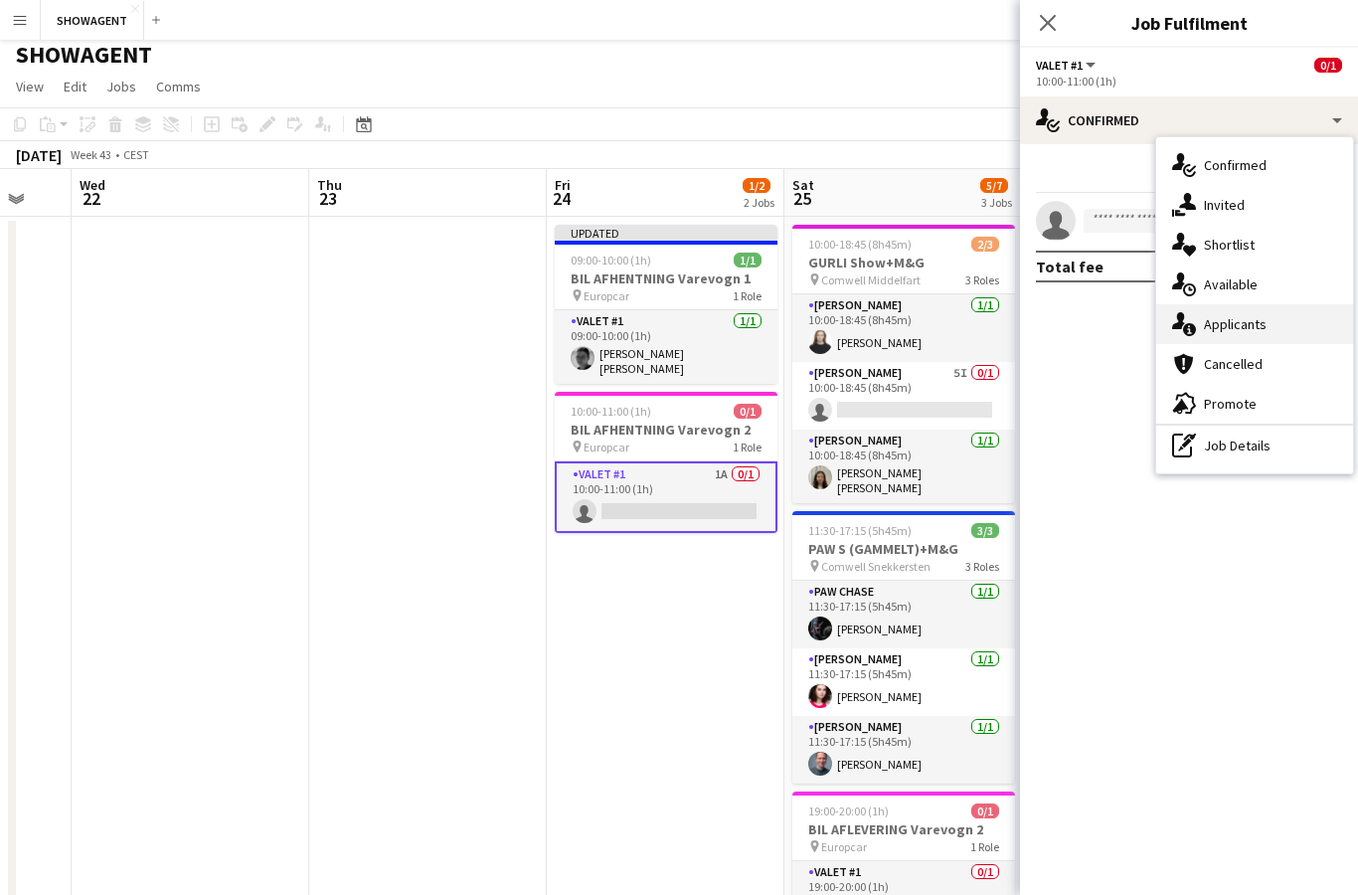
click at [1268, 335] on div "single-neutral-actions-information Applicants" at bounding box center [1254, 324] width 197 height 40
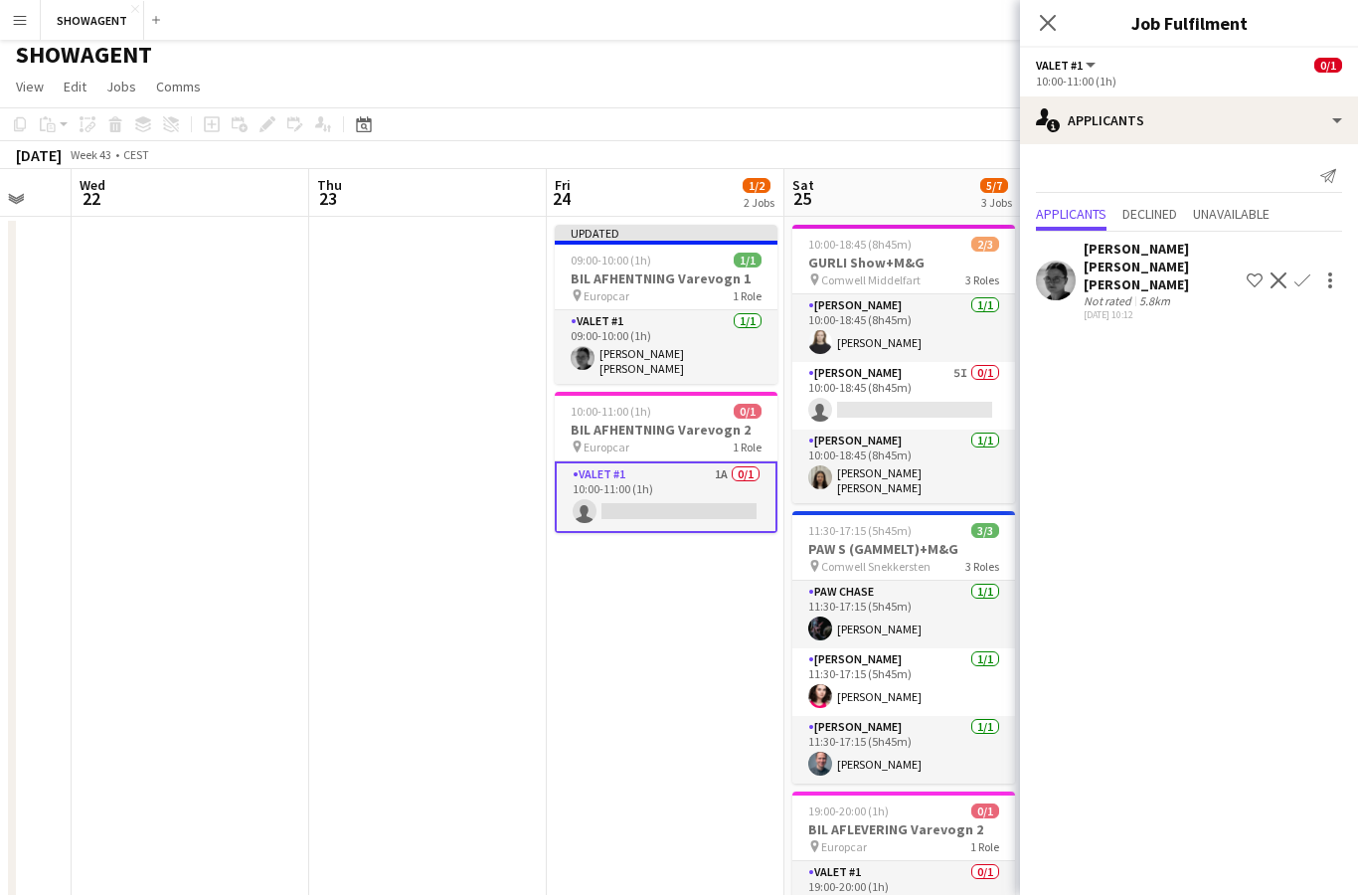
click at [1298, 279] on button "Confirm" at bounding box center [1303, 280] width 24 height 24
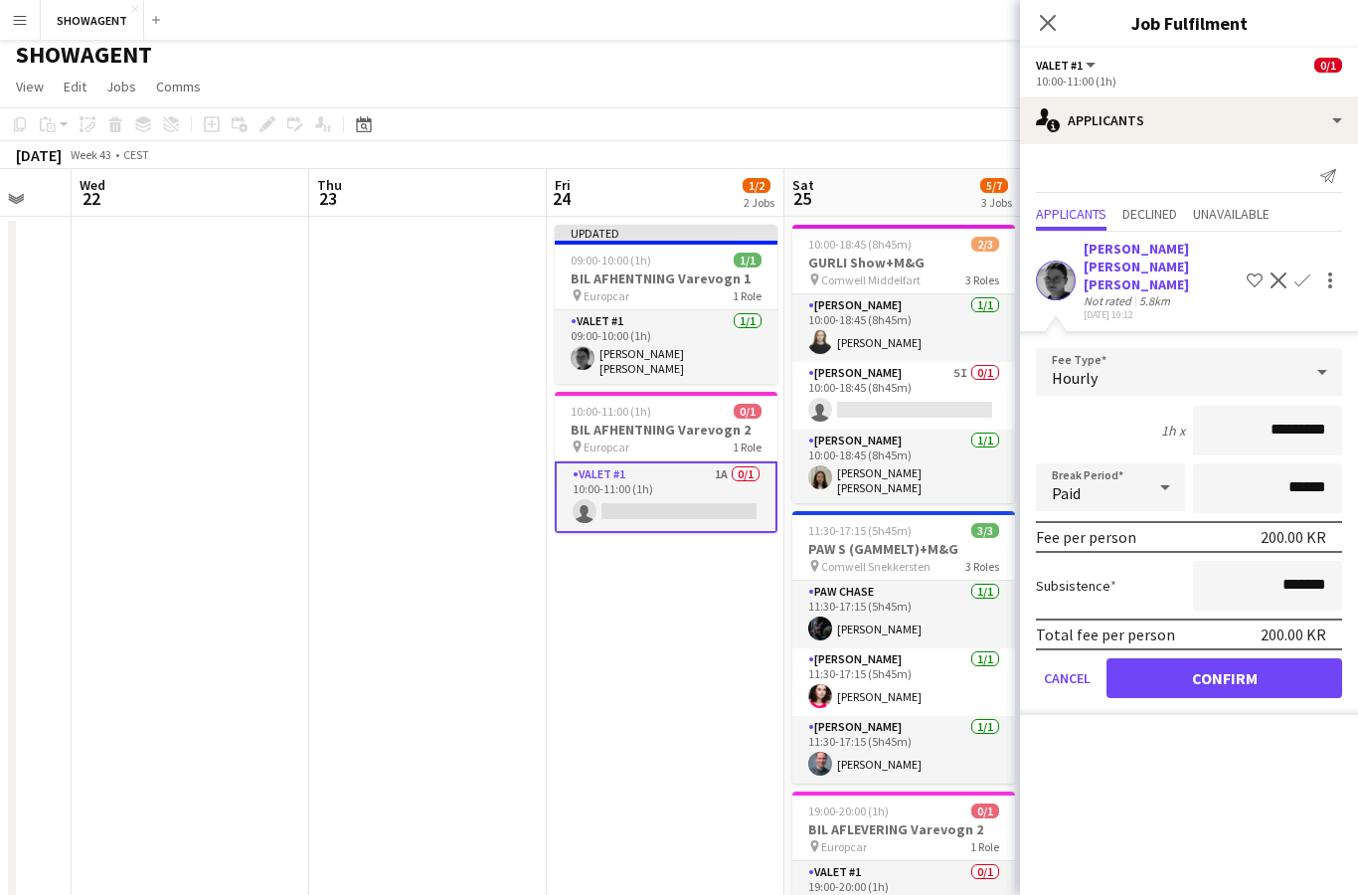
scroll to position [7, 0]
click at [1259, 678] on button "Confirm" at bounding box center [1225, 678] width 236 height 40
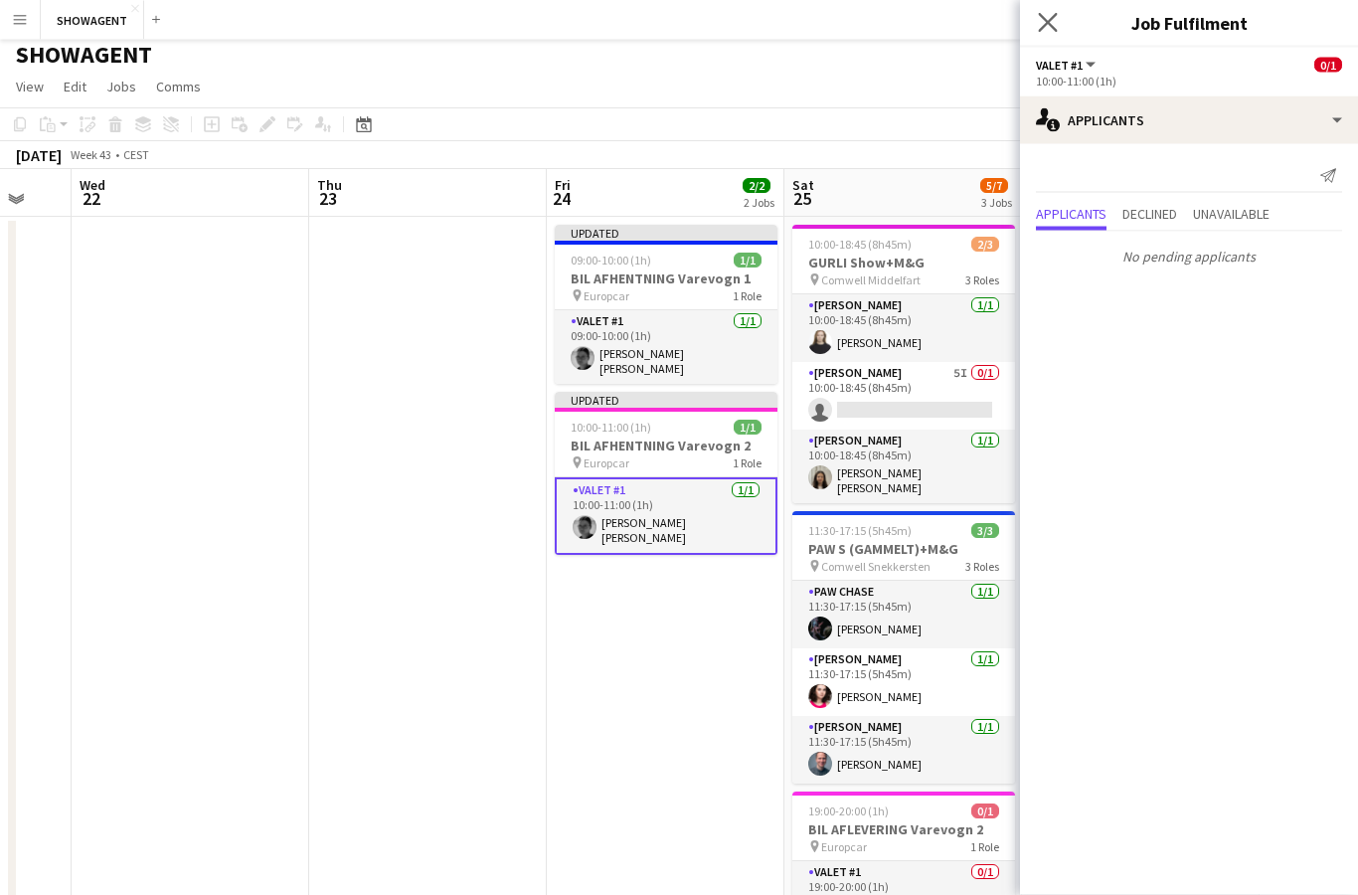
scroll to position [8, 0]
click at [1058, 12] on app-icon "Close pop-in" at bounding box center [1048, 23] width 29 height 29
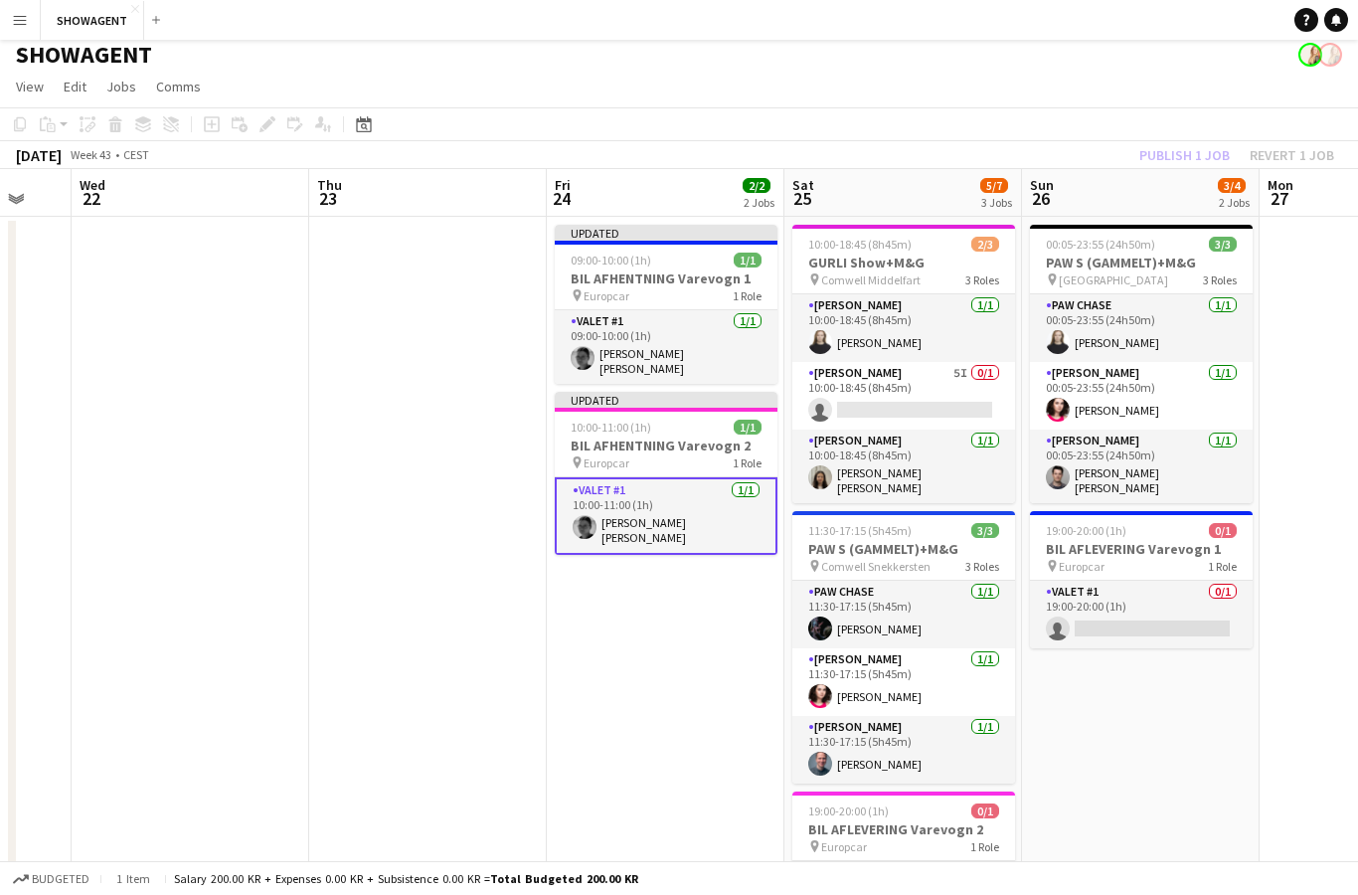
click at [1201, 155] on div "Publish 1 job Revert 1 job" at bounding box center [1237, 155] width 243 height 26
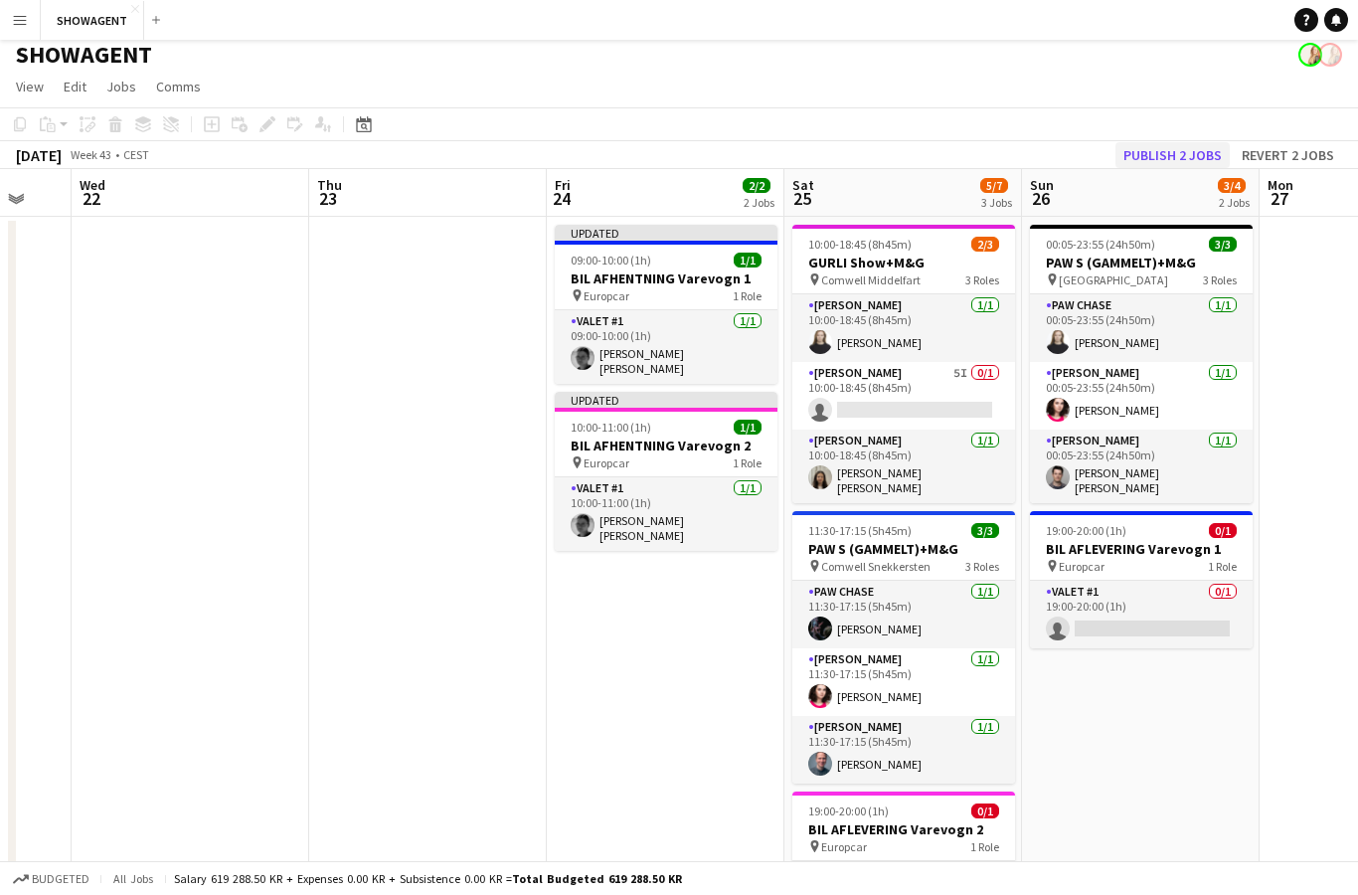
click at [1204, 151] on button "Publish 2 jobs" at bounding box center [1173, 155] width 114 height 26
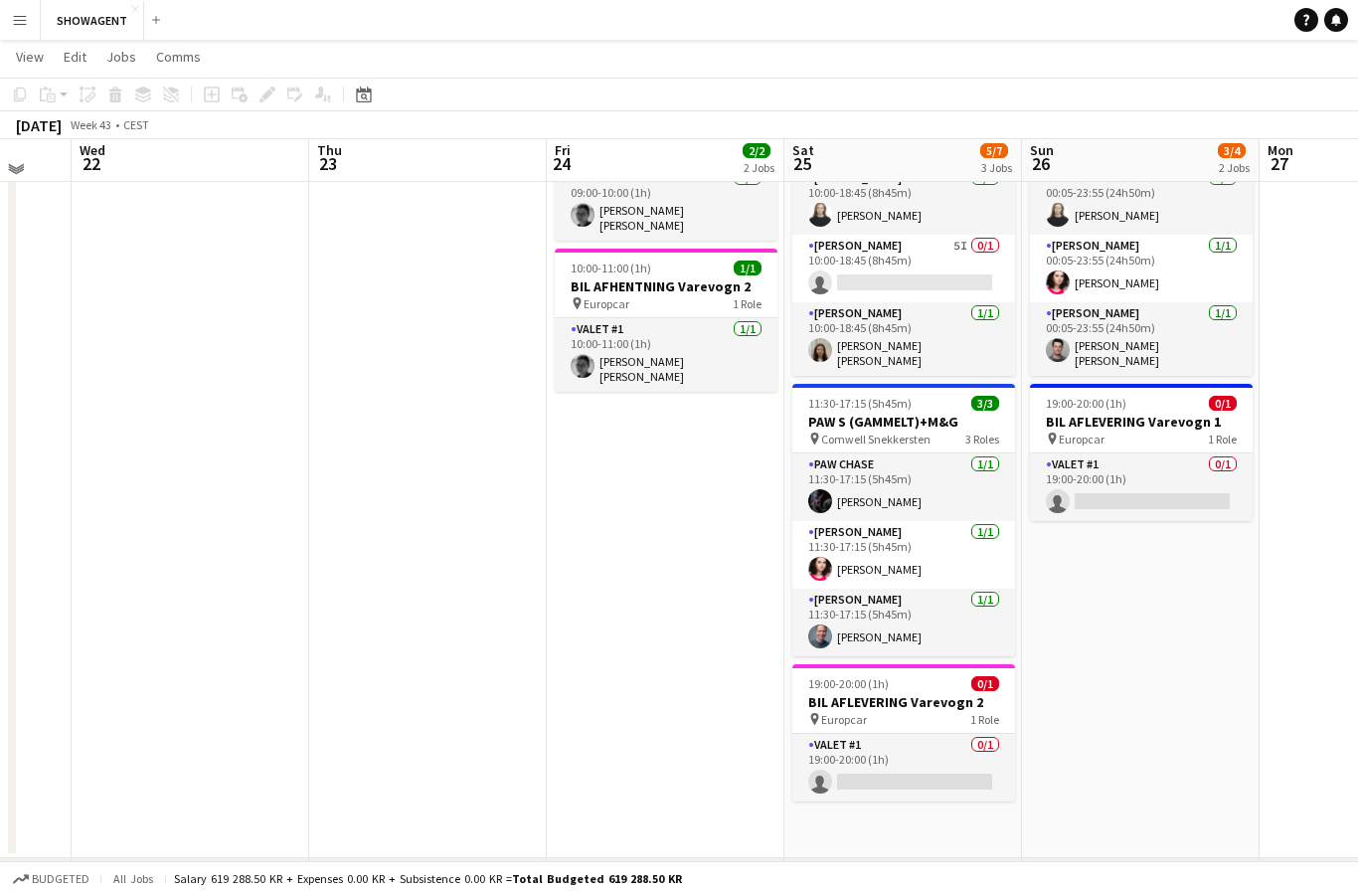
scroll to position [138, 0]
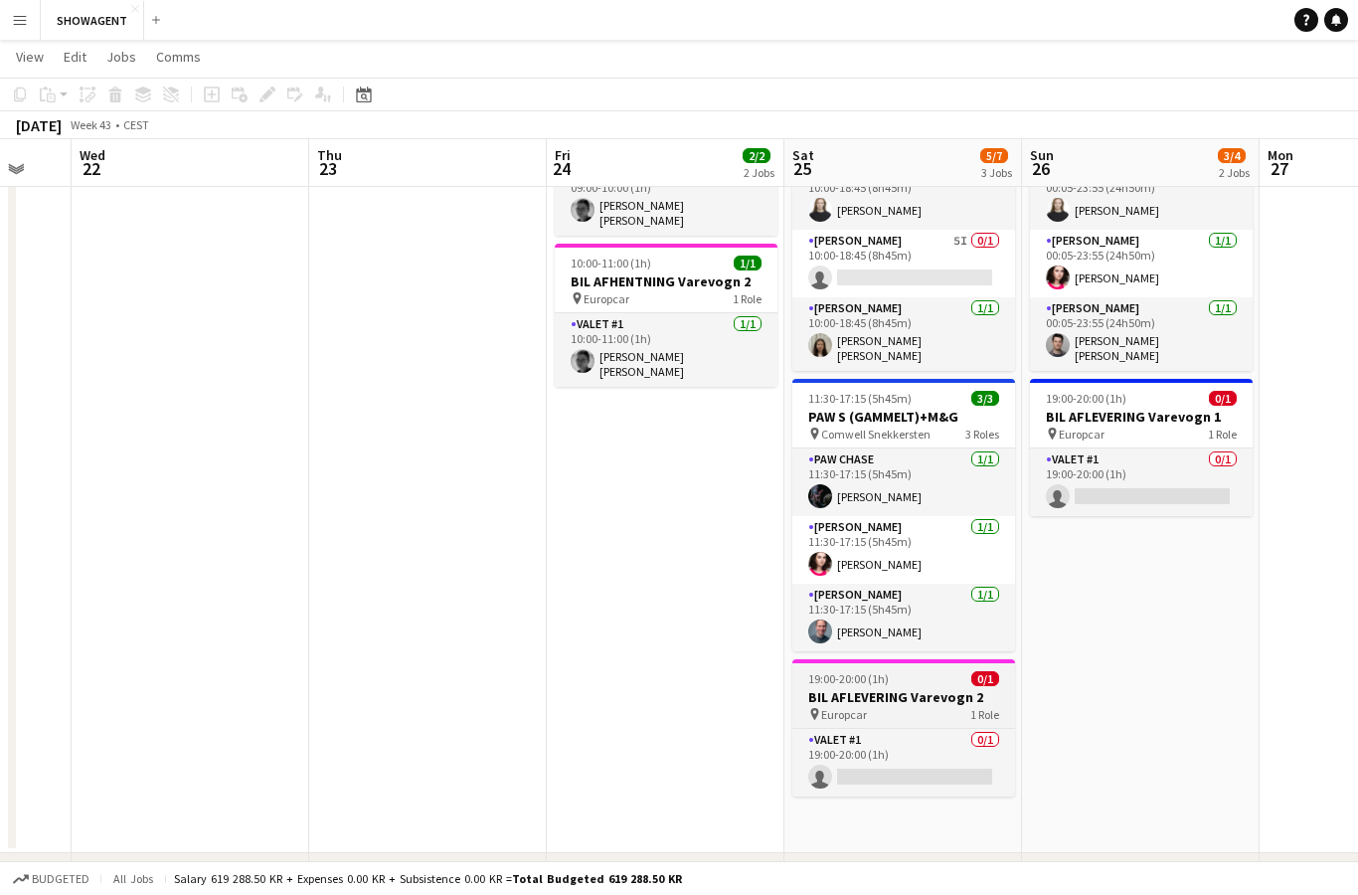
click at [950, 697] on h3 "BIL AFLEVERING Varevogn 2" at bounding box center [903, 697] width 223 height 18
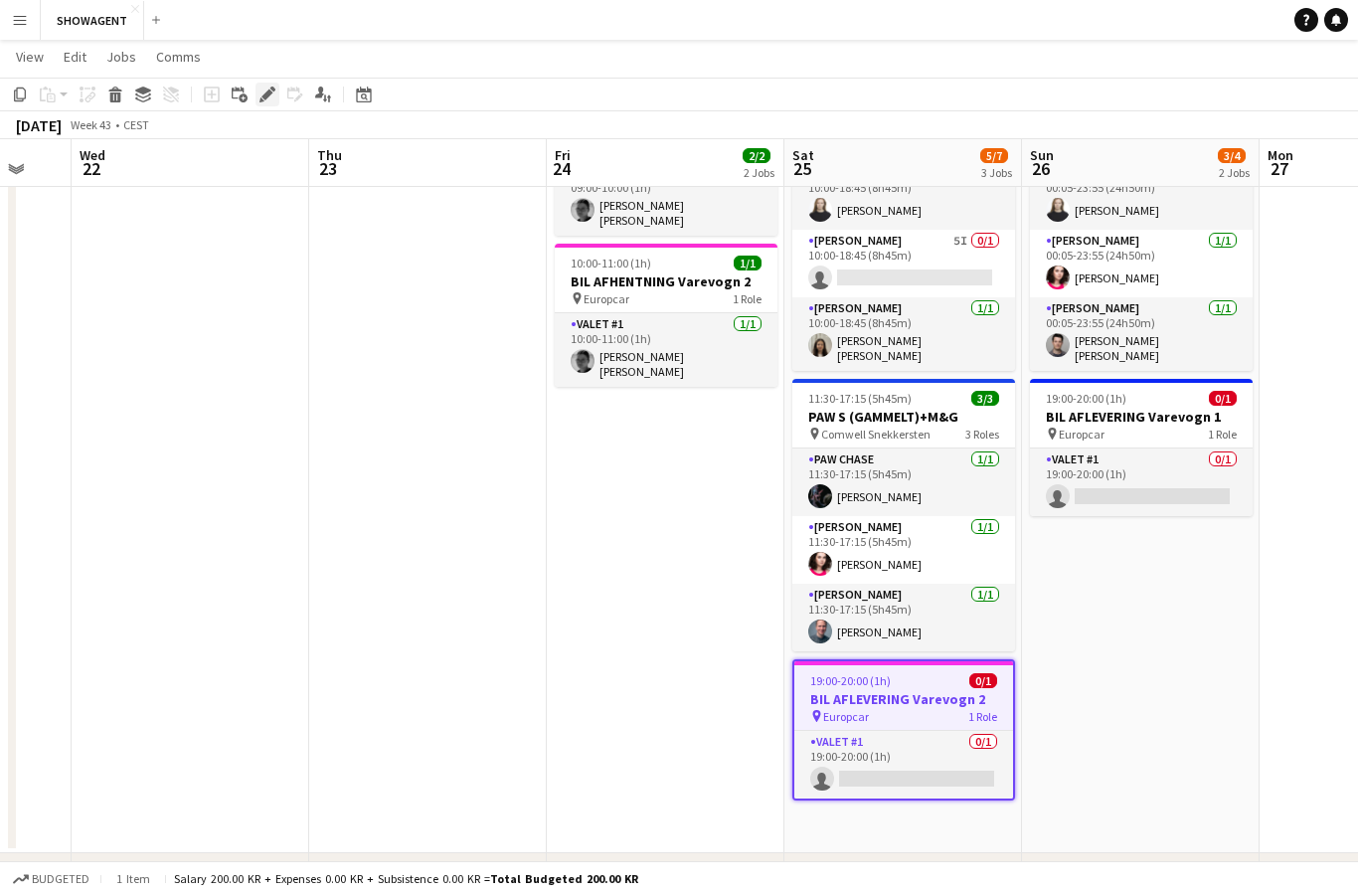
click at [271, 95] on icon "Edit" at bounding box center [268, 95] width 16 height 16
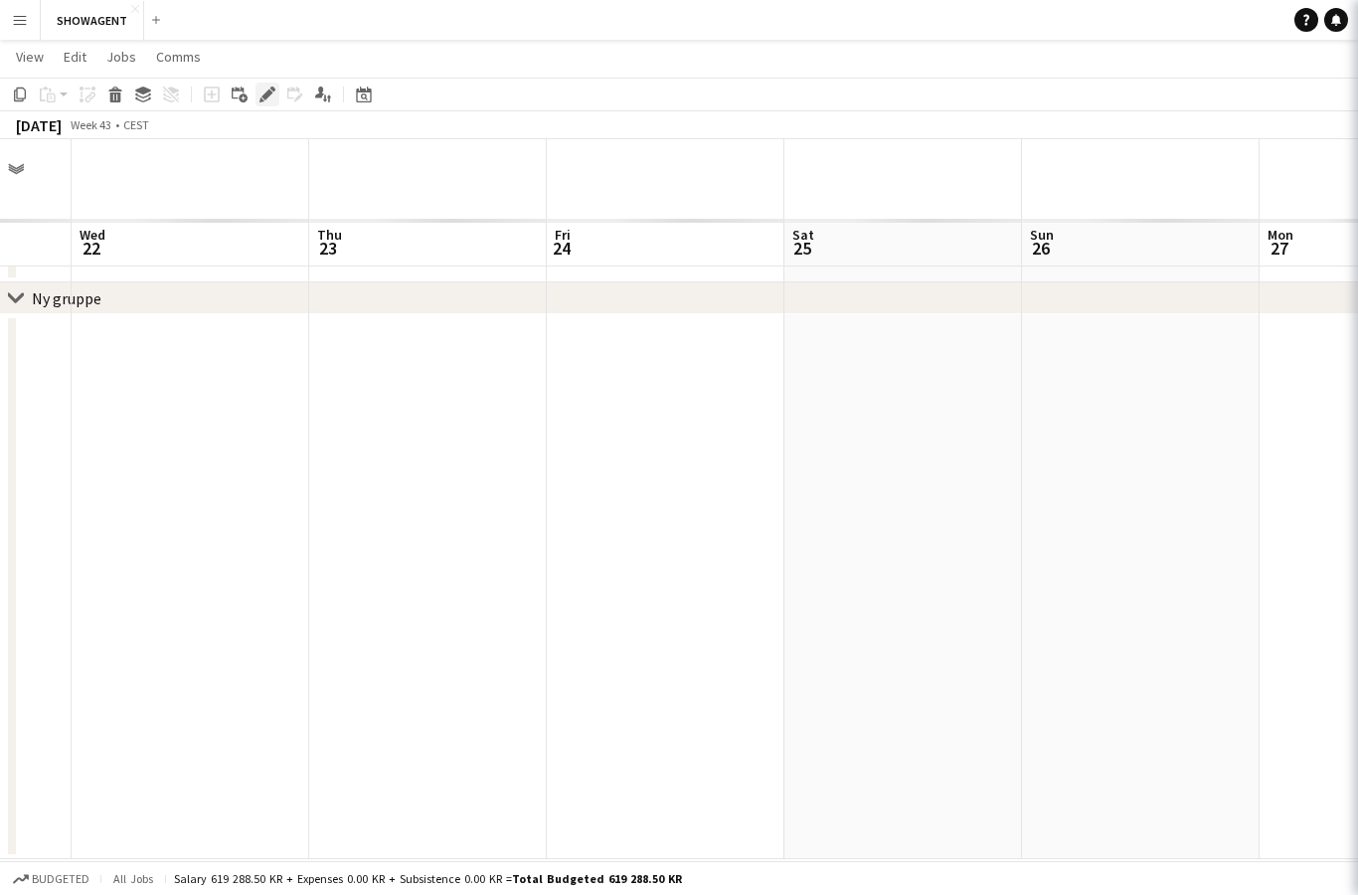
scroll to position [80, 0]
